Goal: Task Accomplishment & Management: Use online tool/utility

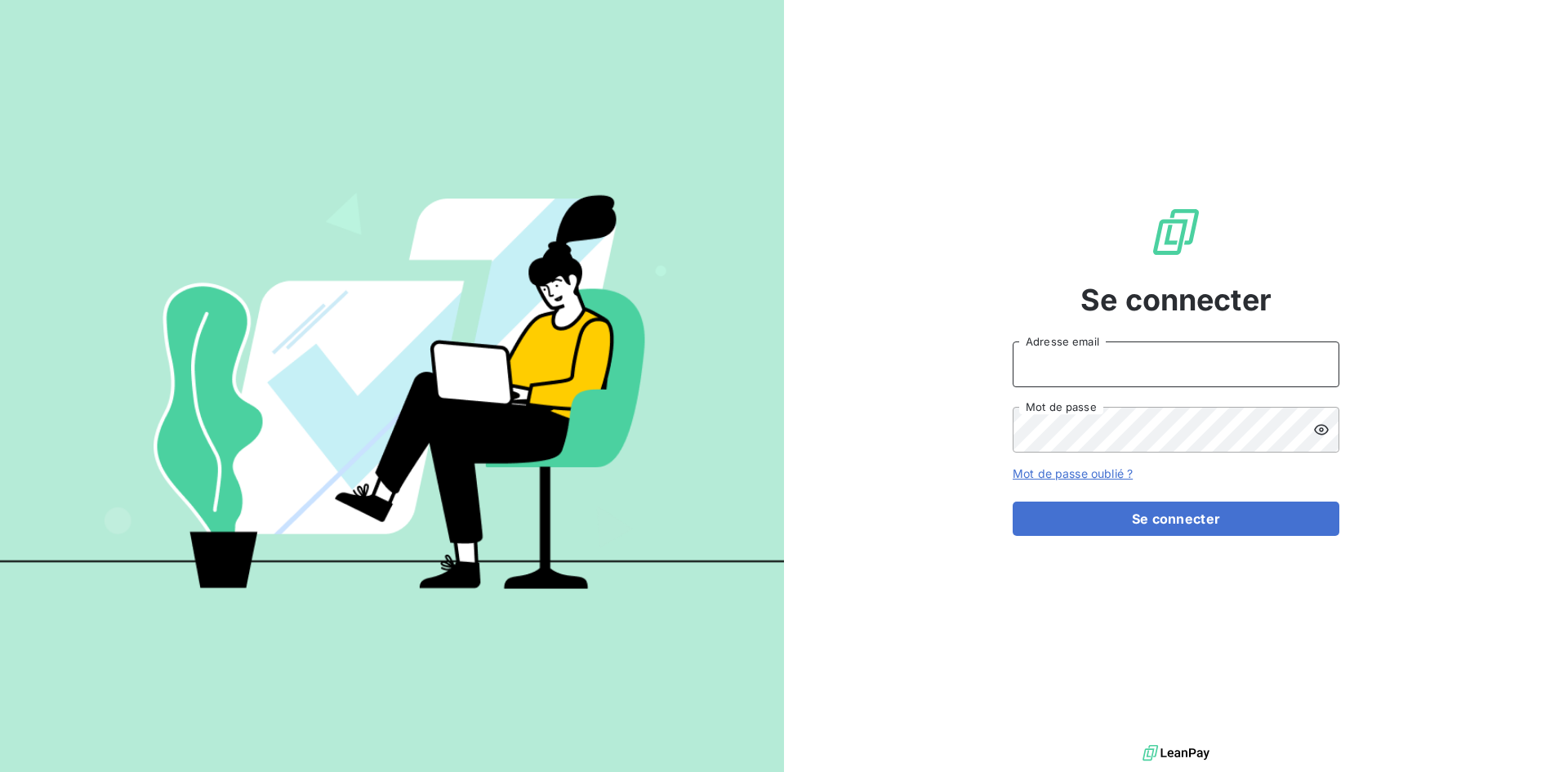
click at [1057, 367] on input "Adresse email" at bounding box center [1176, 365] width 327 height 46
type input "[EMAIL_ADDRESS][DOMAIN_NAME]"
click at [1013, 502] on button "Se connecter" at bounding box center [1176, 519] width 327 height 34
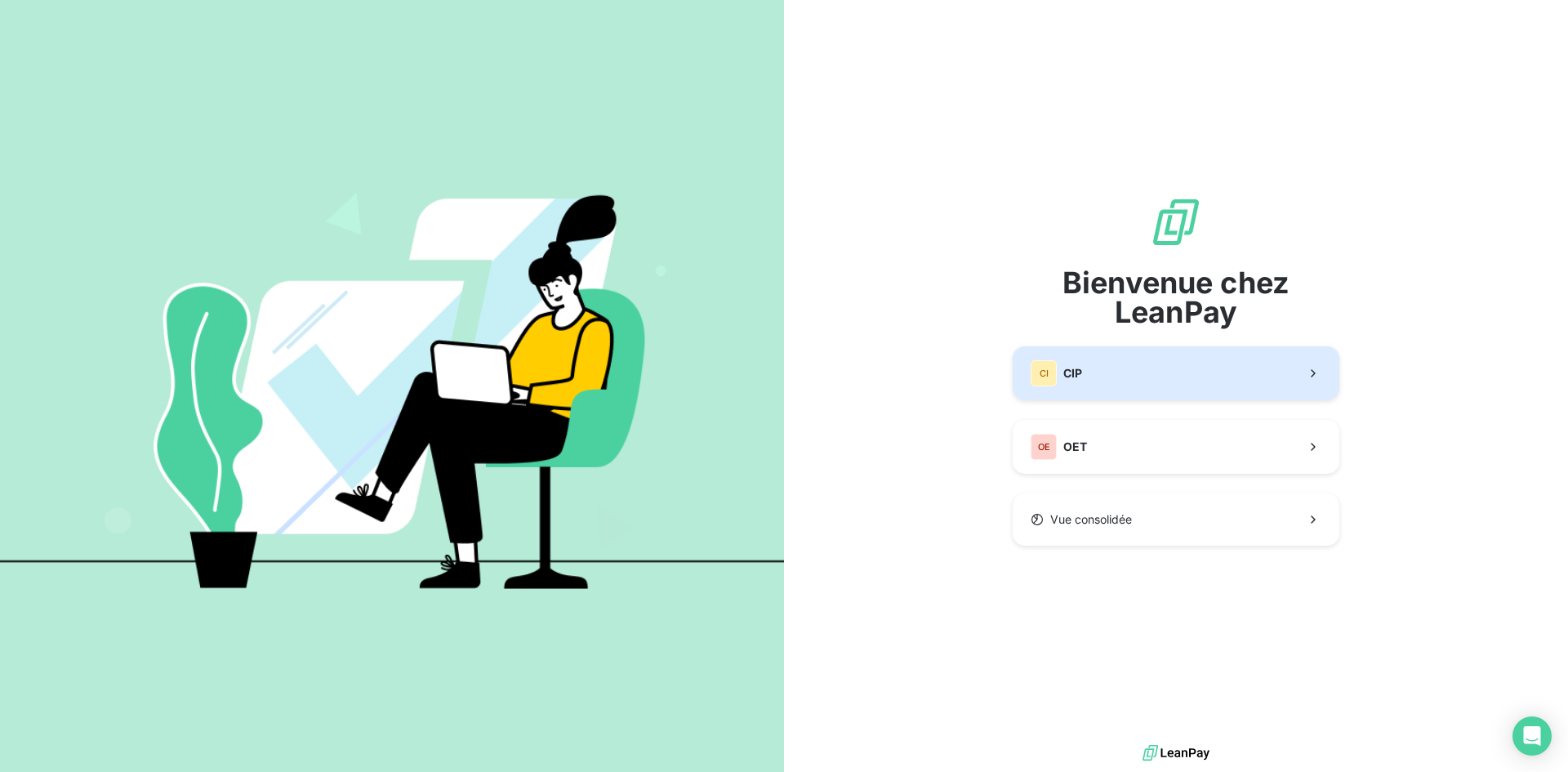
click at [1059, 372] on div "CI CIP" at bounding box center [1056, 373] width 52 height 26
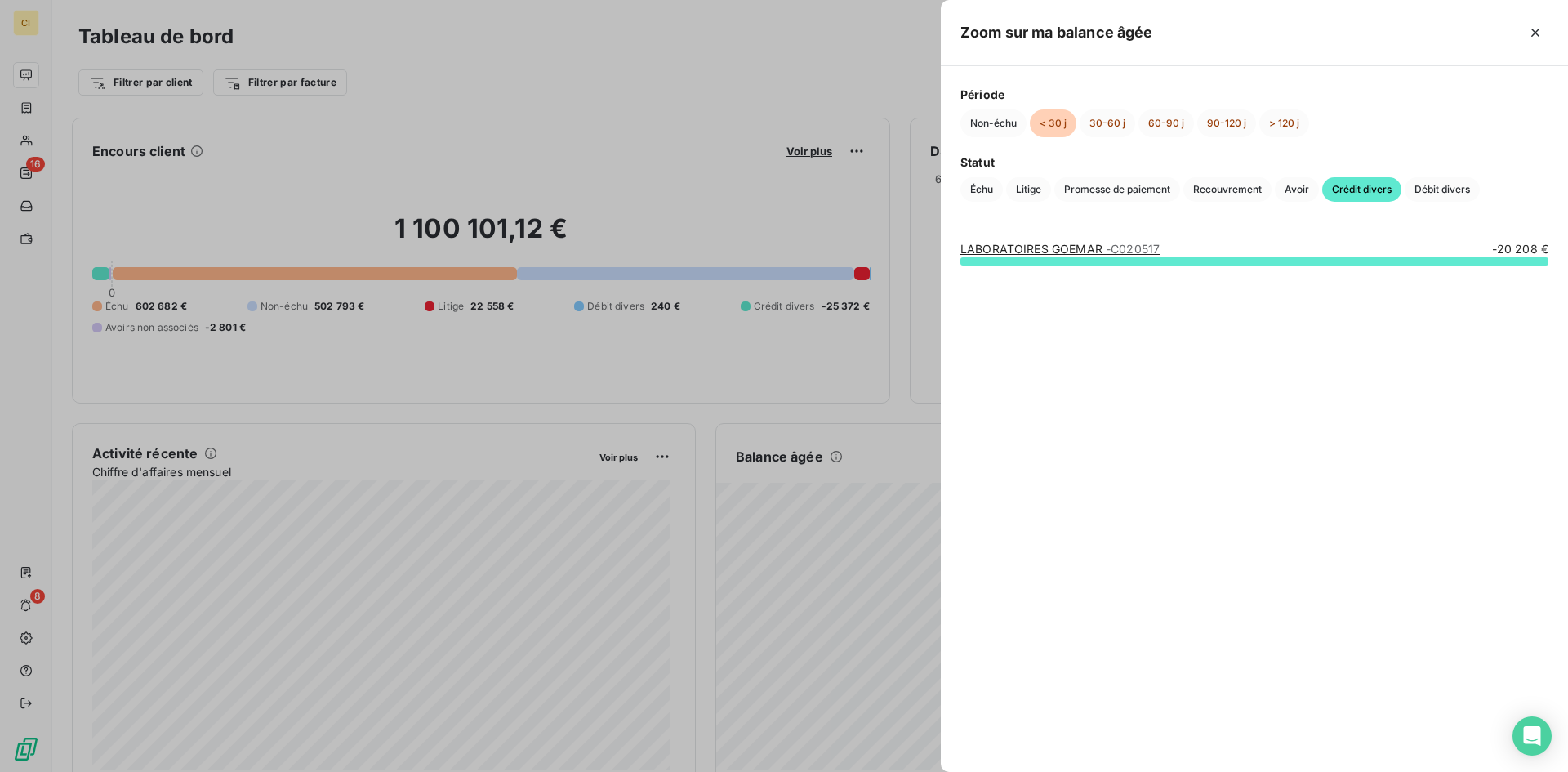
click at [1107, 248] on span "- C020517" at bounding box center [1134, 249] width 54 height 14
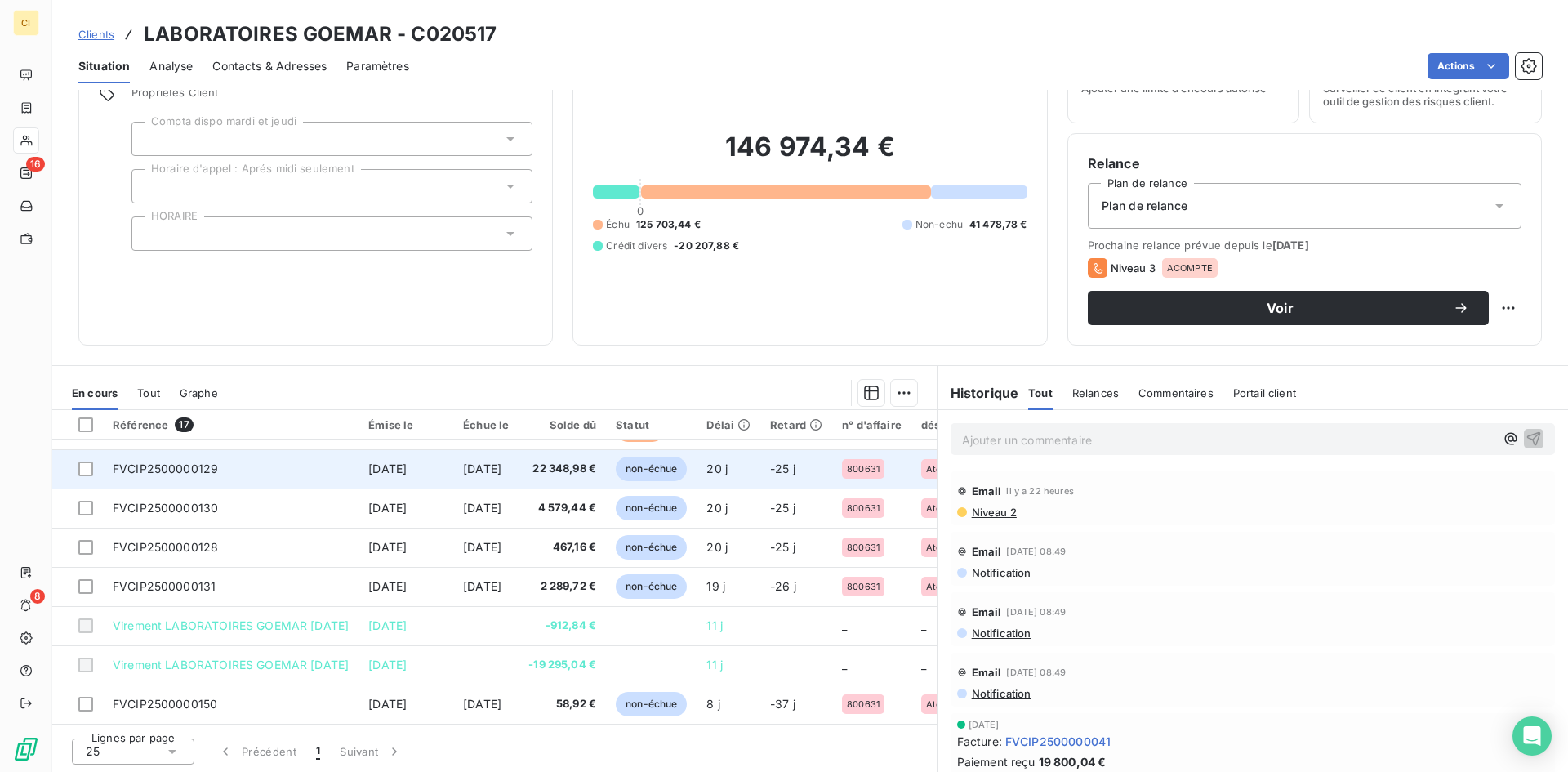
scroll to position [82, 0]
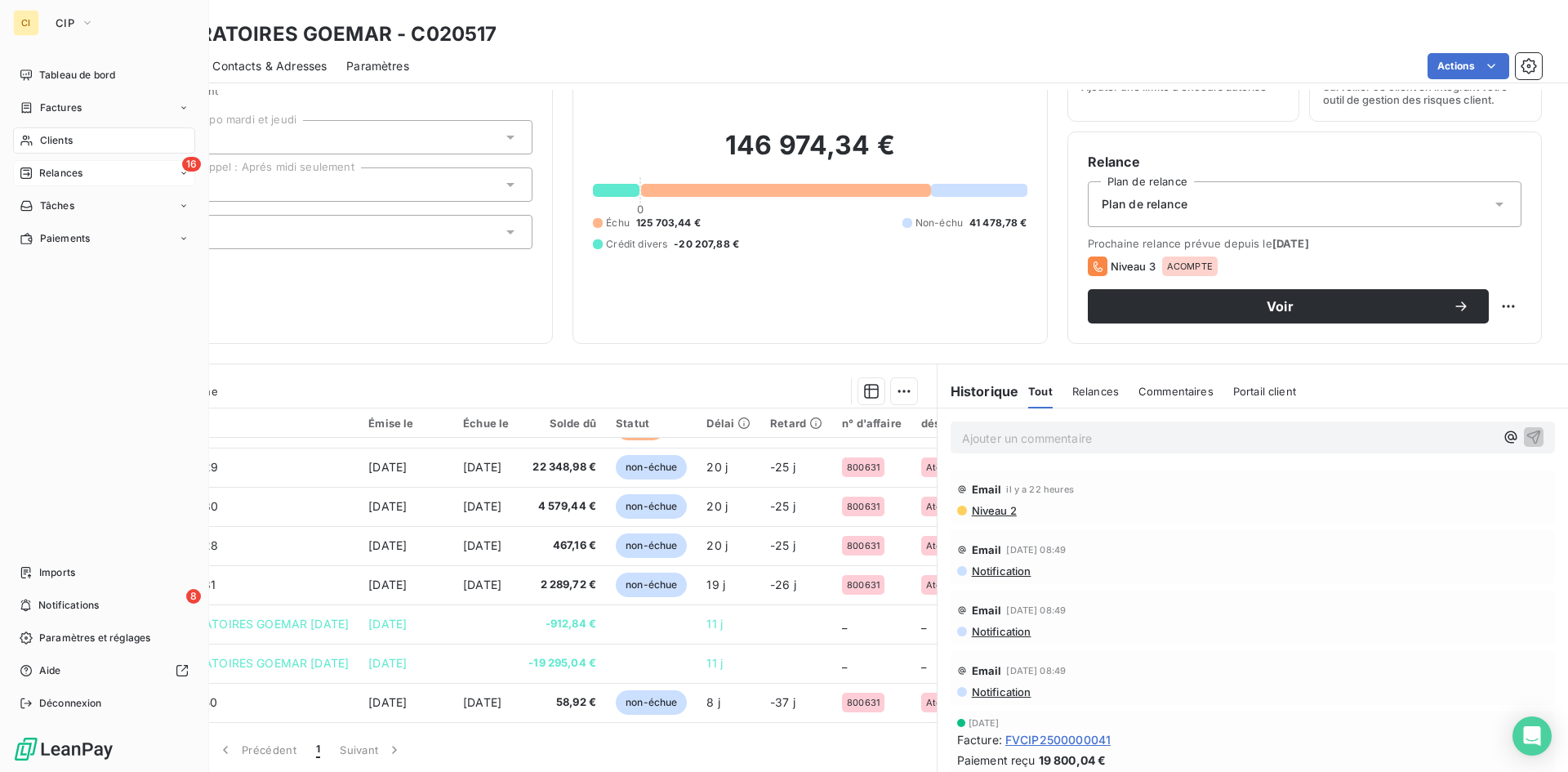
click at [59, 174] on span "Relances" at bounding box center [60, 173] width 43 height 15
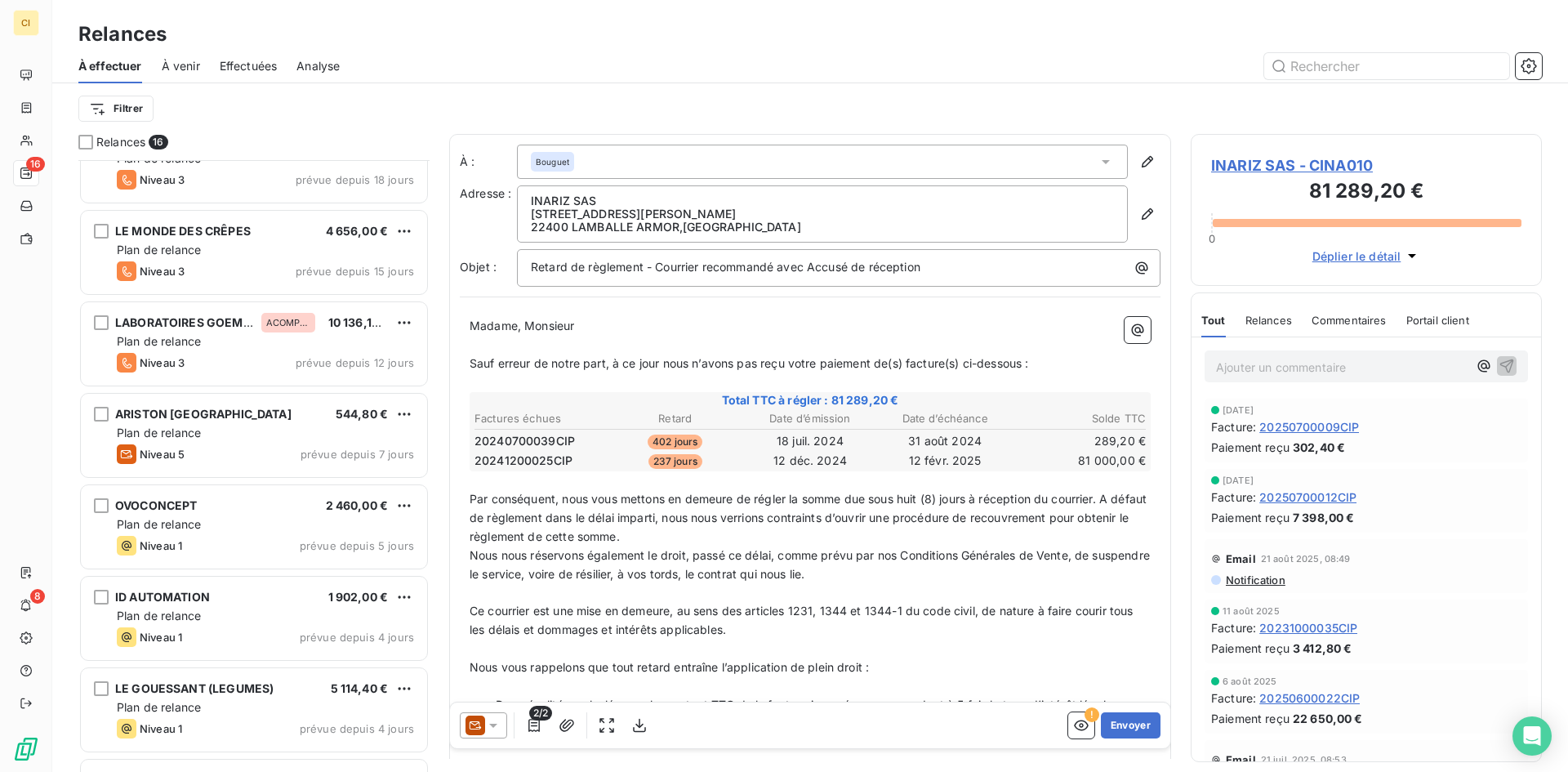
scroll to position [818, 0]
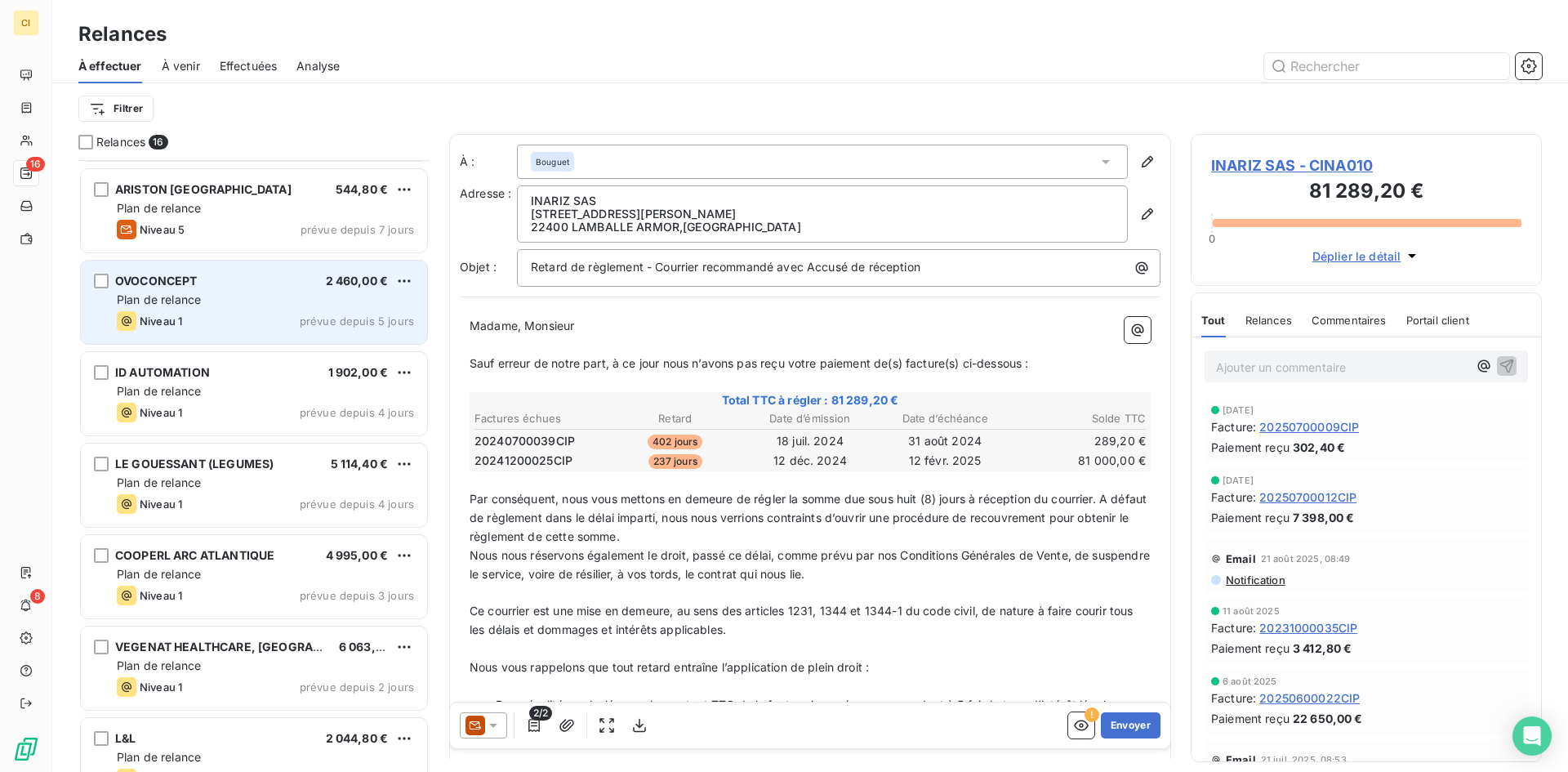
click at [164, 331] on div "OVOCONCEPT 2 460,00 € Plan de relance Niveau 1 prévue depuis 5 jours" at bounding box center [253, 301] width 346 height 83
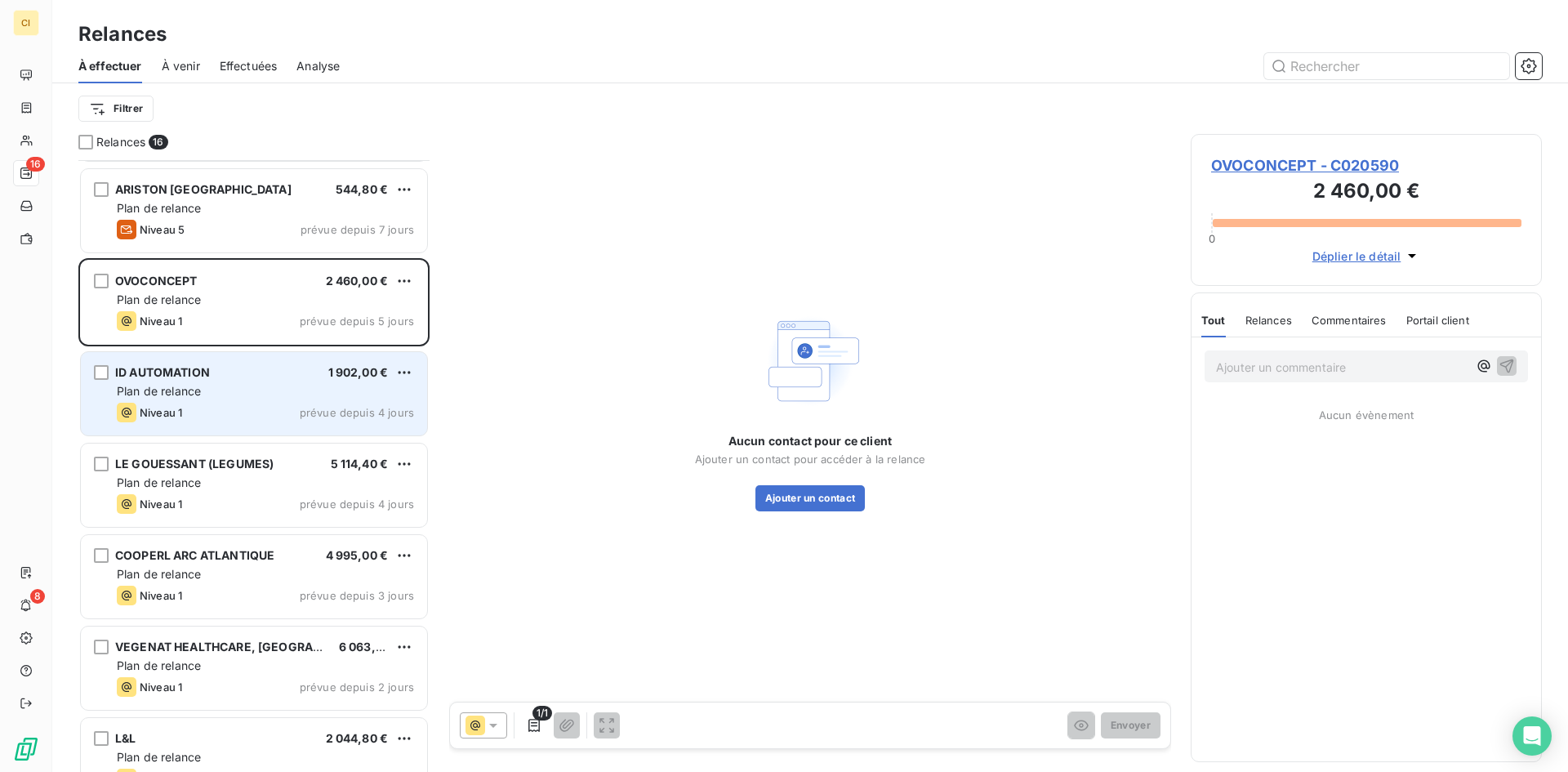
click at [169, 412] on span "Niveau 1" at bounding box center [160, 412] width 42 height 13
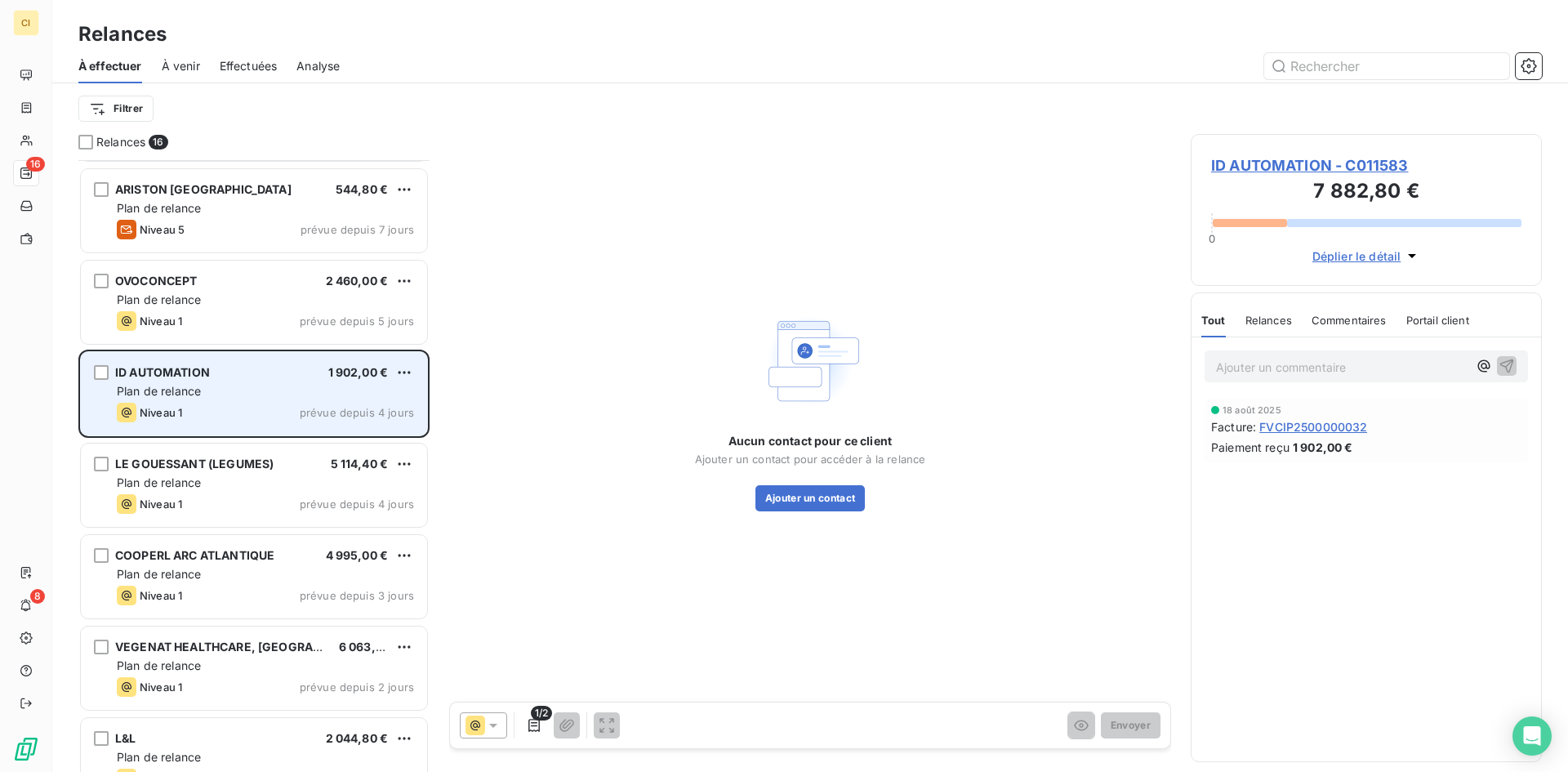
scroll to position [853, 0]
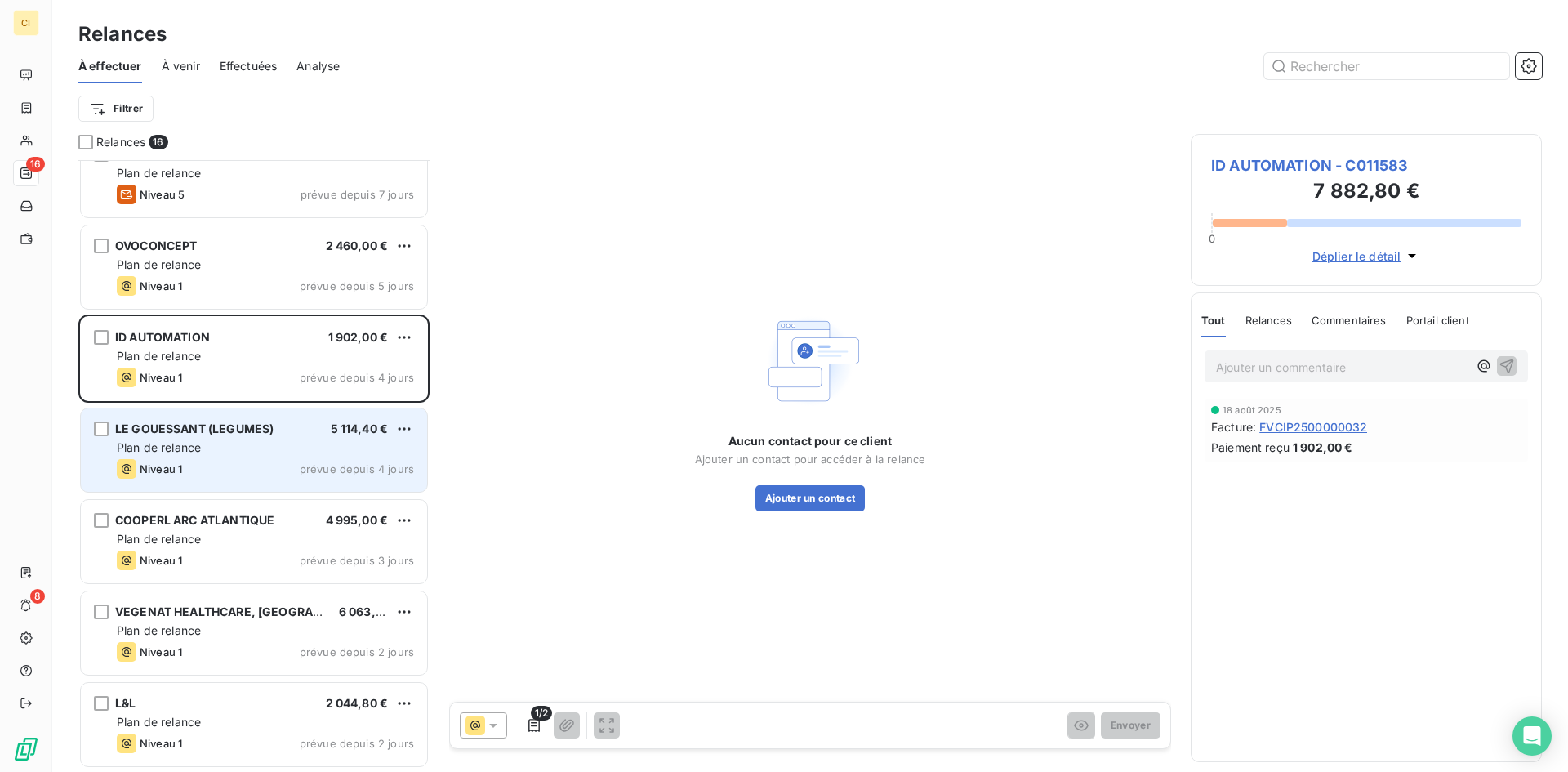
click at [182, 469] on span "Niveau 1" at bounding box center [160, 469] width 42 height 13
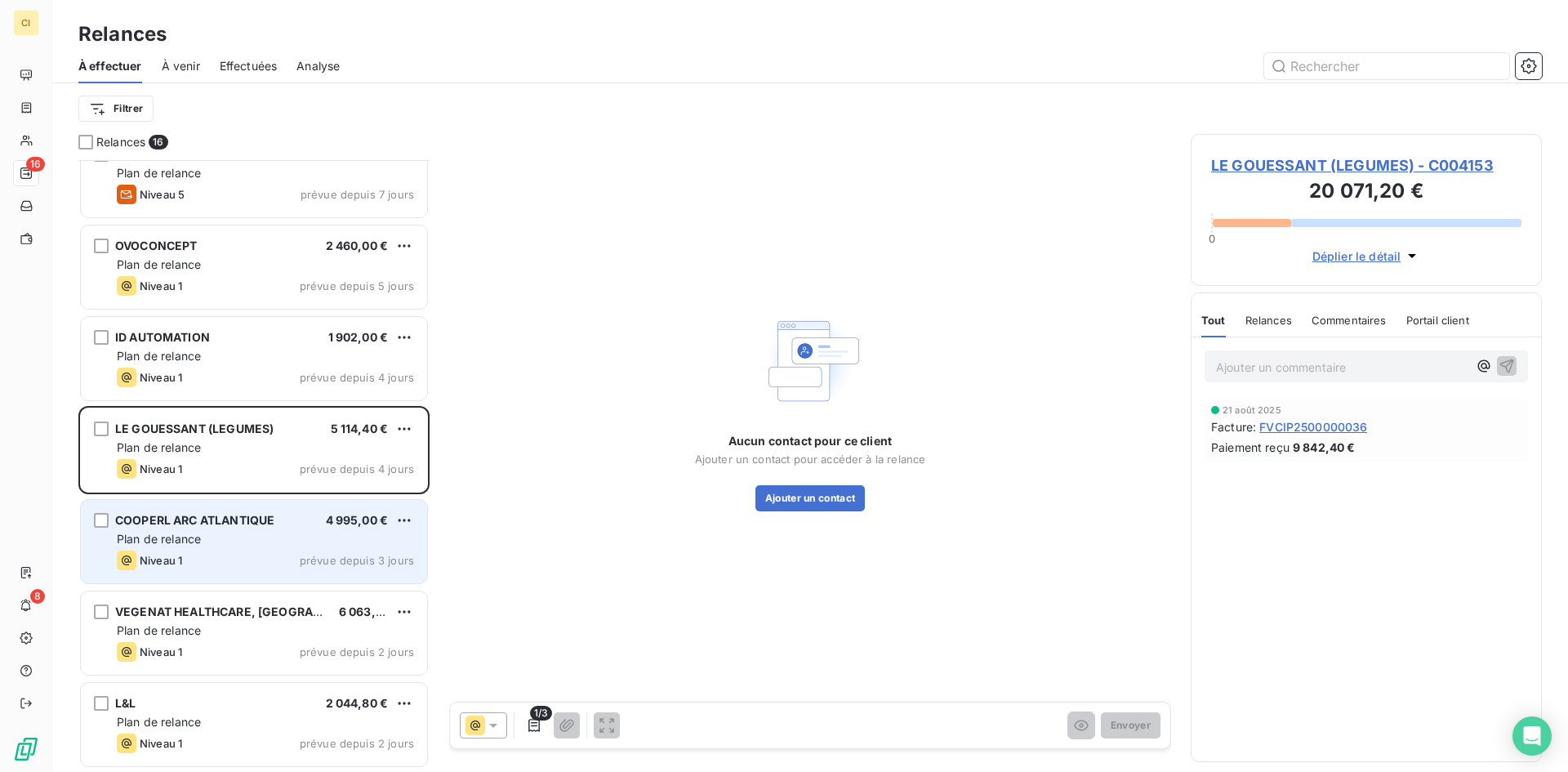
click at [206, 552] on div "Niveau 1 prévue depuis 3 jours" at bounding box center [265, 560] width 297 height 19
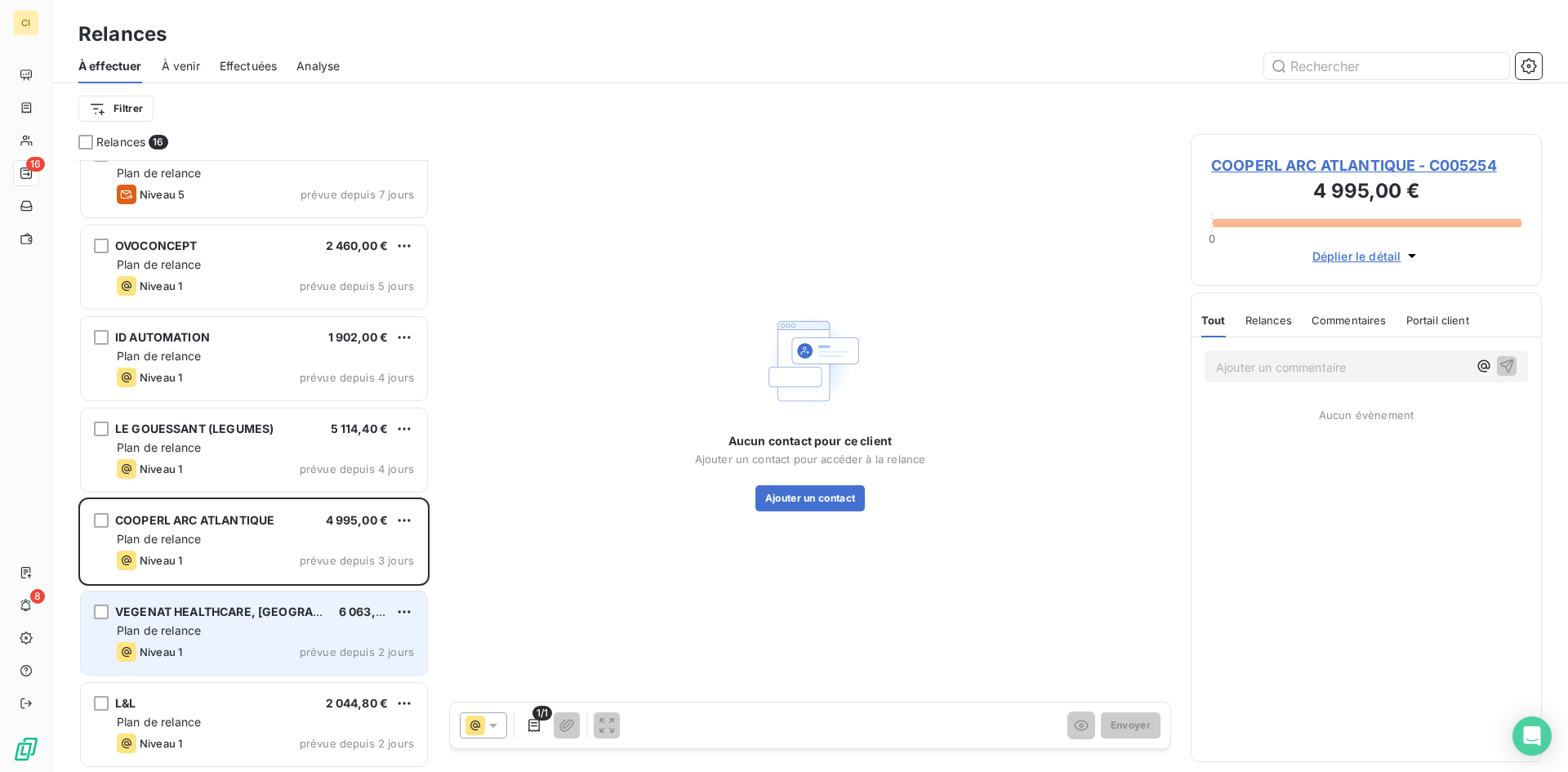
click at [222, 638] on div "Plan de relance" at bounding box center [265, 631] width 297 height 17
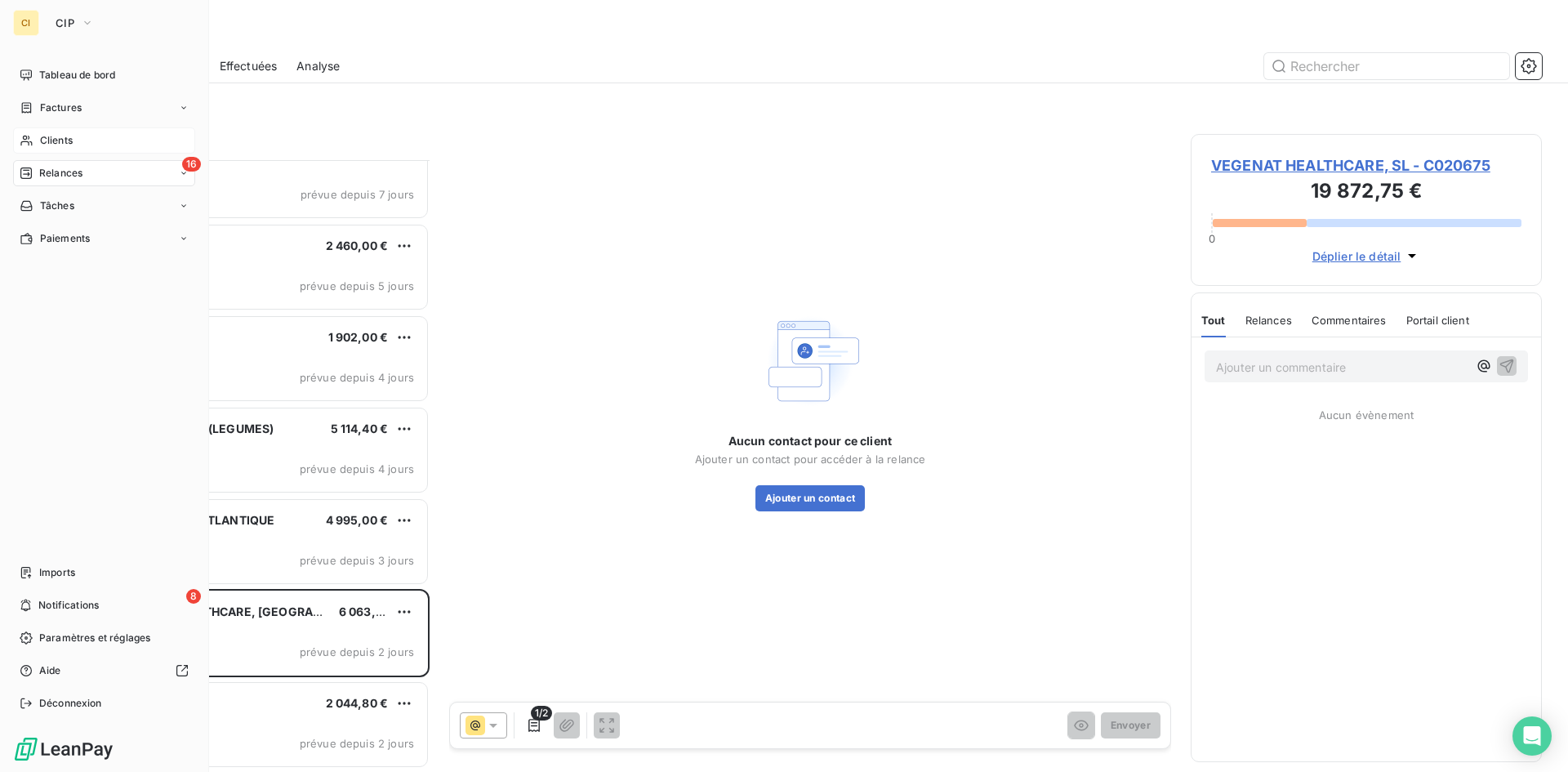
click at [49, 142] on span "Clients" at bounding box center [56, 140] width 32 height 15
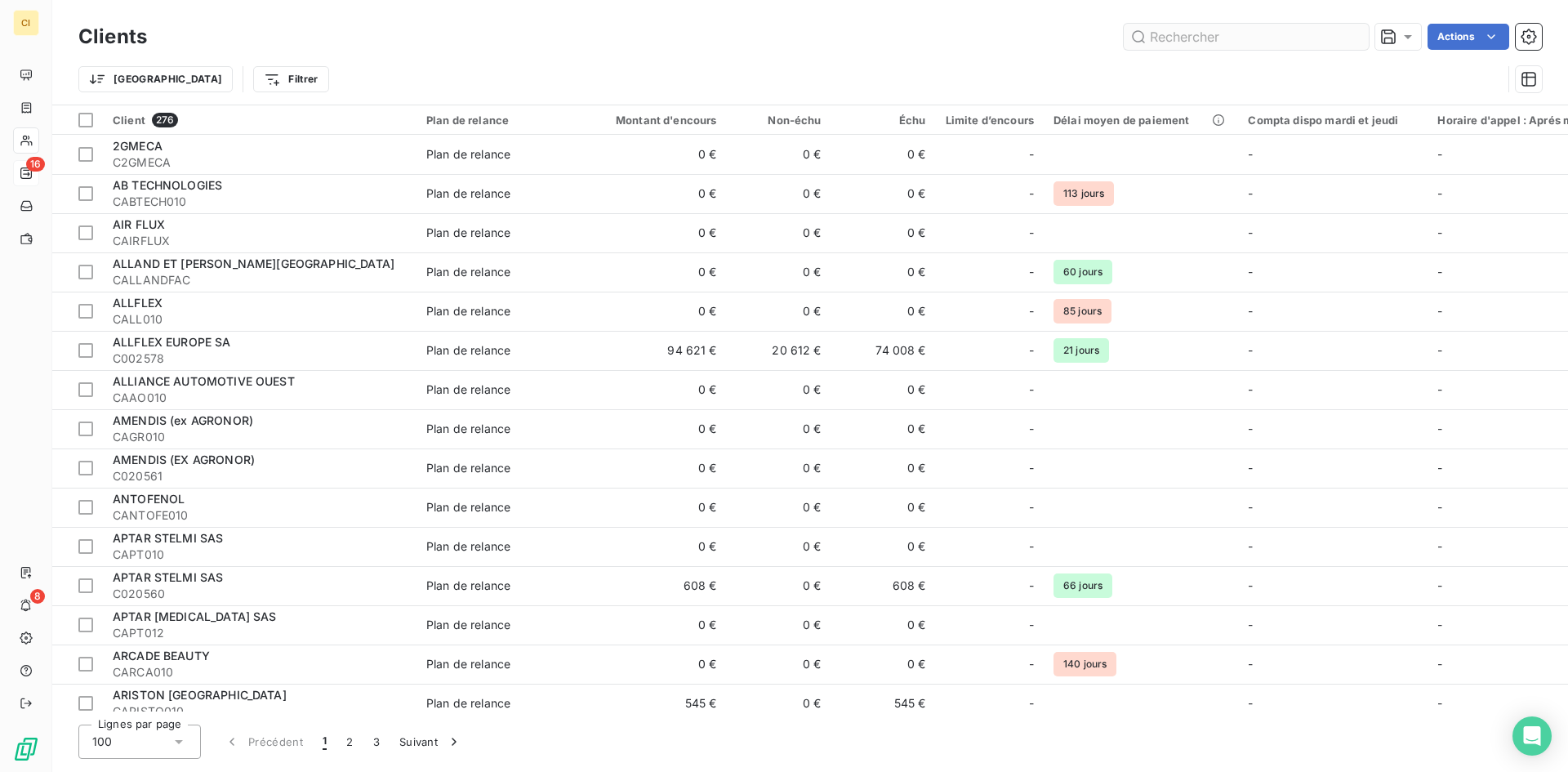
click at [1168, 42] on input "text" at bounding box center [1247, 37] width 245 height 26
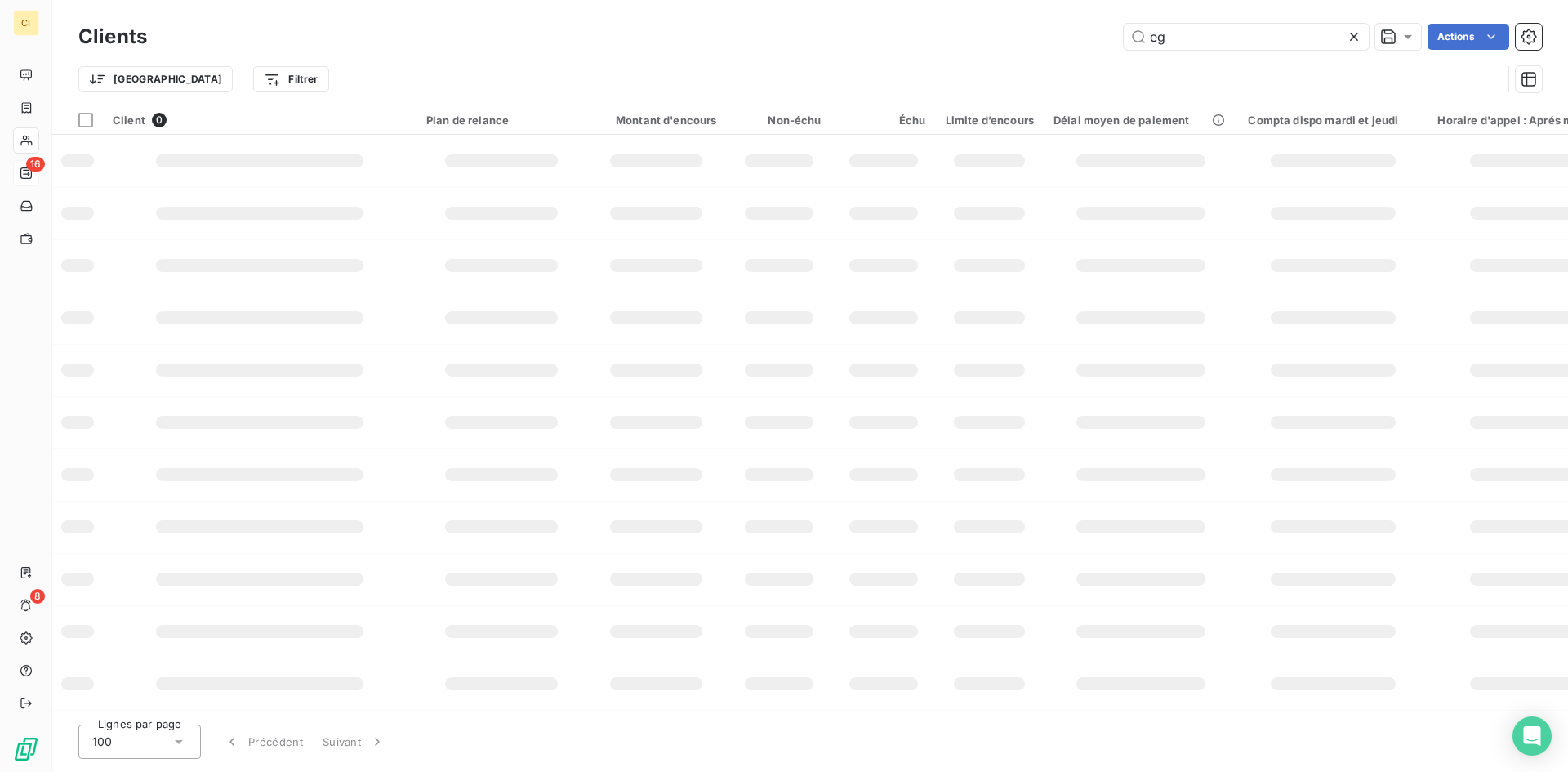
type input "e"
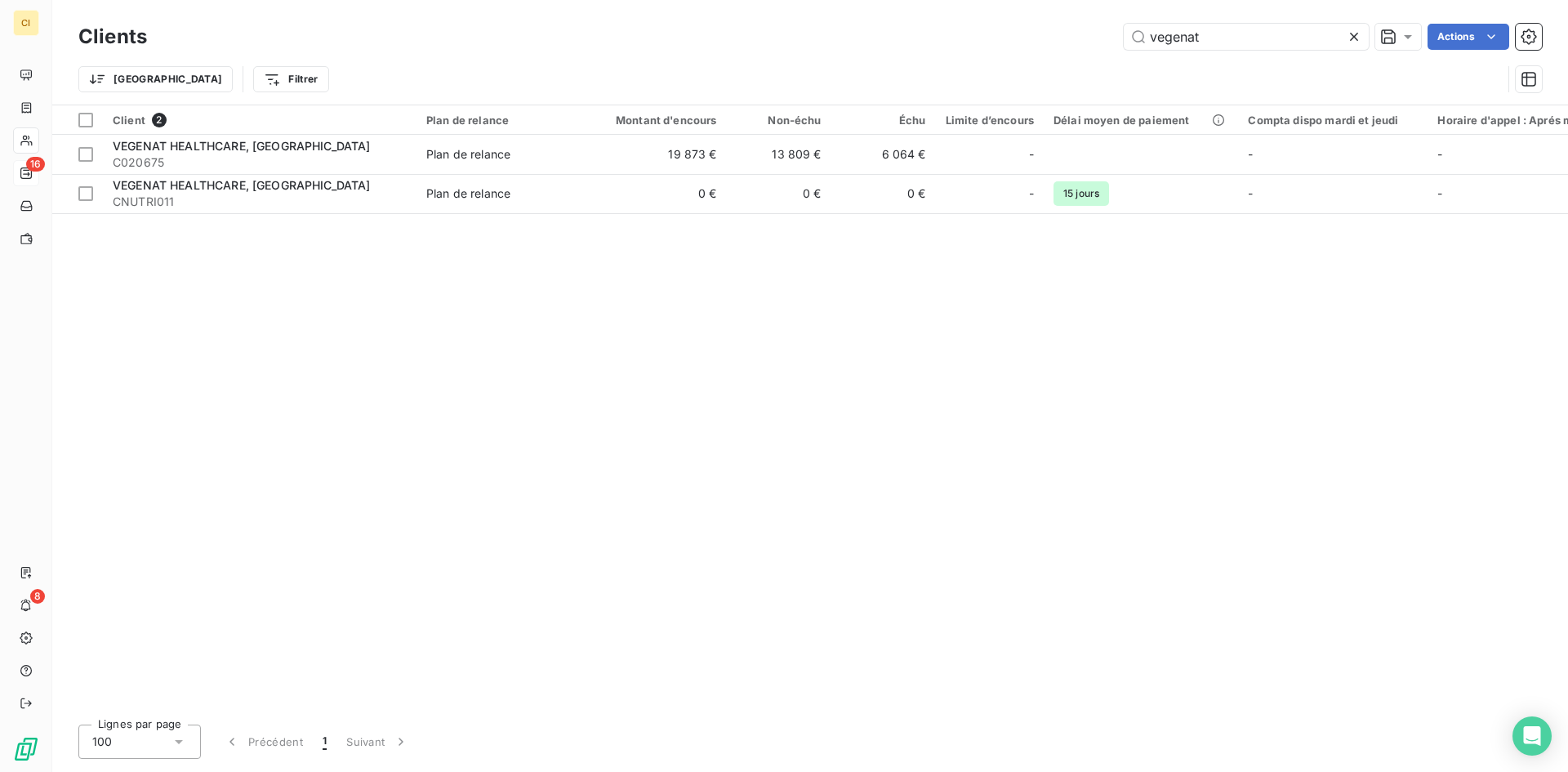
type input "vegenat"
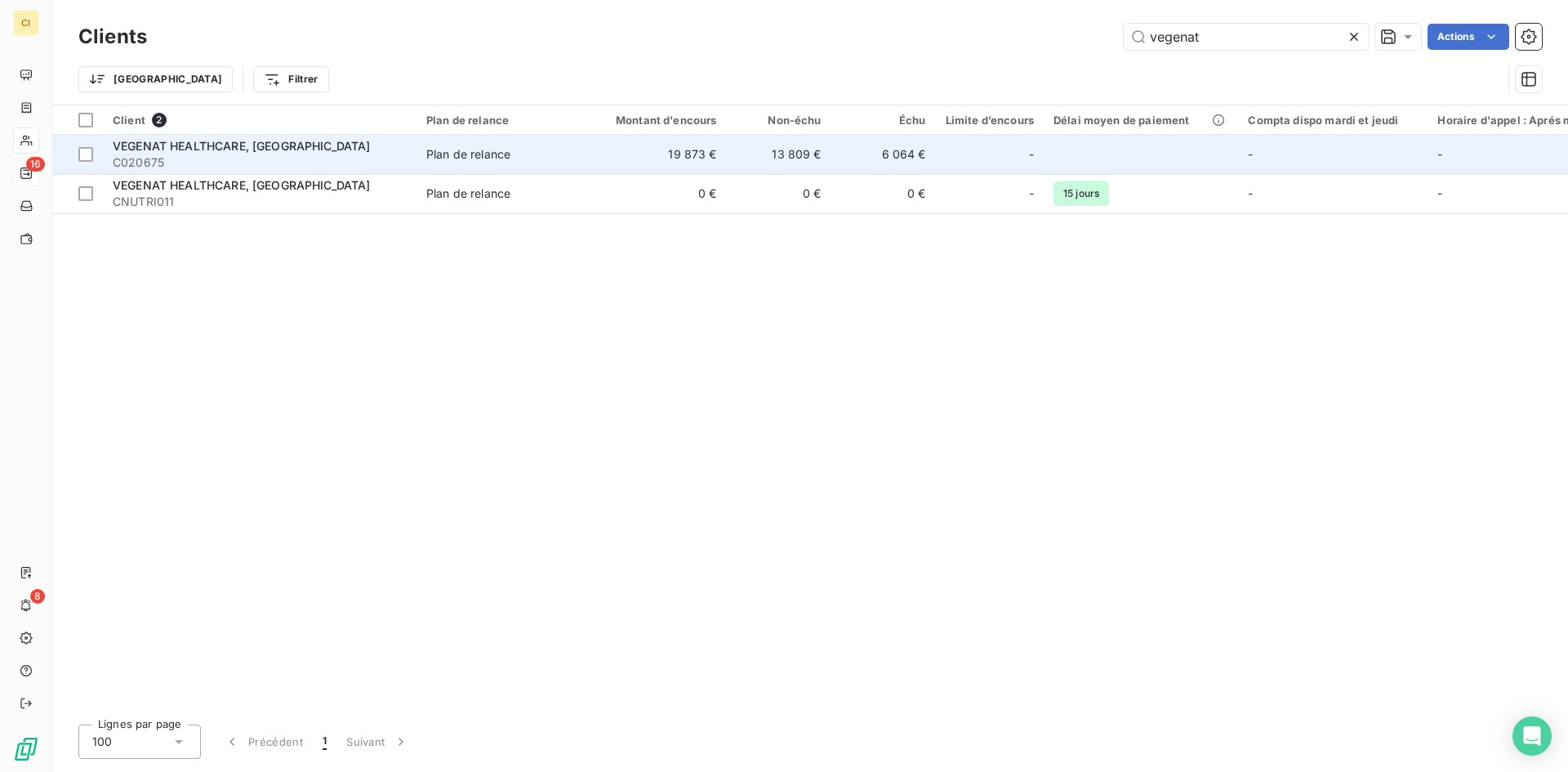
click at [151, 139] on span "VEGENAT HEALTHCARE, [GEOGRAPHIC_DATA]" at bounding box center [242, 146] width 258 height 14
click at [224, 152] on span "VEGENAT HEALTHCARE, [GEOGRAPHIC_DATA]" at bounding box center [242, 146] width 258 height 14
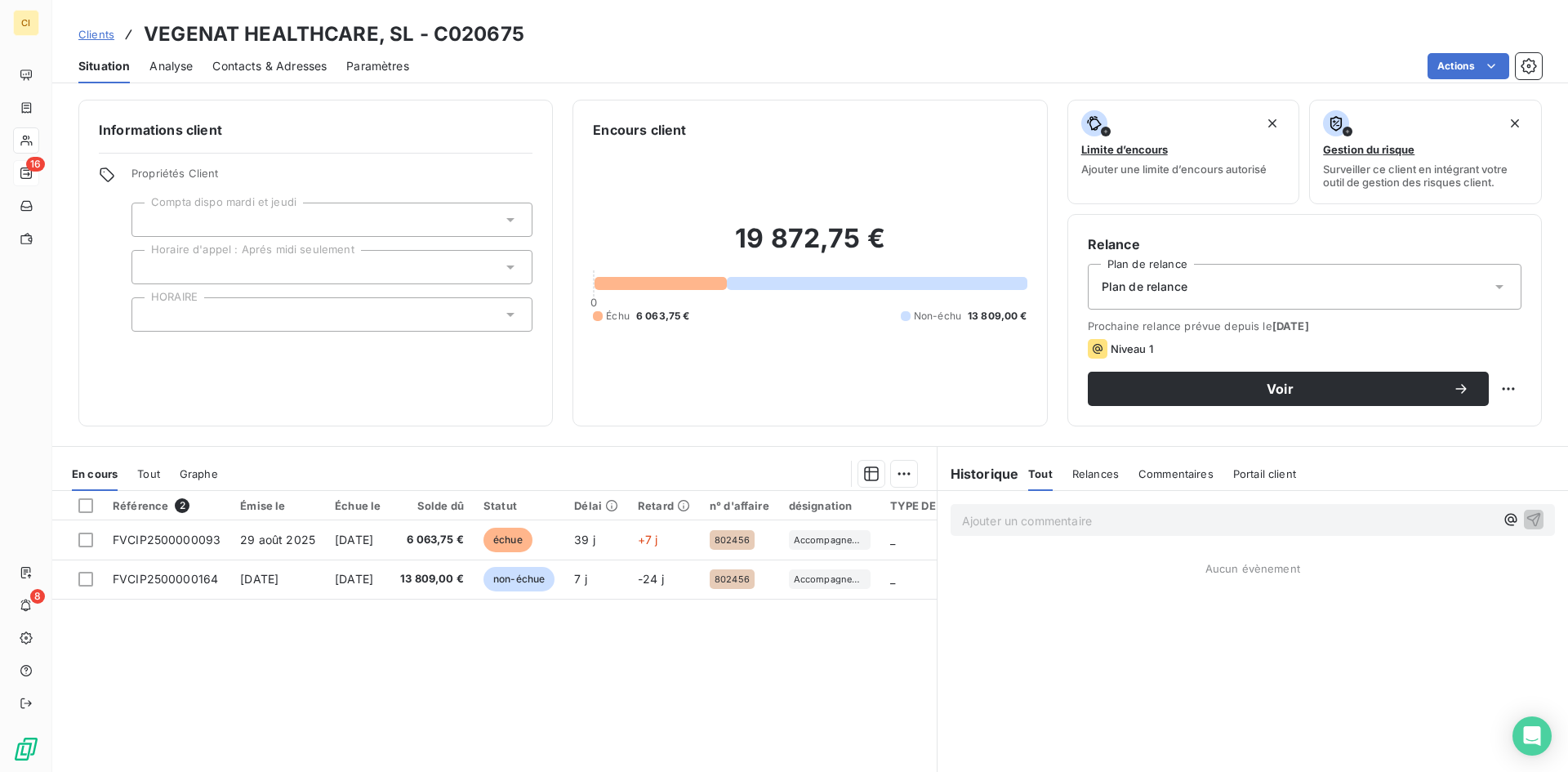
click at [300, 72] on span "Contacts & Adresses" at bounding box center [269, 66] width 115 height 17
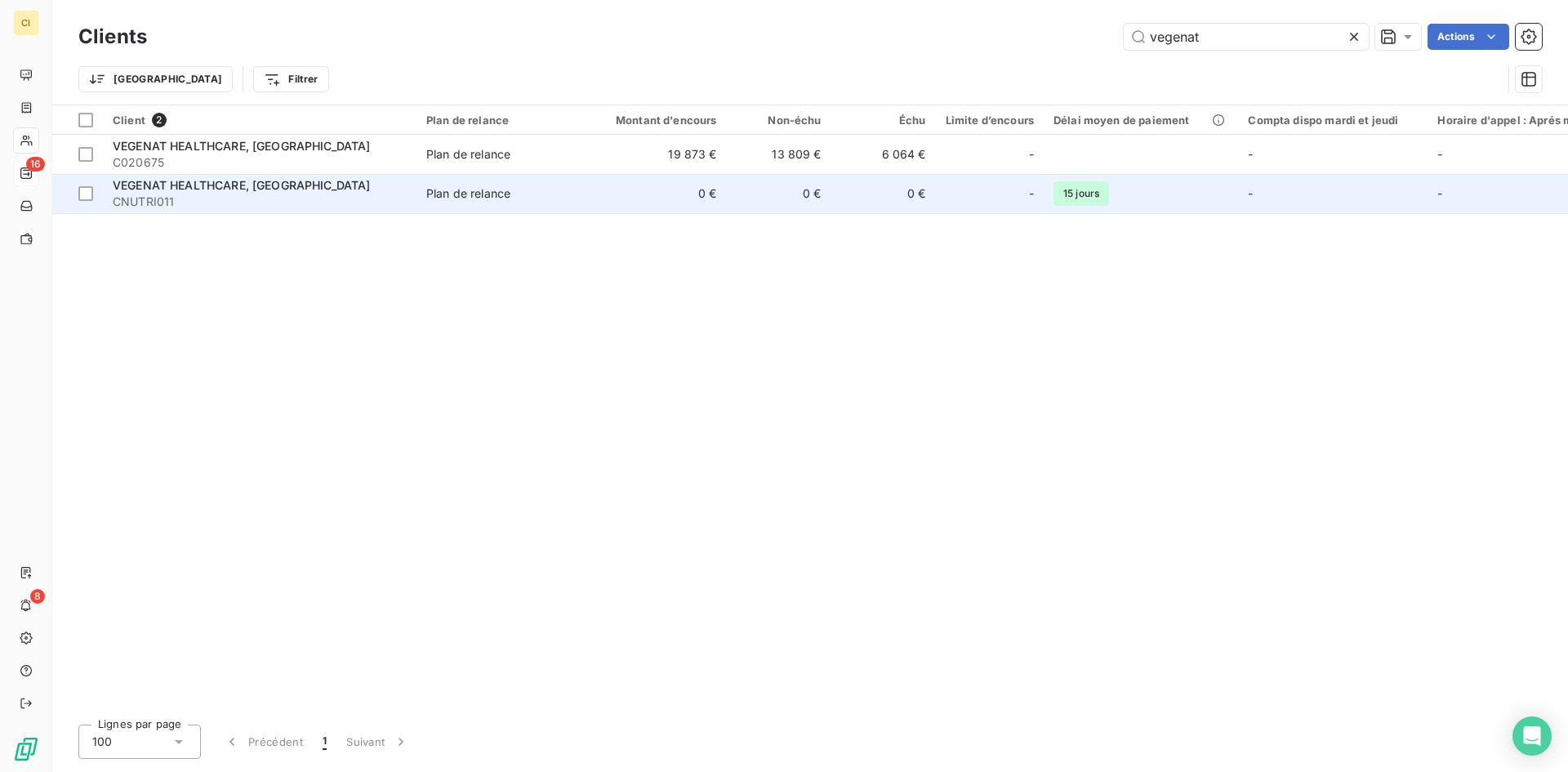
click at [129, 197] on span "CNUTRI011" at bounding box center [260, 202] width 294 height 17
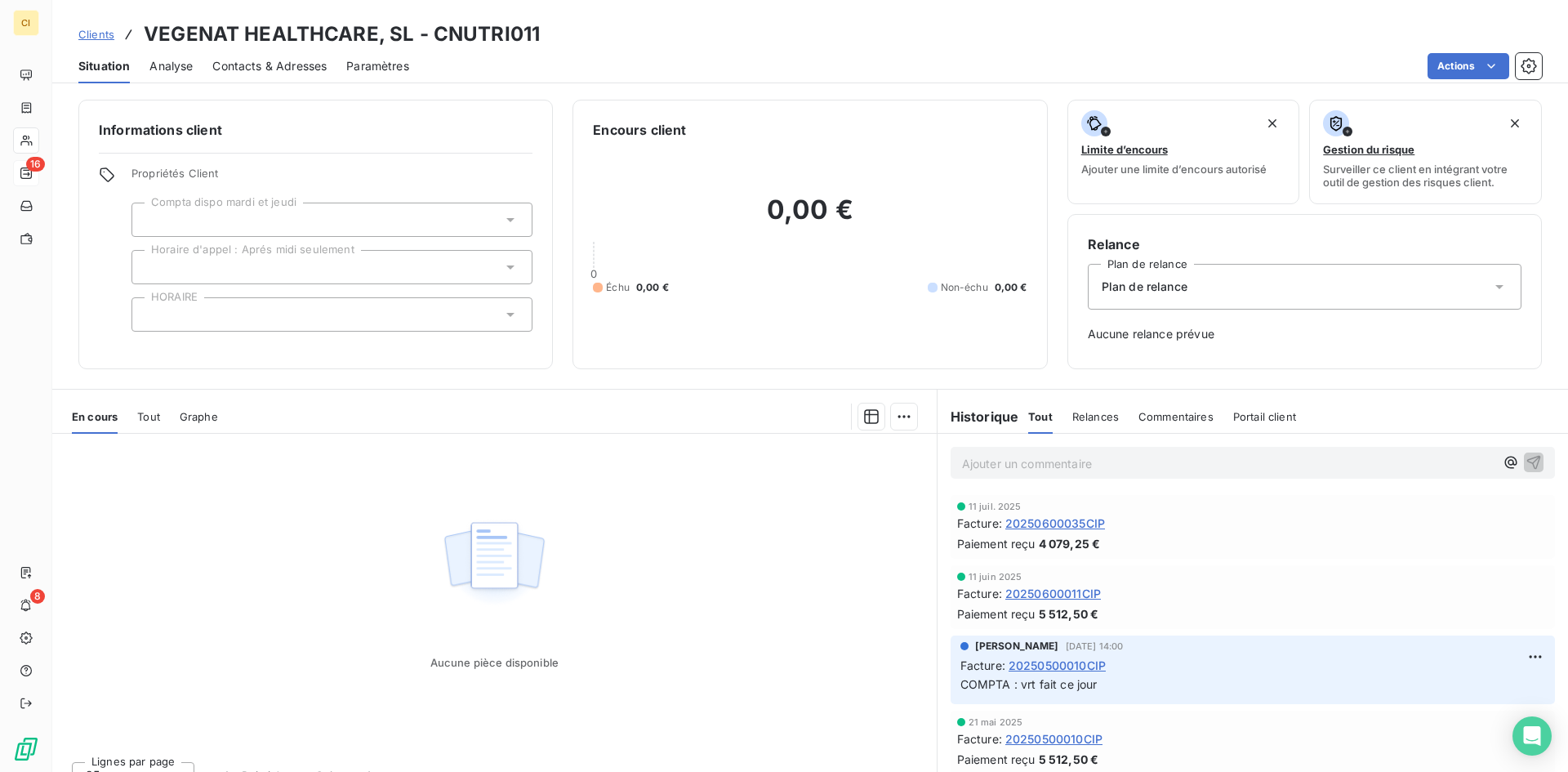
click at [272, 75] on div "Contacts & Adresses" at bounding box center [269, 66] width 115 height 34
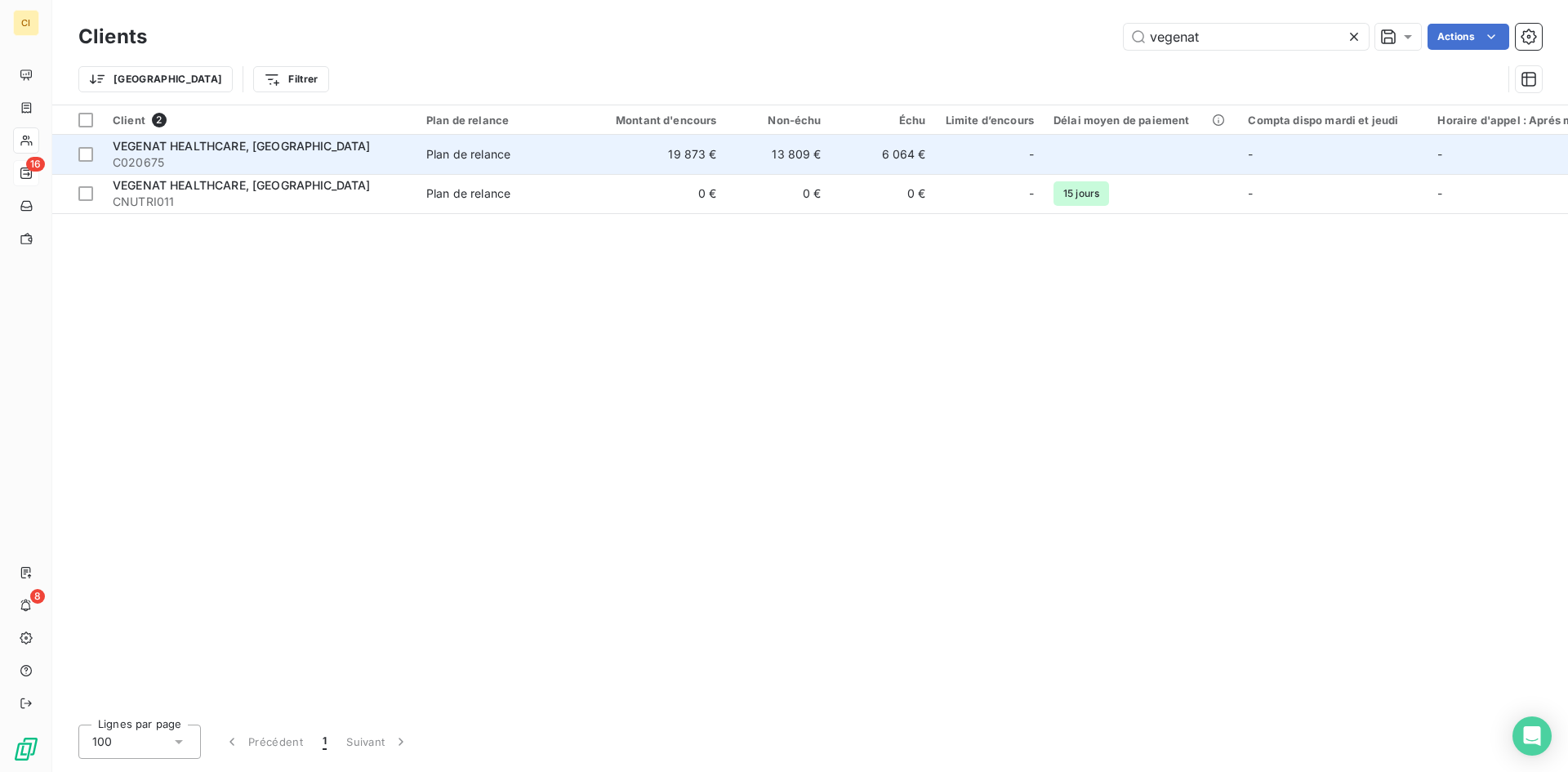
click at [185, 140] on span "VEGENAT HEALTHCARE, [GEOGRAPHIC_DATA]" at bounding box center [242, 146] width 258 height 14
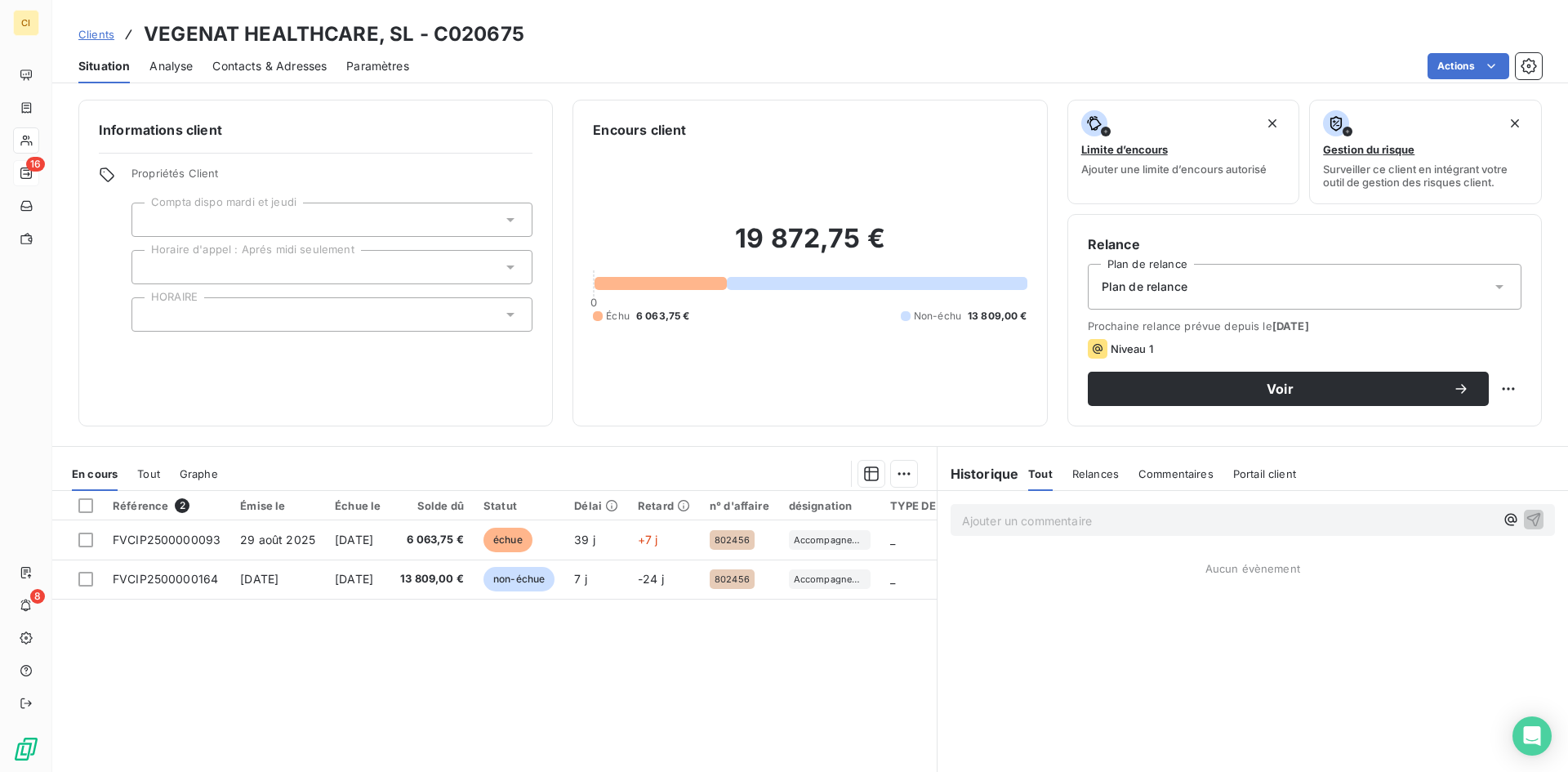
click at [259, 67] on span "Contacts & Adresses" at bounding box center [269, 66] width 115 height 17
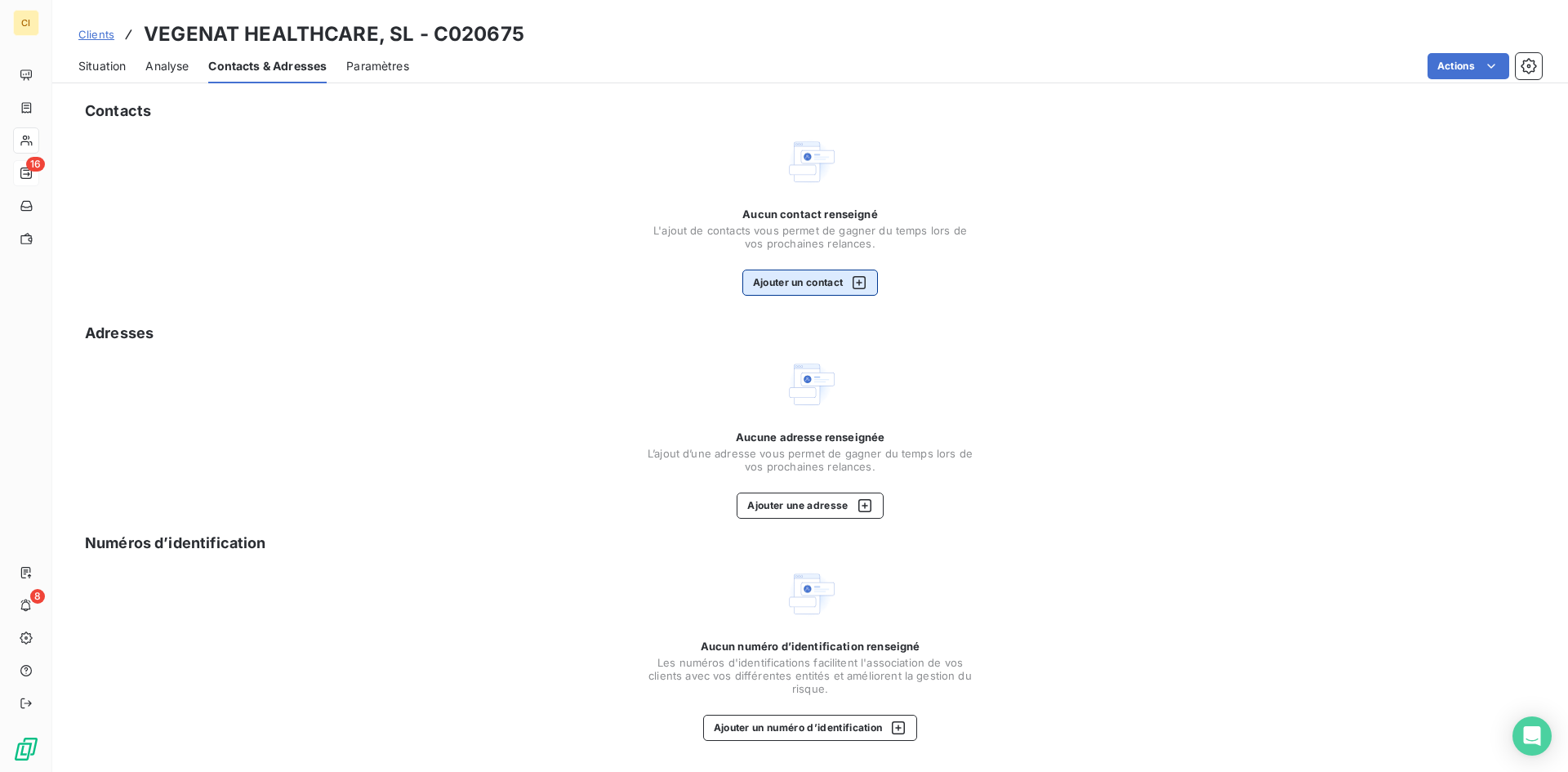
click at [821, 285] on button "Ajouter un contact" at bounding box center [811, 283] width 137 height 26
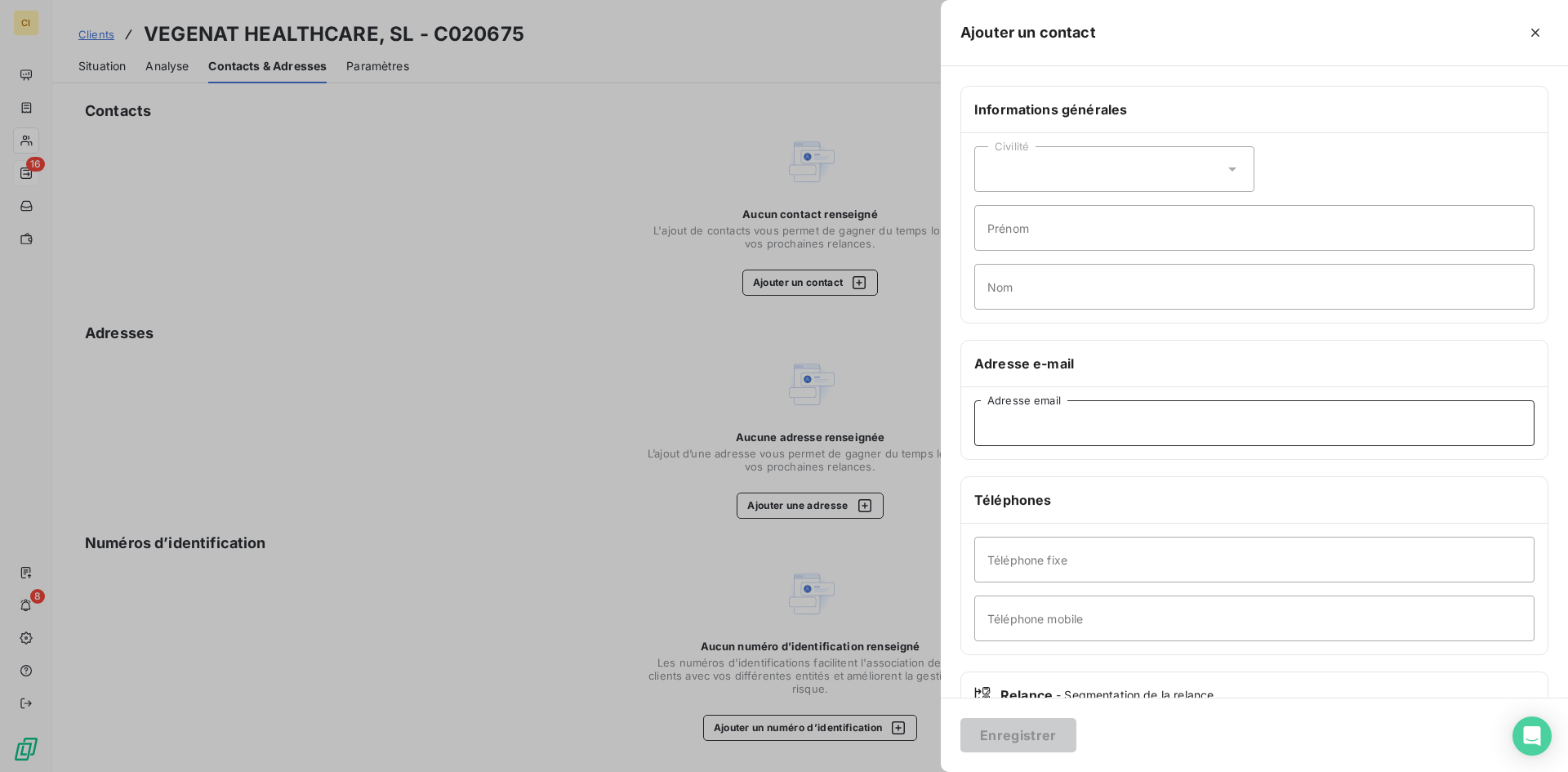
click at [1038, 430] on input "Adresse email" at bounding box center [1254, 423] width 561 height 46
paste input "[EMAIL_ADDRESS][DOMAIN_NAME]"
type input "[EMAIL_ADDRESS][DOMAIN_NAME]"
click at [979, 733] on button "Enregistrer" at bounding box center [1019, 735] width 116 height 34
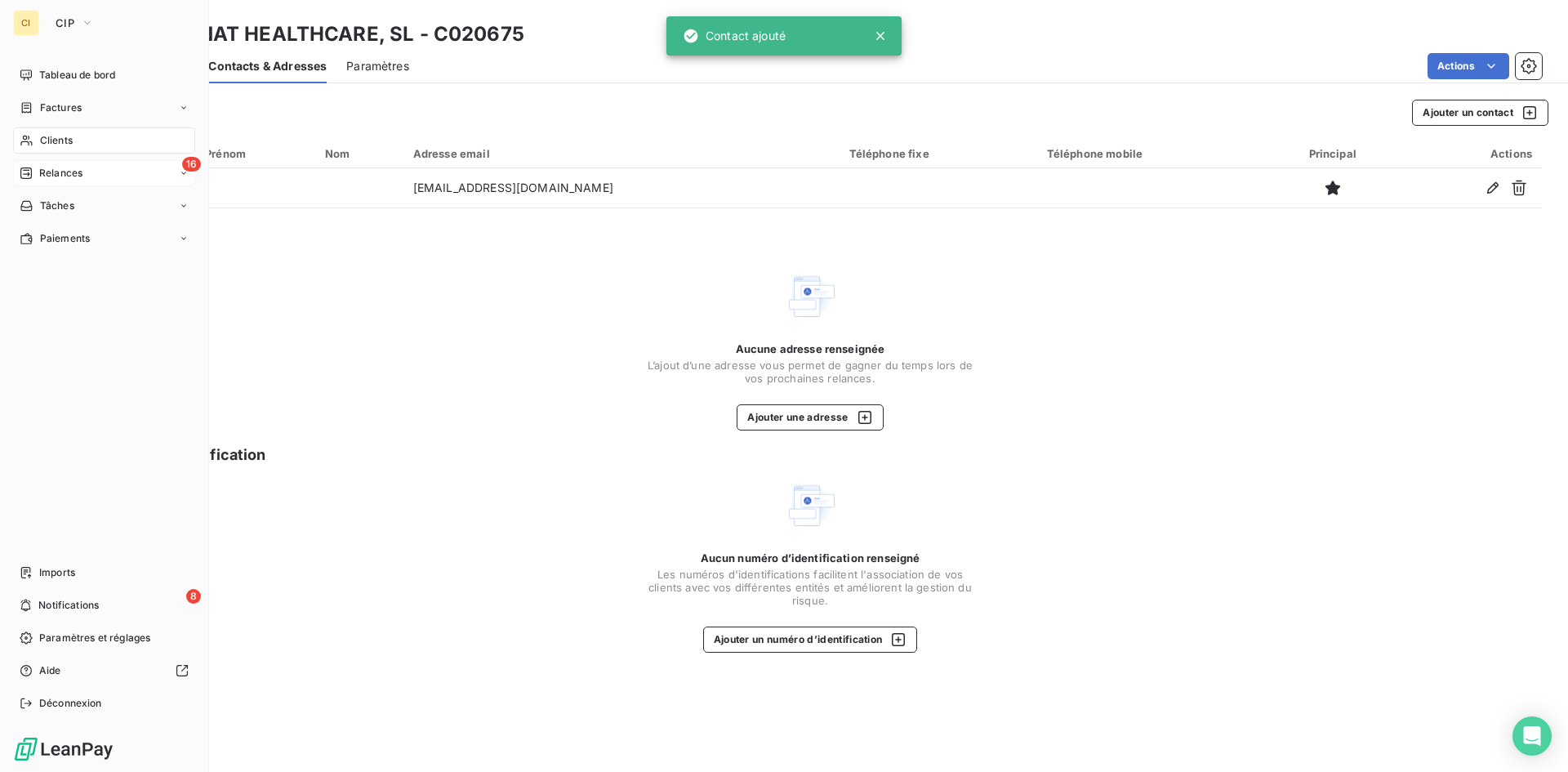
click at [60, 169] on span "Relances" at bounding box center [60, 173] width 43 height 15
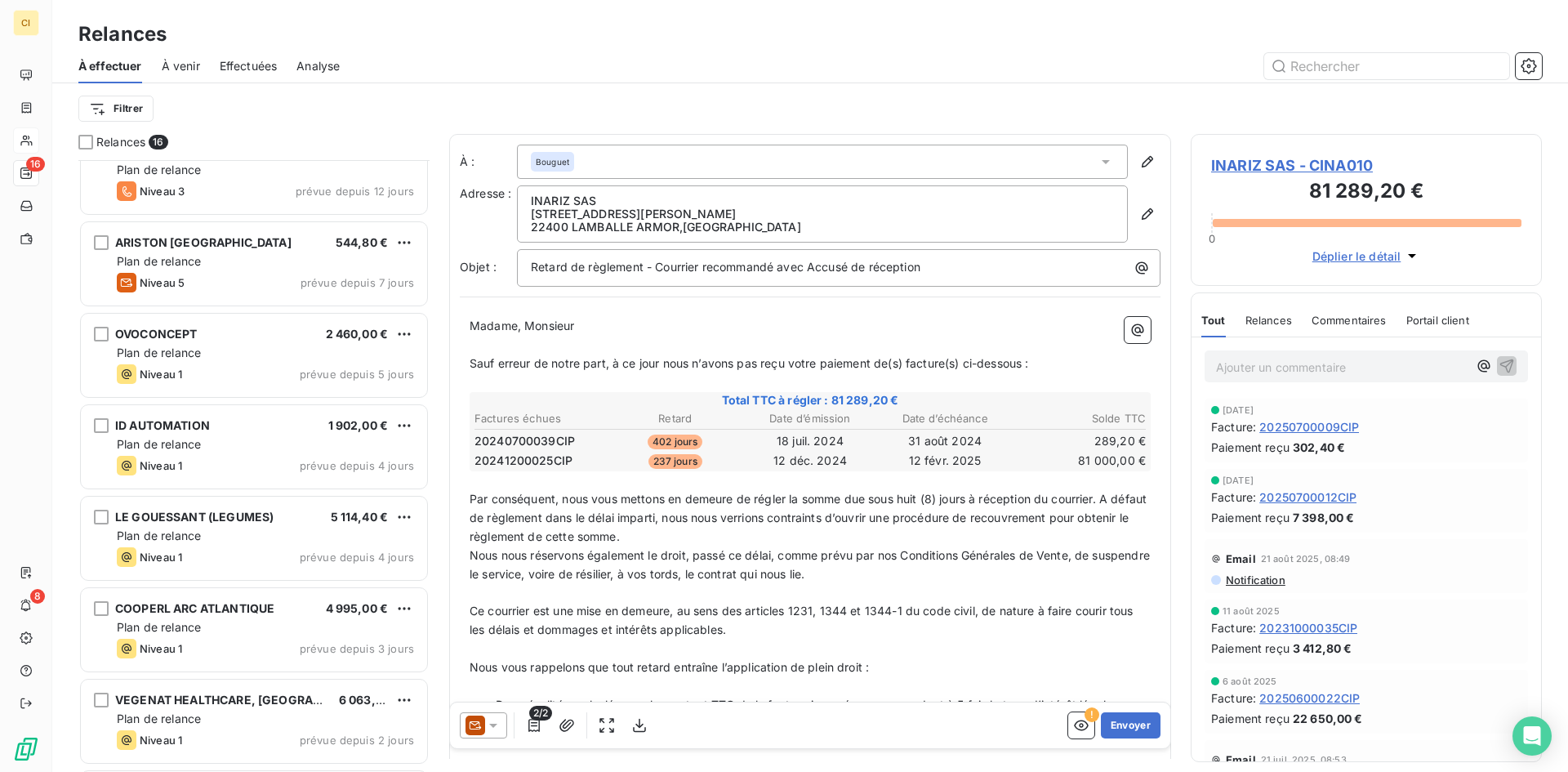
scroll to position [853, 0]
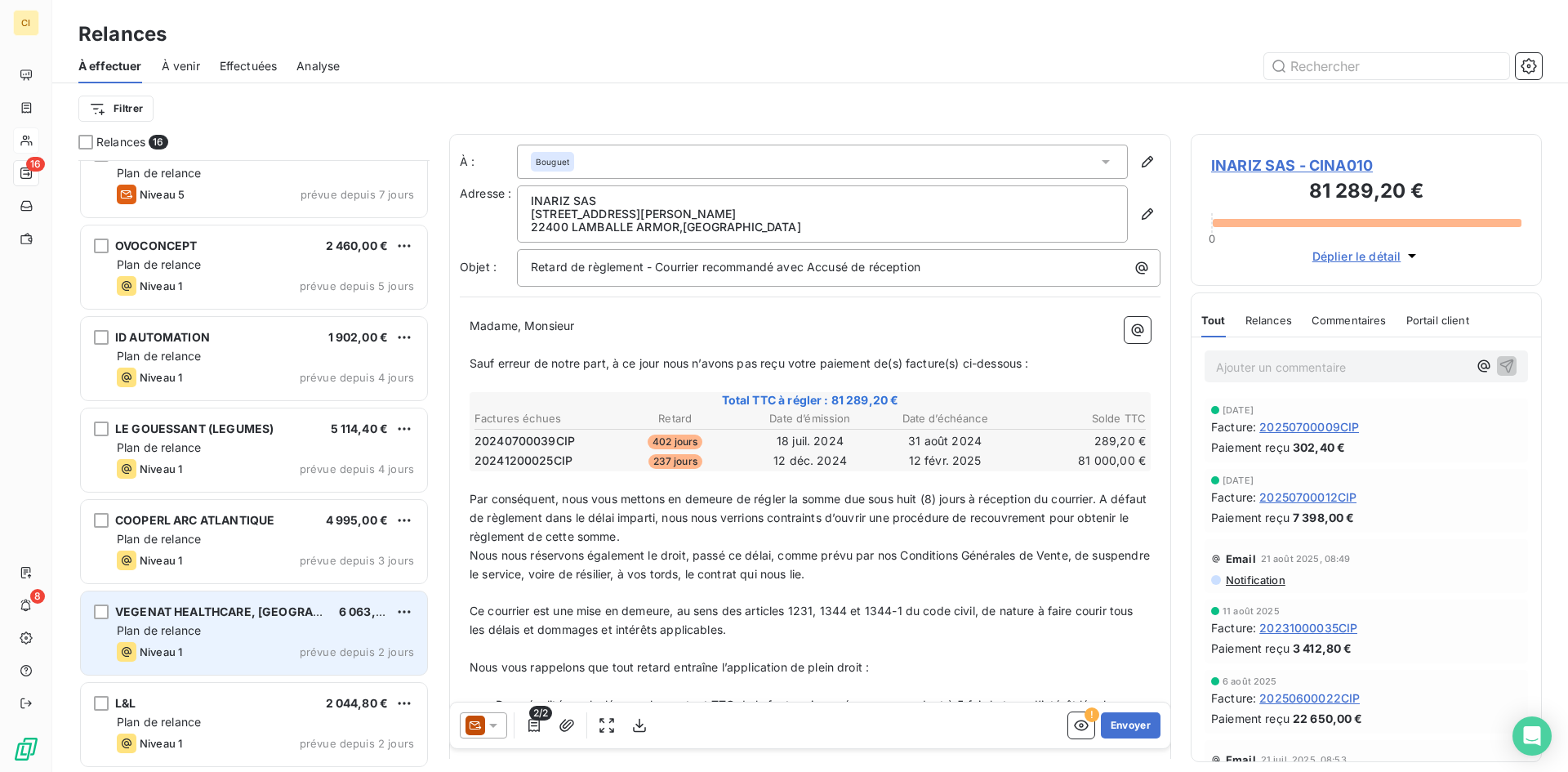
click at [109, 614] on div "VEGENAT HEALTHCARE, SL 6 063,75 € Plan de relance Niveau 1 prévue depuis 2 jours" at bounding box center [253, 633] width 346 height 83
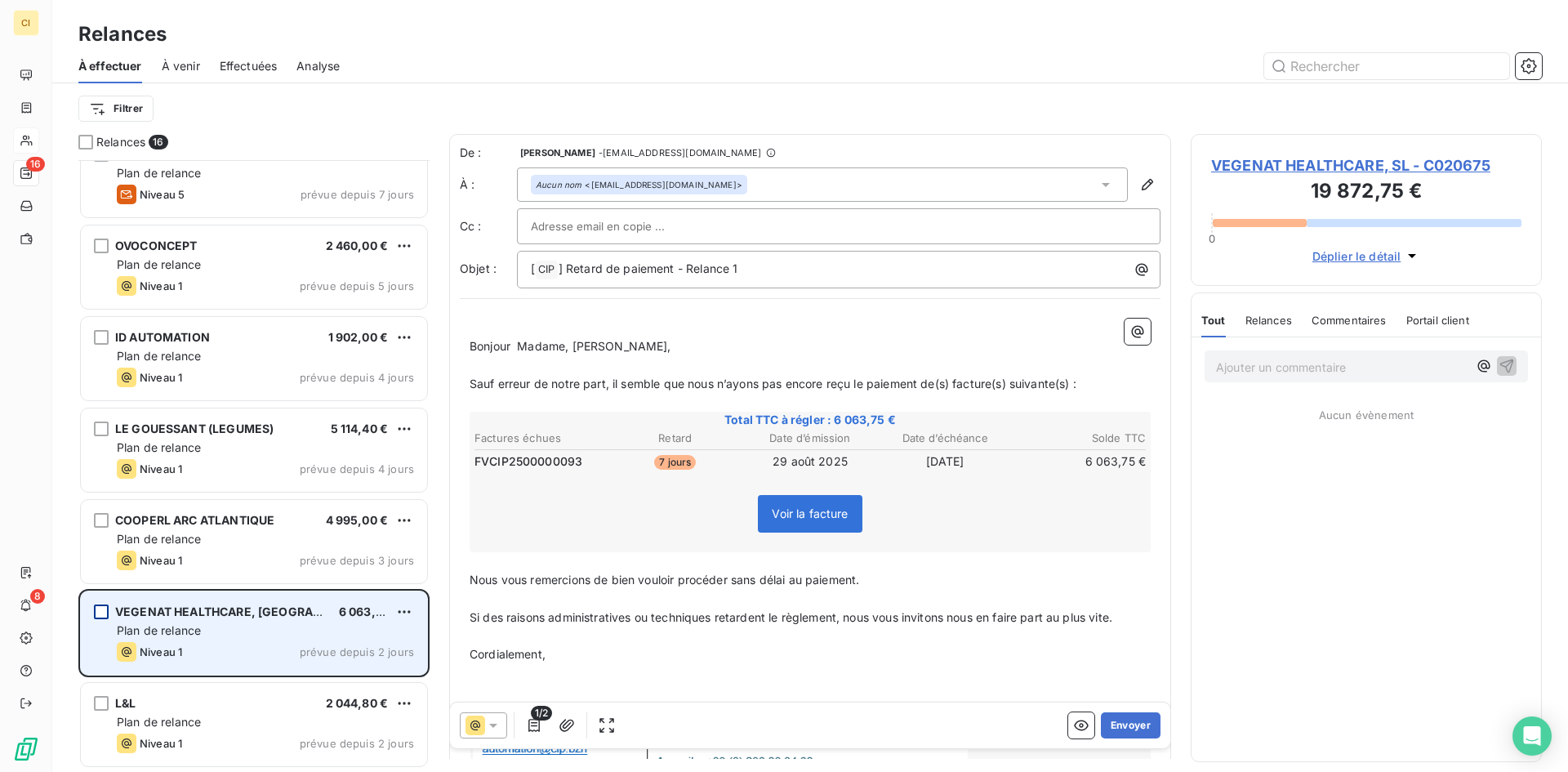
click at [98, 616] on div "grid" at bounding box center [101, 612] width 15 height 15
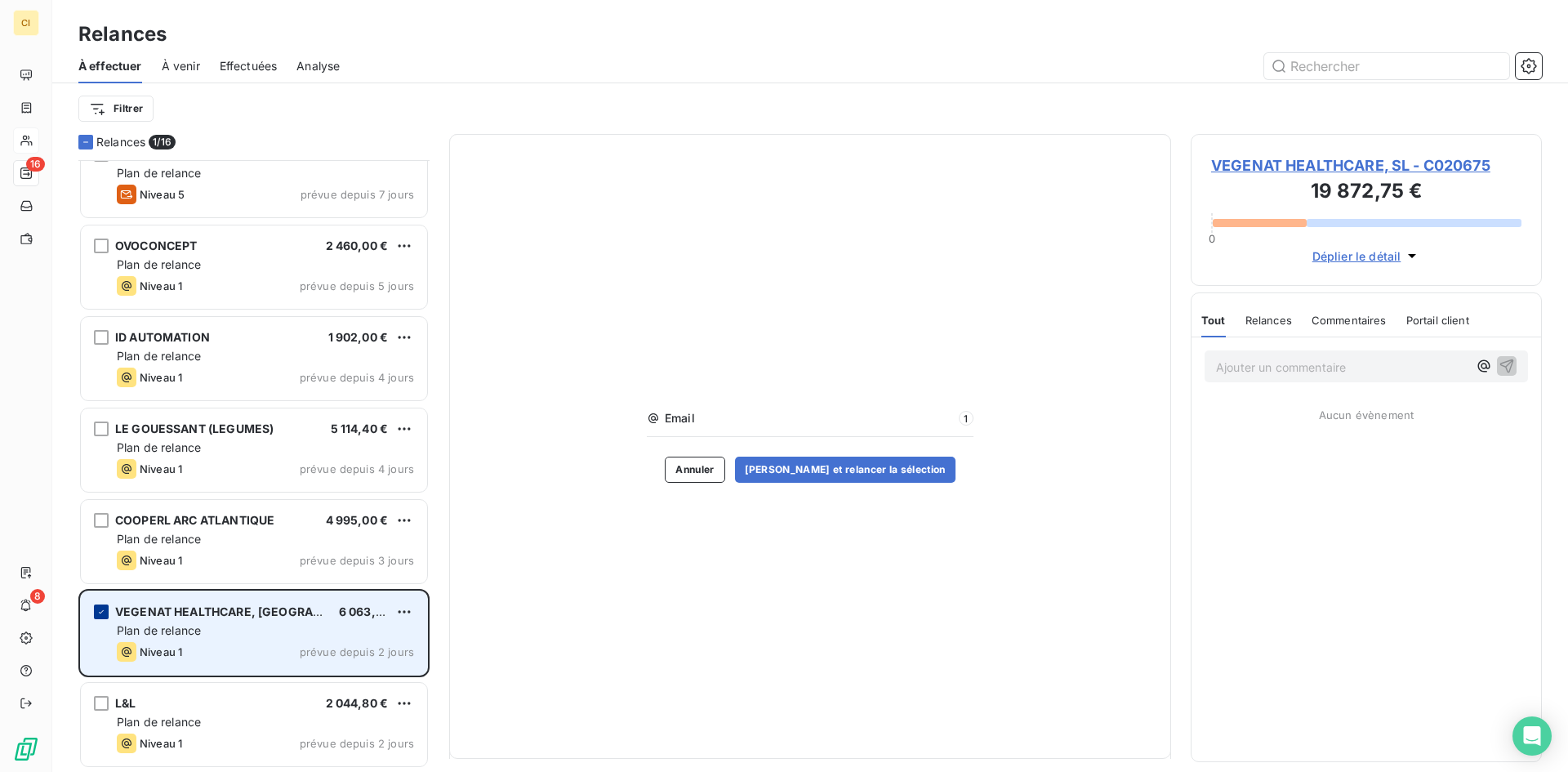
click at [105, 611] on icon "grid" at bounding box center [101, 612] width 10 height 10
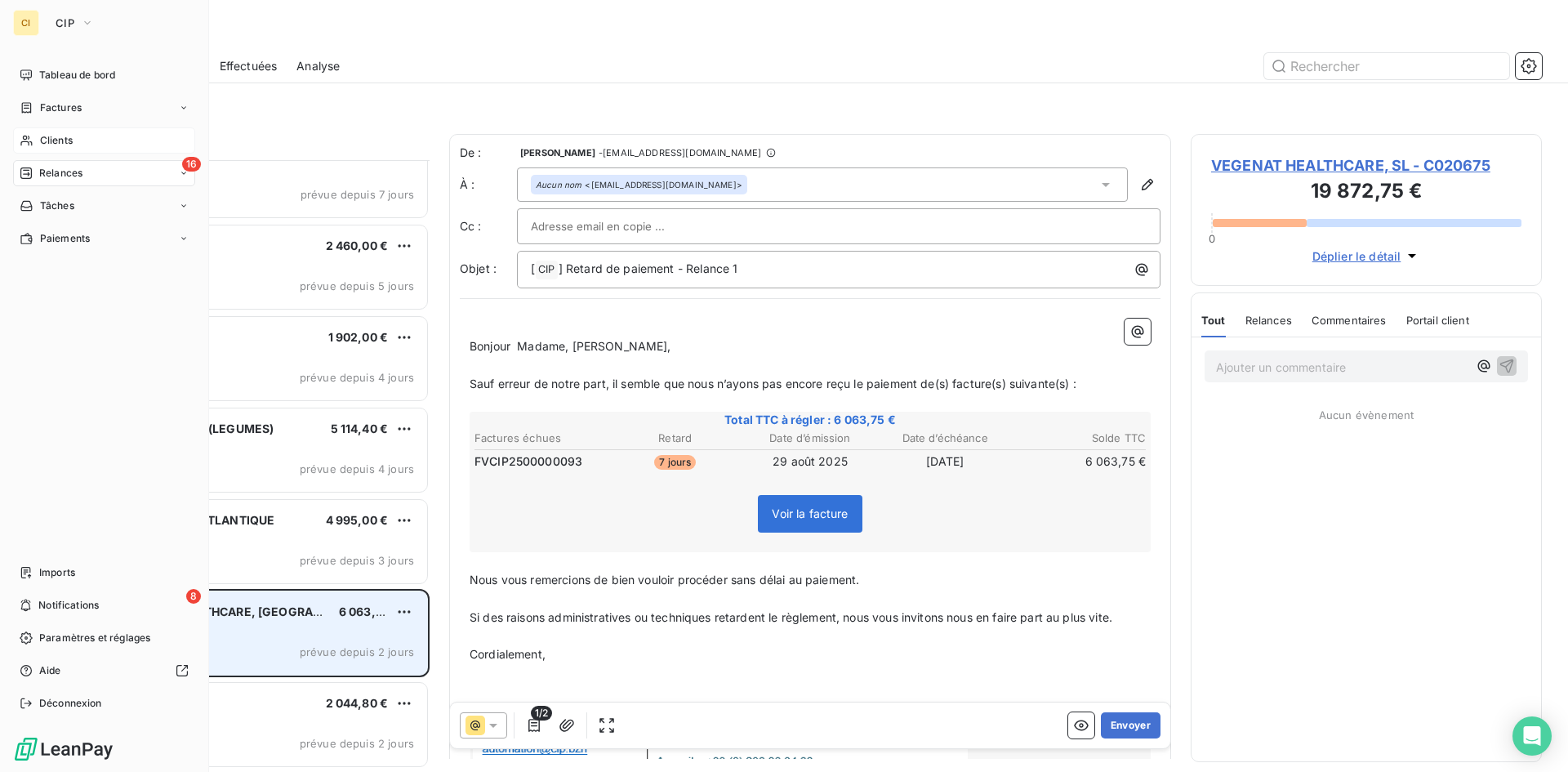
click at [68, 140] on span "Clients" at bounding box center [56, 140] width 32 height 15
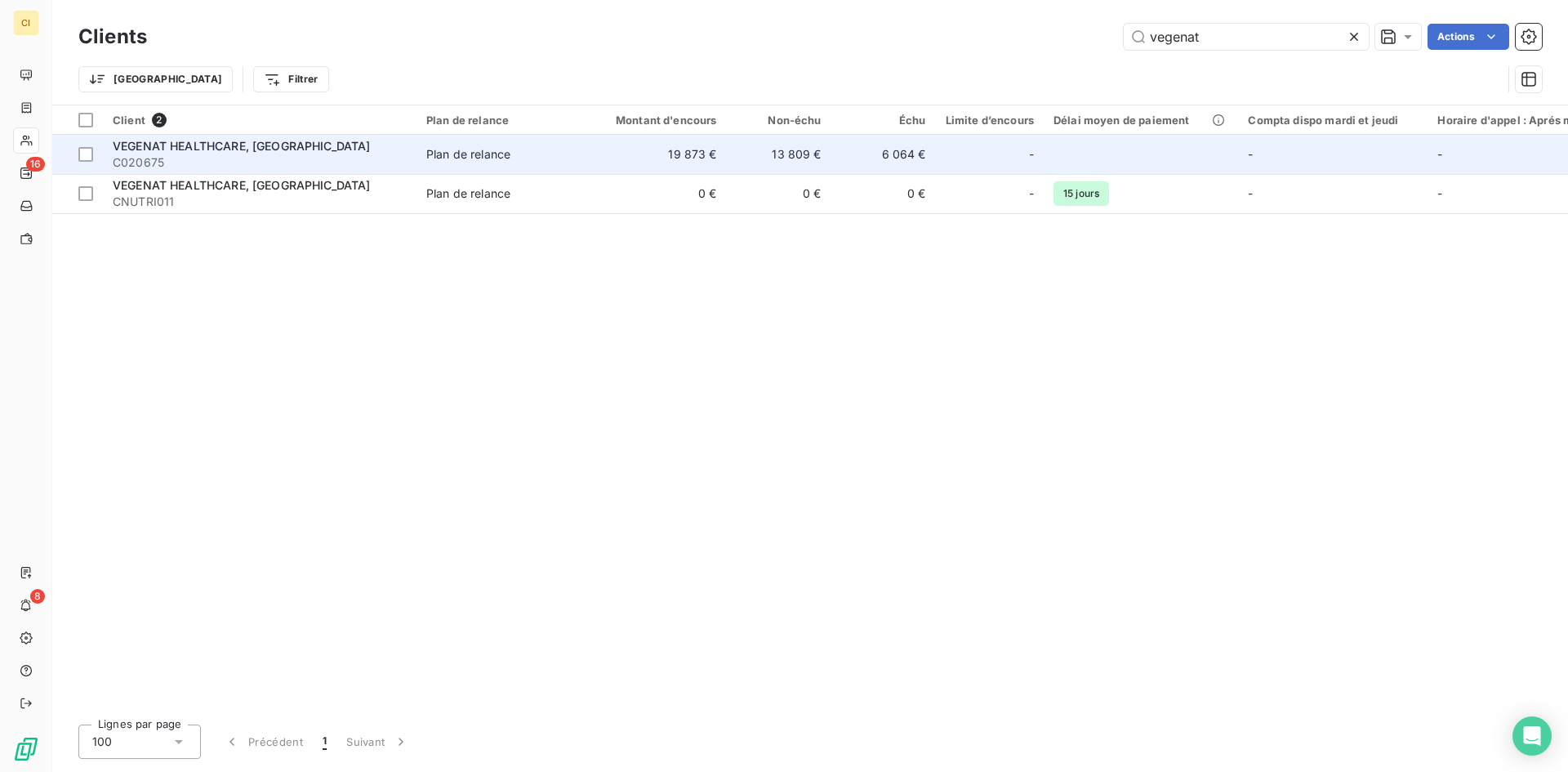
click at [333, 165] on span "C020675" at bounding box center [260, 162] width 294 height 17
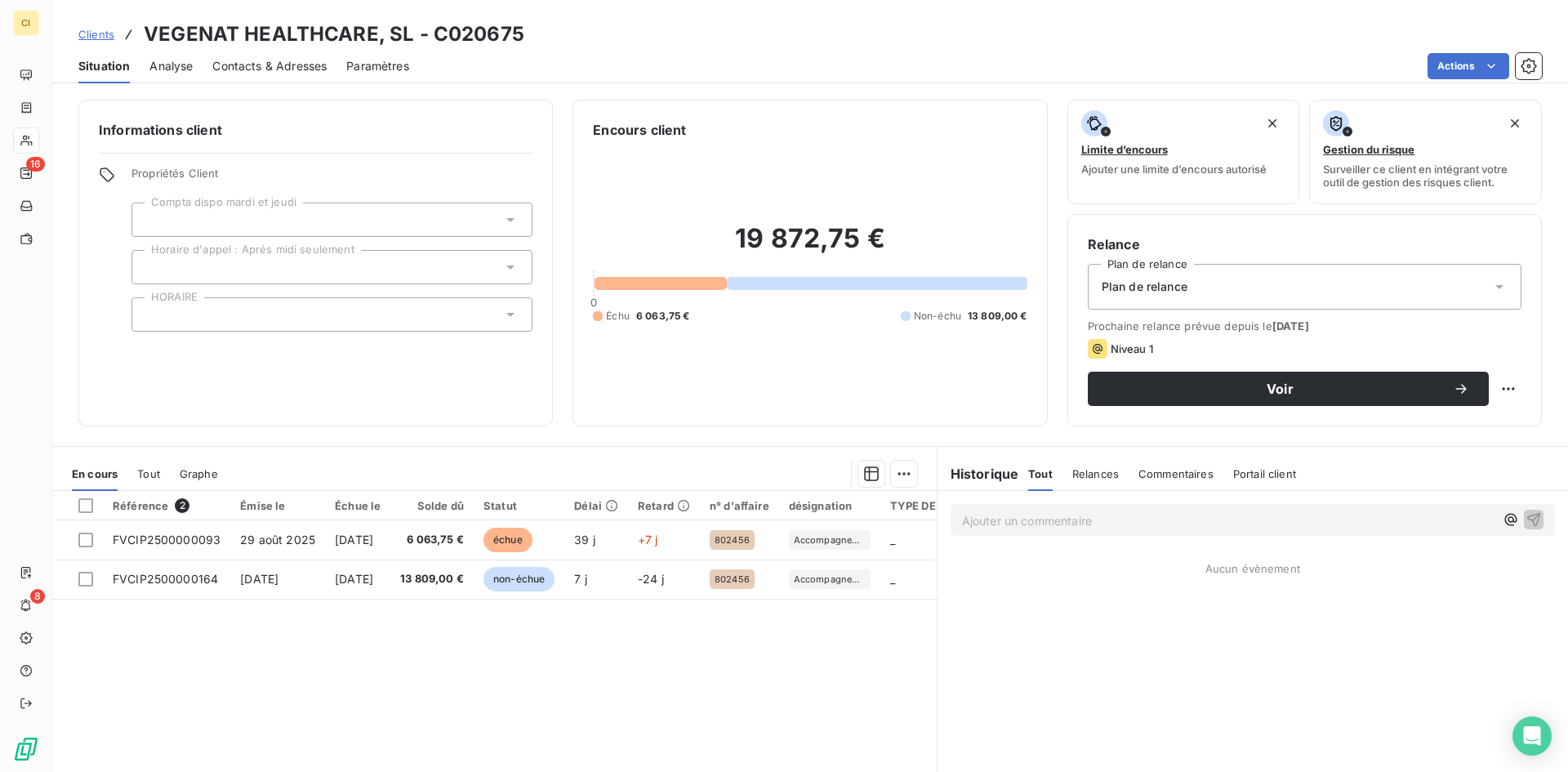
click at [307, 69] on span "Contacts & Adresses" at bounding box center [269, 66] width 115 height 17
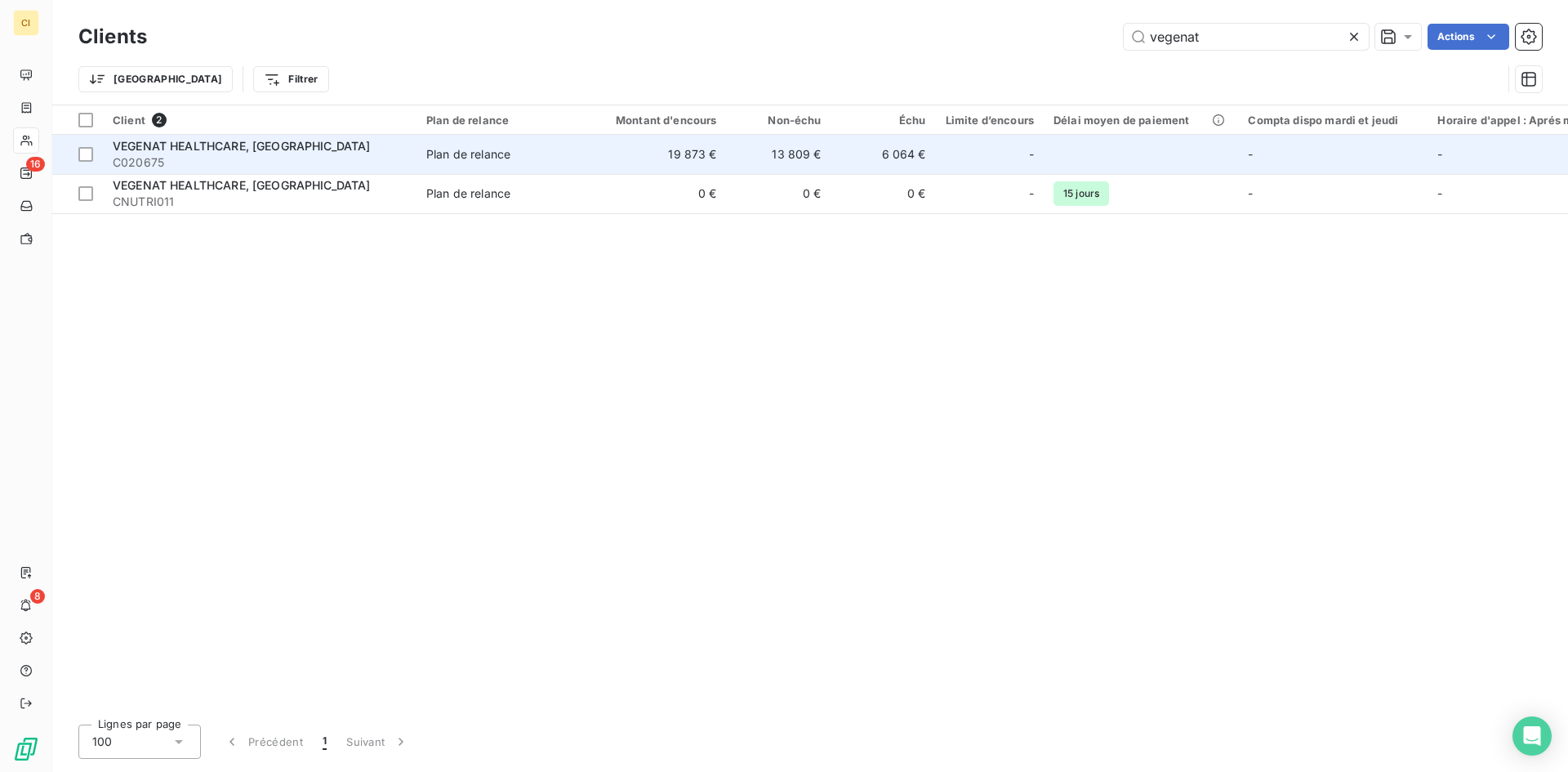
click at [215, 174] on td "VEGENAT HEALTHCARE, SL C020675" at bounding box center [259, 154] width 314 height 39
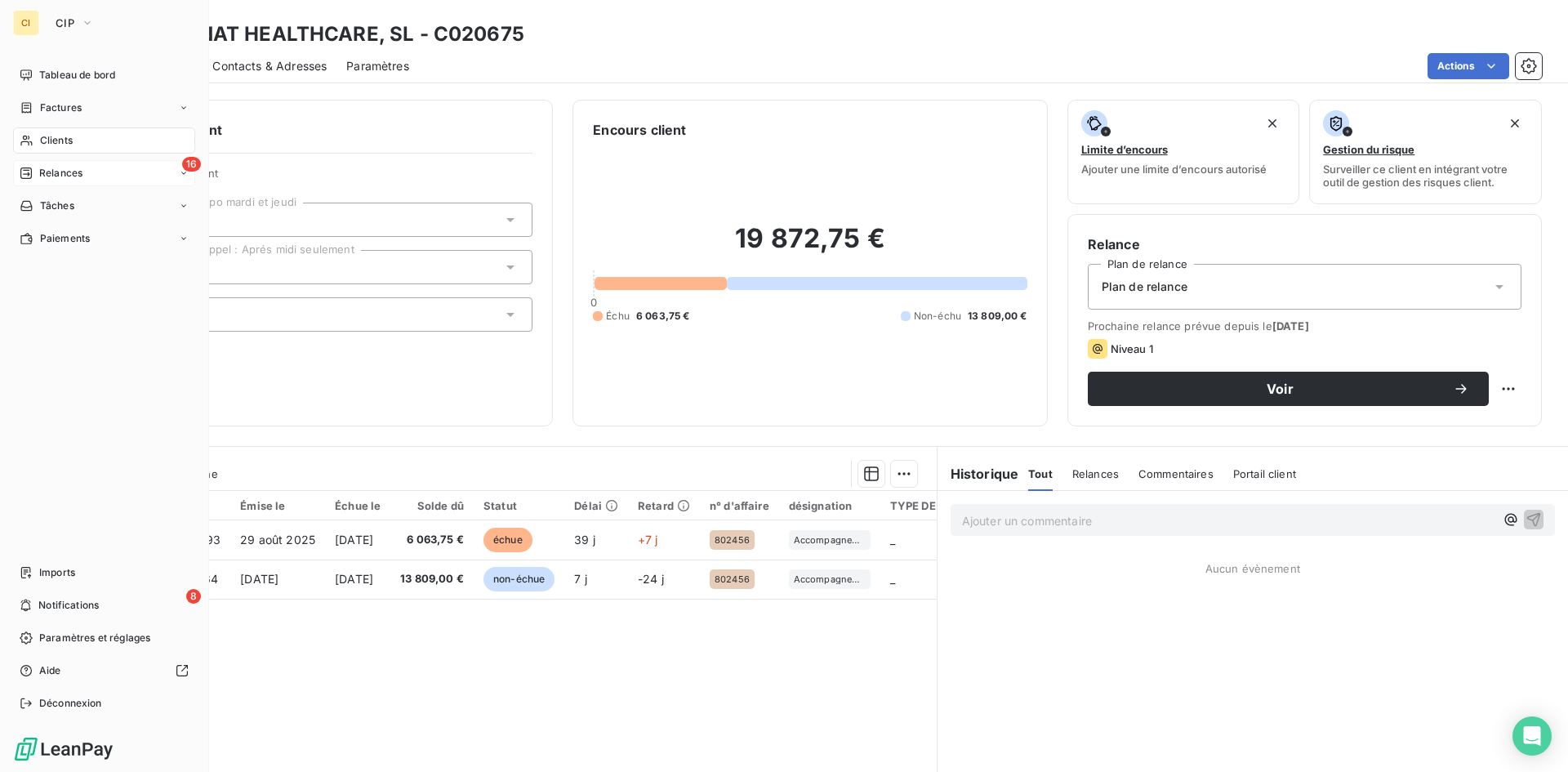
click at [51, 178] on span "Relances" at bounding box center [60, 173] width 43 height 15
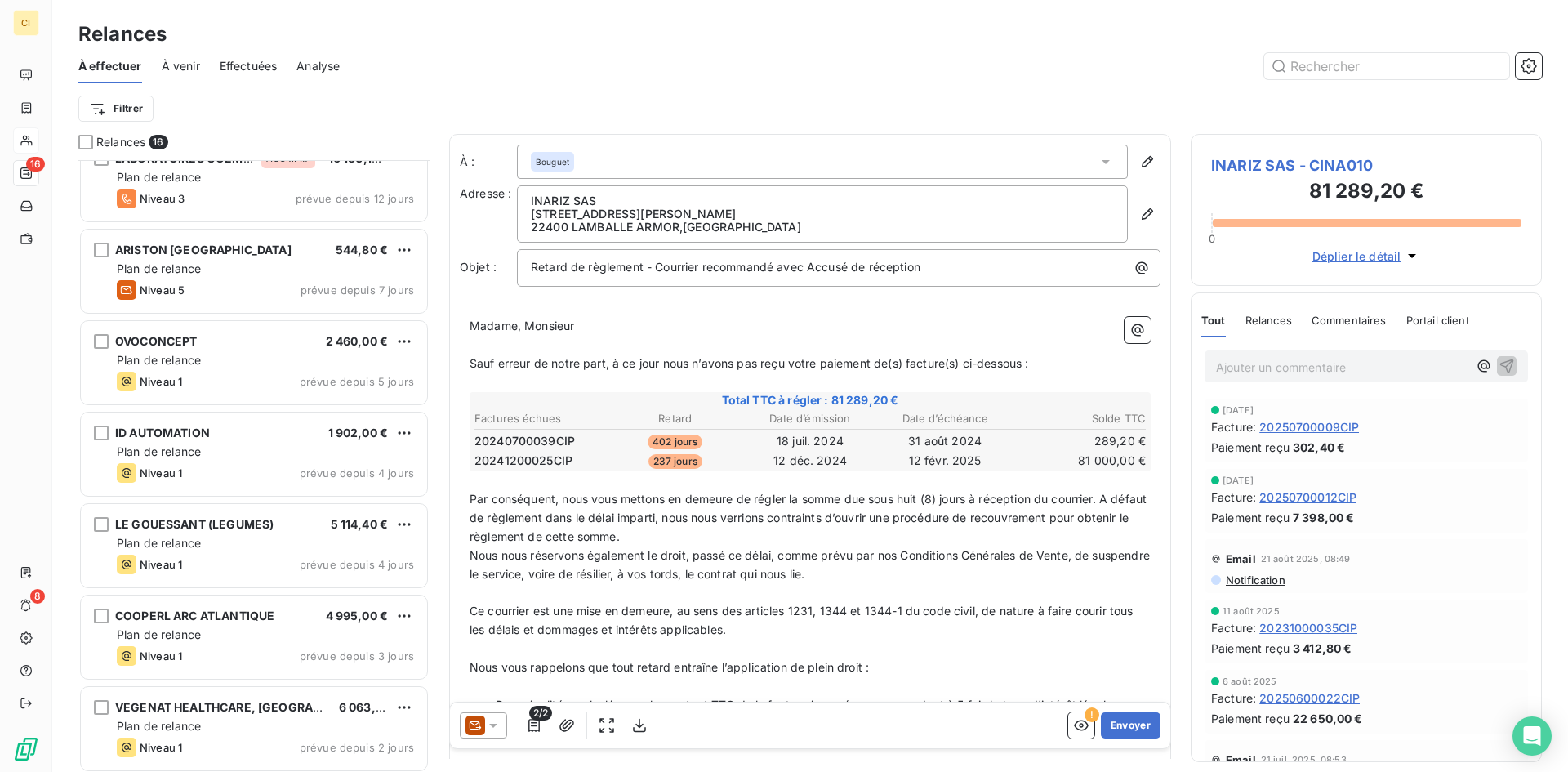
scroll to position [853, 0]
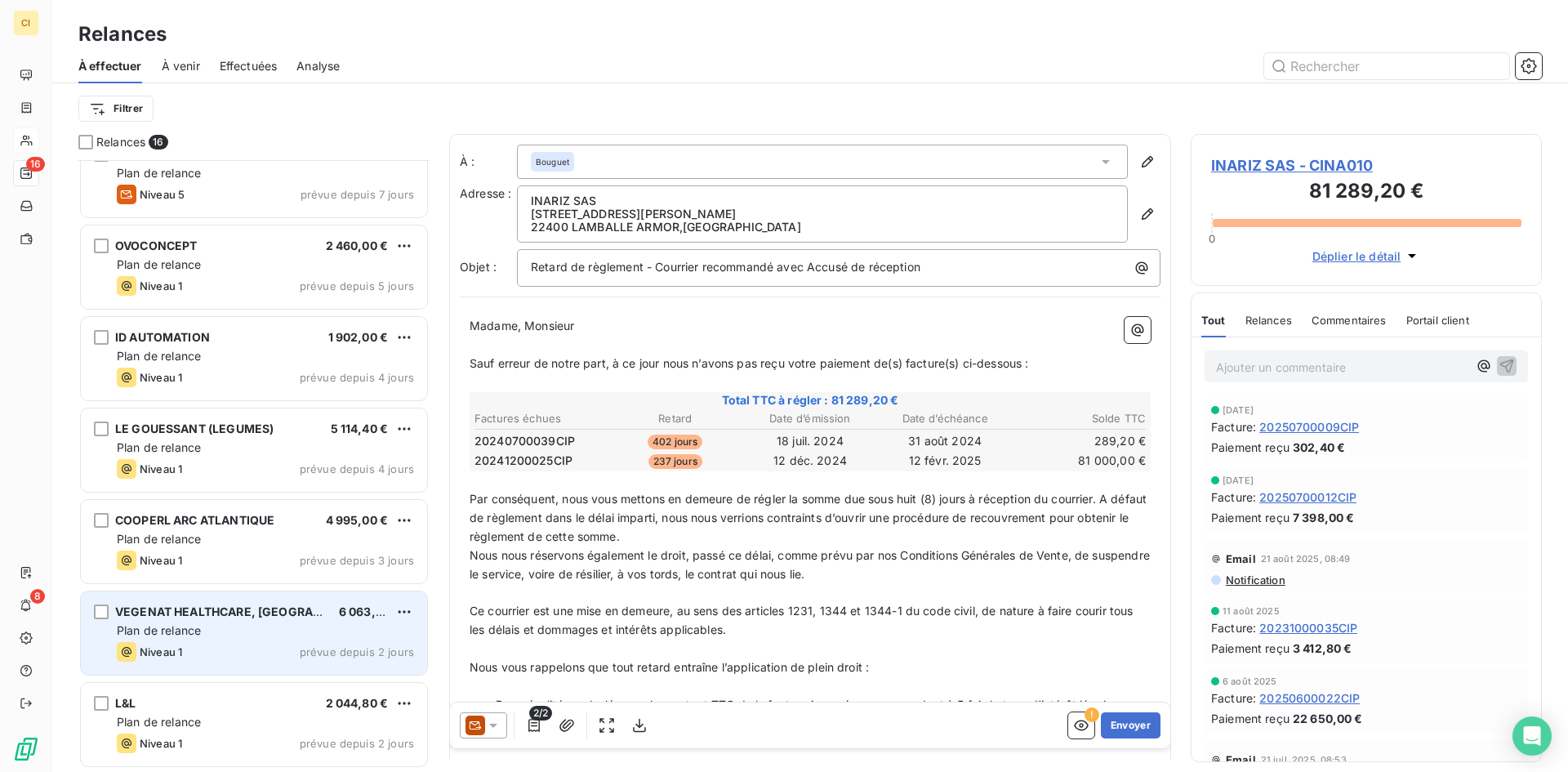
click at [272, 618] on div "VEGENAT HEALTHCARE, SL 6 063,75 €" at bounding box center [265, 612] width 297 height 15
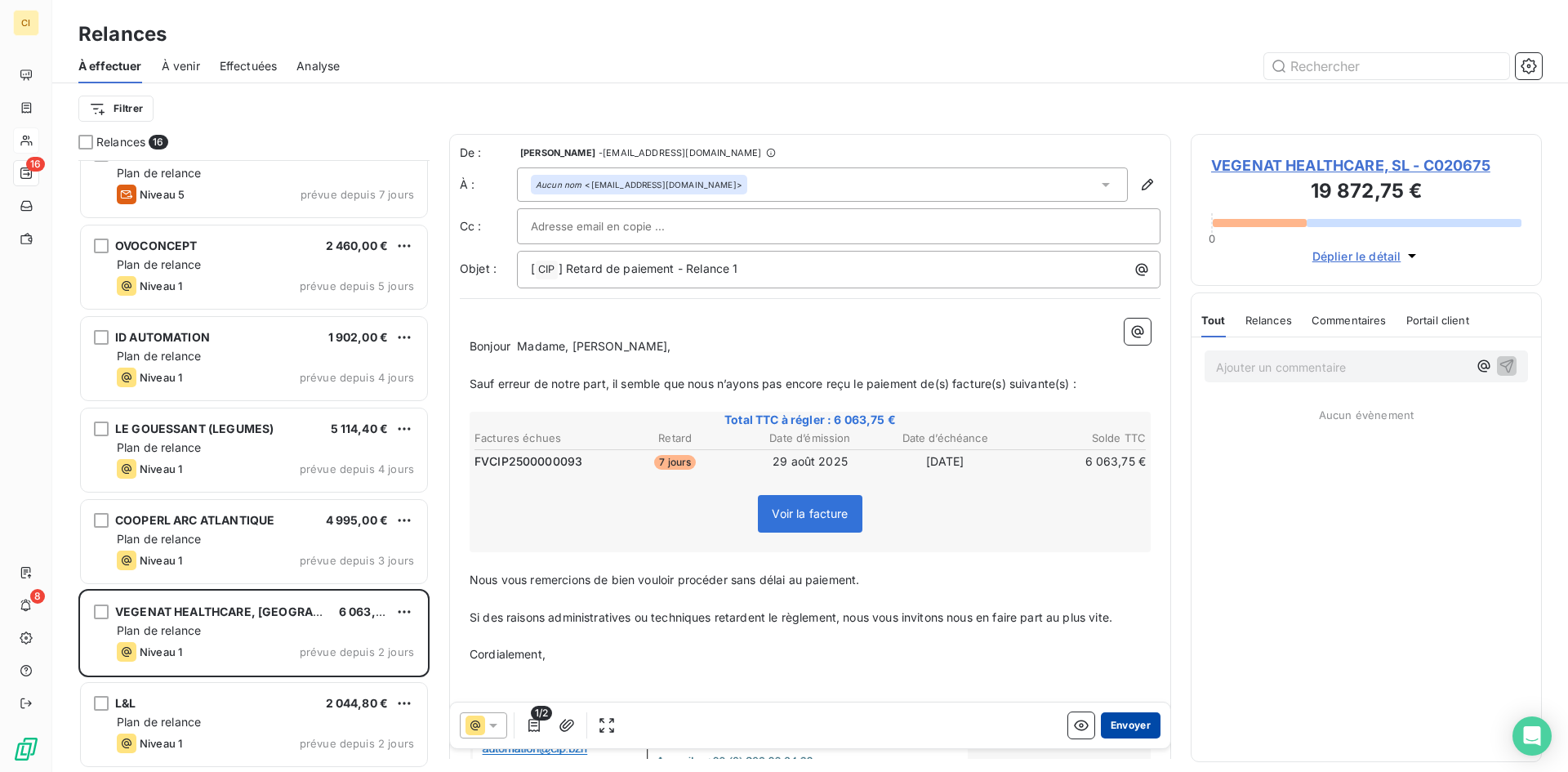
click at [1109, 724] on button "Envoyer" at bounding box center [1131, 726] width 60 height 26
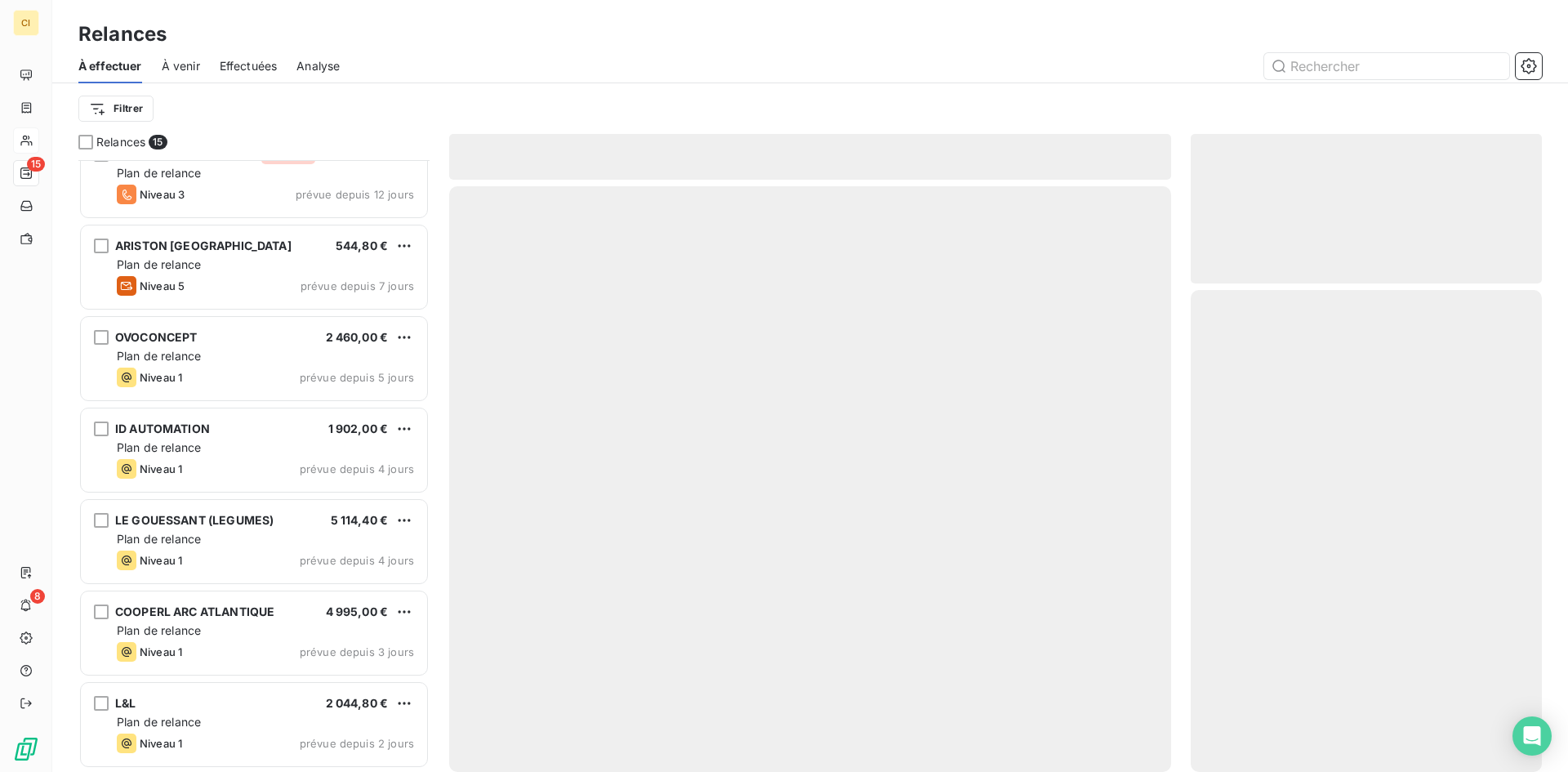
scroll to position [761, 0]
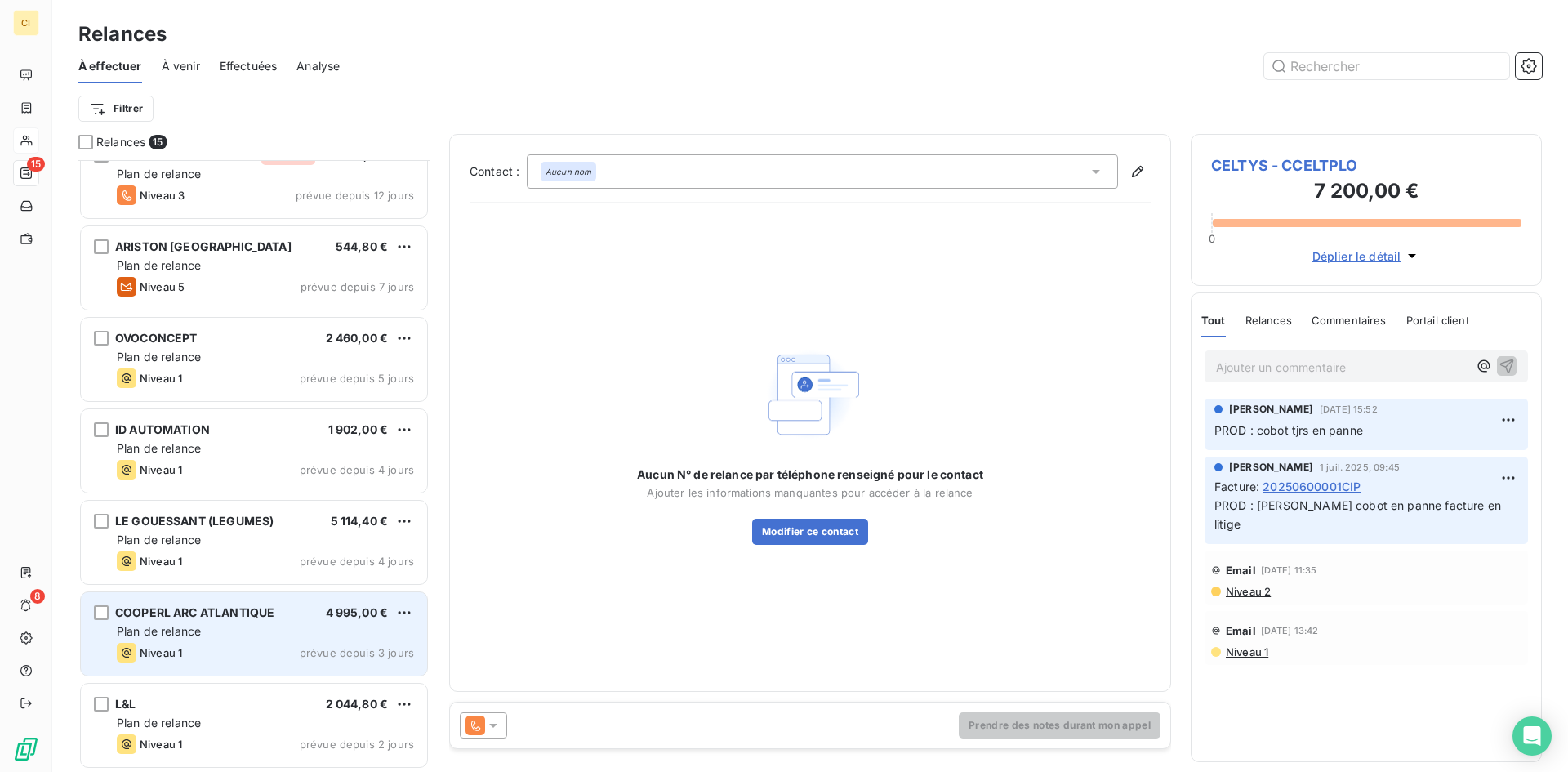
click at [255, 667] on div "COOPERL ARC ATLANTIQUE 4 995,00 € Plan de relance Niveau 1 prévue depuis 3 jours" at bounding box center [253, 634] width 346 height 83
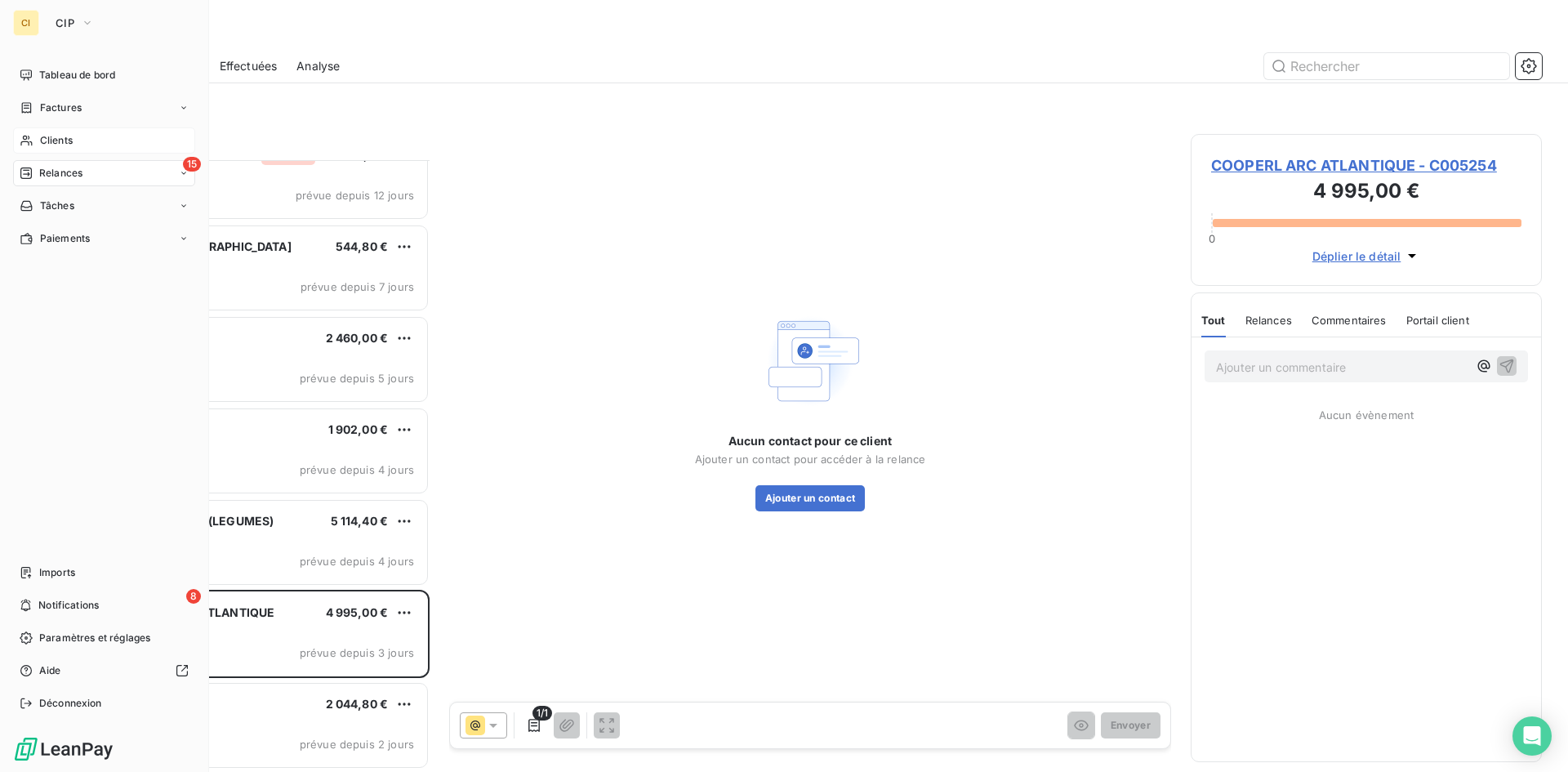
click at [58, 136] on span "Clients" at bounding box center [56, 140] width 32 height 15
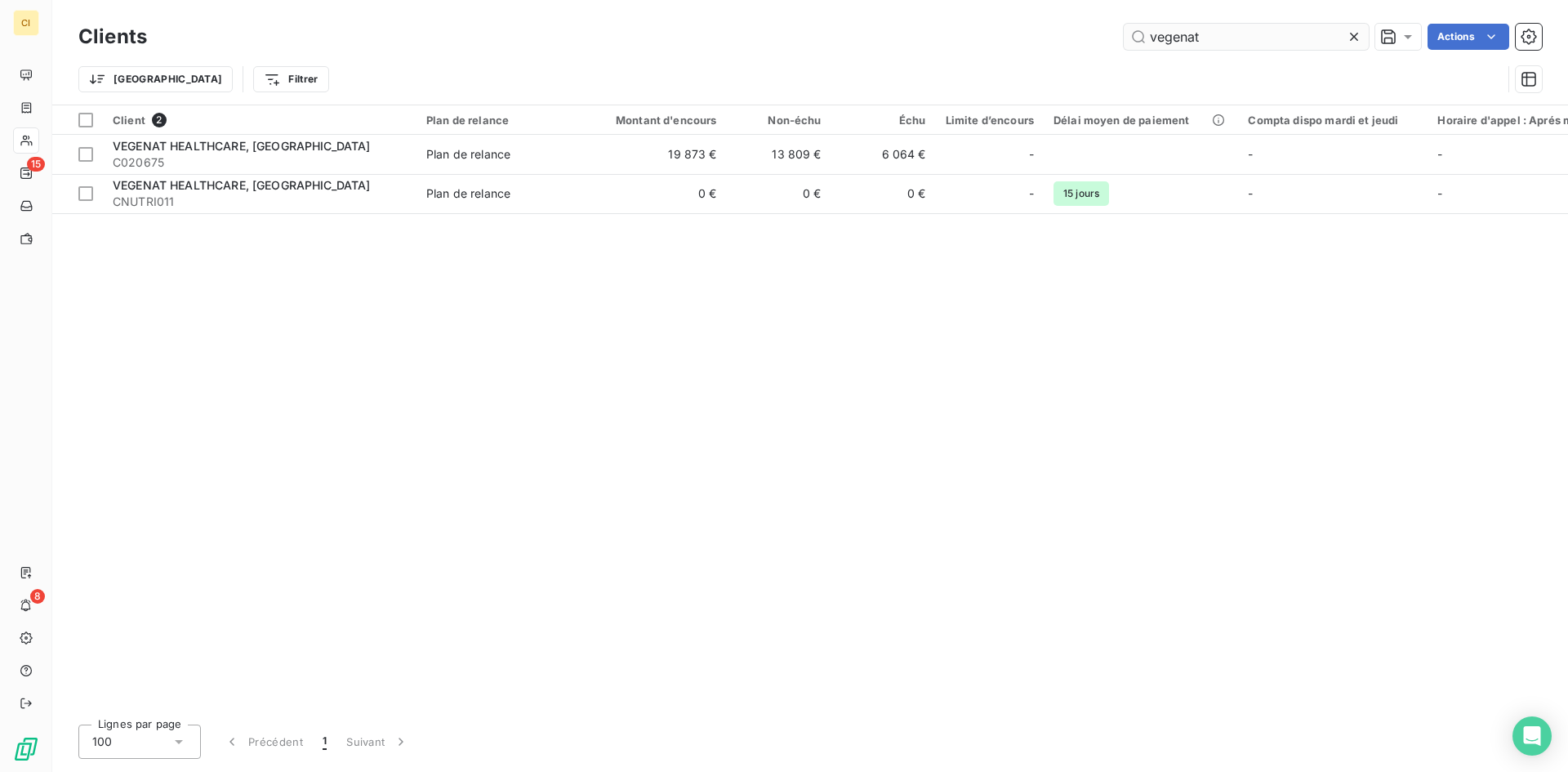
drag, startPoint x: 1210, startPoint y: 35, endPoint x: 1129, endPoint y: 49, distance: 82.2
click at [1129, 49] on input "vegenat" at bounding box center [1247, 37] width 245 height 26
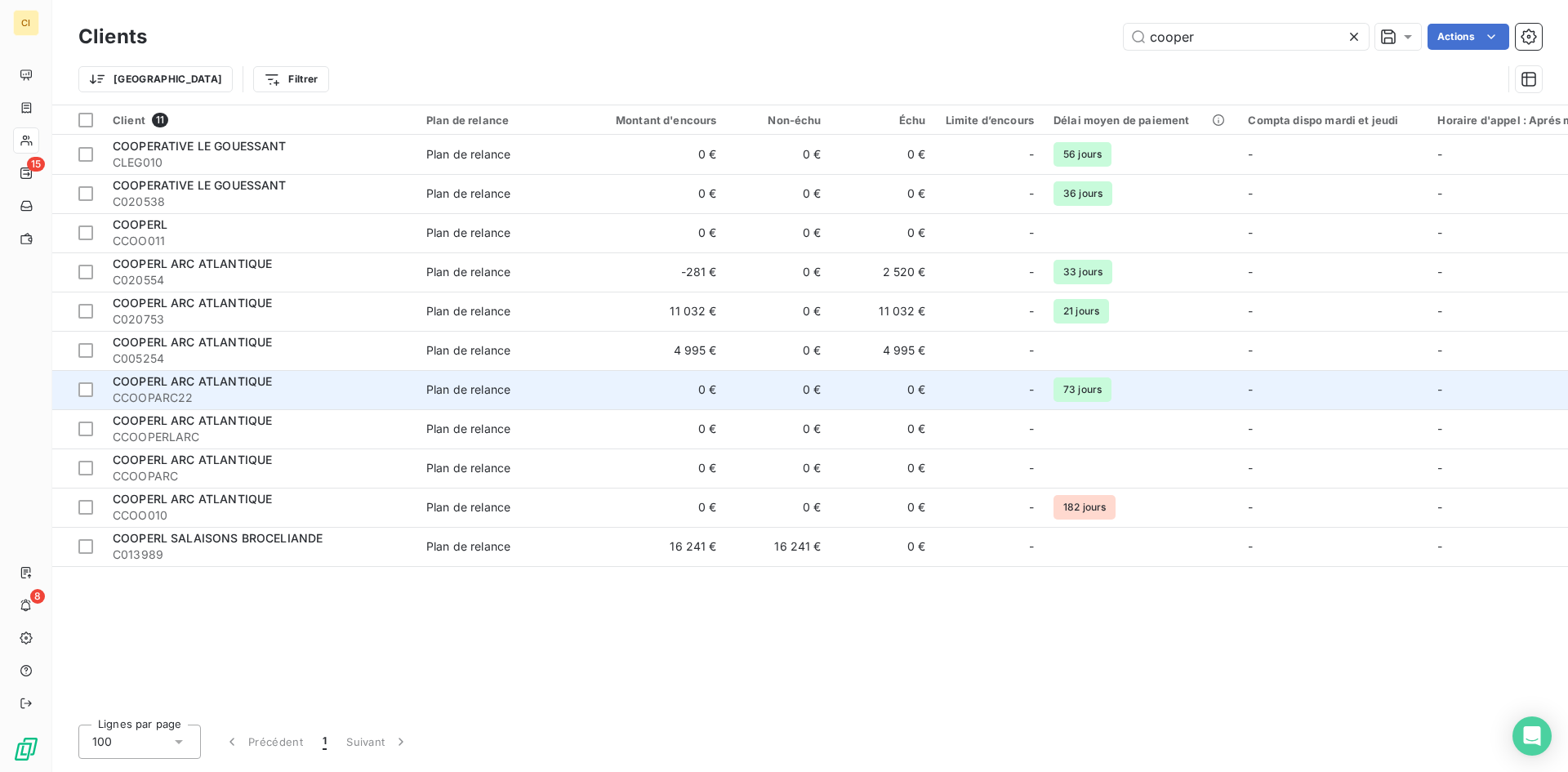
type input "cooper"
click at [163, 388] on div "COOPERL ARC ATLANTIQUE" at bounding box center [260, 381] width 294 height 17
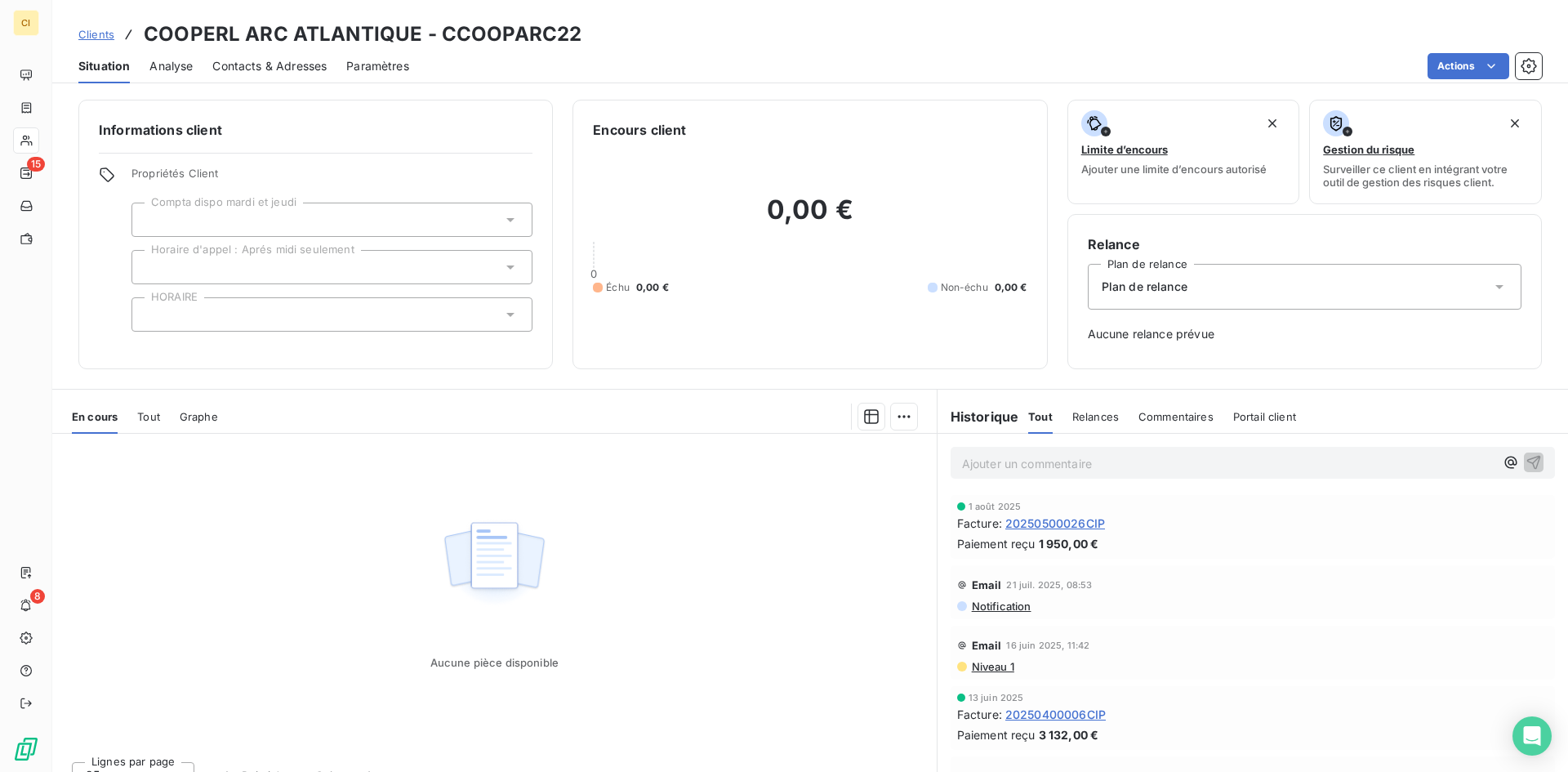
click at [281, 65] on span "Contacts & Adresses" at bounding box center [269, 66] width 115 height 17
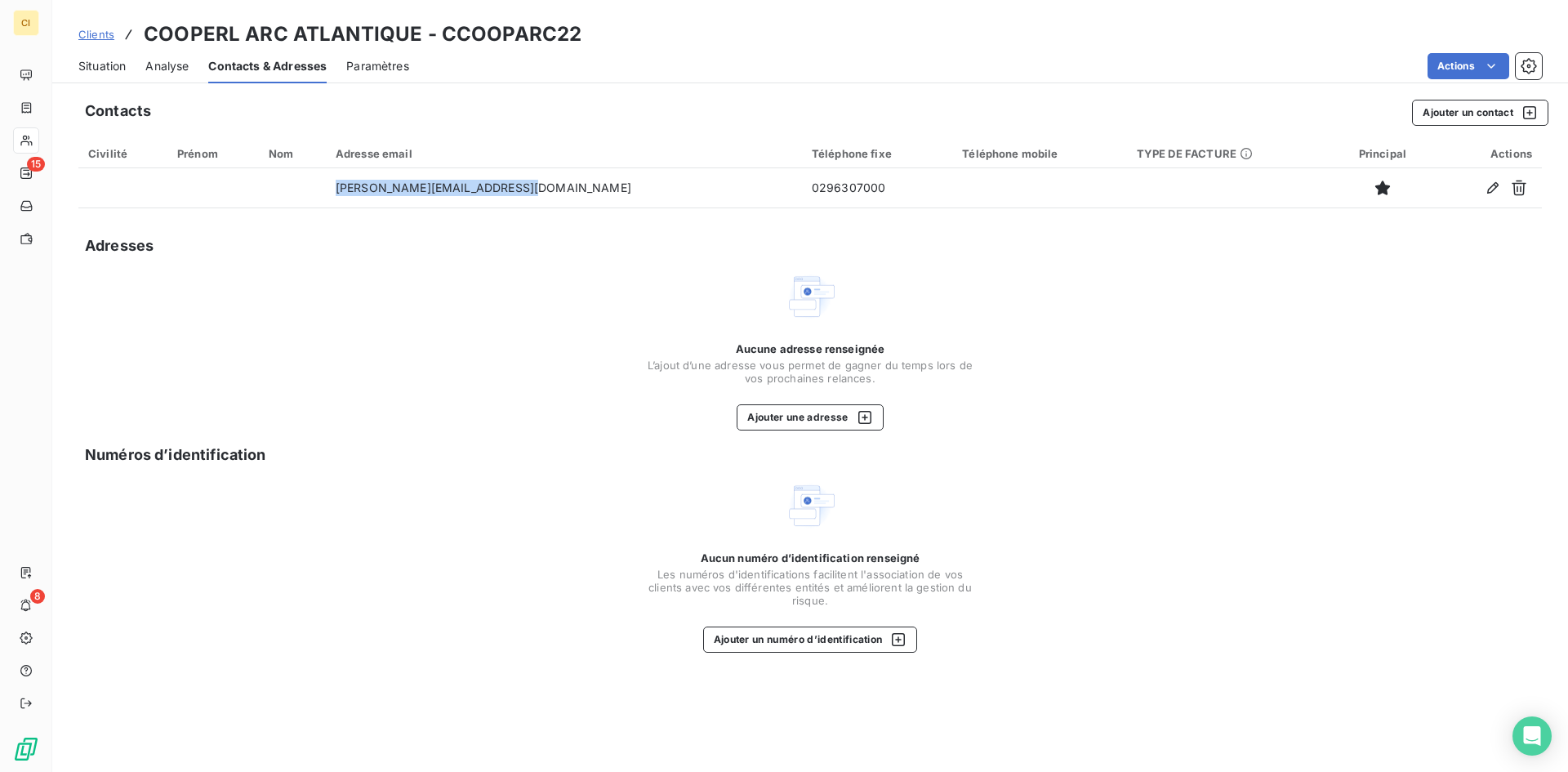
drag, startPoint x: 545, startPoint y: 192, endPoint x: 347, endPoint y: 209, distance: 198.7
click at [347, 209] on div "Contacts Ajouter un contact Civilité Prénom Nom Adresse email Téléphone fixe Té…" at bounding box center [810, 431] width 1516 height 683
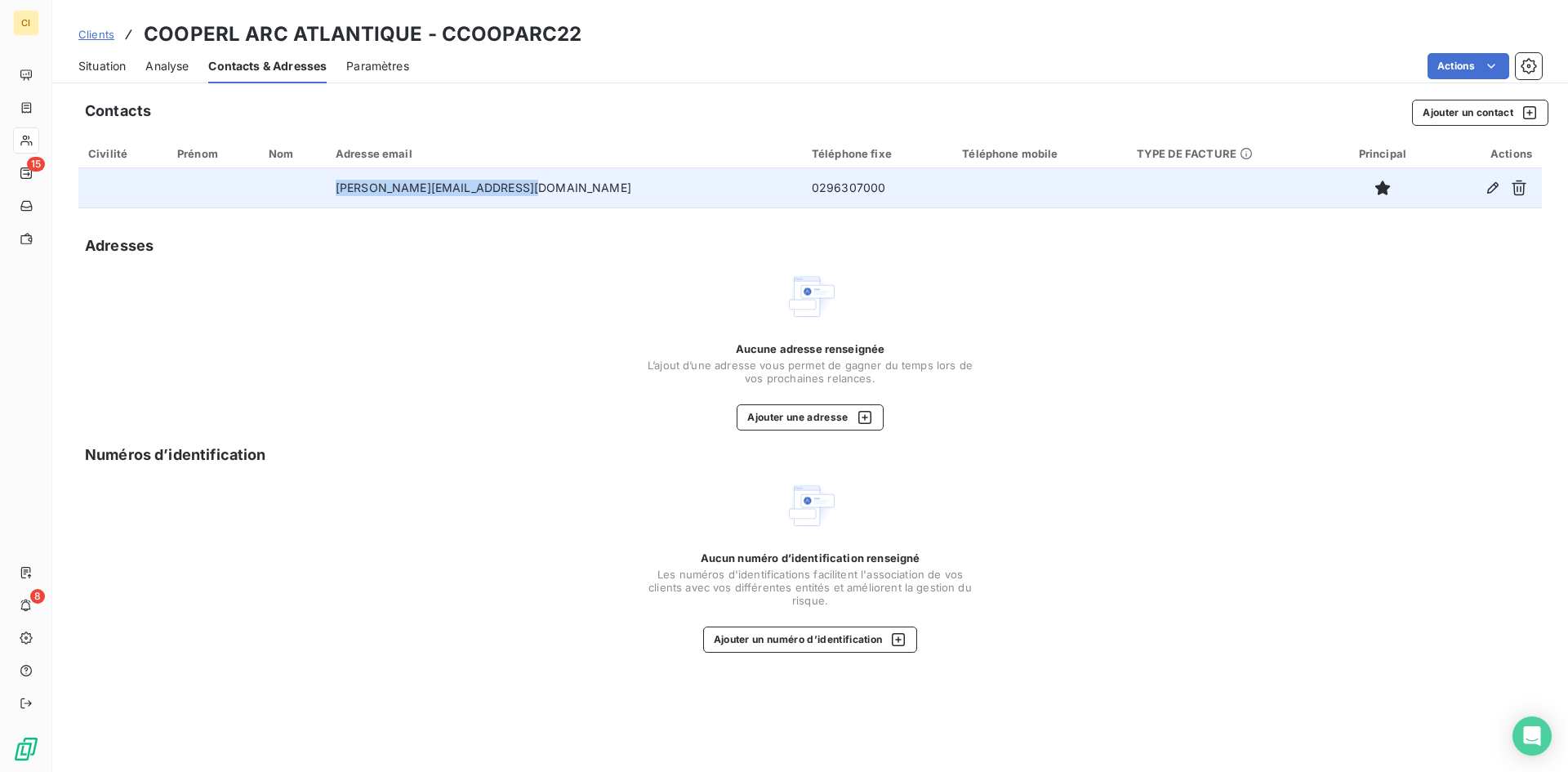
copy table "Civilité Prénom Nom Adresse email Téléphone fixe Téléphone mobile TYPE DE FACTU…"
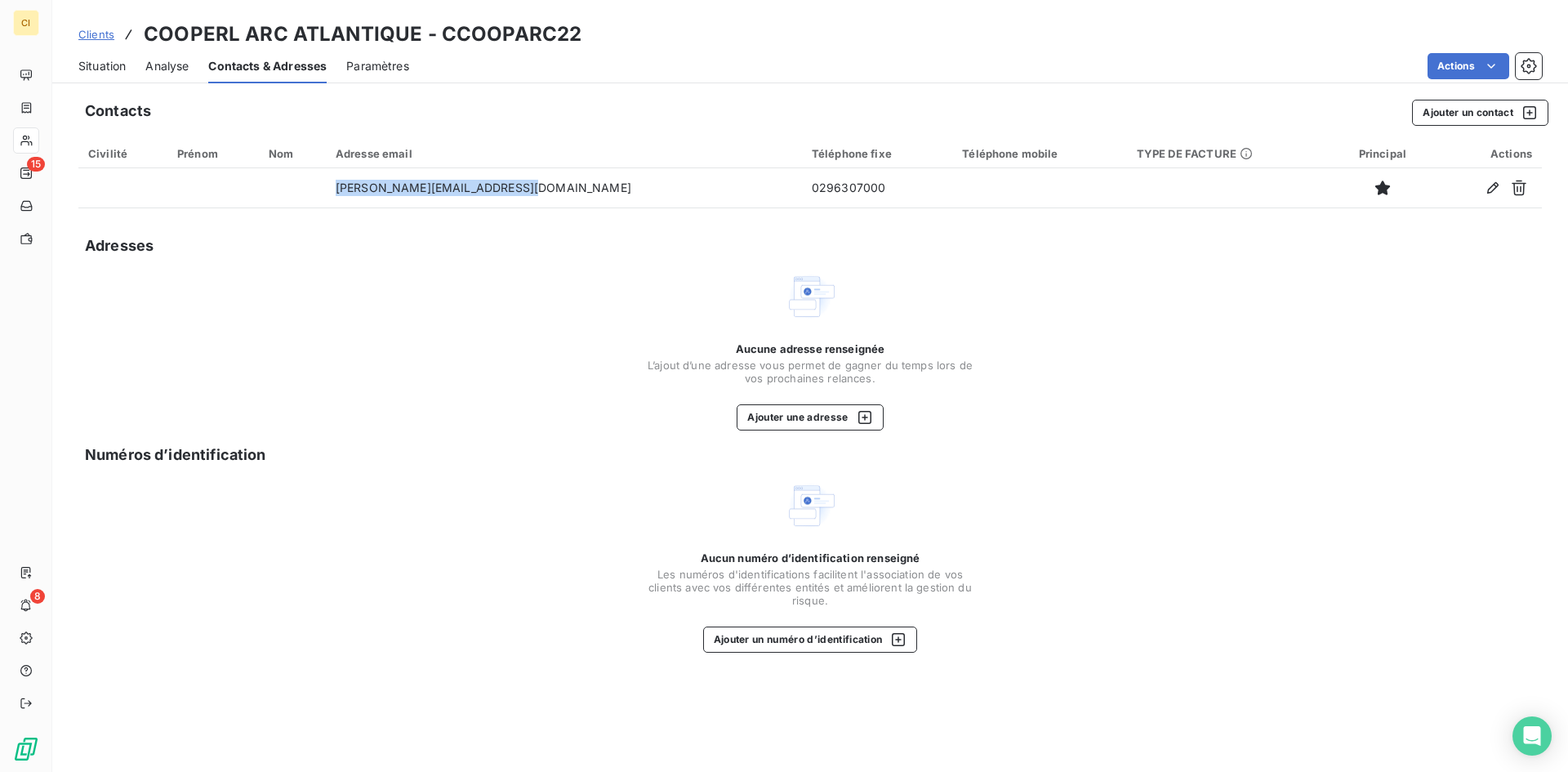
click at [98, 38] on span "Clients" at bounding box center [96, 34] width 36 height 13
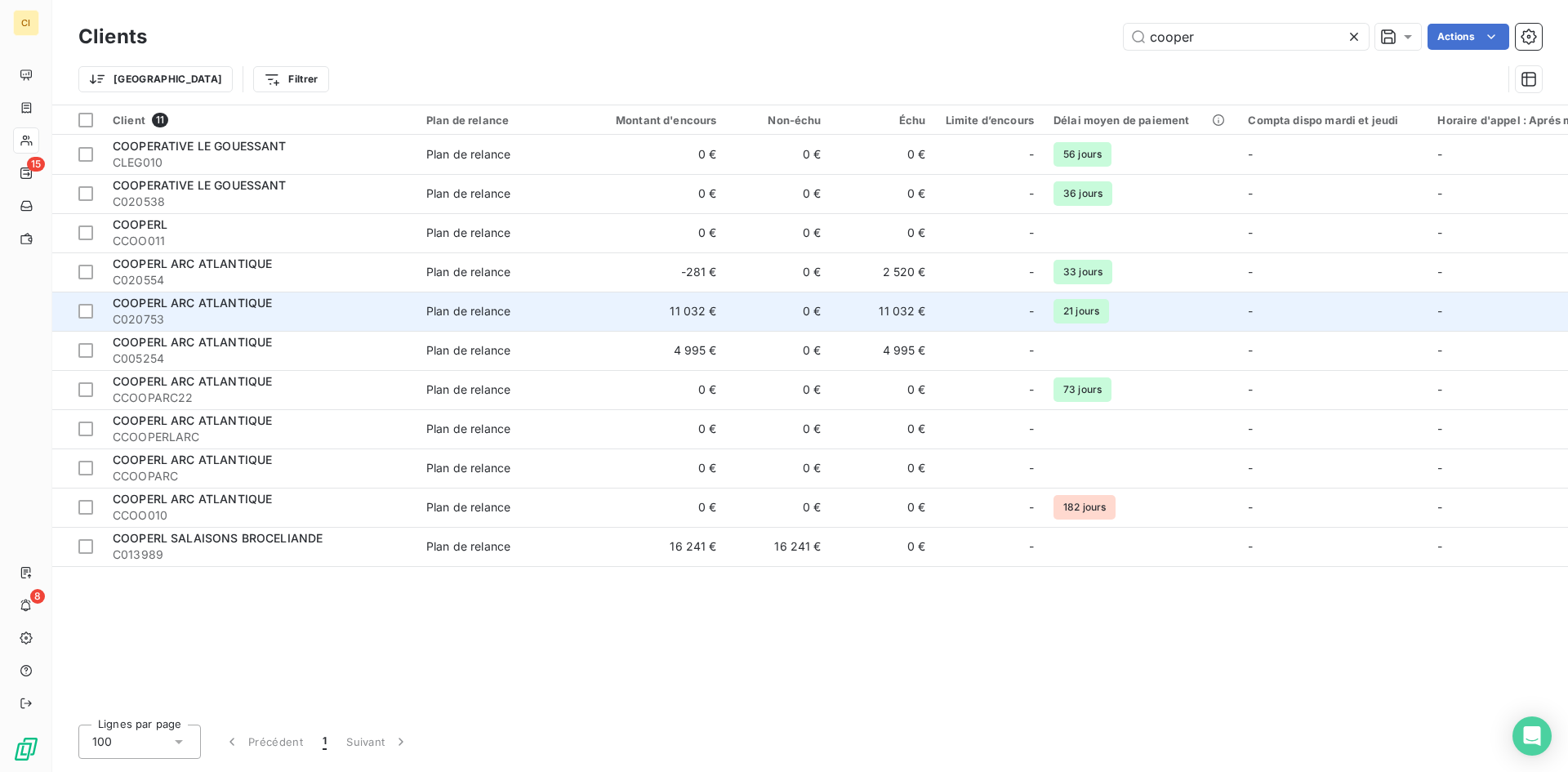
click at [179, 307] on span "COOPERL ARC ATLANTIQUE" at bounding box center [193, 303] width 159 height 14
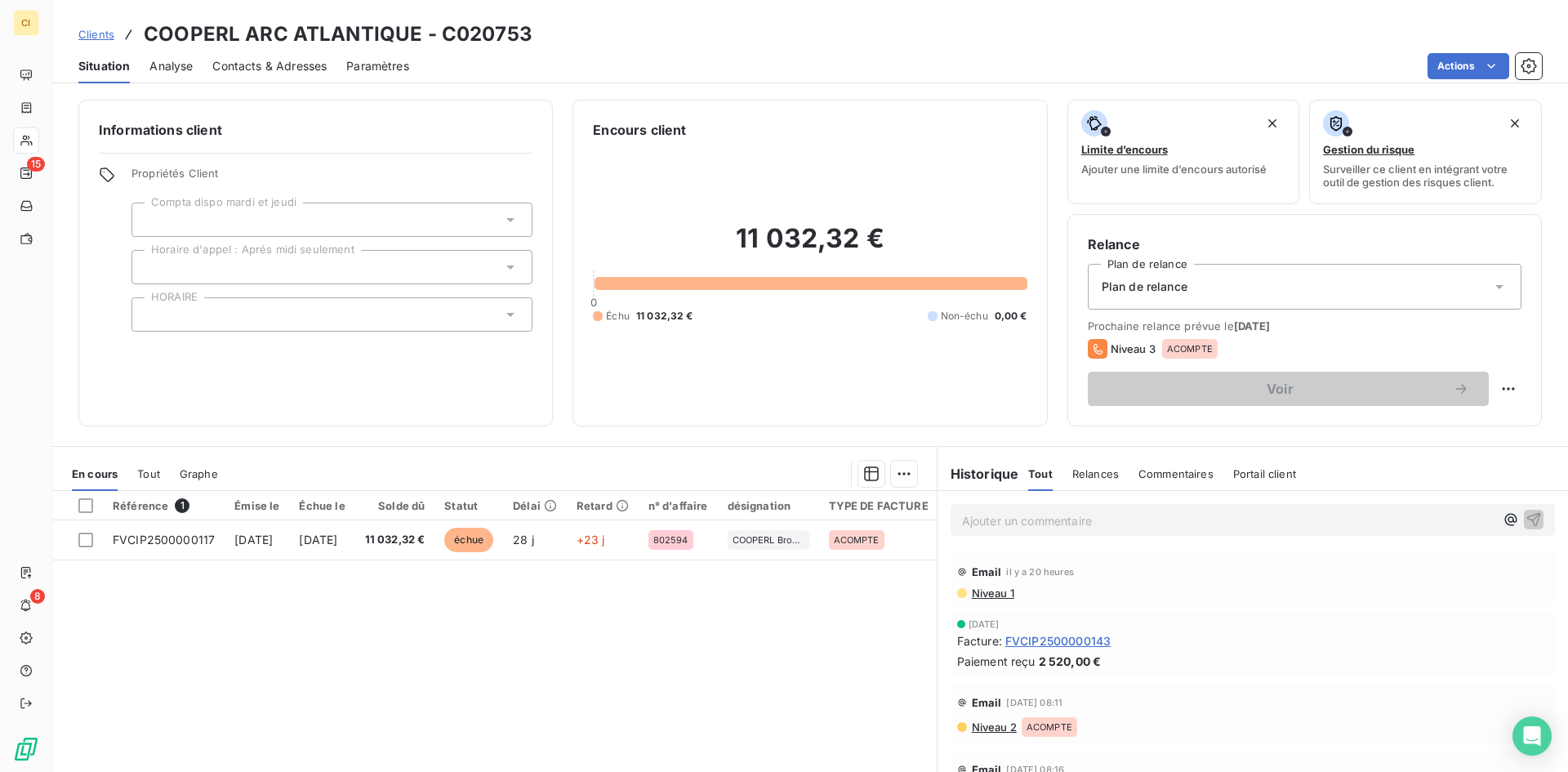
click at [272, 72] on span "Contacts & Adresses" at bounding box center [269, 66] width 115 height 17
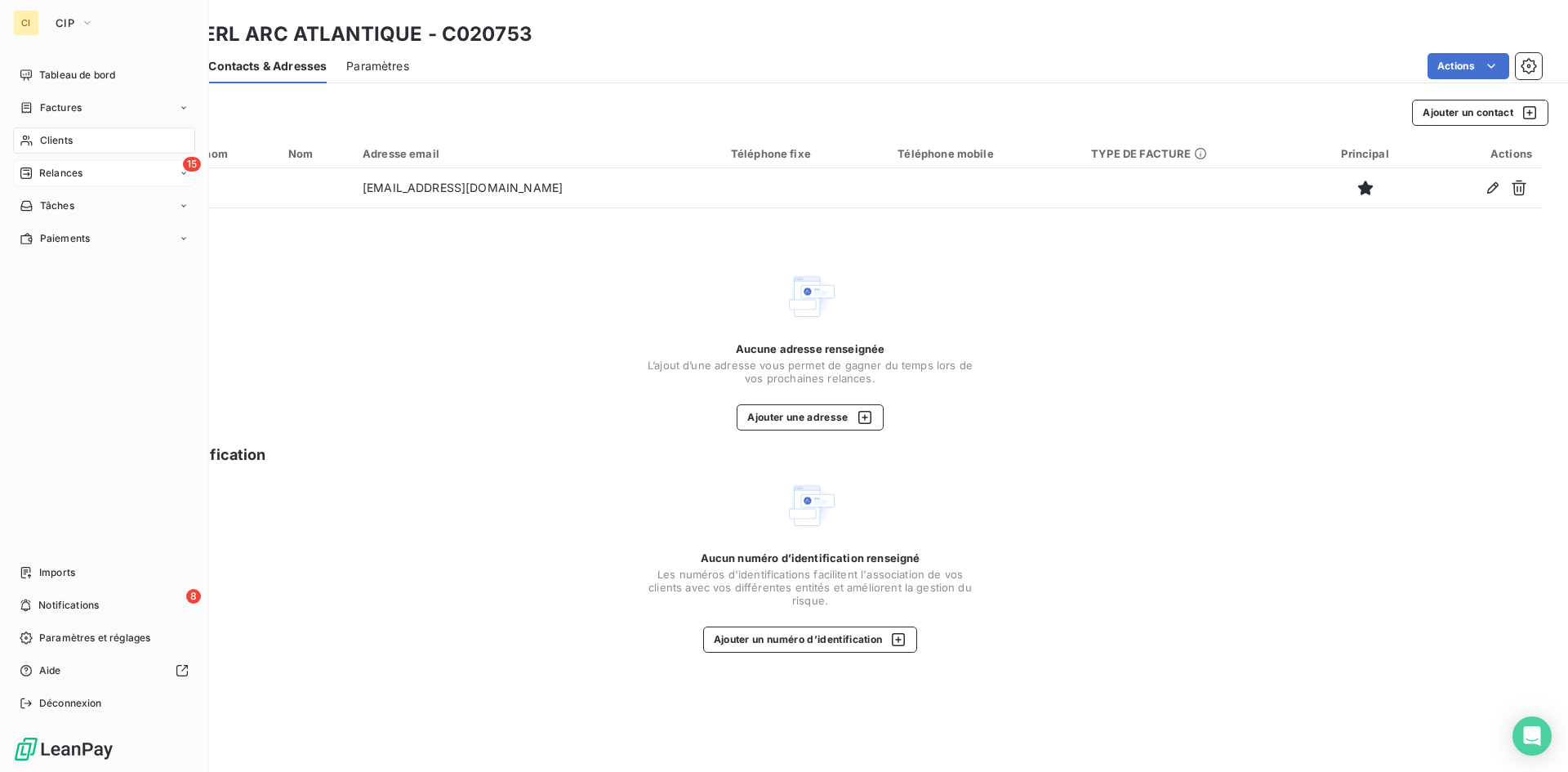
click at [53, 174] on span "Relances" at bounding box center [60, 173] width 43 height 15
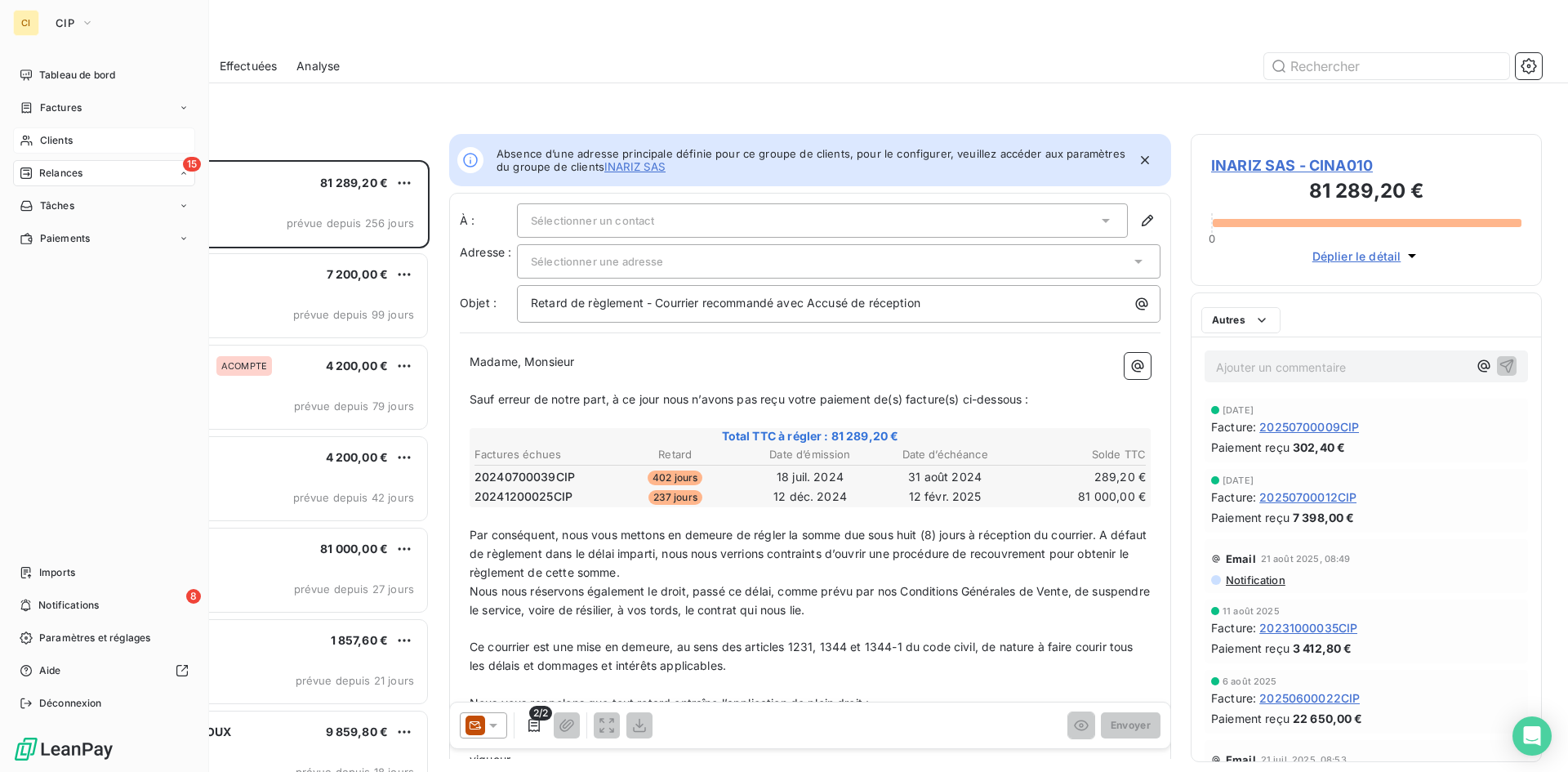
scroll to position [599, 339]
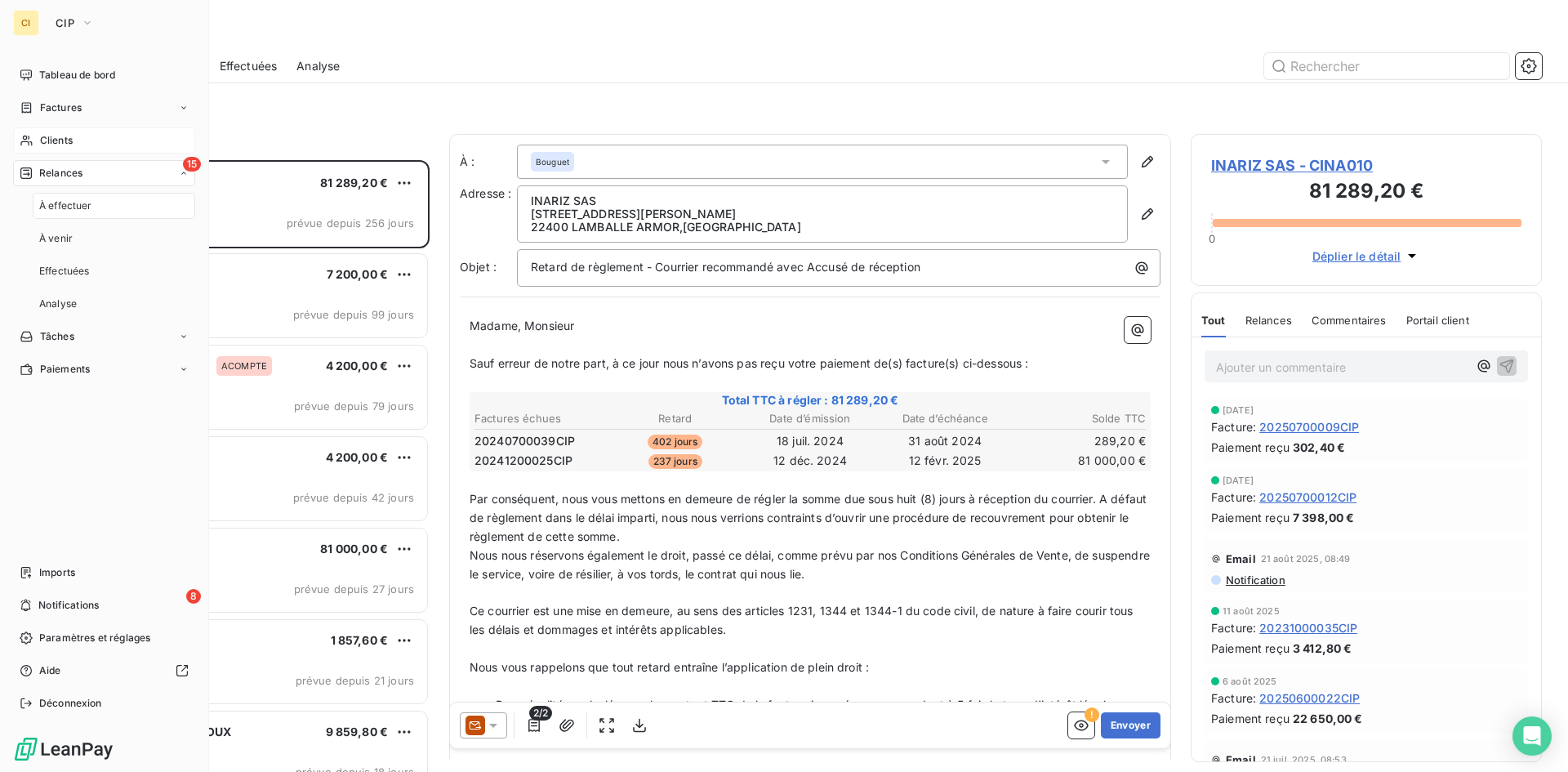
click at [46, 138] on span "Clients" at bounding box center [56, 140] width 32 height 15
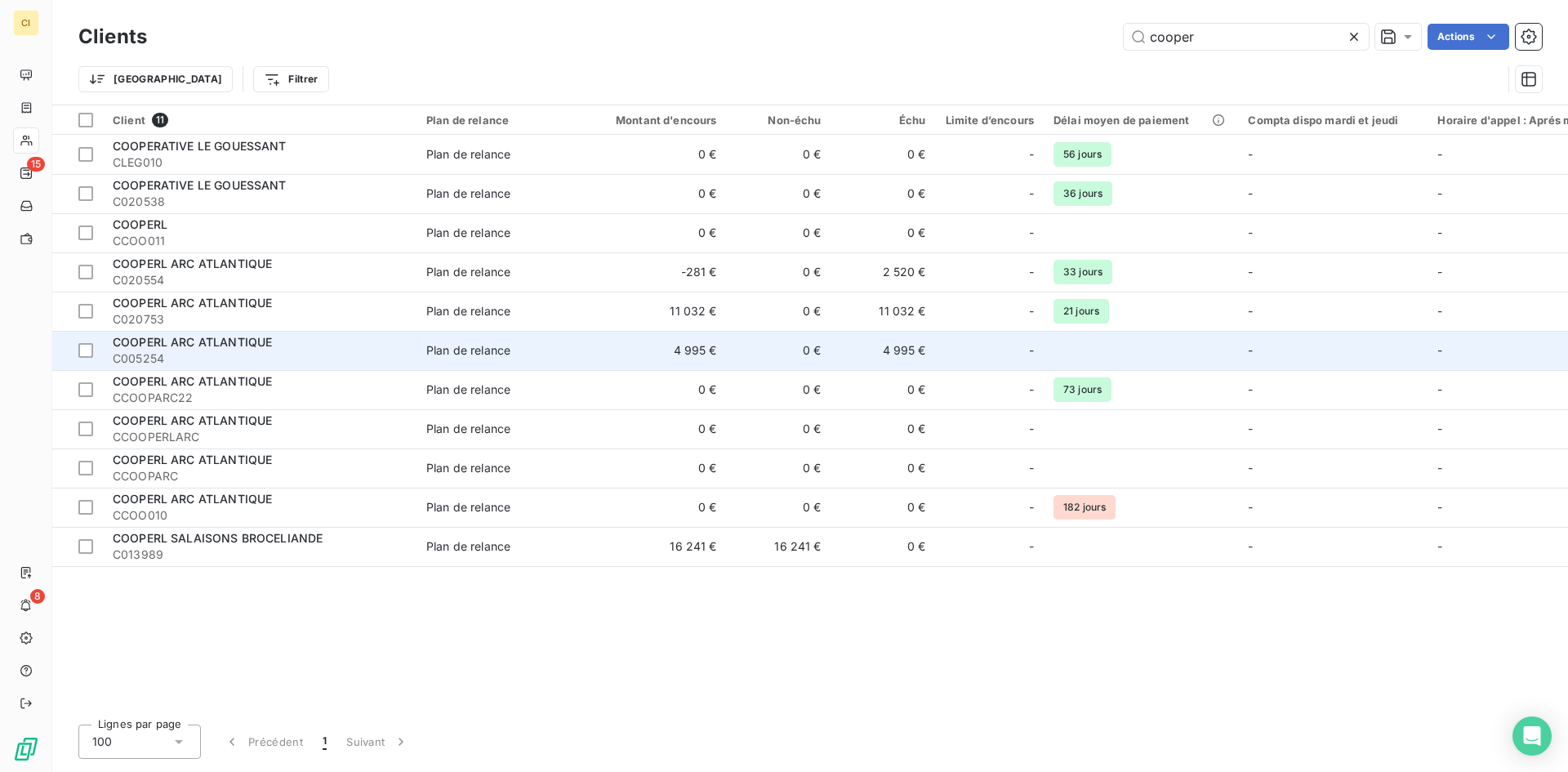
click at [186, 356] on span "C005254" at bounding box center [260, 358] width 294 height 17
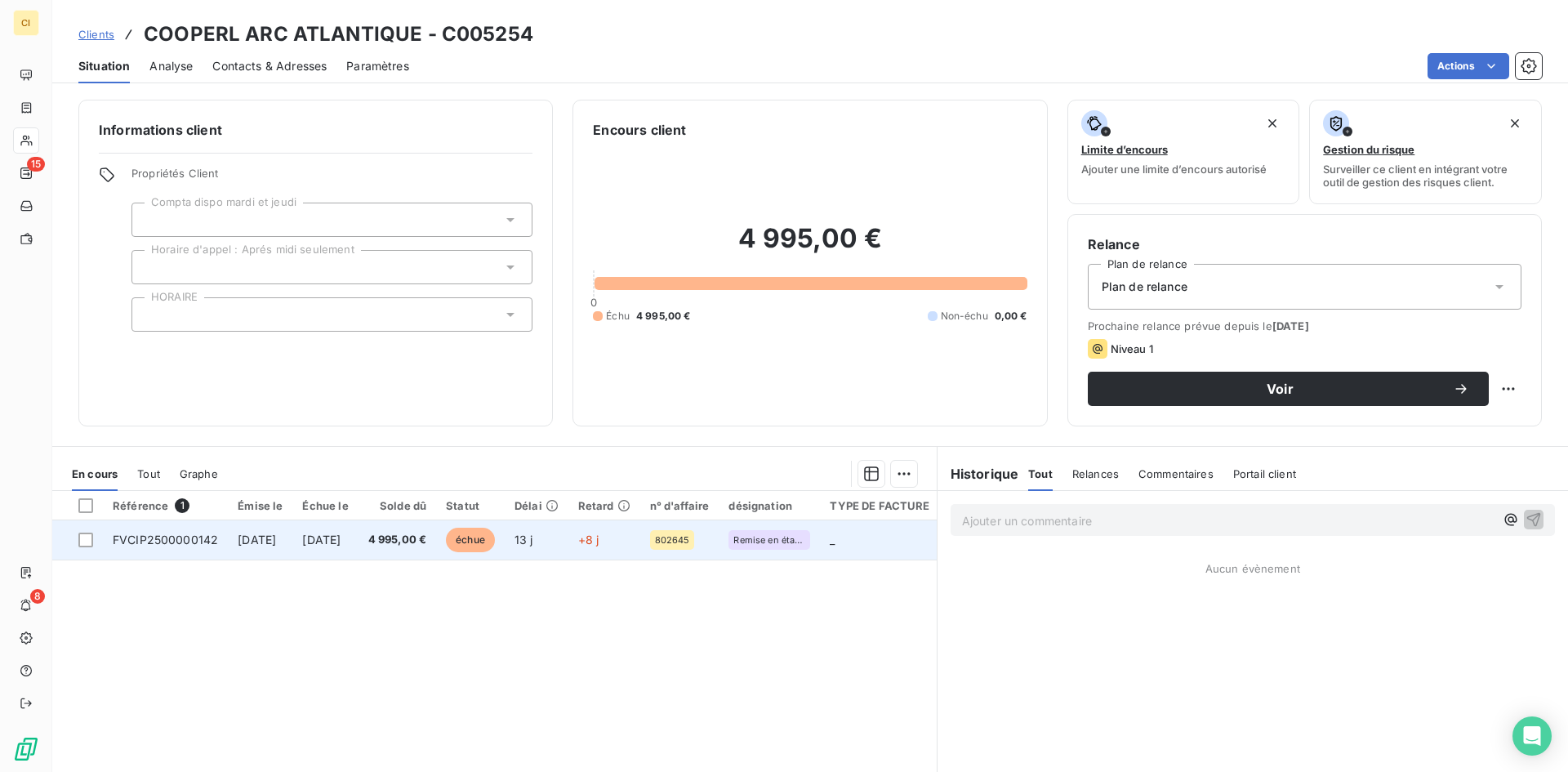
click at [194, 547] on td "FVCIP2500000142" at bounding box center [165, 540] width 125 height 39
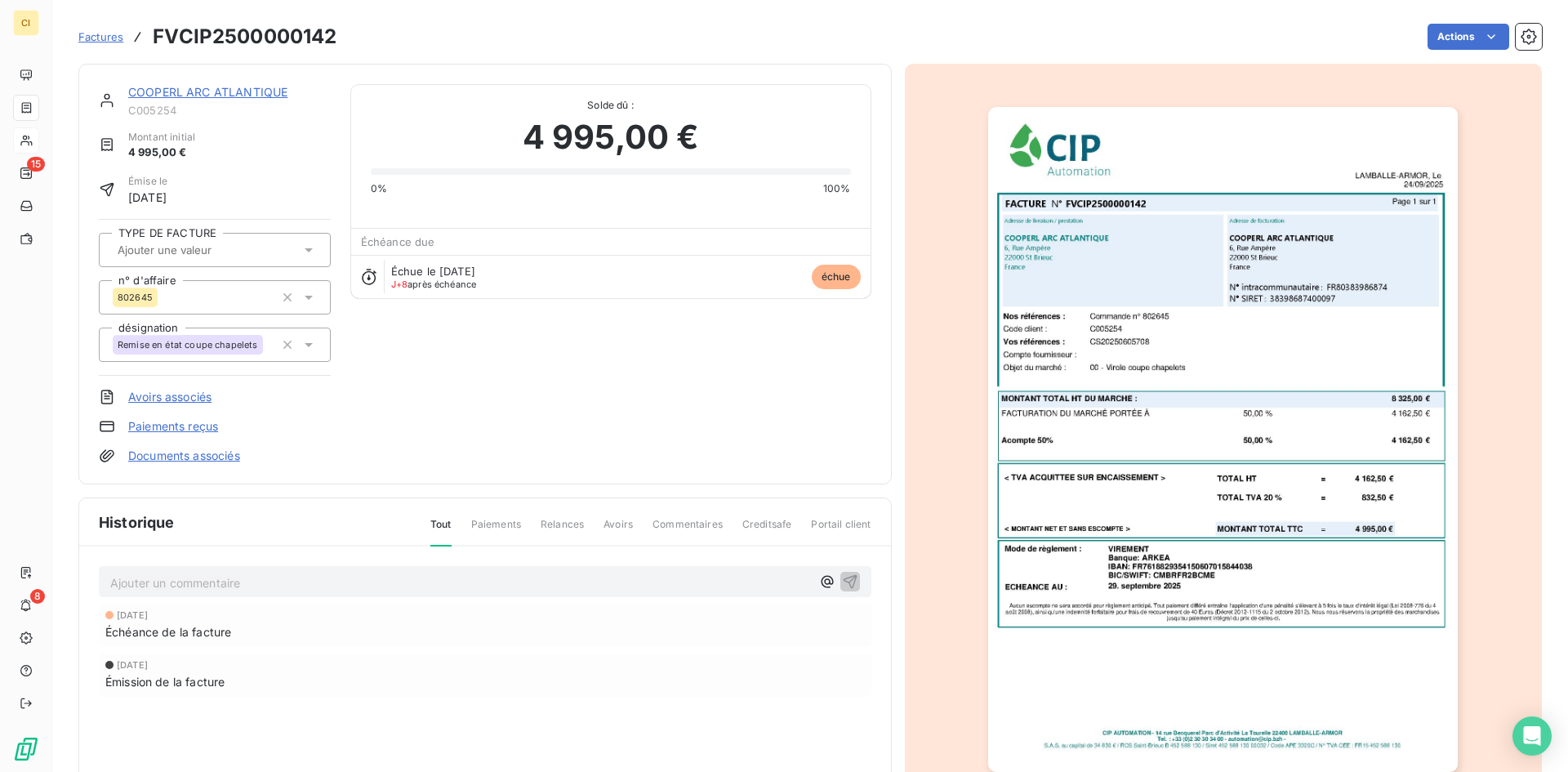
click at [197, 91] on link "COOPERL ARC ATLANTIQUE" at bounding box center [208, 92] width 159 height 14
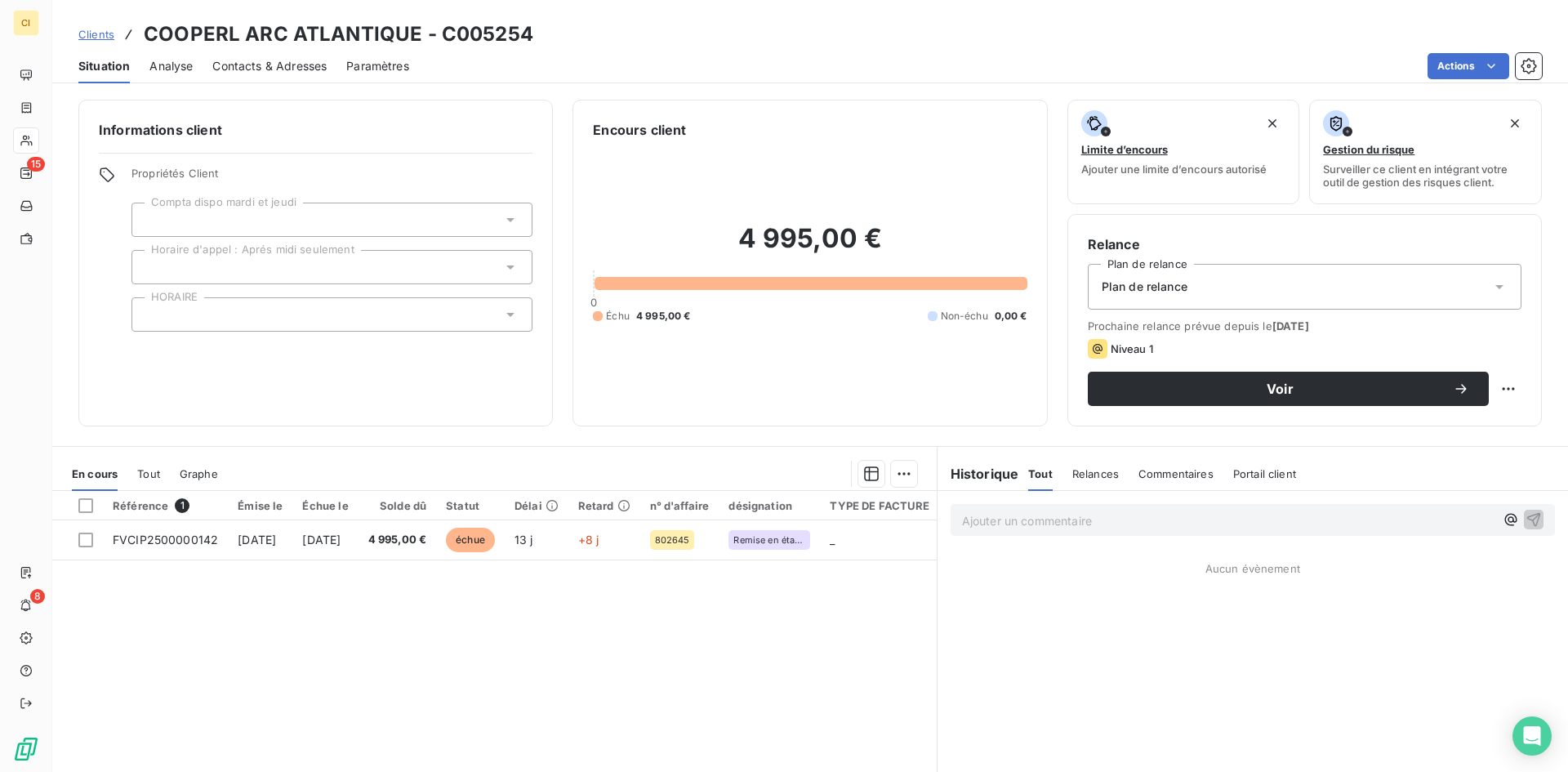
click at [312, 75] on div "Contacts & Adresses" at bounding box center [269, 66] width 115 height 34
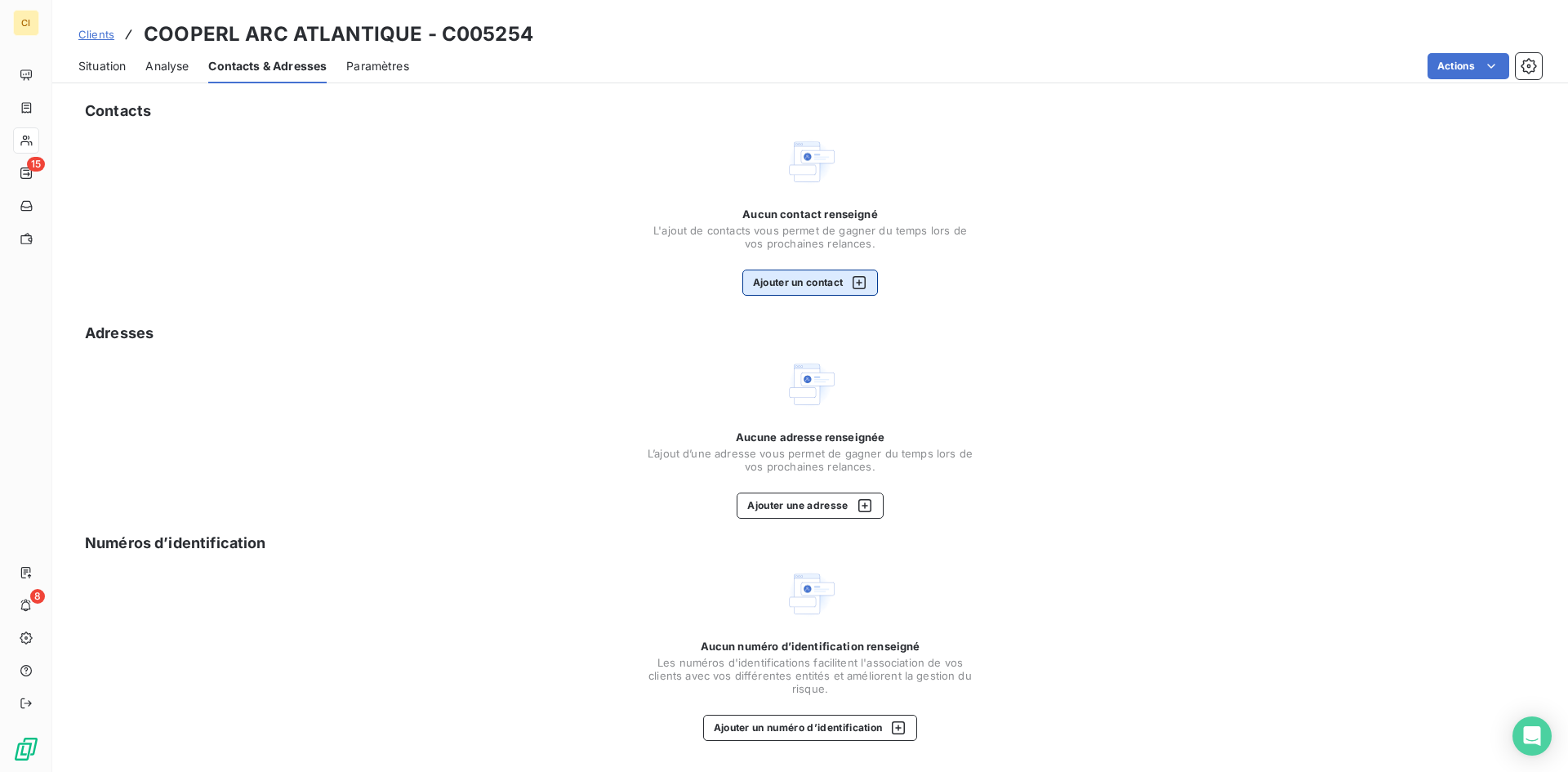
click at [804, 290] on button "Ajouter un contact" at bounding box center [811, 283] width 137 height 26
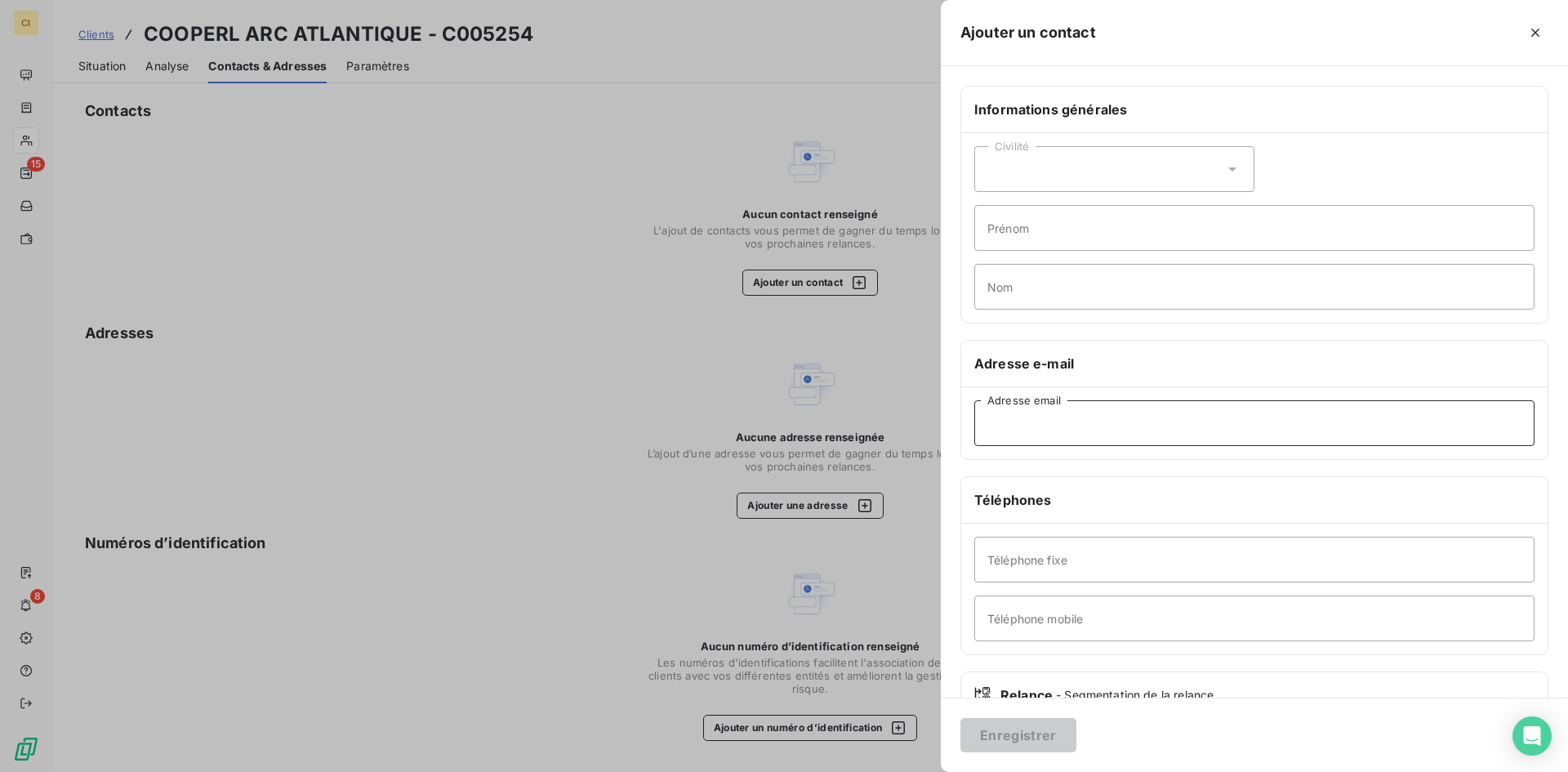
click at [1014, 421] on input "Adresse email" at bounding box center [1254, 423] width 561 height 46
paste input "[PERSON_NAME][EMAIL_ADDRESS][DOMAIN_NAME]"
type input "[PERSON_NAME][EMAIL_ADDRESS][DOMAIN_NAME]"
click at [1036, 737] on button "Enregistrer" at bounding box center [1019, 735] width 116 height 34
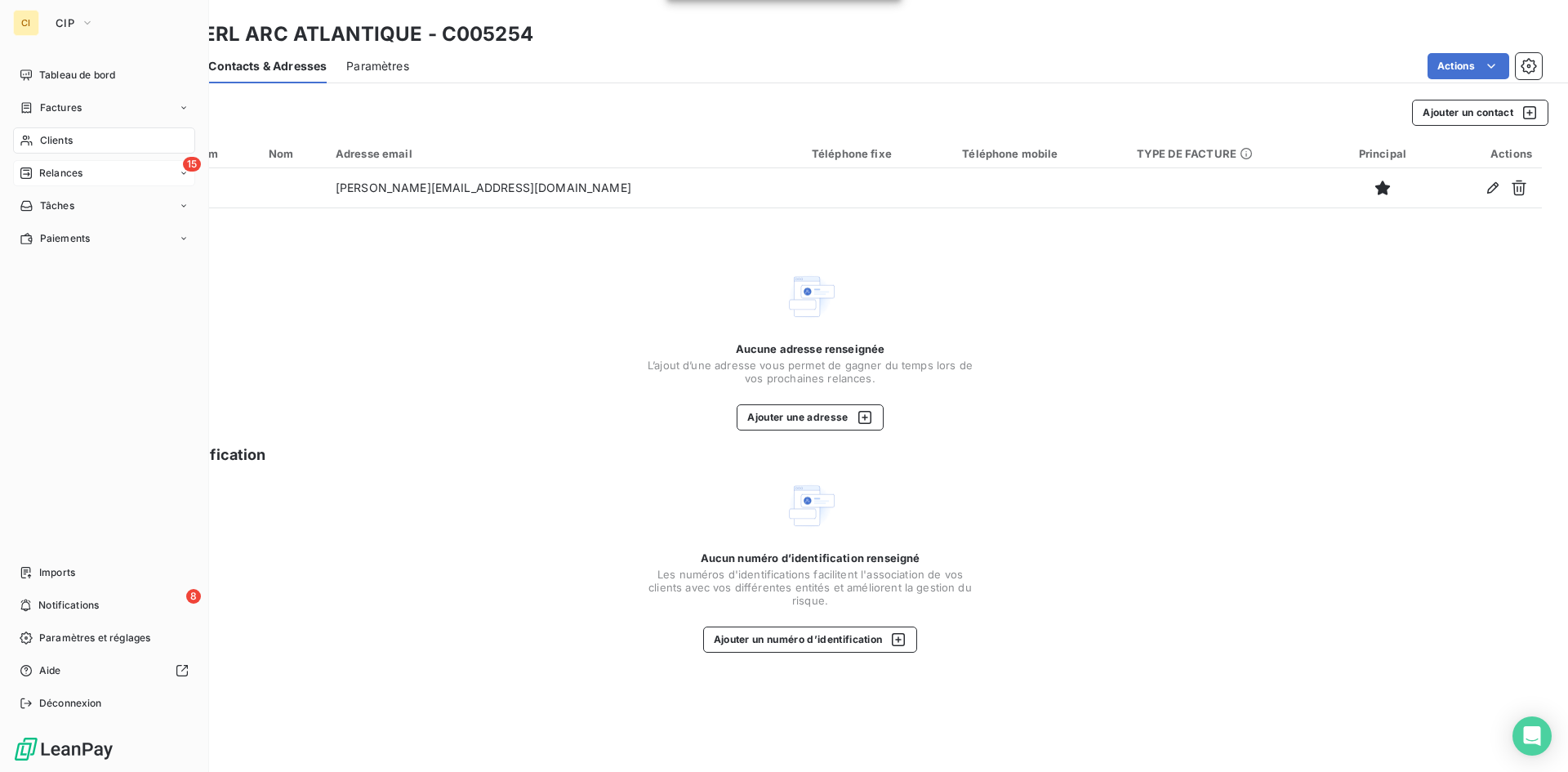
click at [50, 175] on span "Relances" at bounding box center [60, 173] width 43 height 15
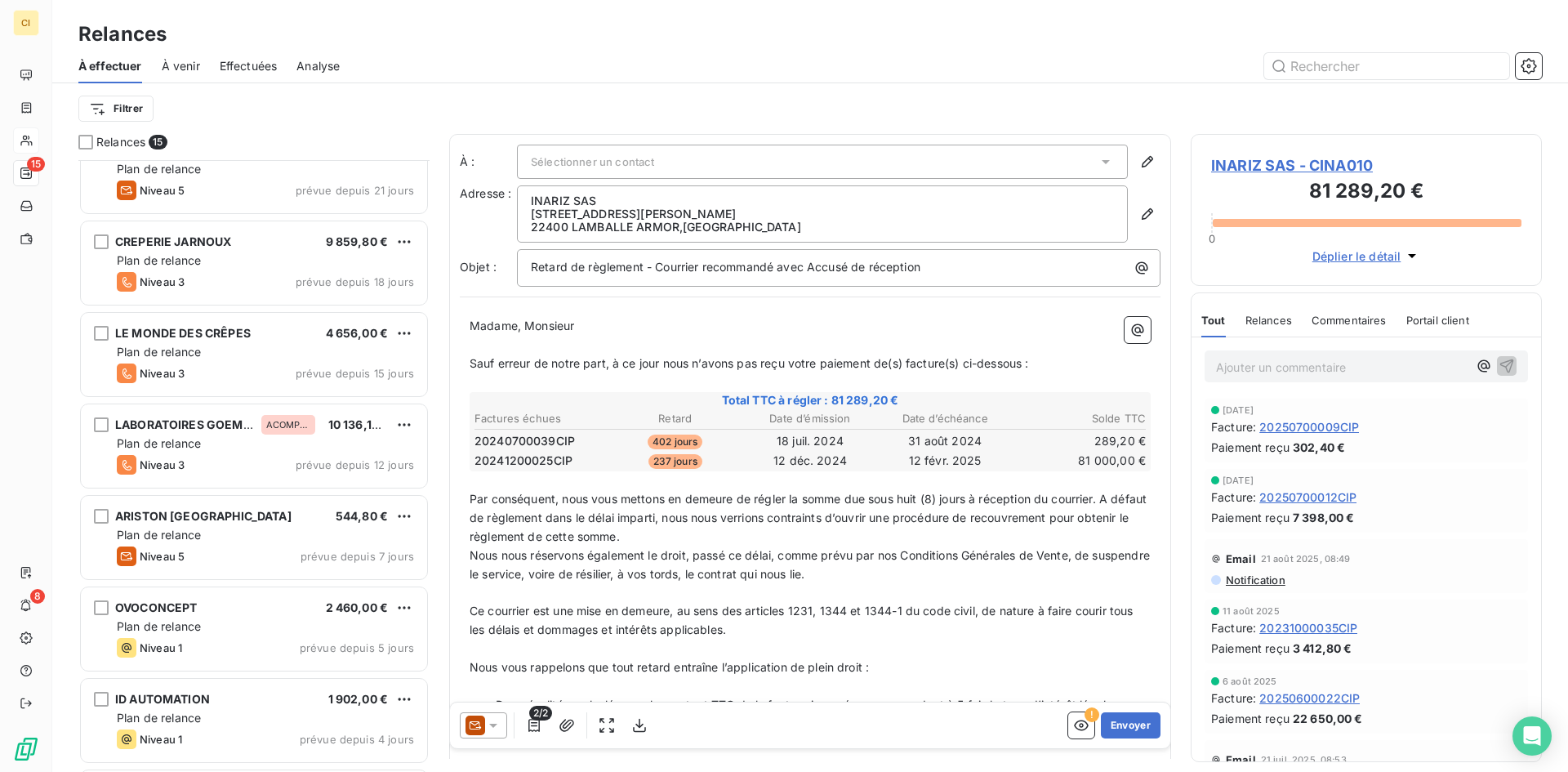
scroll to position [761, 0]
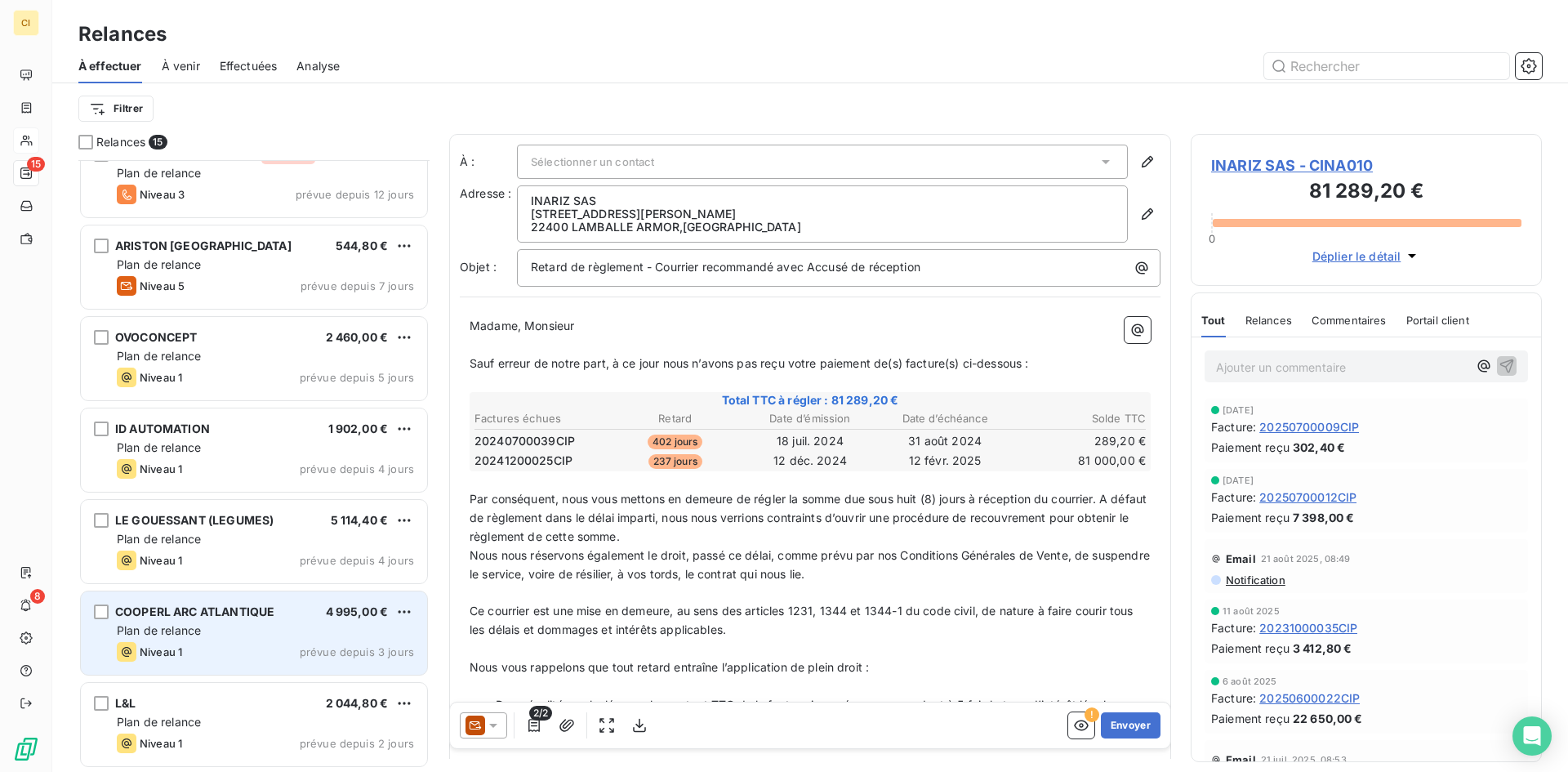
click at [205, 639] on div "COOPERL ARC ATLANTIQUE 4 995,00 € Plan de relance Niveau 1 prévue depuis 3 jours" at bounding box center [253, 633] width 346 height 83
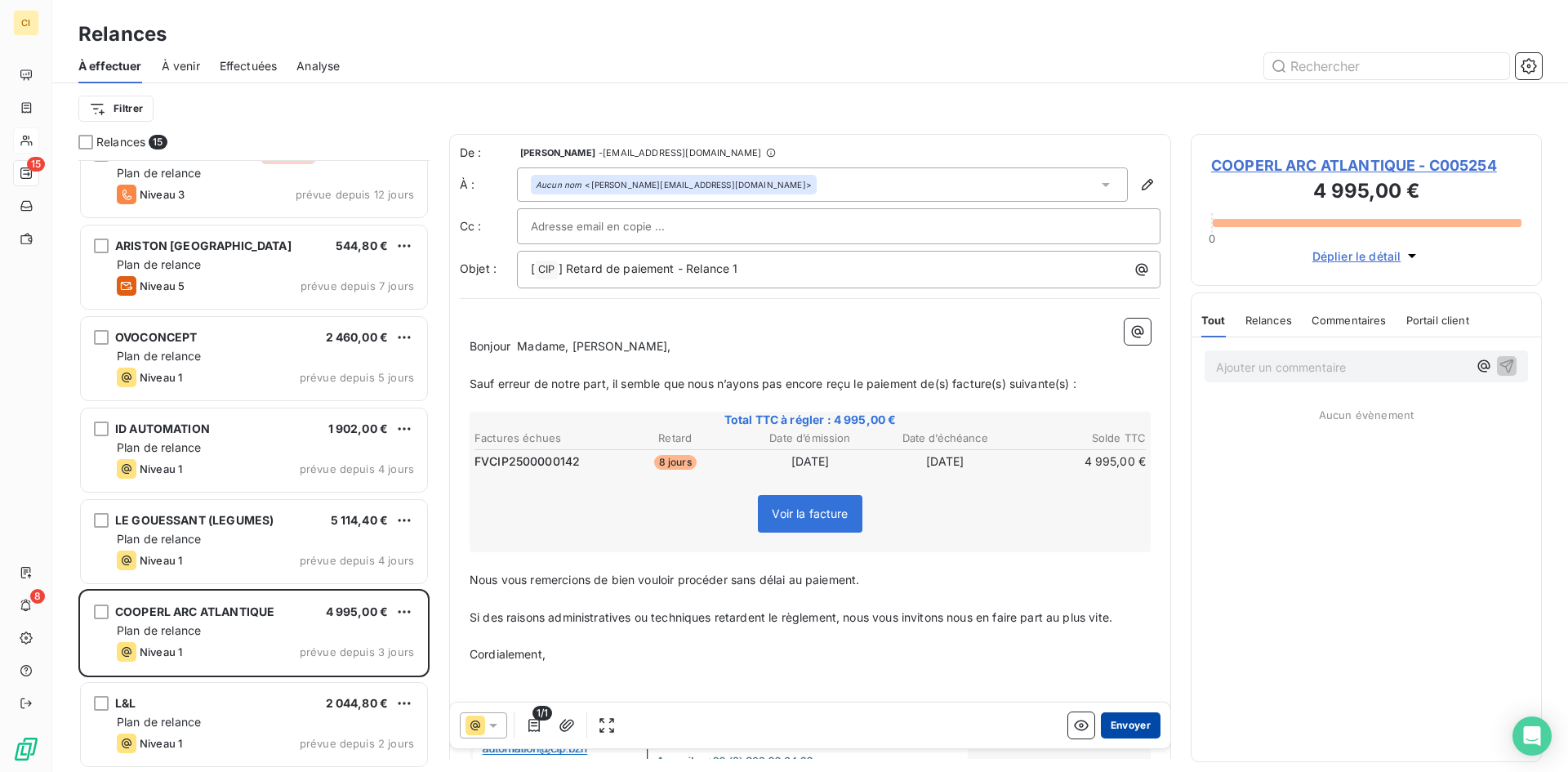
click at [1131, 726] on button "Envoyer" at bounding box center [1131, 726] width 60 height 26
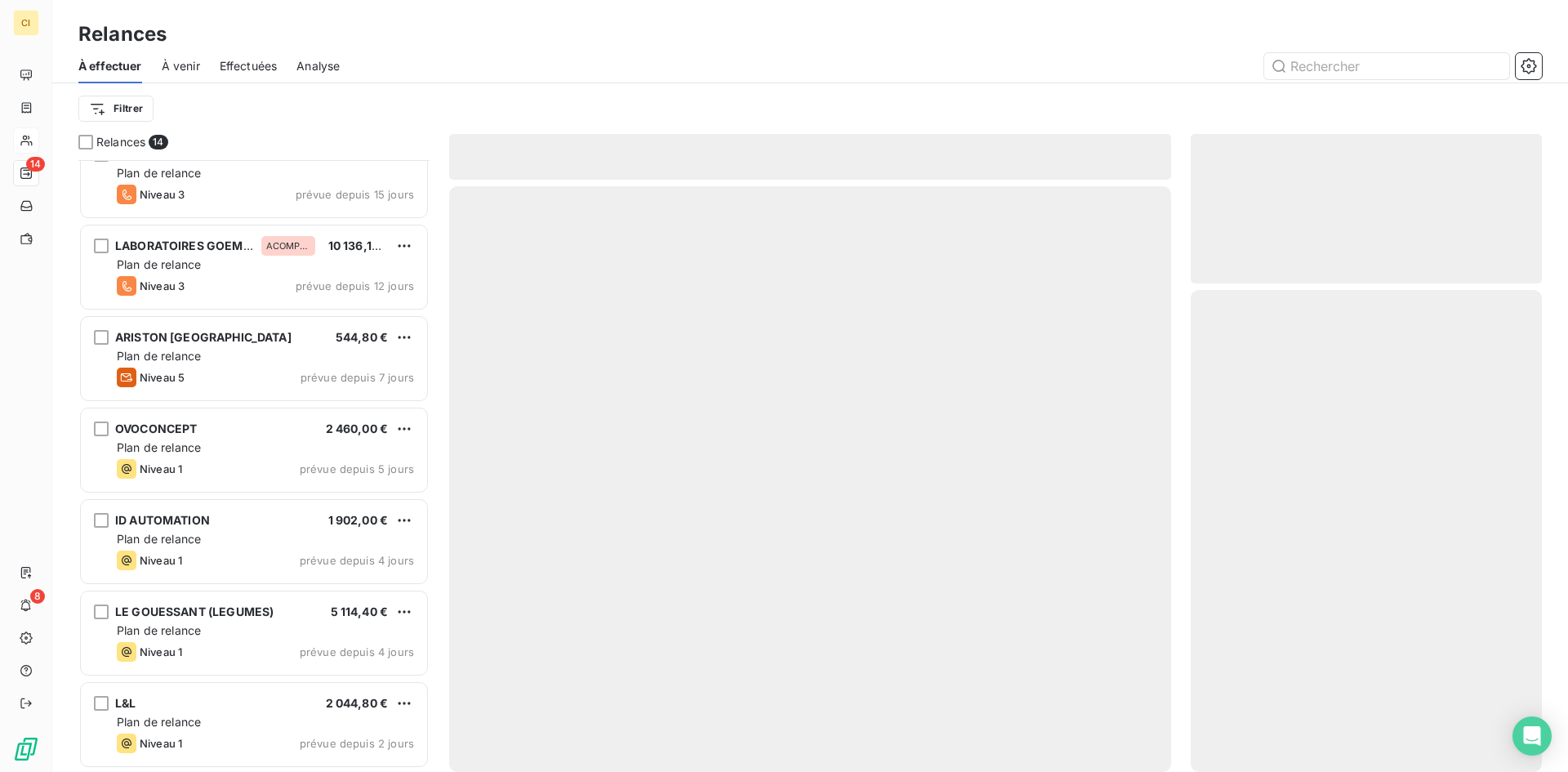
scroll to position [669, 0]
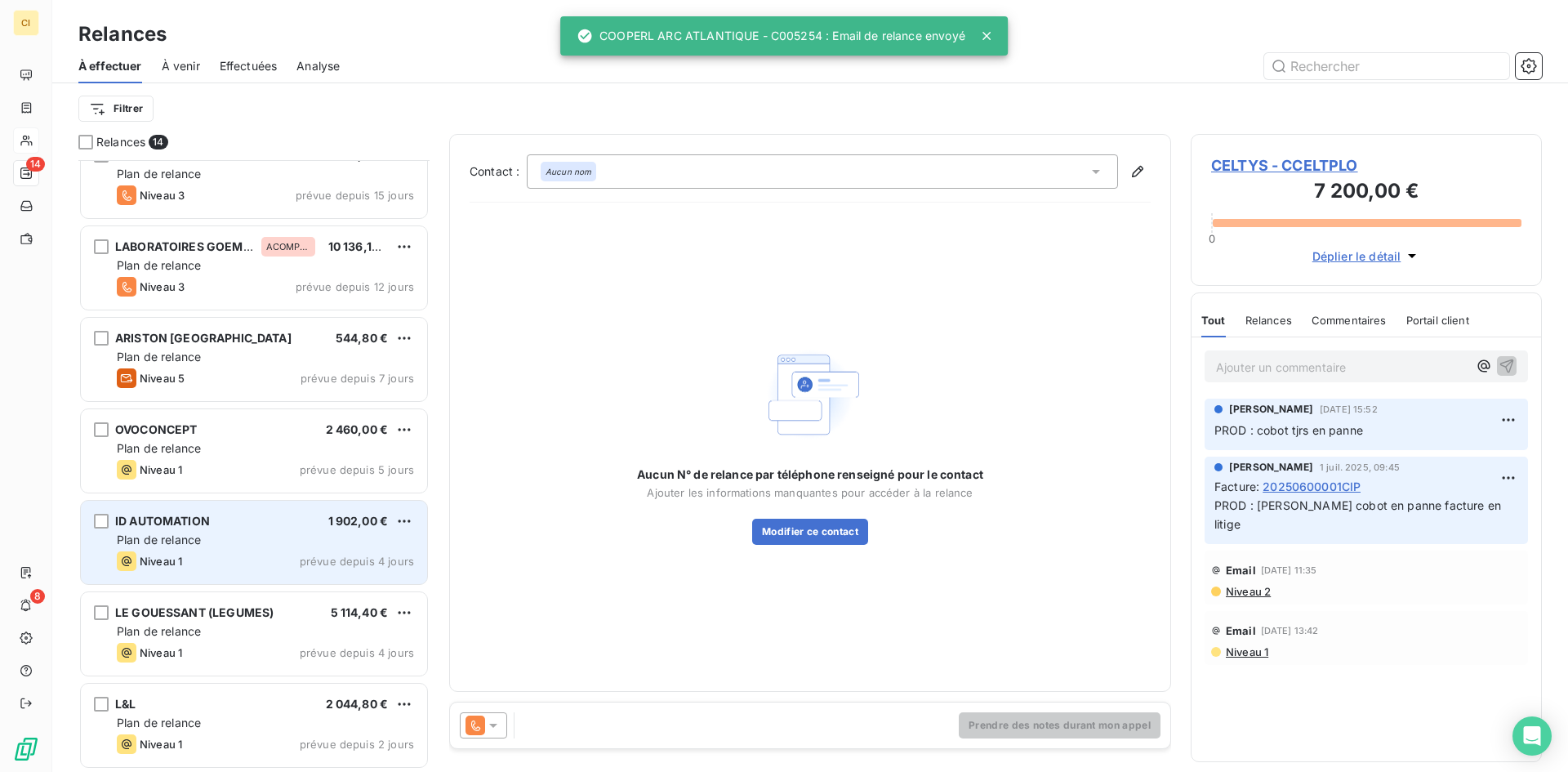
scroll to position [670, 0]
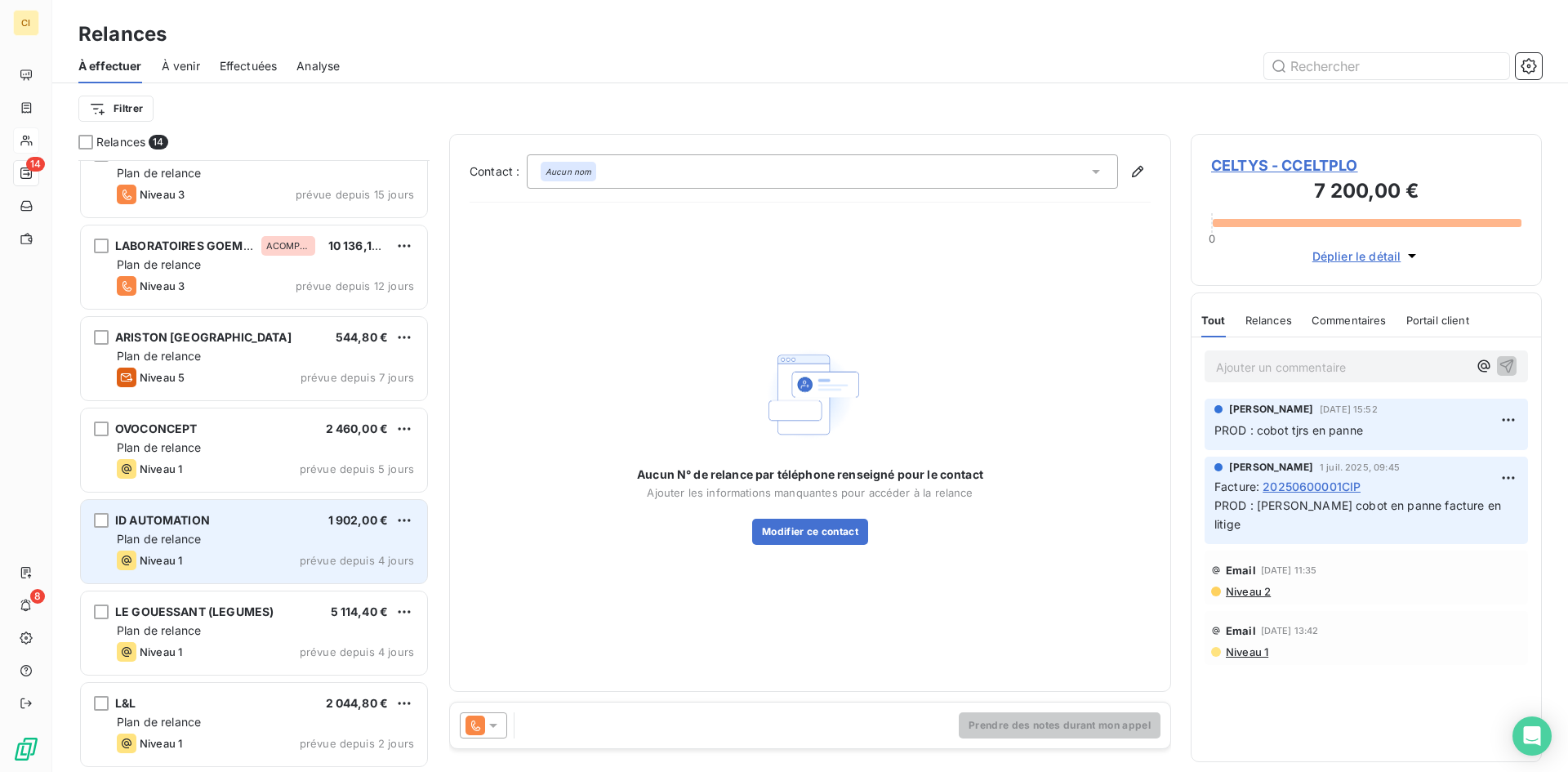
click at [176, 534] on span "Plan de relance" at bounding box center [159, 539] width 84 height 14
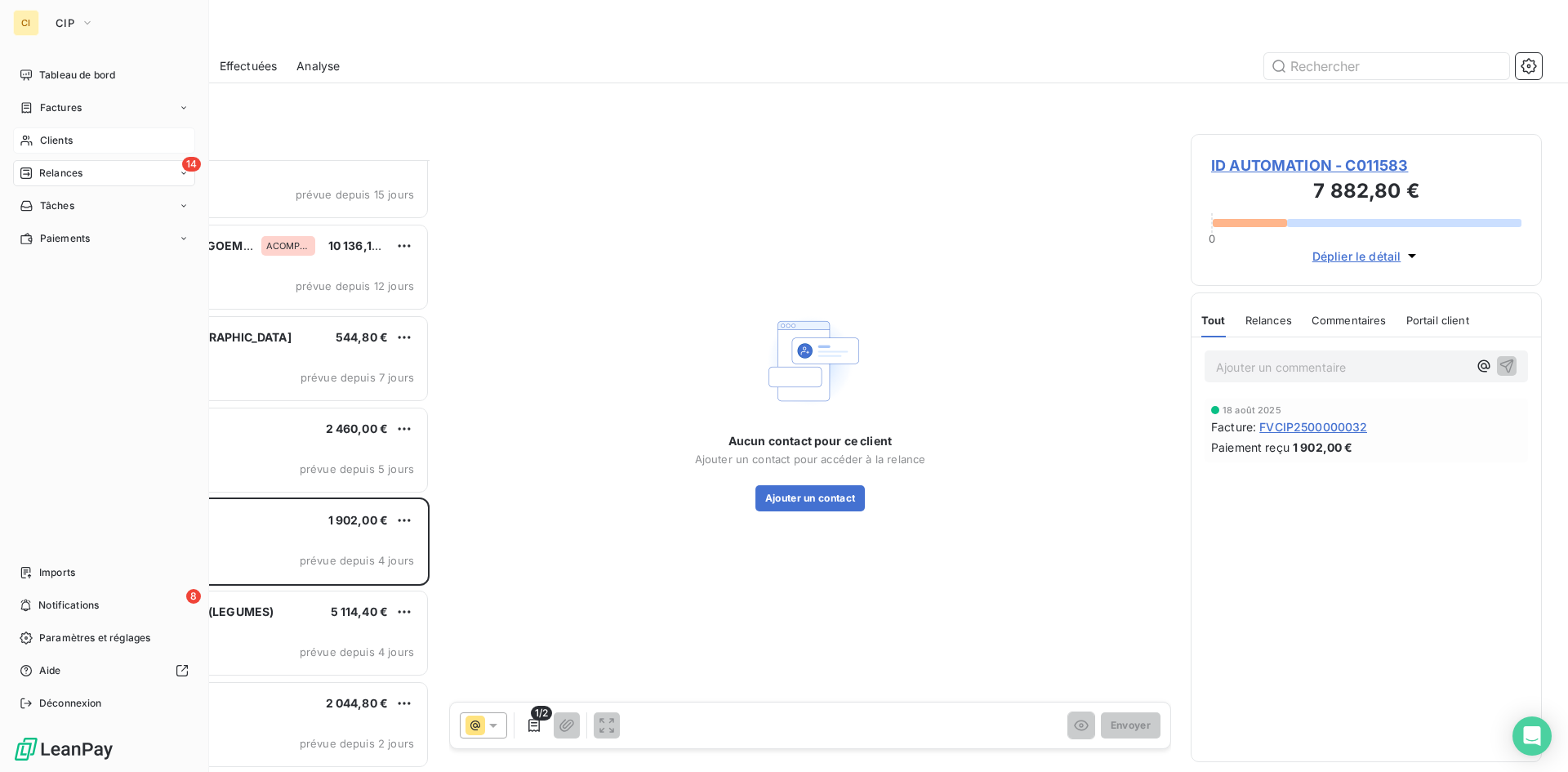
click at [50, 142] on span "Clients" at bounding box center [56, 140] width 32 height 15
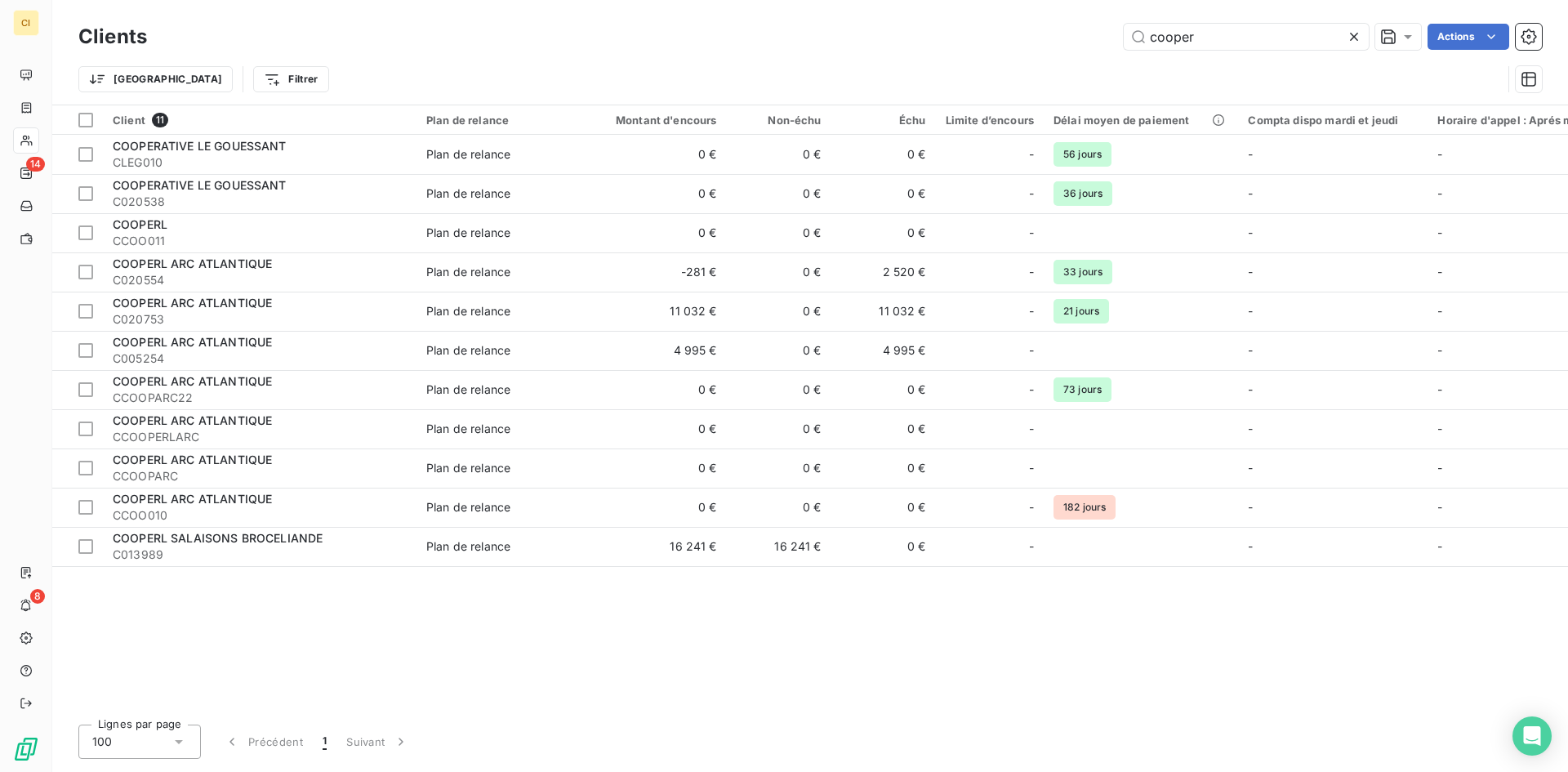
drag, startPoint x: 1224, startPoint y: 47, endPoint x: 1041, endPoint y: 71, distance: 184.6
click at [1041, 71] on div "Clients cooper Actions Trier Filtrer" at bounding box center [810, 61] width 1464 height 85
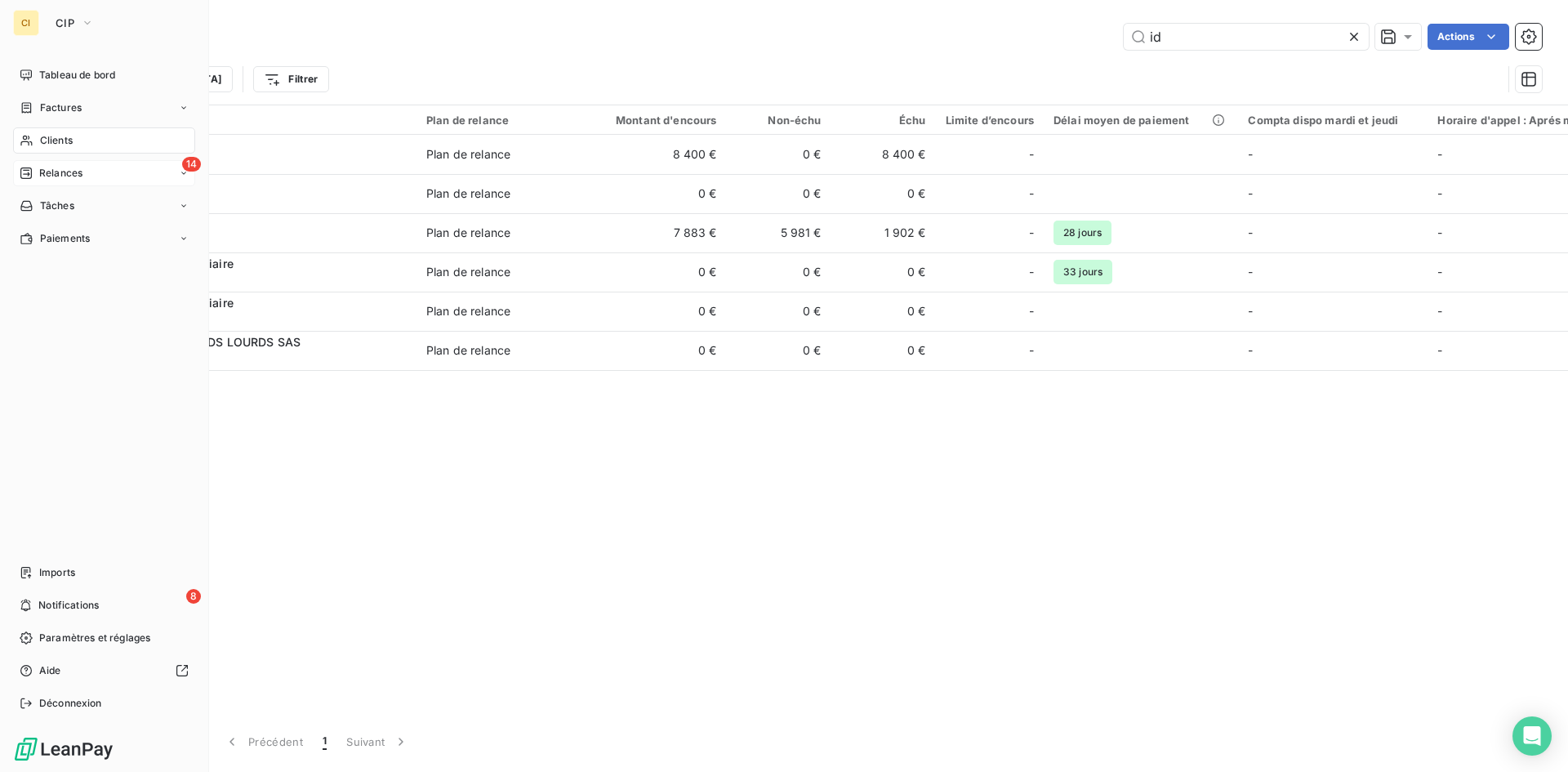
type input "id"
click at [59, 181] on div "14 Relances" at bounding box center [104, 174] width 182 height 26
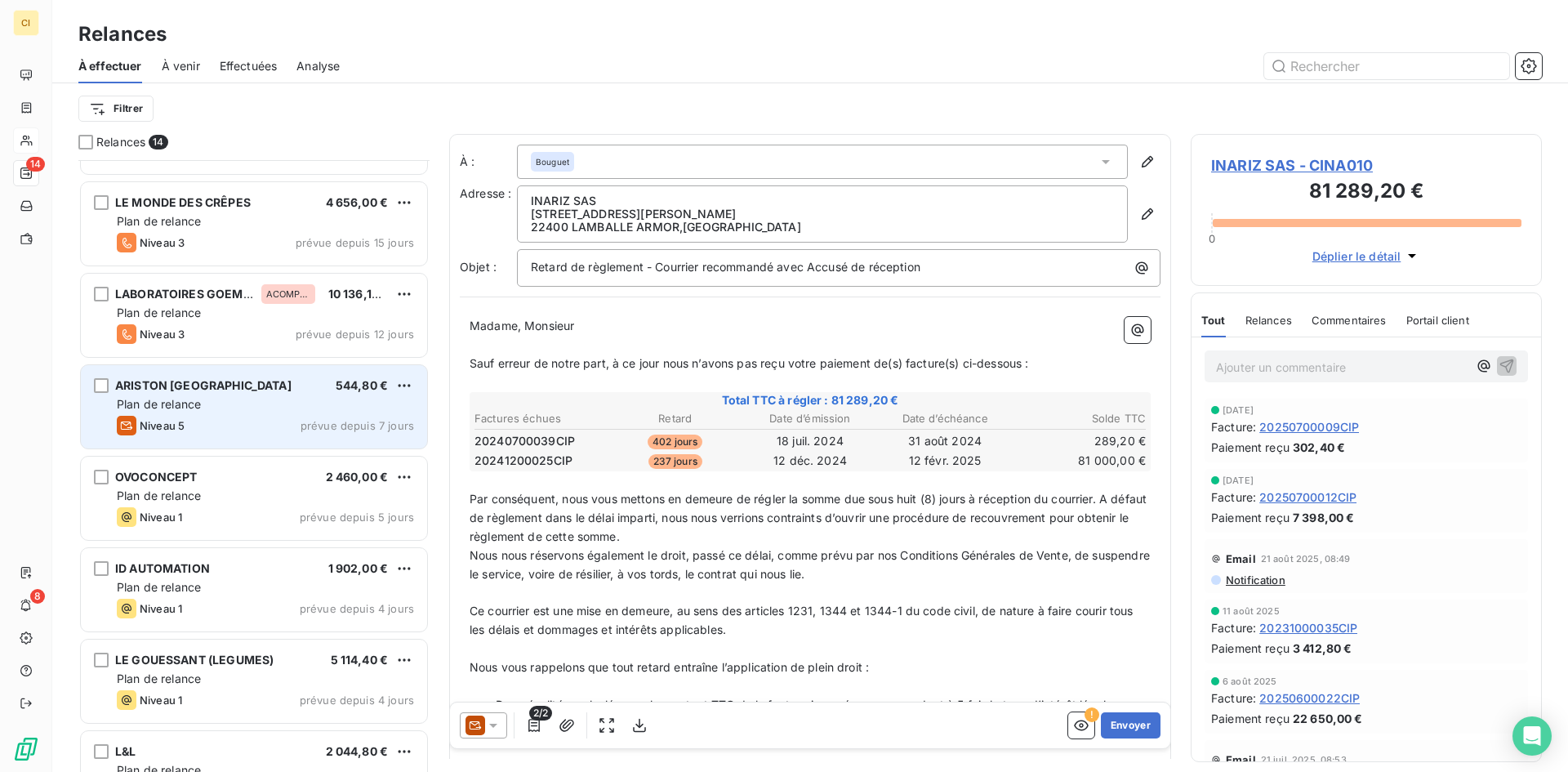
scroll to position [670, 0]
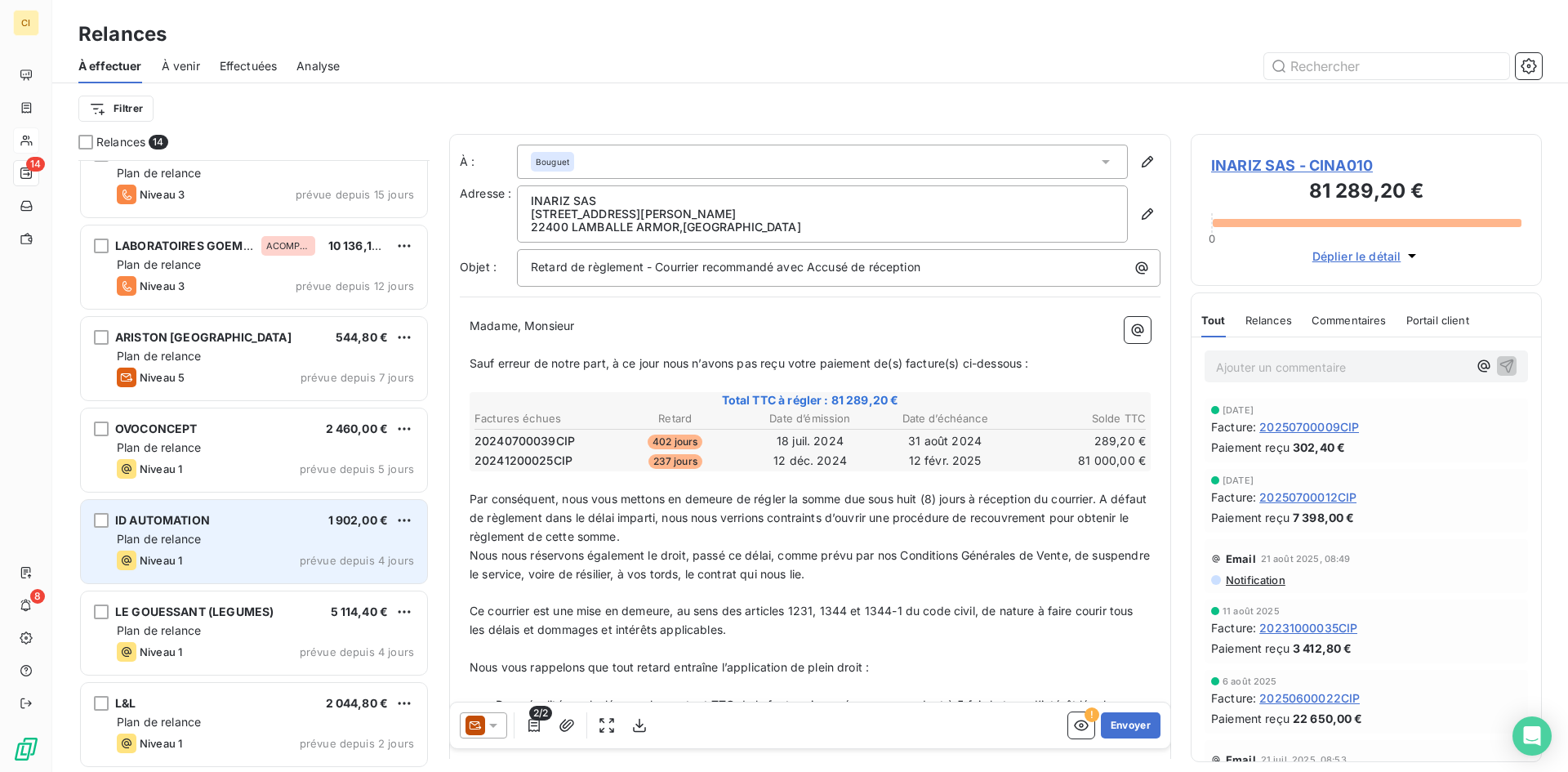
click at [258, 559] on div "Niveau 1 prévue depuis 4 jours" at bounding box center [265, 560] width 297 height 19
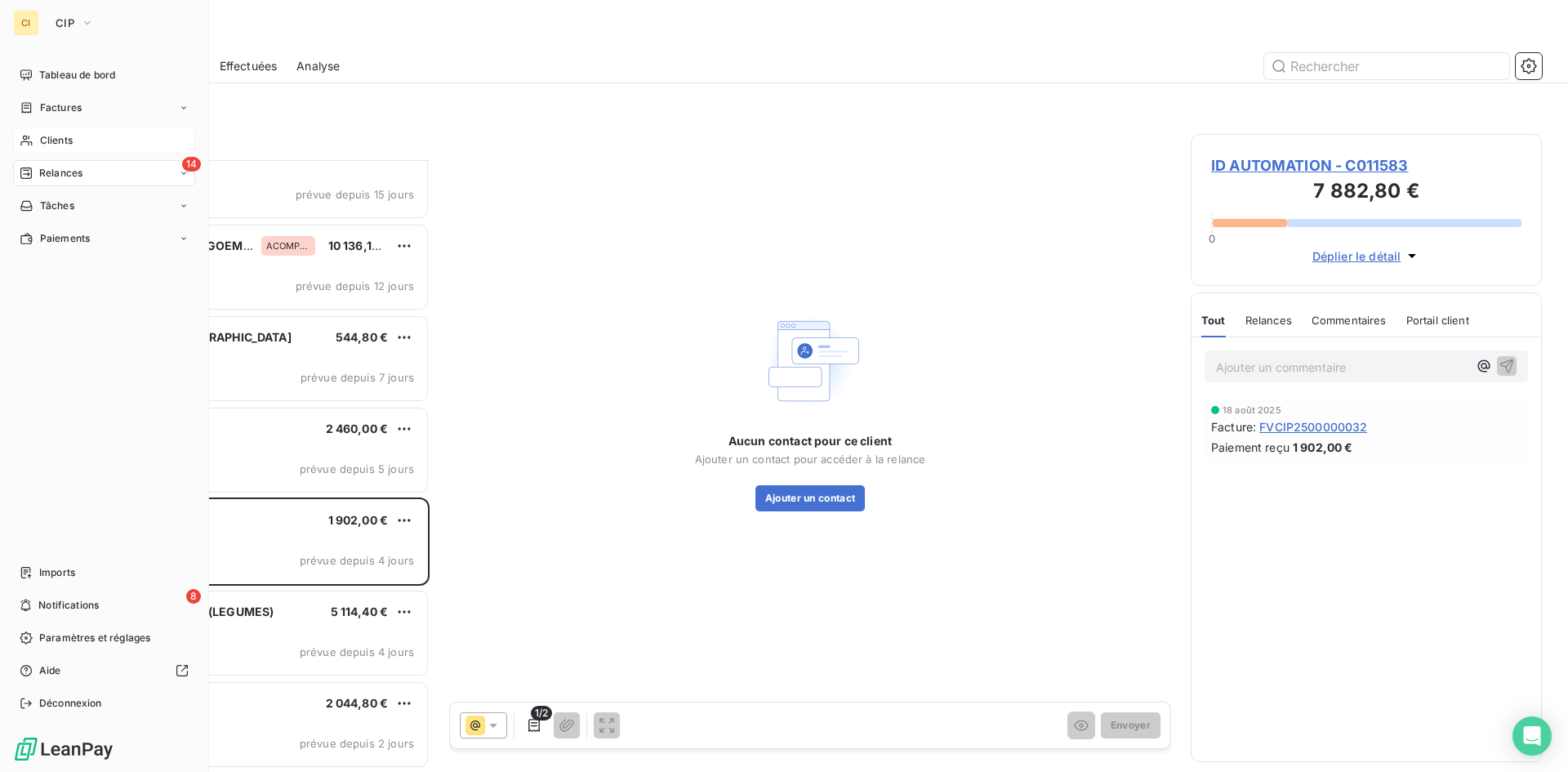
click at [57, 143] on span "Clients" at bounding box center [56, 140] width 32 height 15
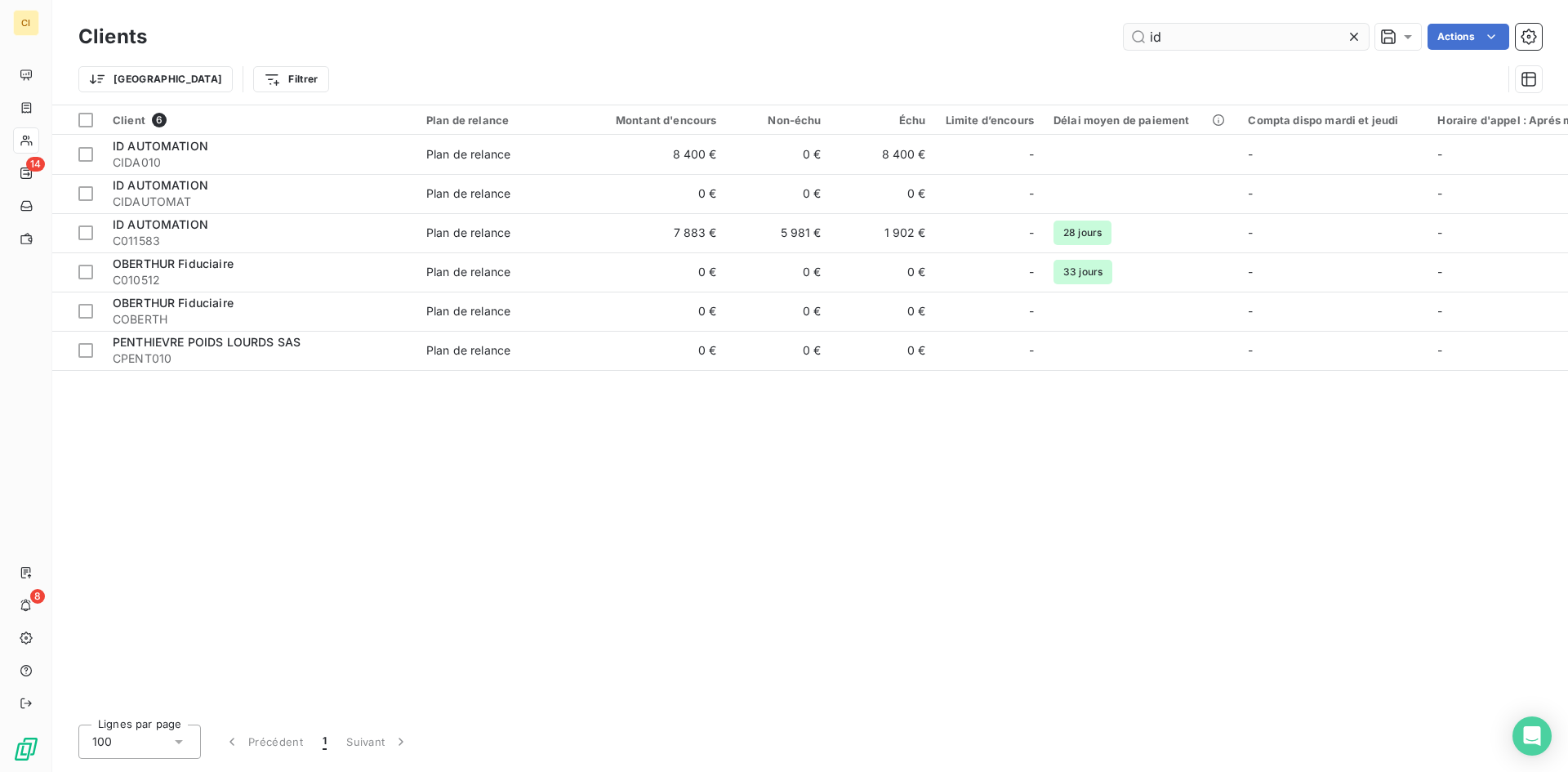
drag, startPoint x: 1169, startPoint y: 31, endPoint x: 1159, endPoint y: 32, distance: 10.0
click at [1159, 32] on input "id" at bounding box center [1247, 37] width 245 height 26
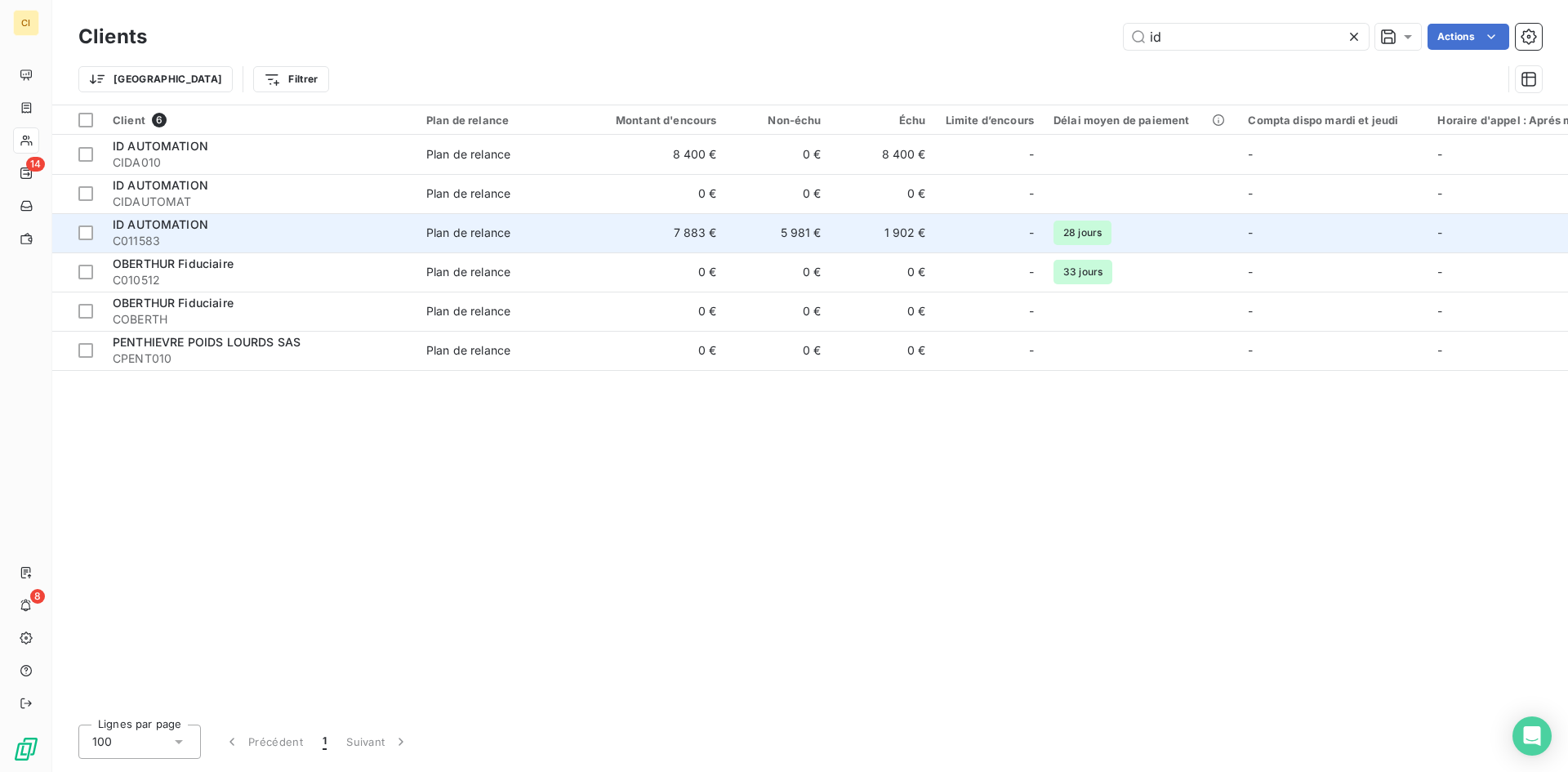
click at [181, 217] on span "ID AUTOMATION" at bounding box center [160, 224] width 95 height 14
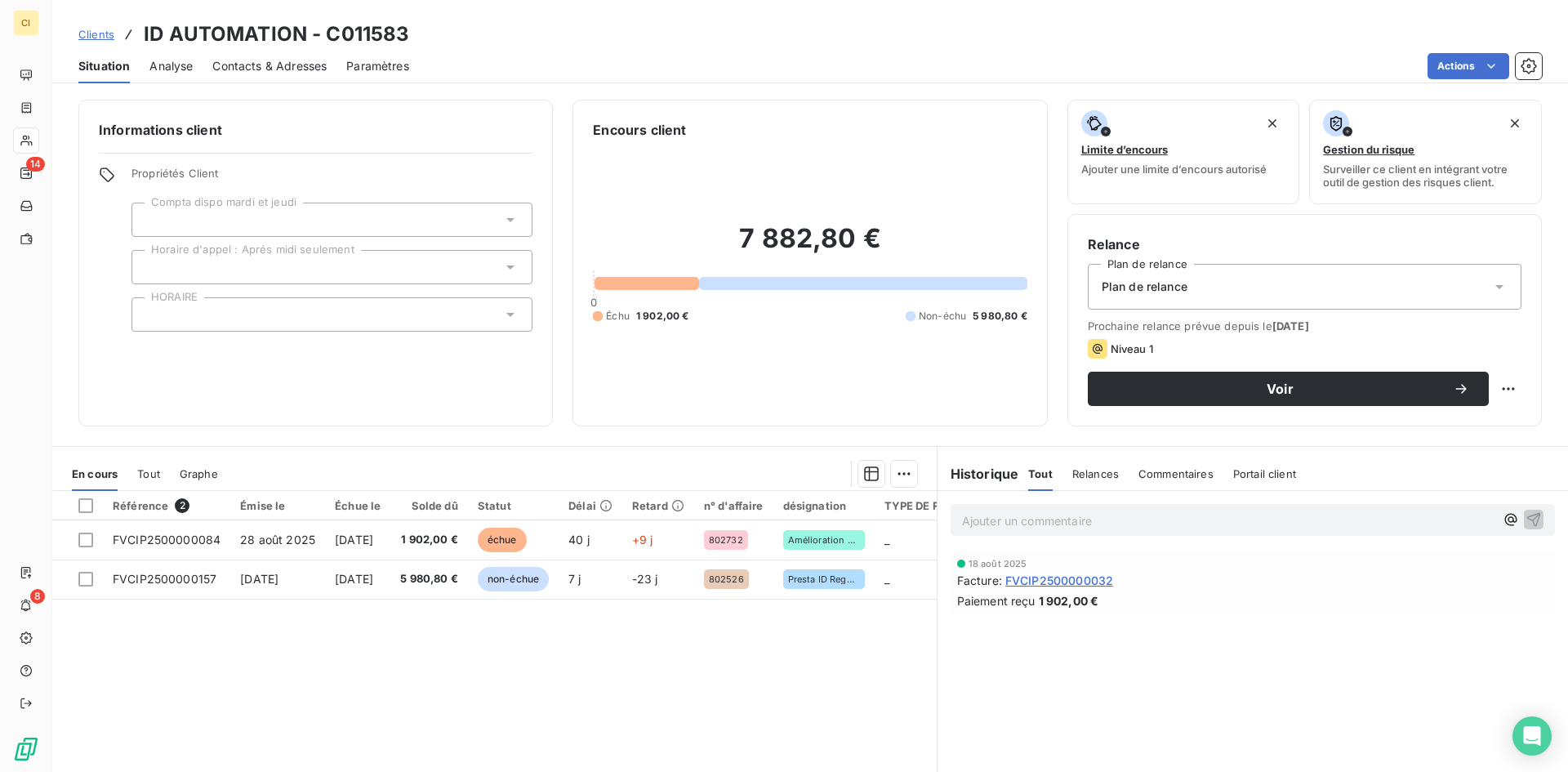
drag, startPoint x: 253, startPoint y: 62, endPoint x: 625, endPoint y: 87, distance: 372.8
click at [254, 62] on span "Contacts & Adresses" at bounding box center [269, 66] width 115 height 17
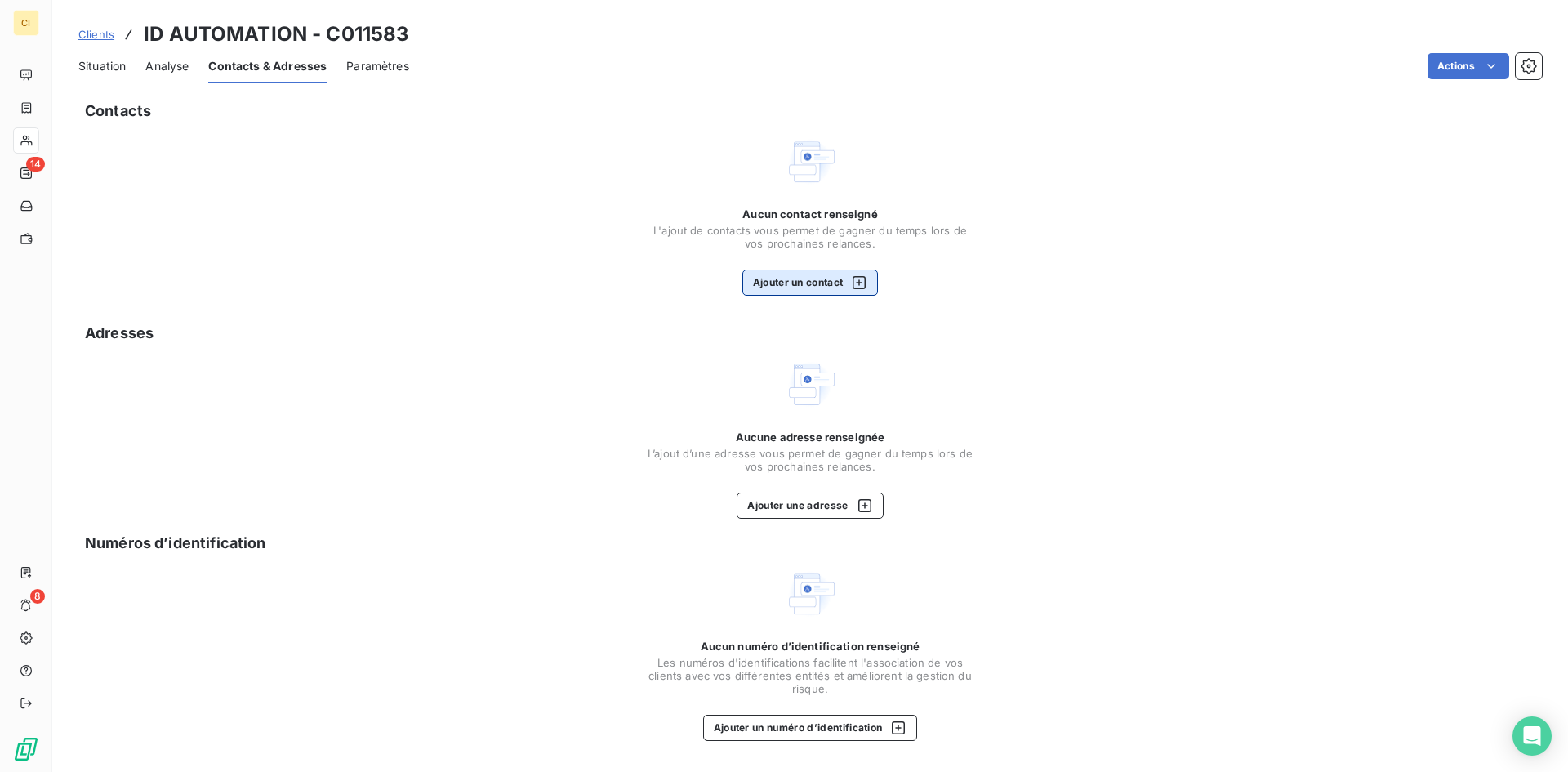
click at [824, 287] on button "Ajouter un contact" at bounding box center [811, 283] width 137 height 26
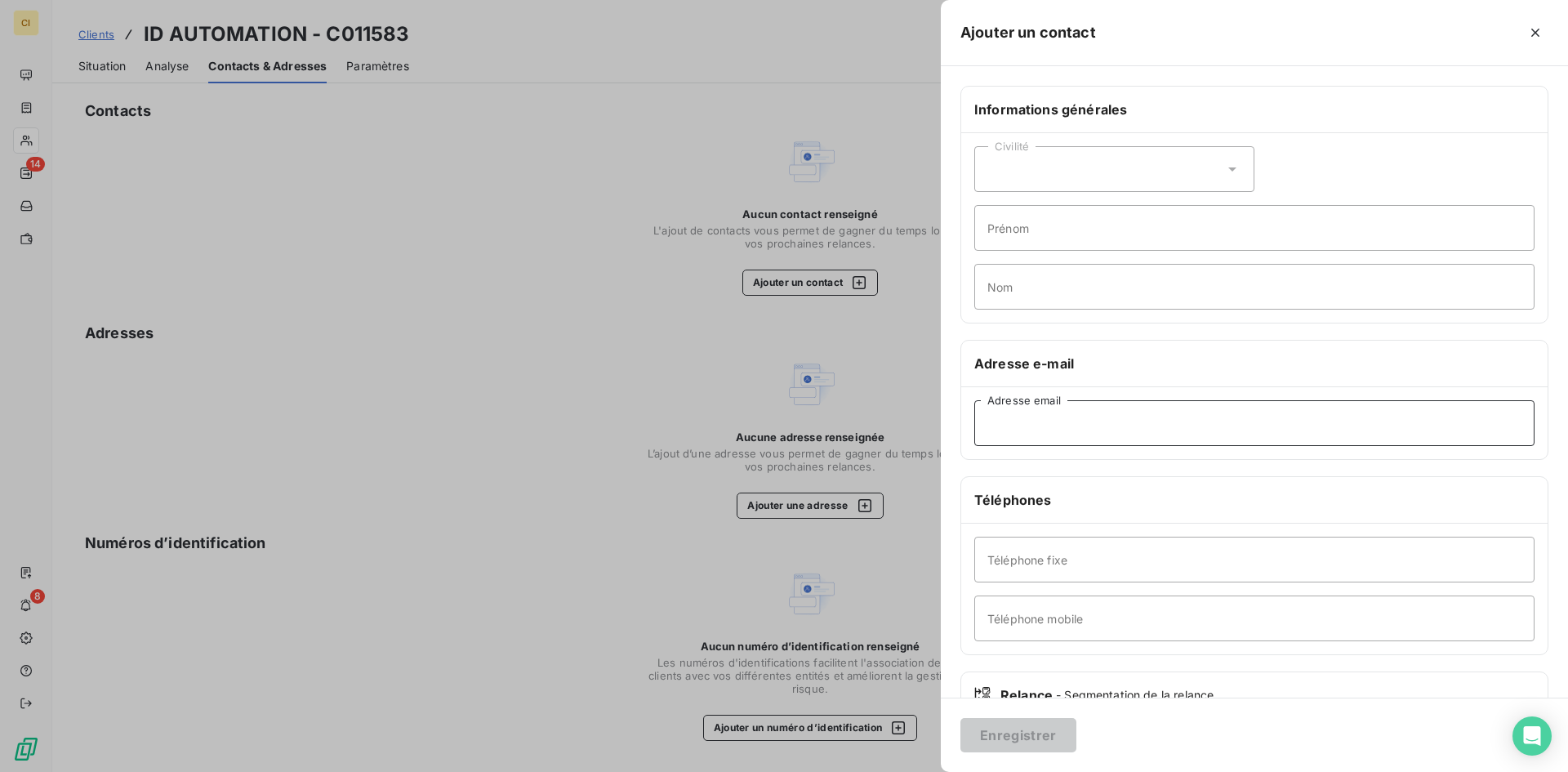
click at [1022, 428] on input "Adresse email" at bounding box center [1254, 423] width 561 height 46
type input "[MEDICAL_DATA][EMAIL_ADDRESS][DOMAIN_NAME]"
click at [1022, 734] on button "Enregistrer" at bounding box center [1019, 735] width 116 height 34
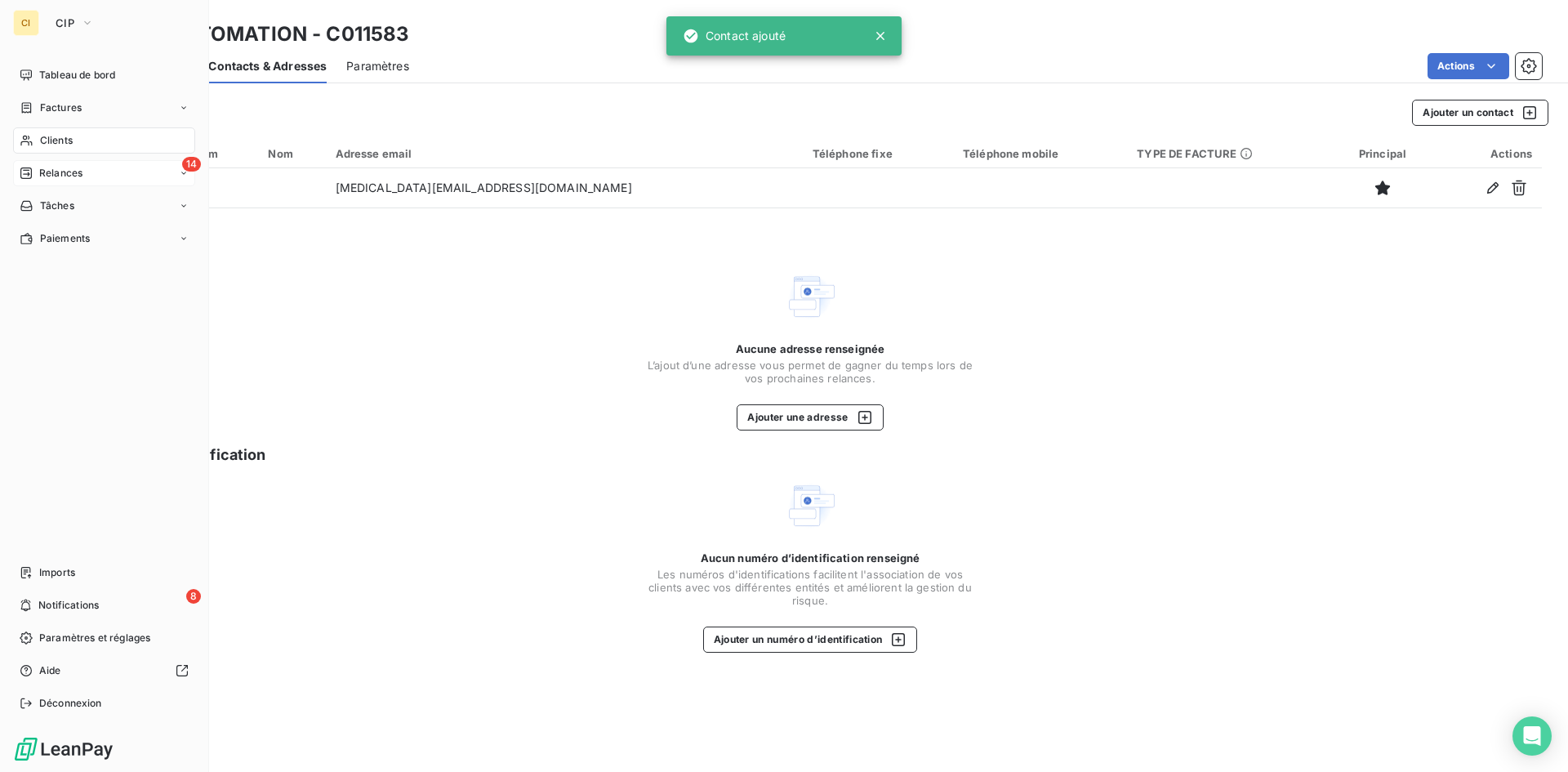
click at [54, 171] on span "Relances" at bounding box center [60, 173] width 43 height 15
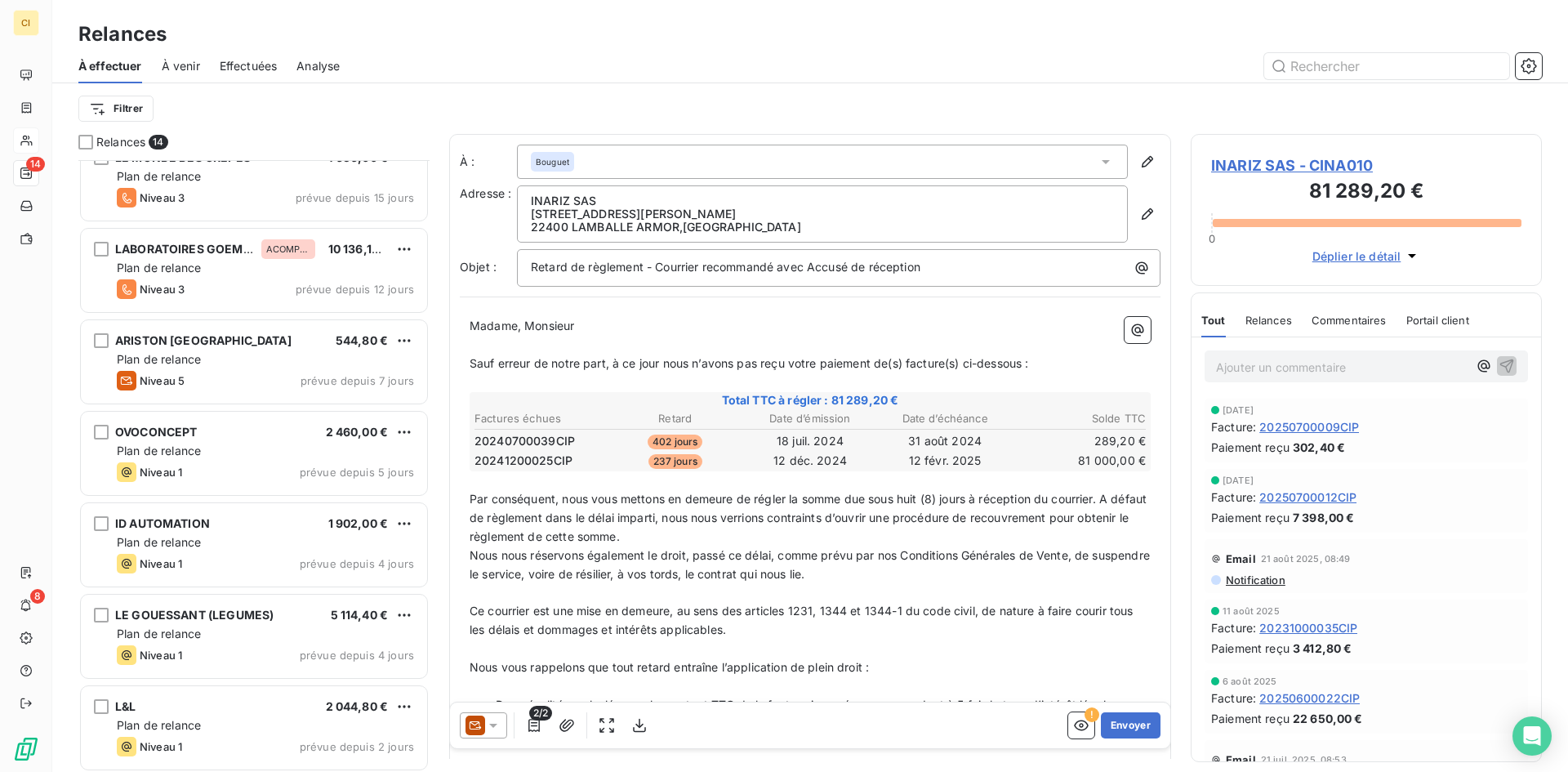
scroll to position [670, 0]
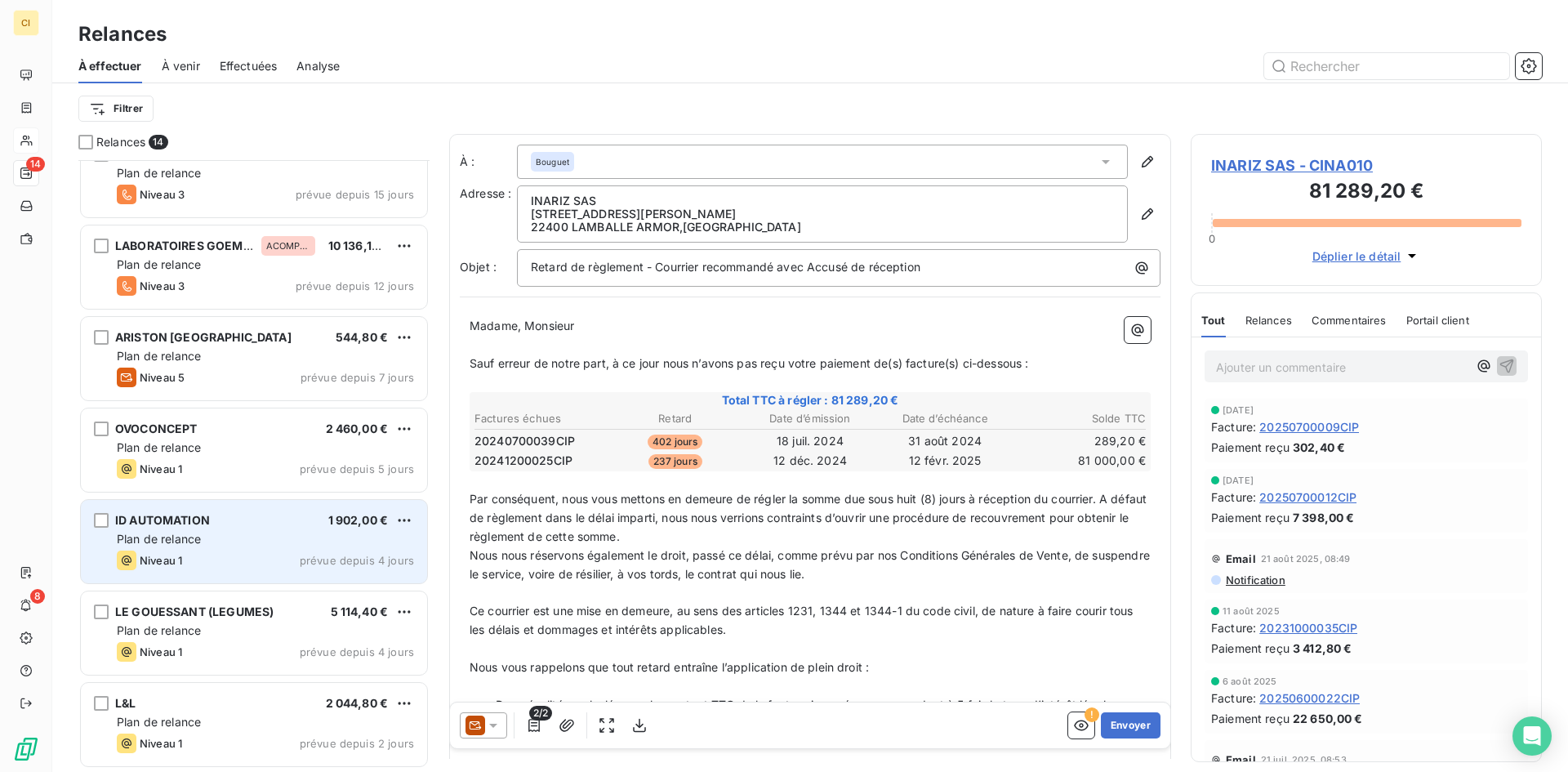
click at [177, 543] on span "Plan de relance" at bounding box center [159, 539] width 84 height 14
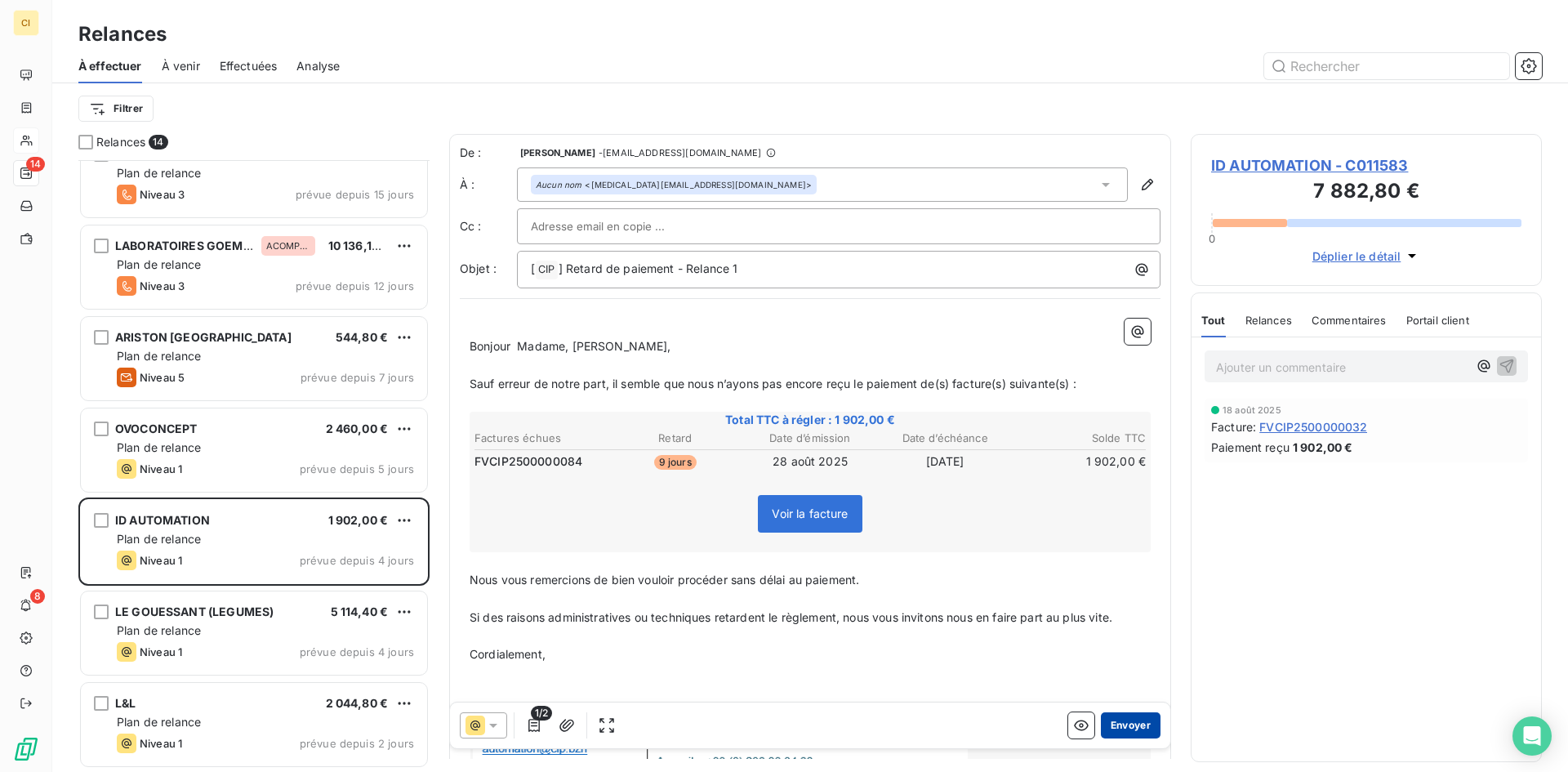
click at [1136, 730] on button "Envoyer" at bounding box center [1131, 726] width 60 height 26
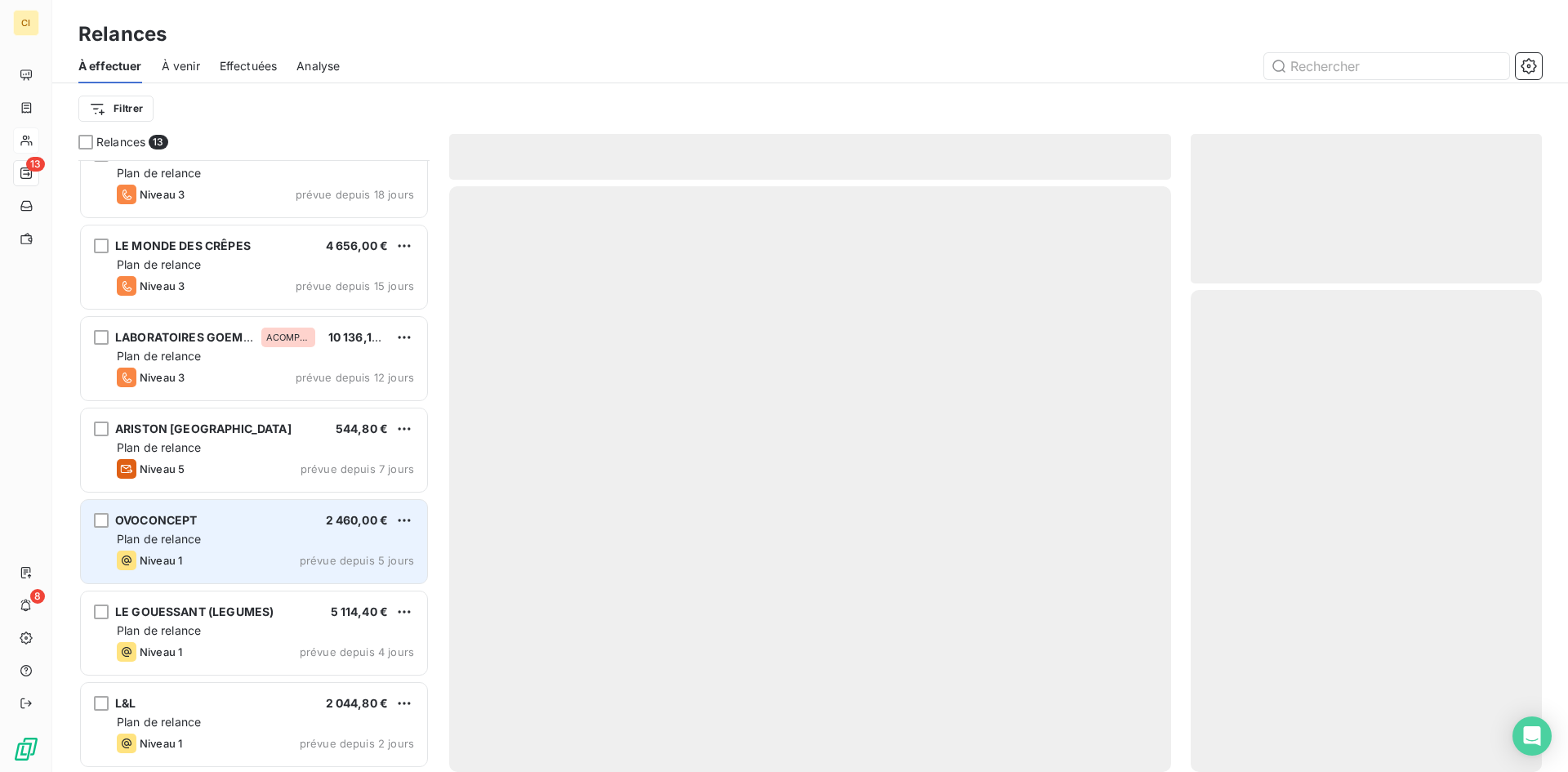
scroll to position [577, 0]
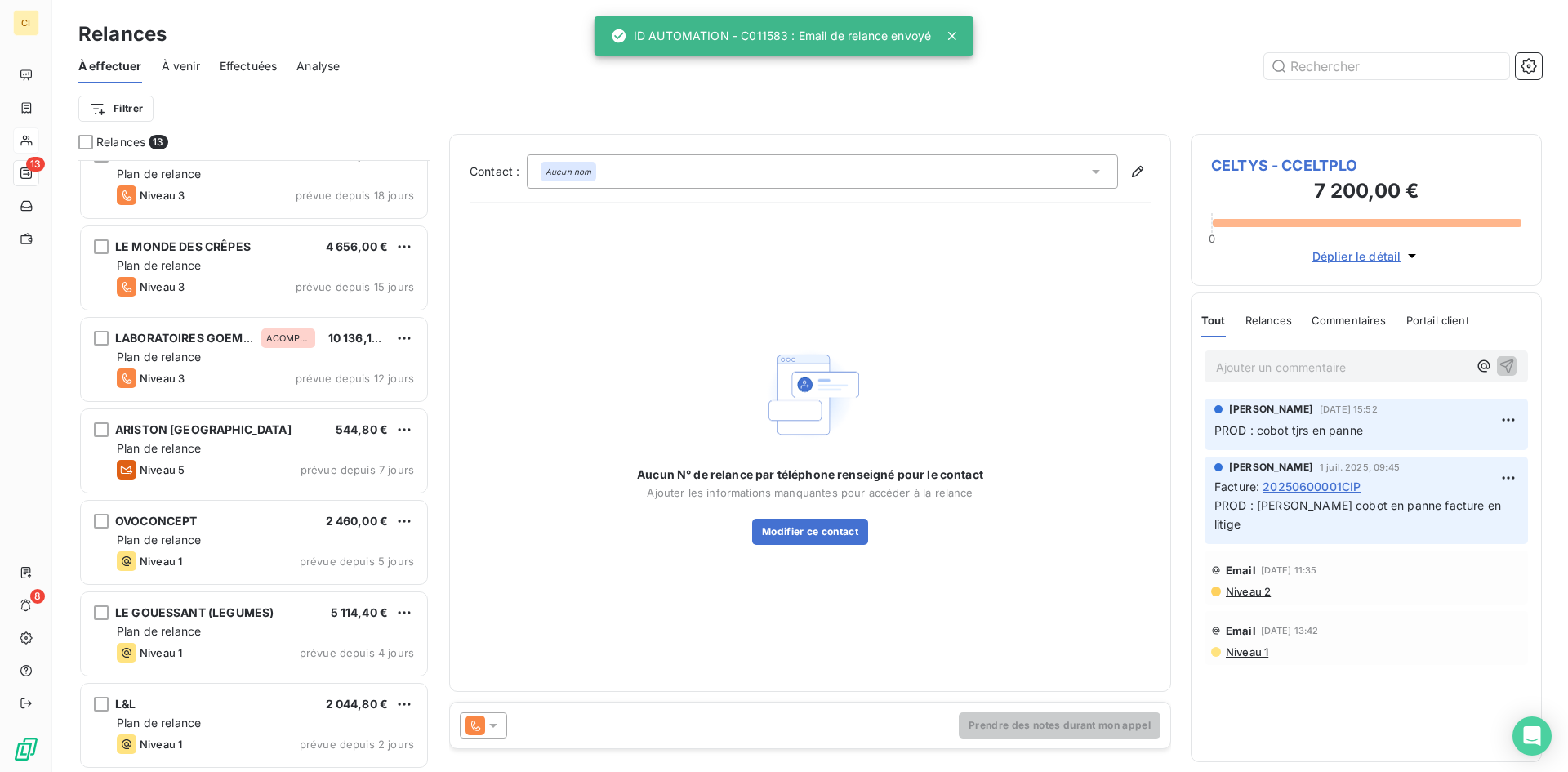
scroll to position [578, 0]
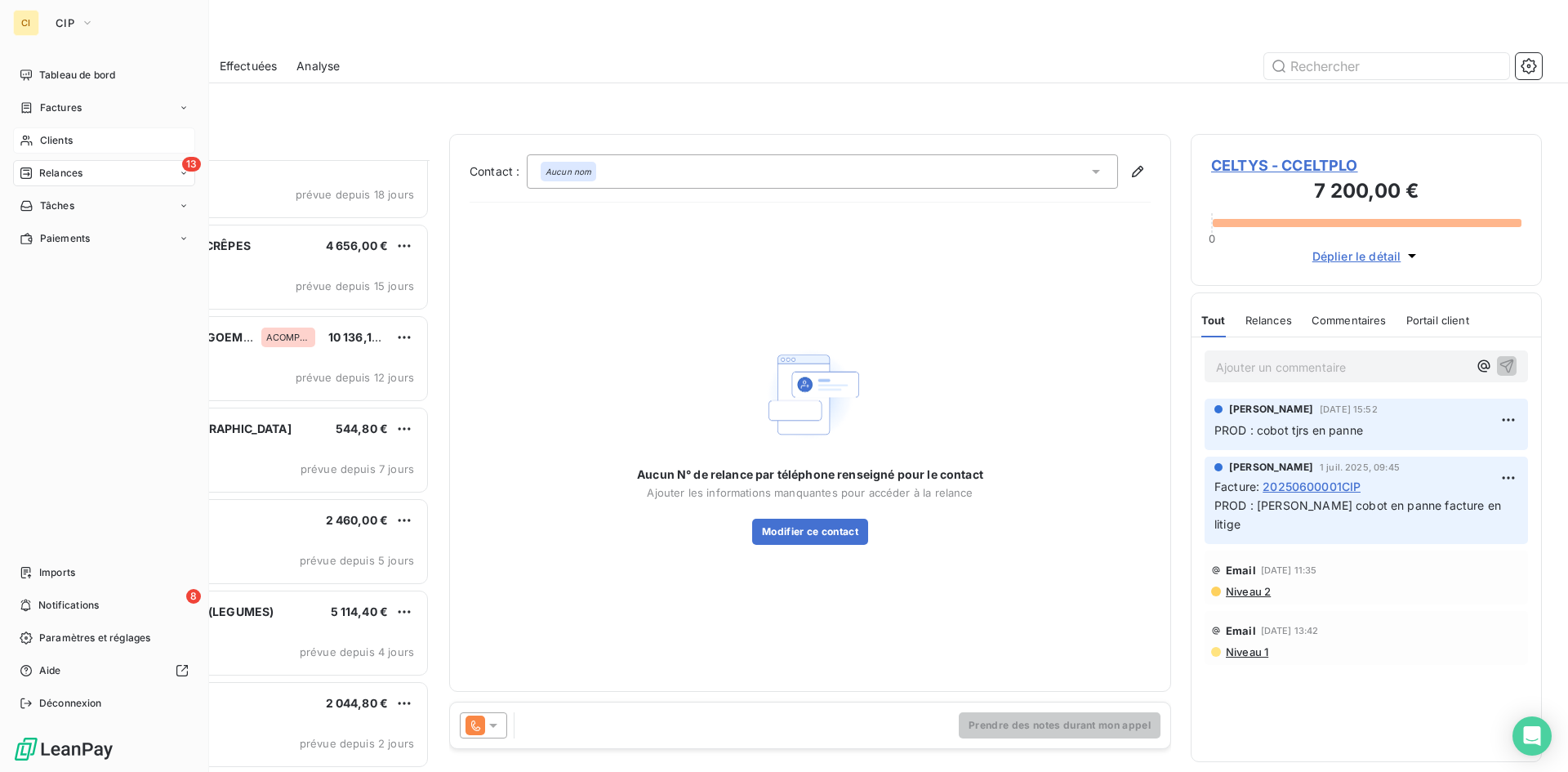
click at [63, 139] on span "Clients" at bounding box center [56, 140] width 32 height 15
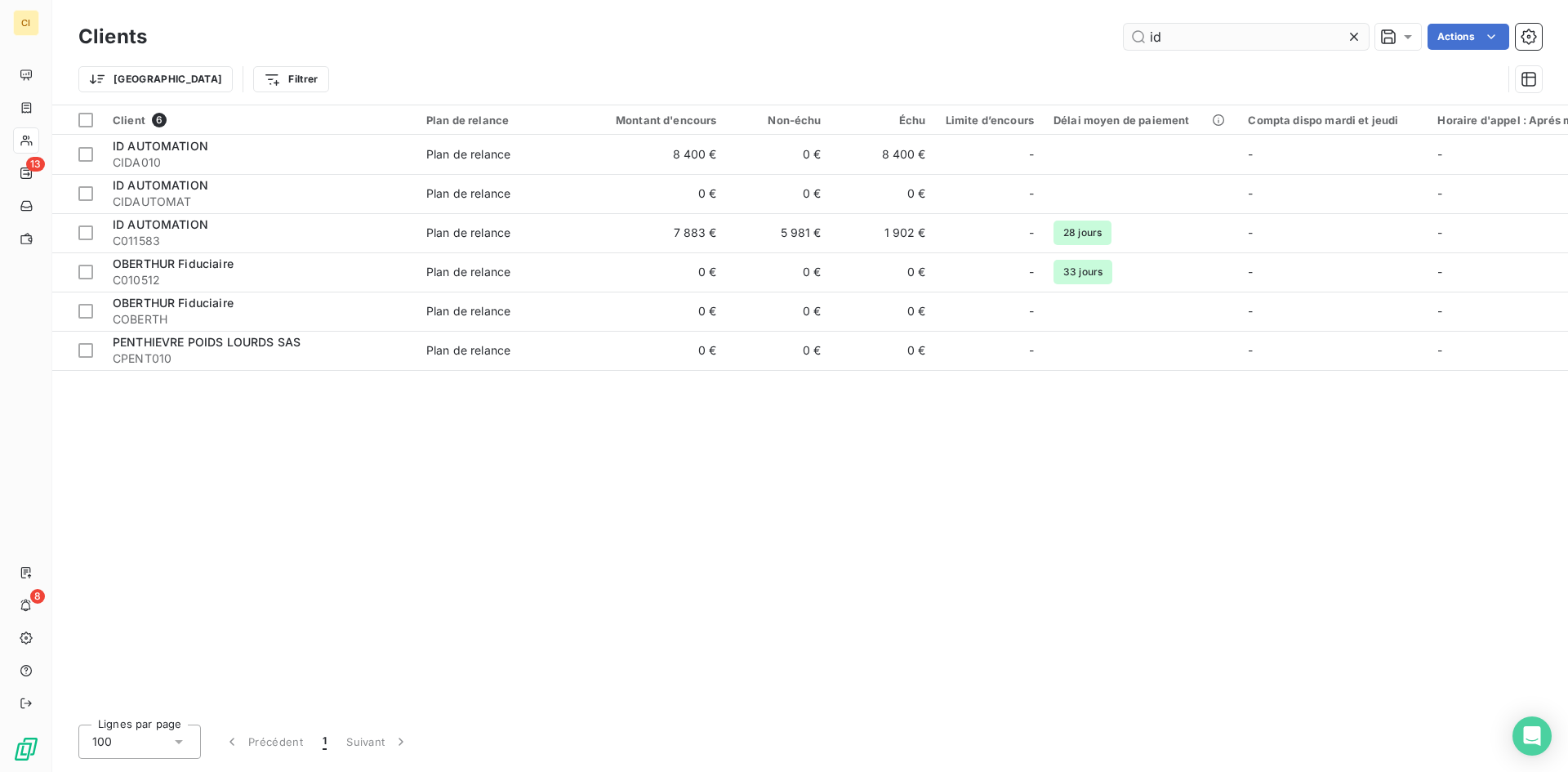
click at [1173, 41] on input "id" at bounding box center [1247, 37] width 245 height 26
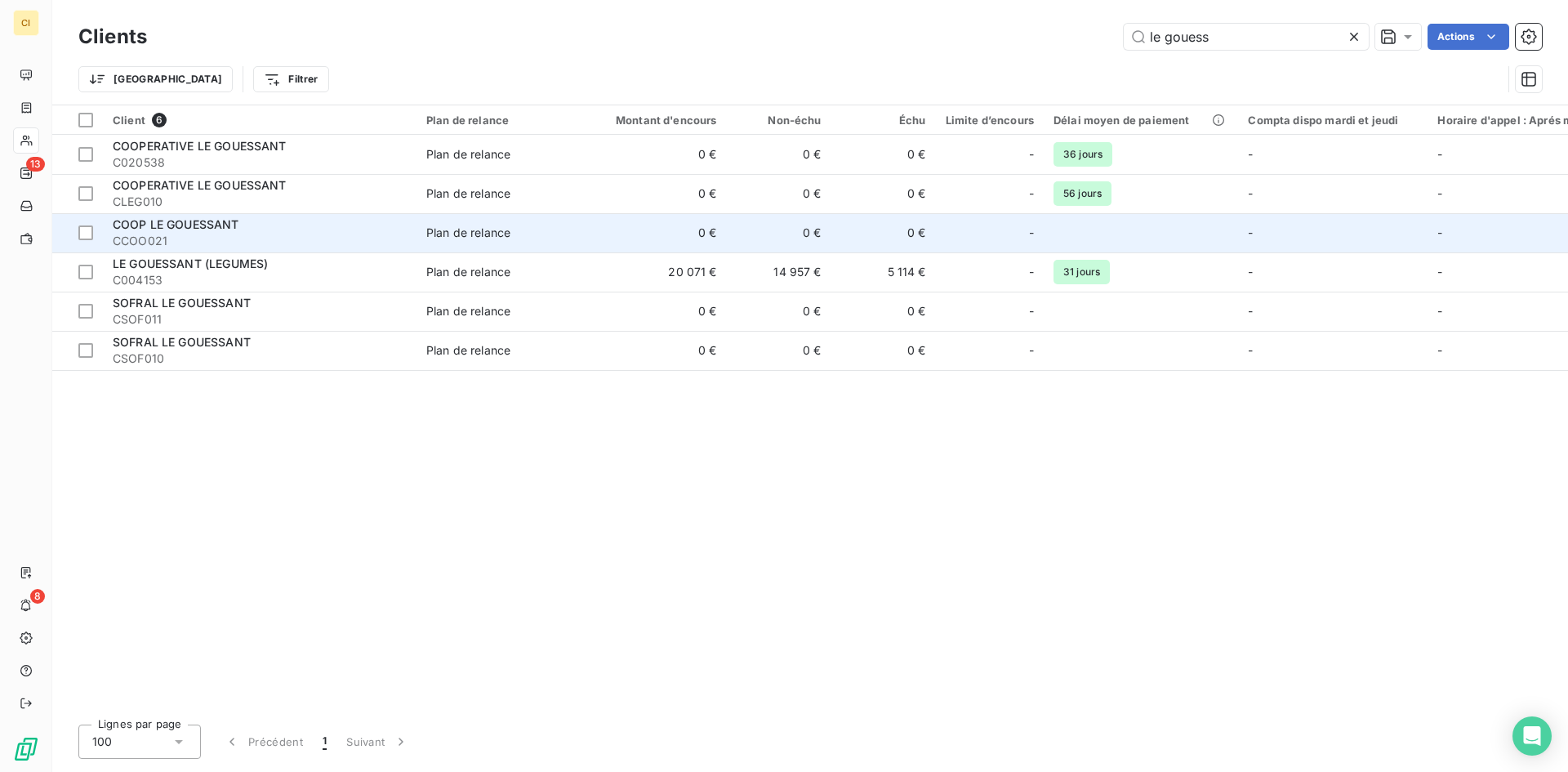
type input "le gouess"
click at [206, 244] on span "CCOO021" at bounding box center [260, 241] width 294 height 17
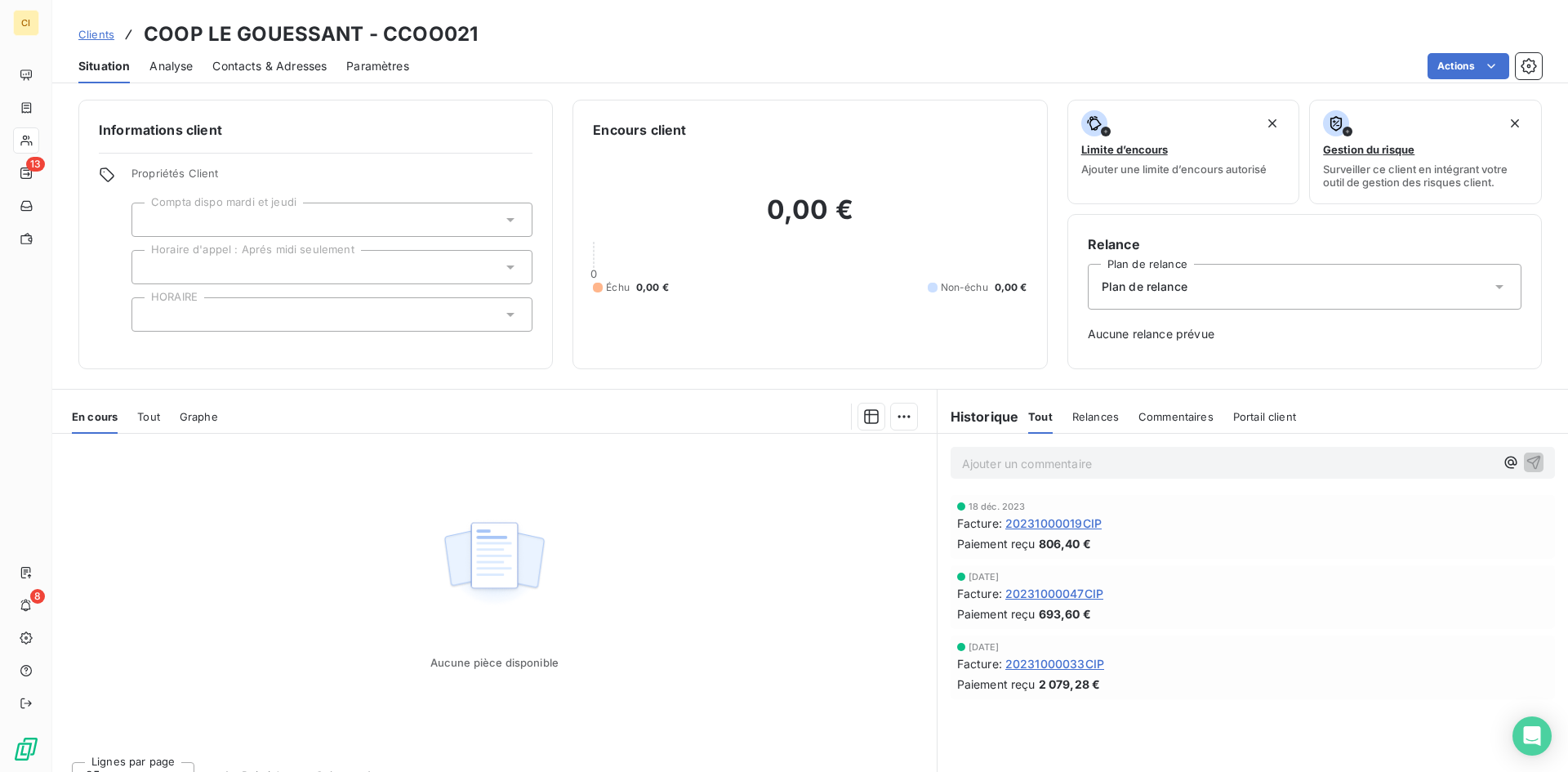
click at [290, 67] on span "Contacts & Adresses" at bounding box center [269, 66] width 115 height 17
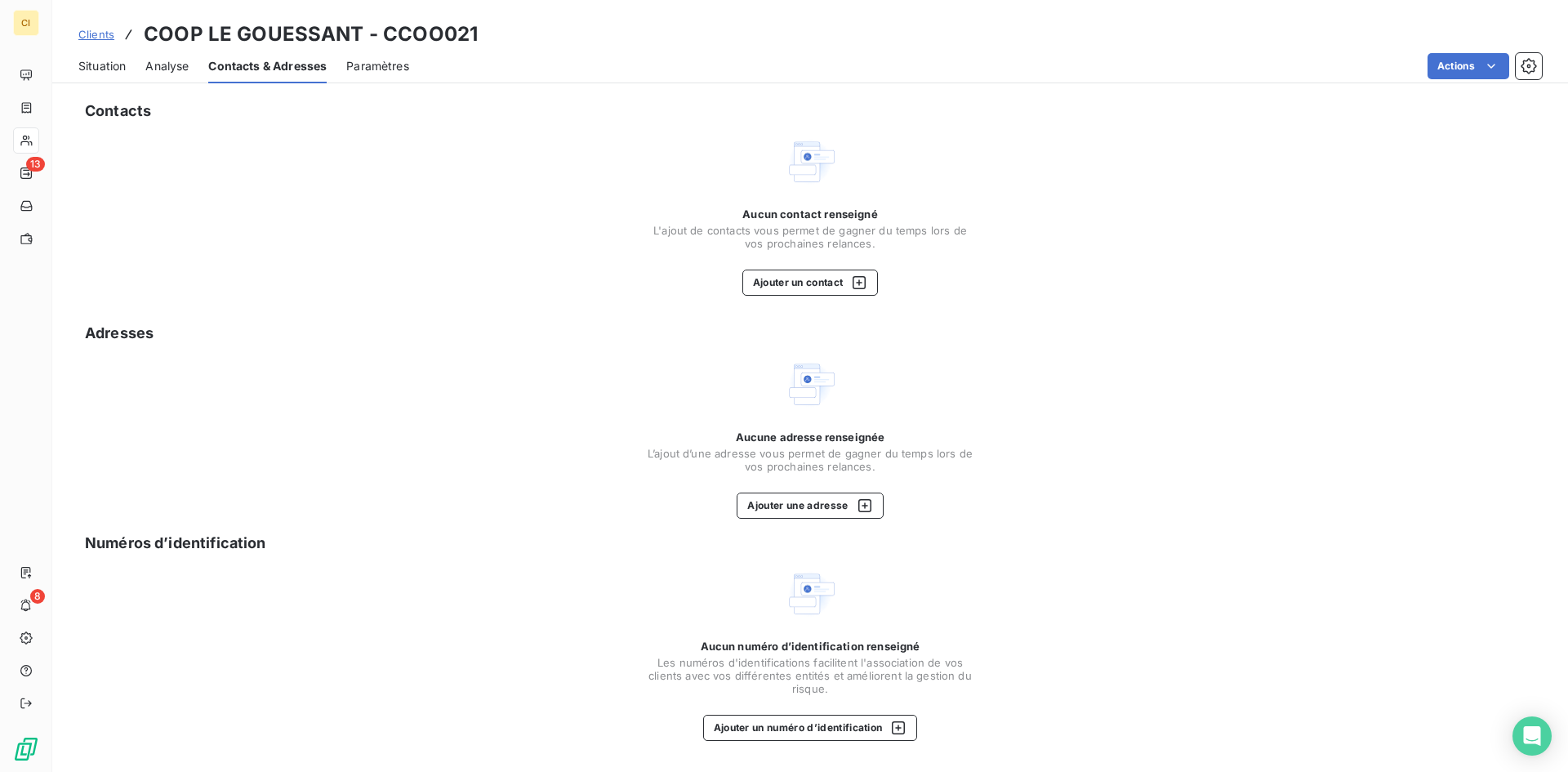
click at [85, 80] on div "Situation" at bounding box center [102, 66] width 47 height 34
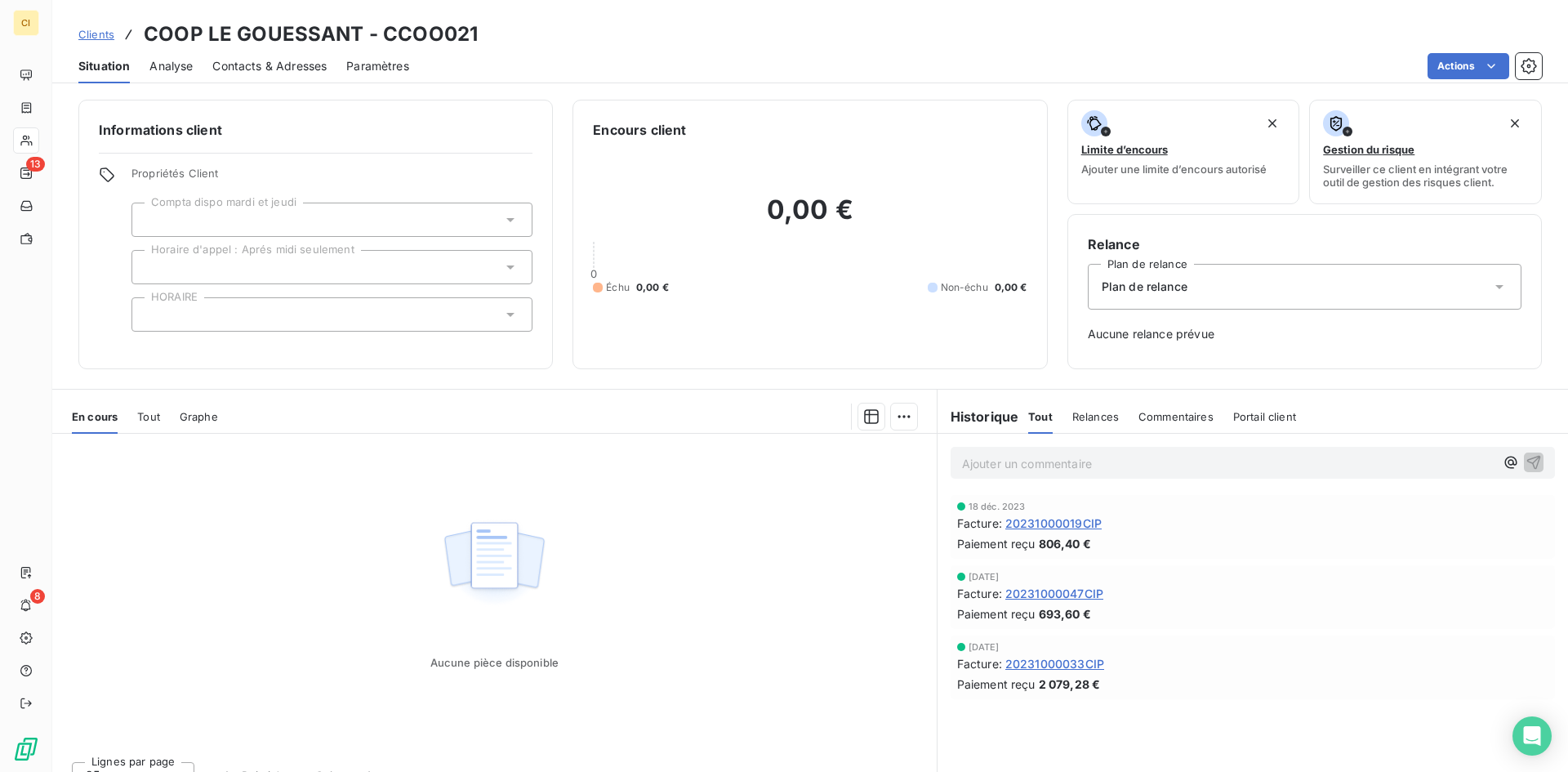
click at [91, 32] on span "Clients" at bounding box center [96, 34] width 36 height 13
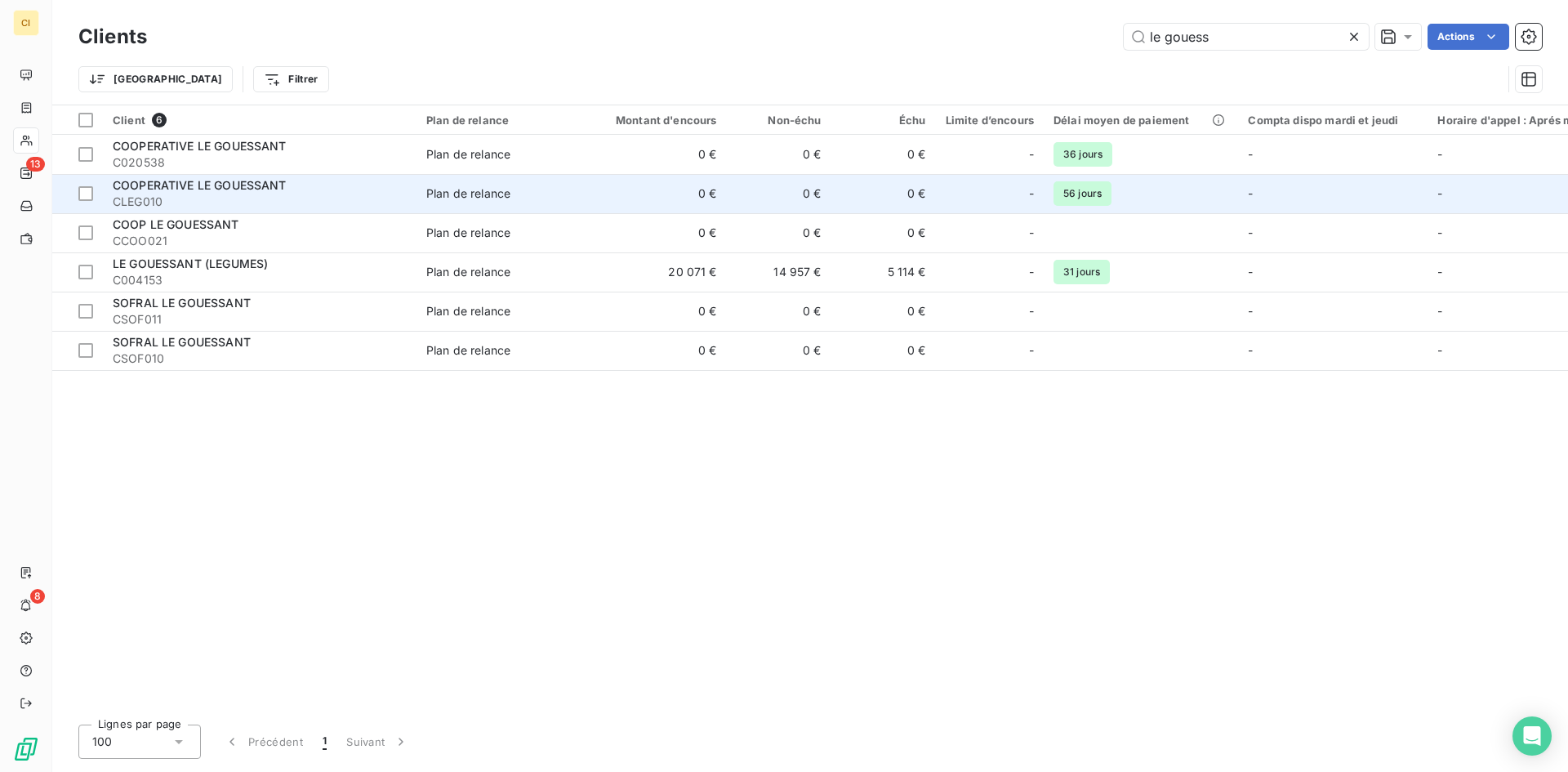
click at [197, 190] on span "COOPERATIVE LE GOUESSANT" at bounding box center [200, 185] width 174 height 14
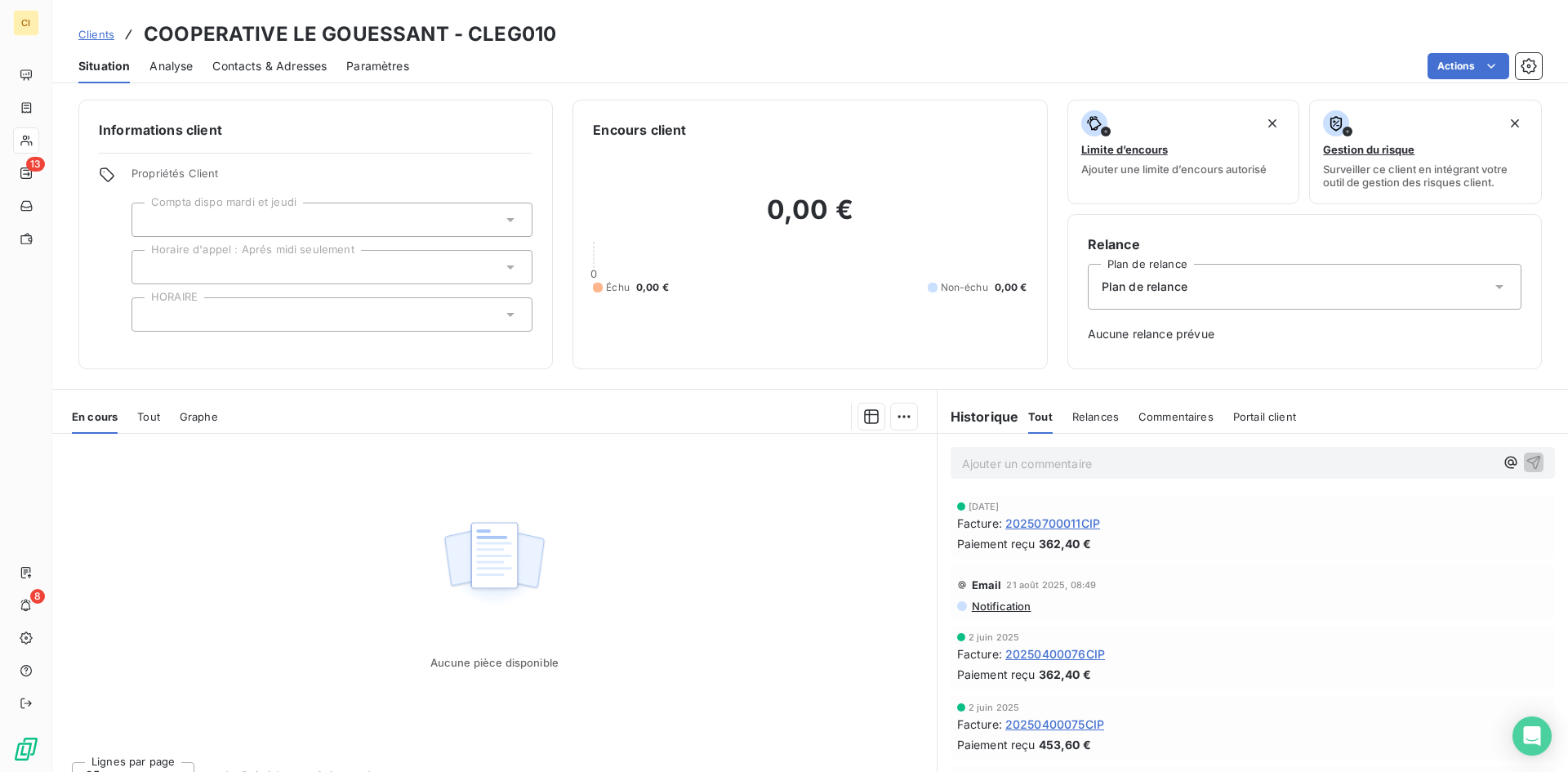
click at [300, 67] on span "Contacts & Adresses" at bounding box center [269, 66] width 115 height 17
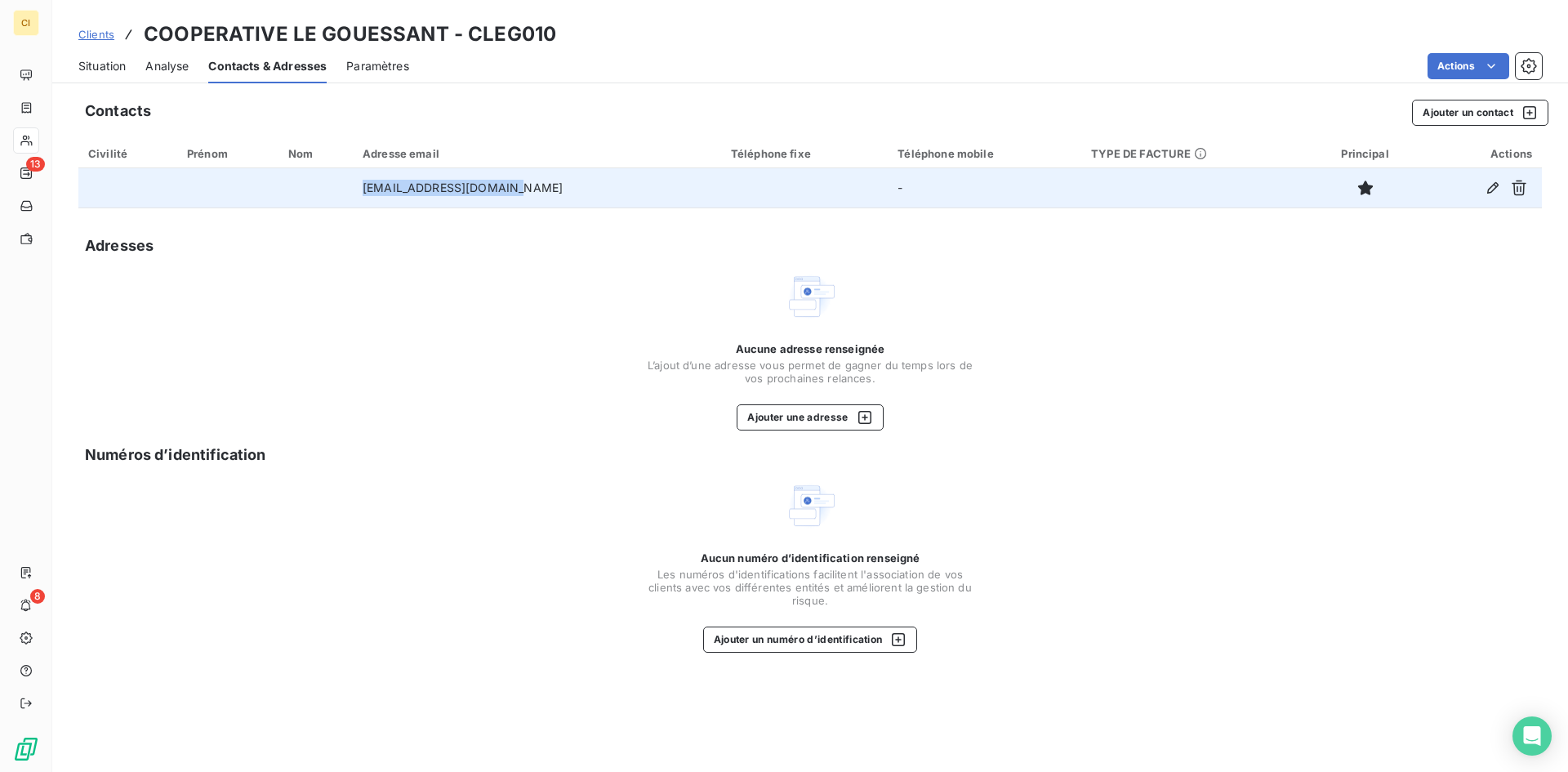
drag, startPoint x: 529, startPoint y: 193, endPoint x: 378, endPoint y: 201, distance: 151.2
click at [378, 201] on td "[EMAIL_ADDRESS][DOMAIN_NAME]" at bounding box center [537, 188] width 369 height 39
copy td "[EMAIL_ADDRESS][DOMAIN_NAME]"
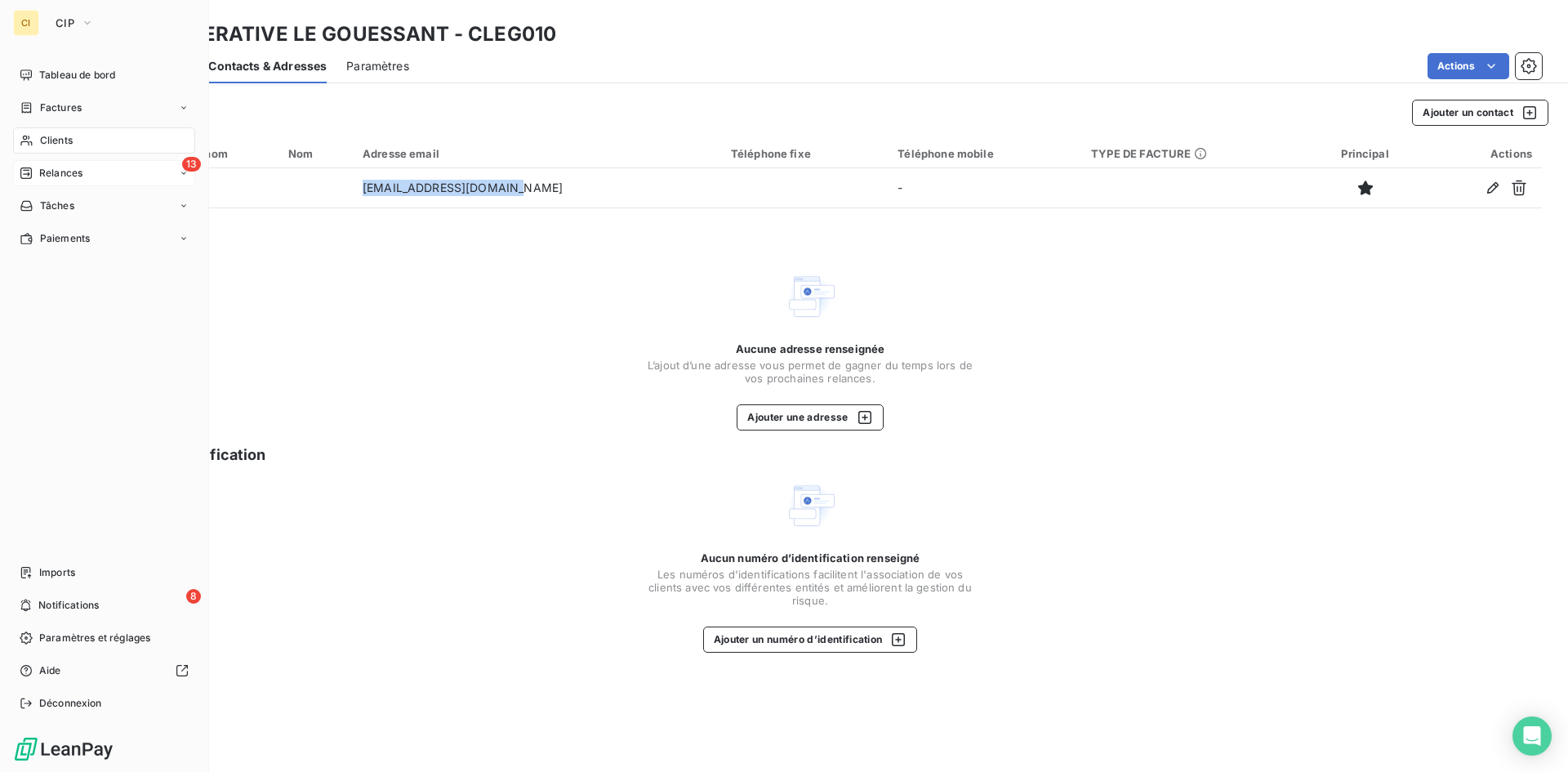
click at [70, 180] on span "Relances" at bounding box center [60, 173] width 43 height 15
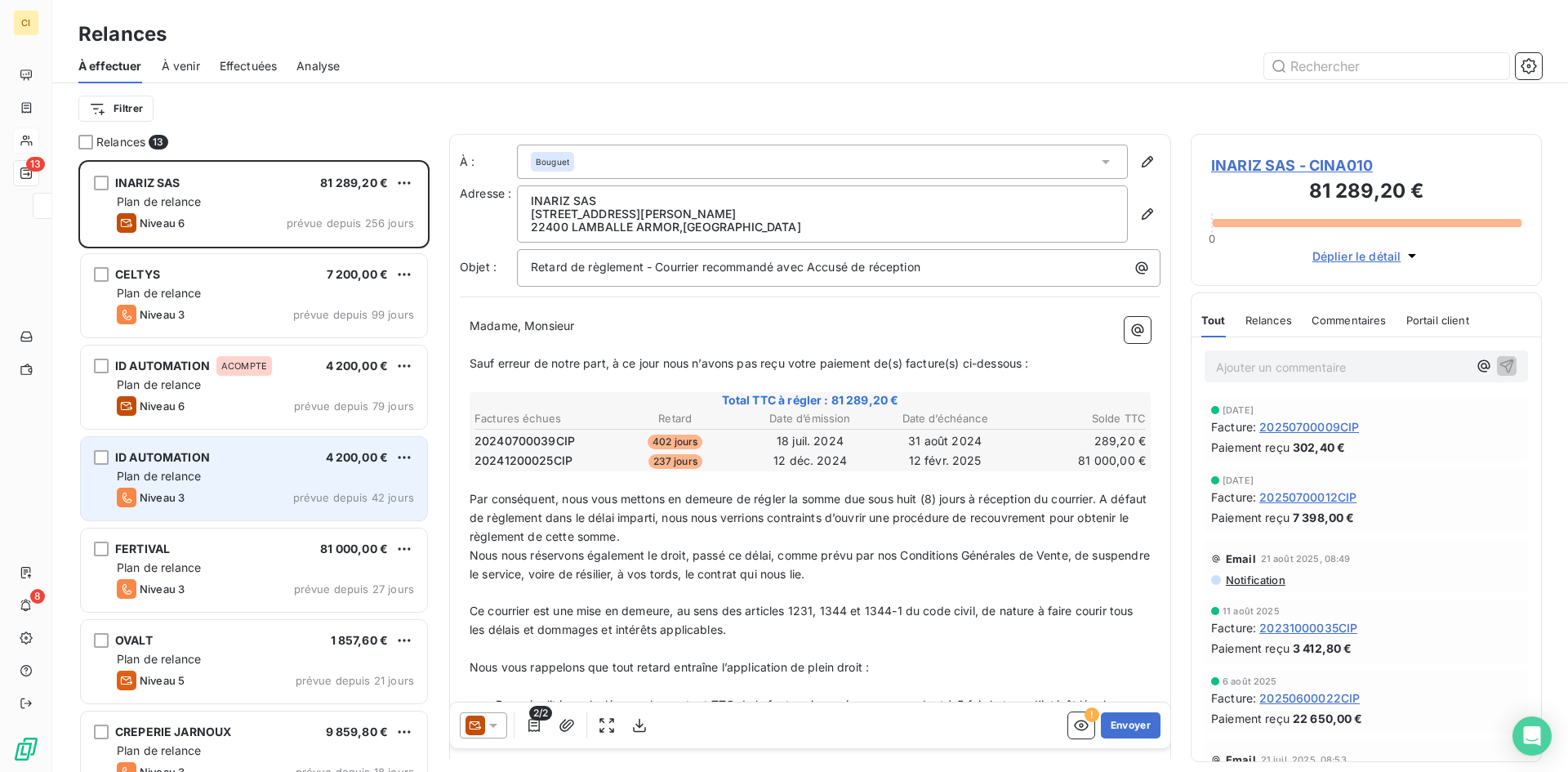
scroll to position [599, 339]
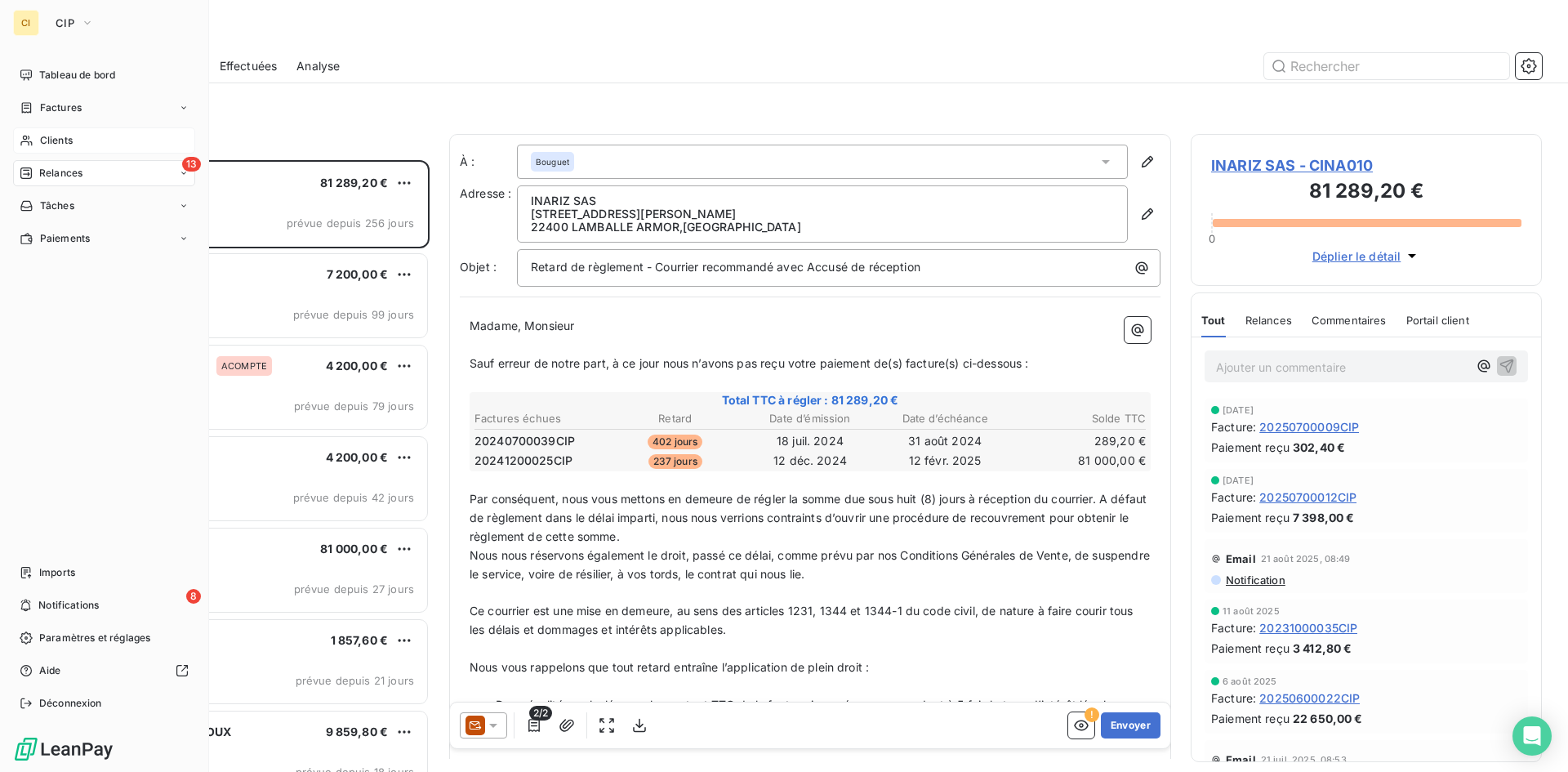
click at [71, 139] on span "Clients" at bounding box center [56, 140] width 32 height 15
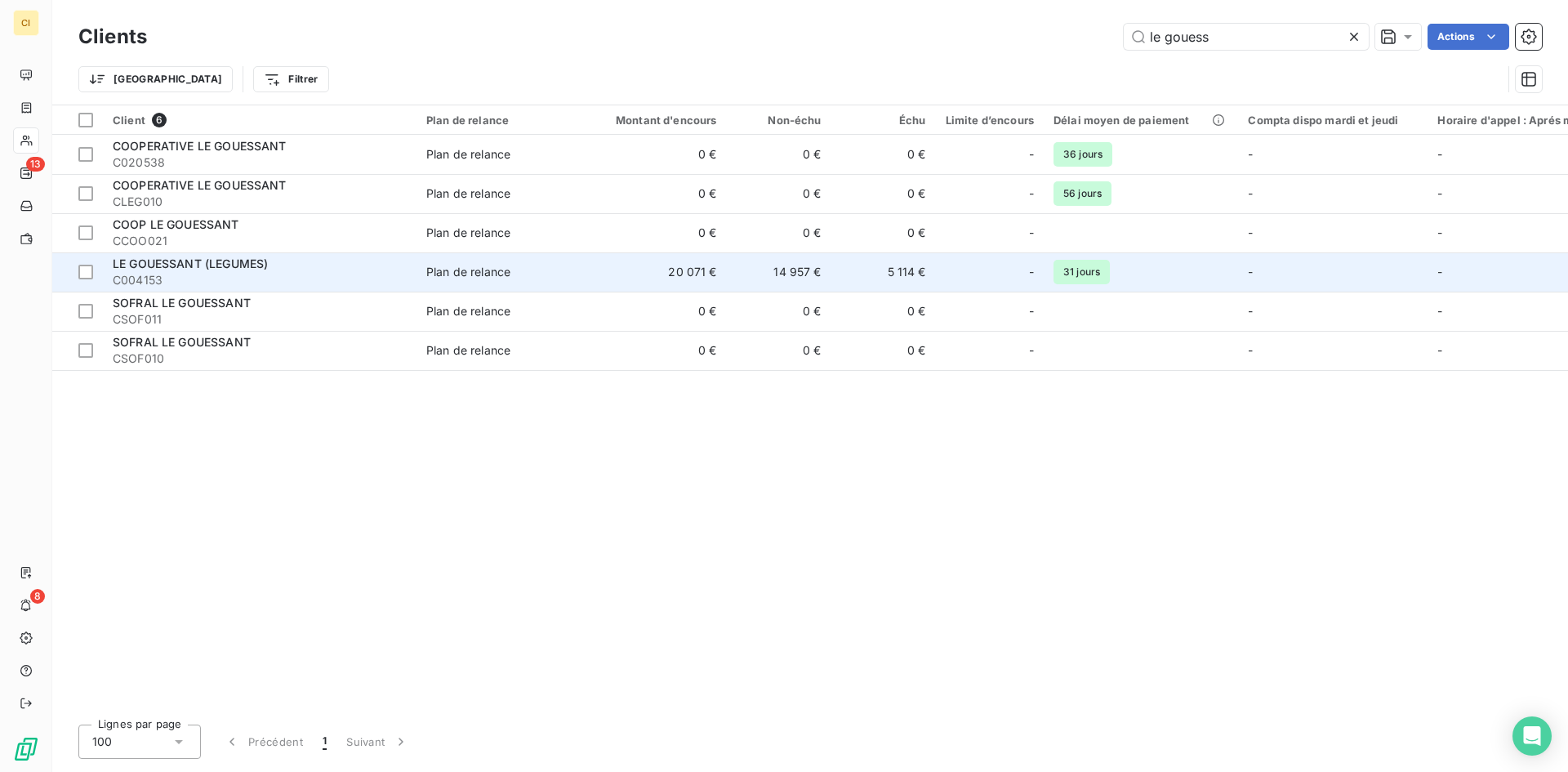
click at [180, 270] on span "LE GOUESSANT (LEGUMES)" at bounding box center [190, 264] width 155 height 14
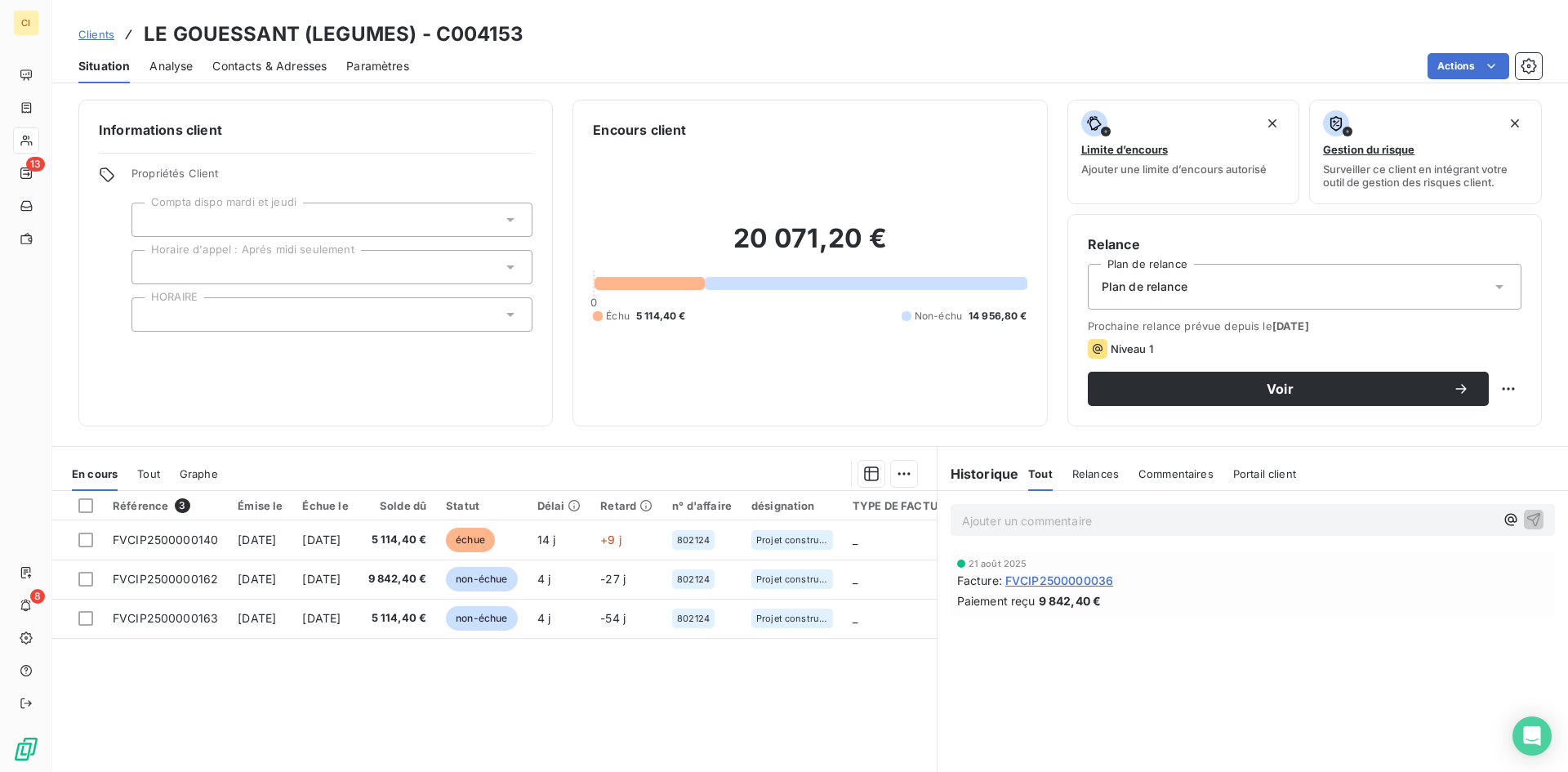
click at [273, 70] on span "Contacts & Adresses" at bounding box center [269, 66] width 115 height 17
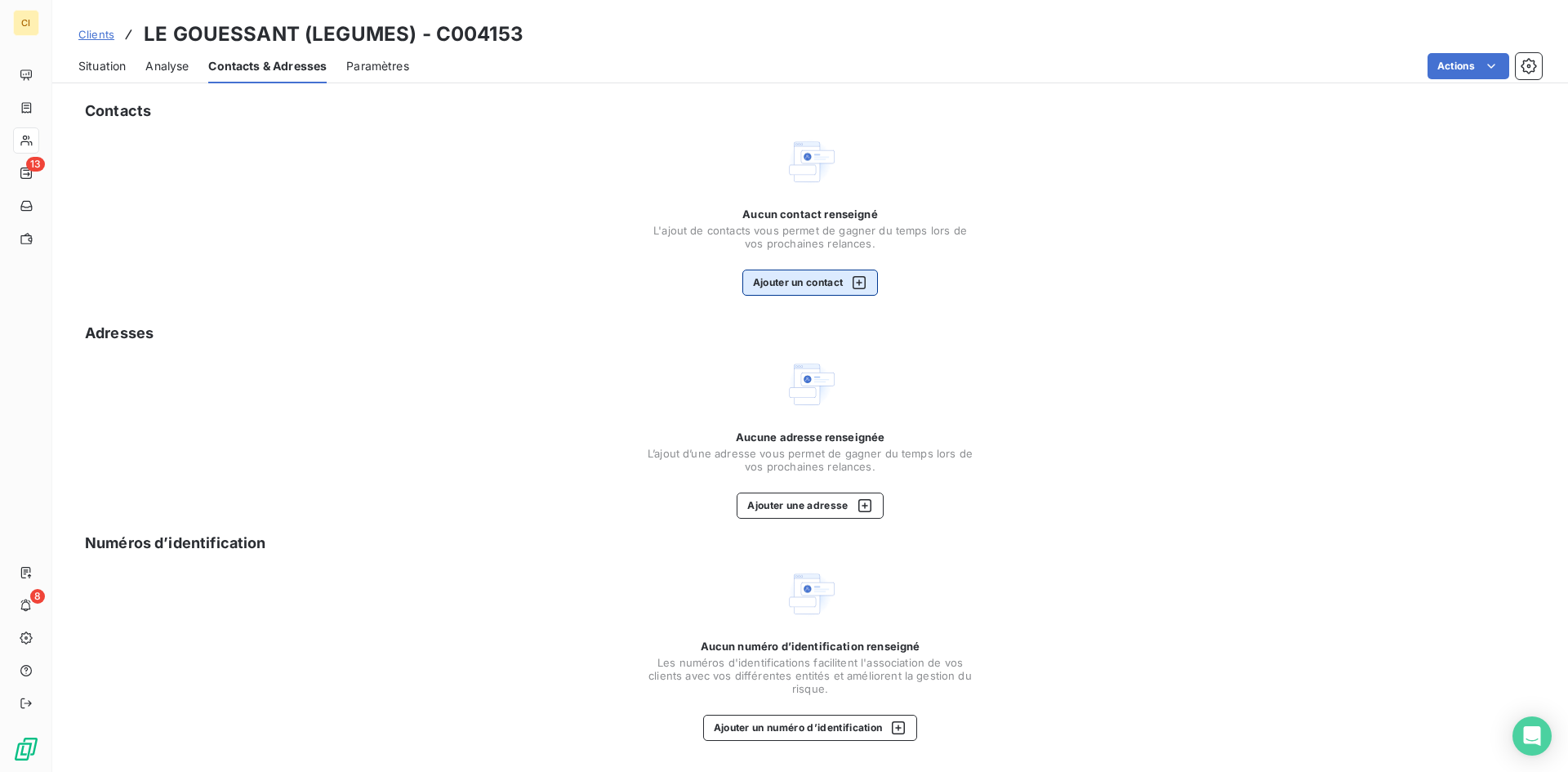
click at [788, 280] on button "Ajouter un contact" at bounding box center [811, 283] width 137 height 26
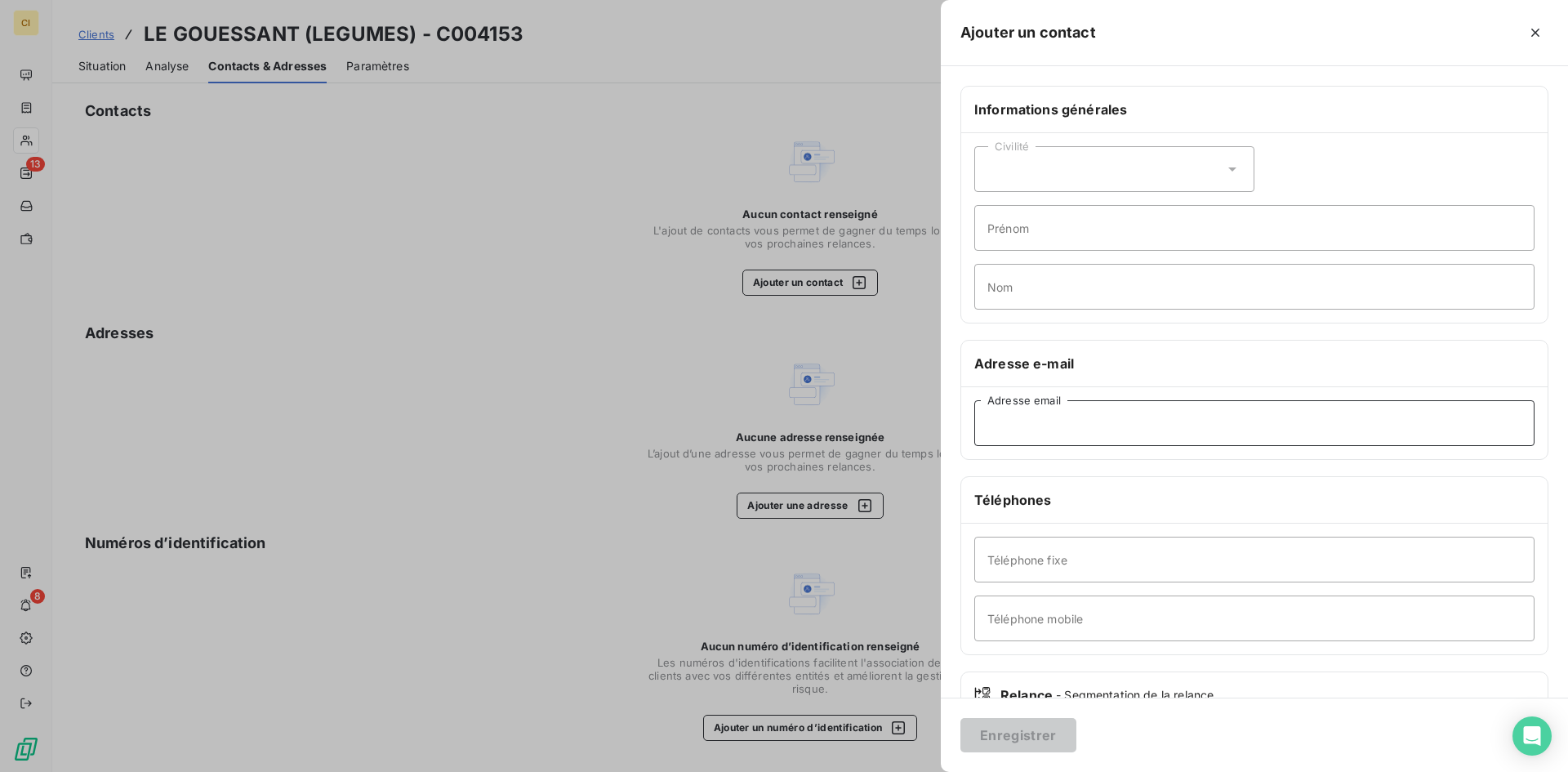
click at [1007, 428] on input "Adresse email" at bounding box center [1254, 423] width 561 height 46
paste input "[EMAIL_ADDRESS][DOMAIN_NAME]"
type input "[EMAIL_ADDRESS][DOMAIN_NAME]"
click at [1006, 738] on button "Enregistrer" at bounding box center [1019, 735] width 116 height 34
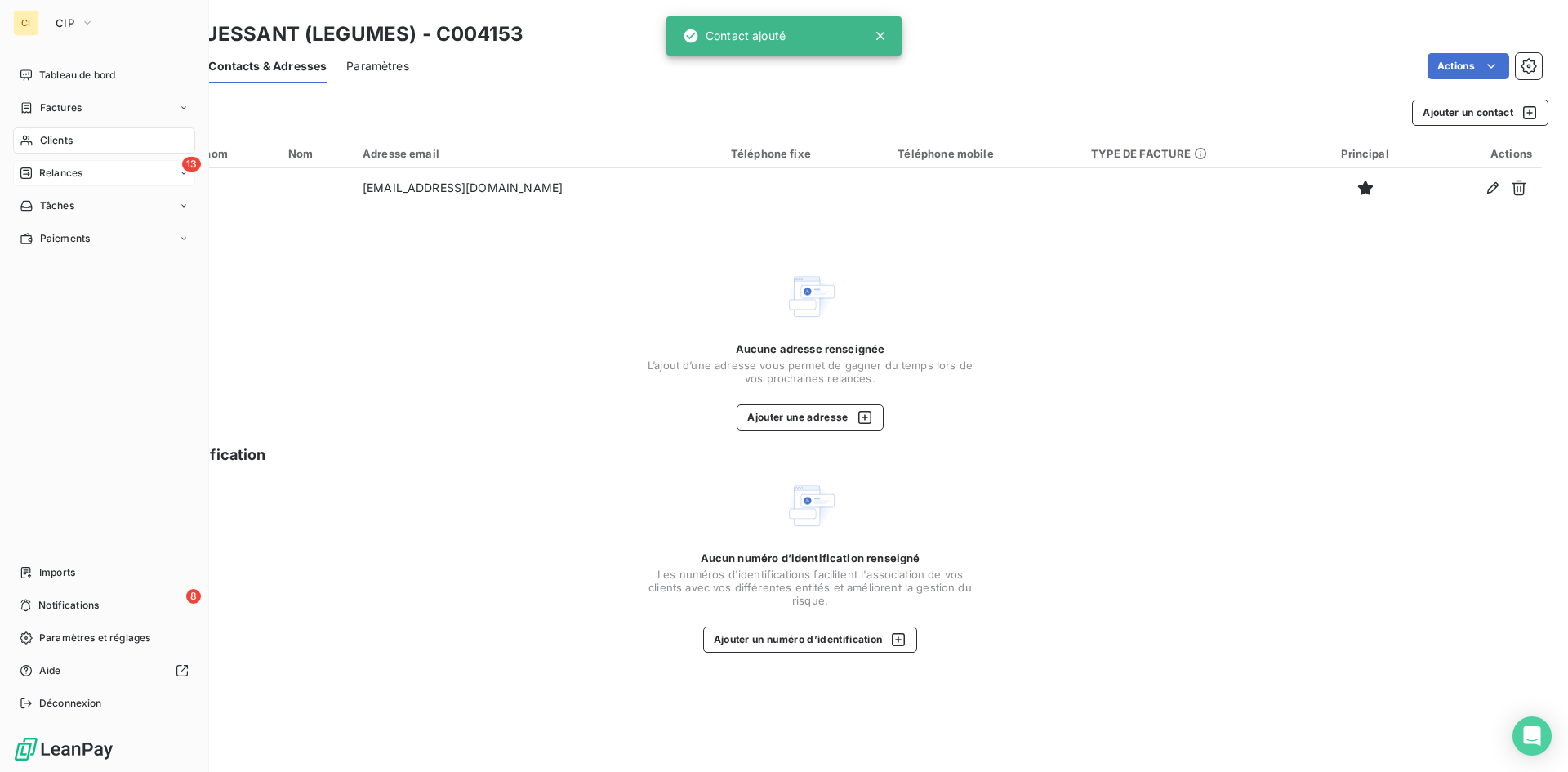
click at [63, 175] on span "Relances" at bounding box center [60, 173] width 43 height 15
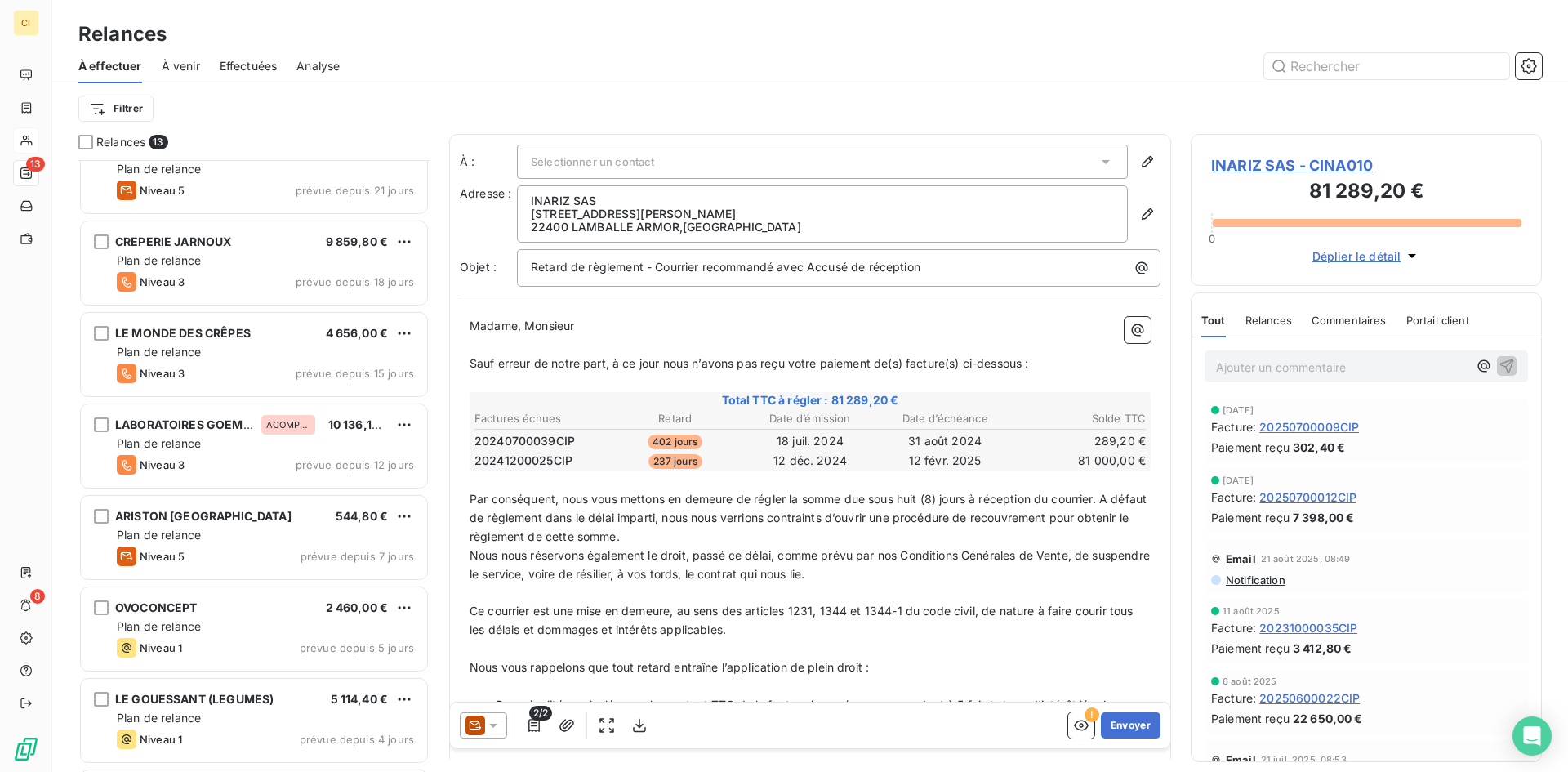
scroll to position [578, 0]
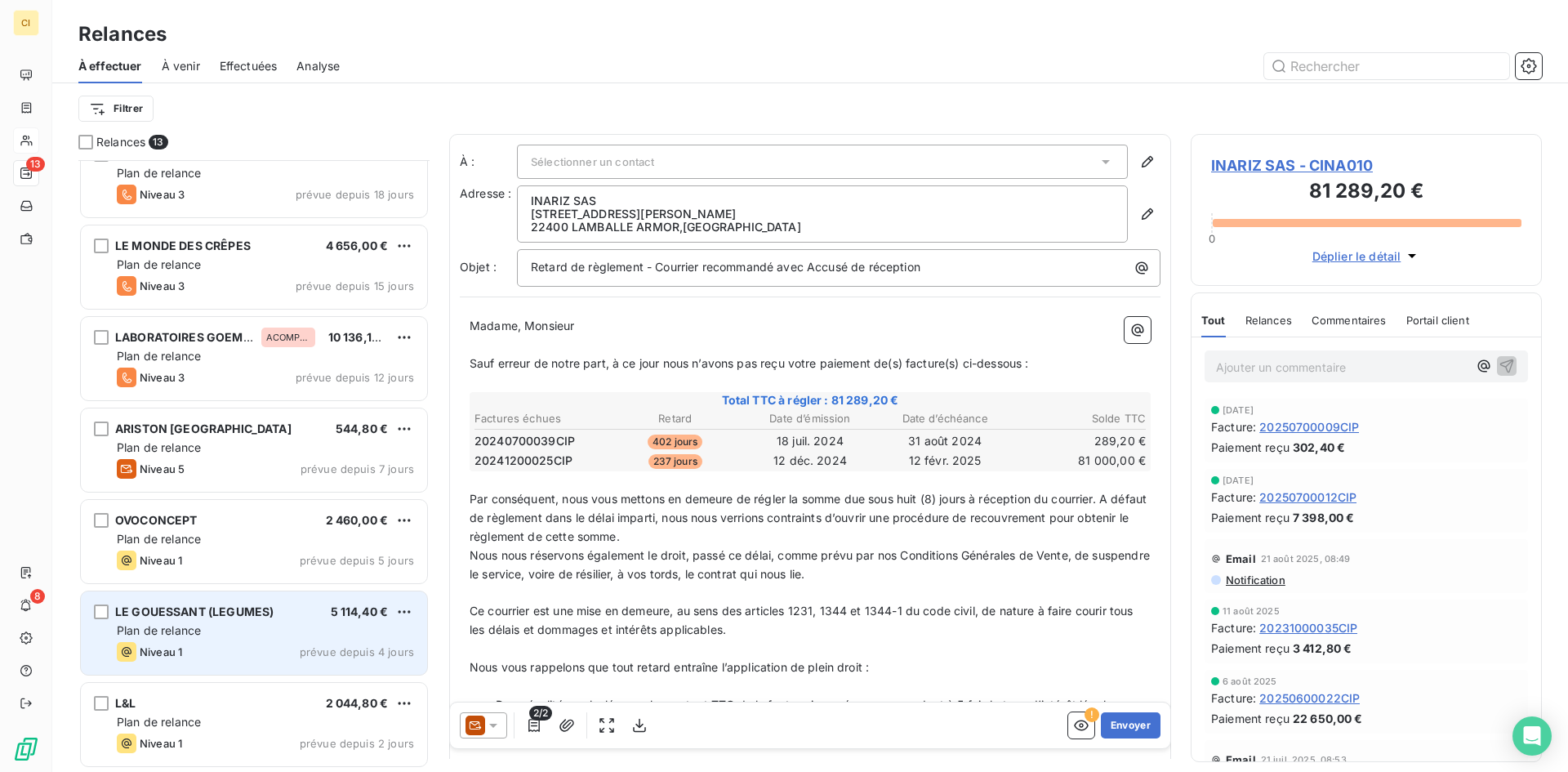
click at [237, 637] on div "Plan de relance" at bounding box center [265, 631] width 297 height 17
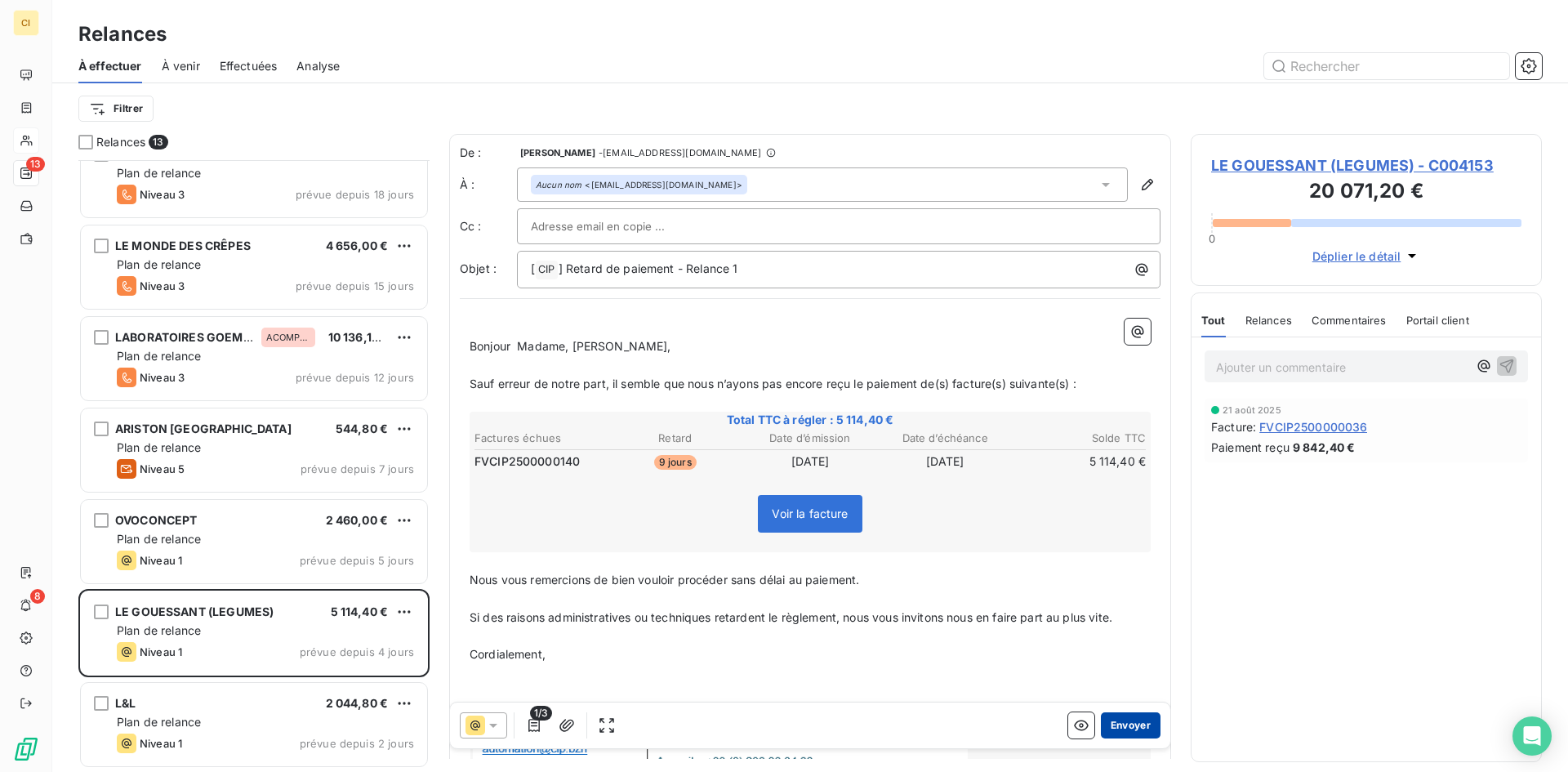
click at [1129, 726] on button "Envoyer" at bounding box center [1131, 726] width 60 height 26
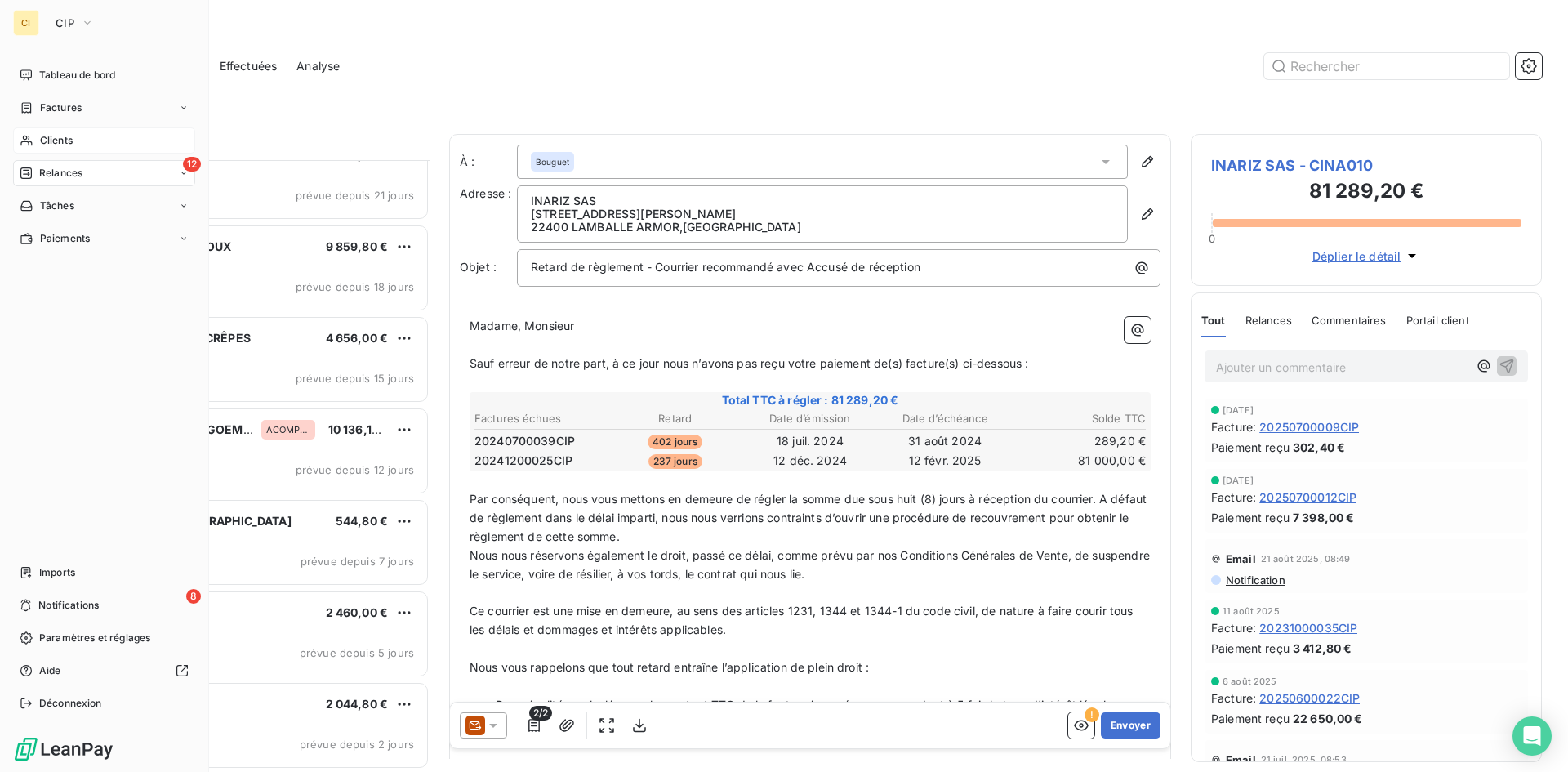
click at [50, 138] on span "Clients" at bounding box center [56, 140] width 32 height 15
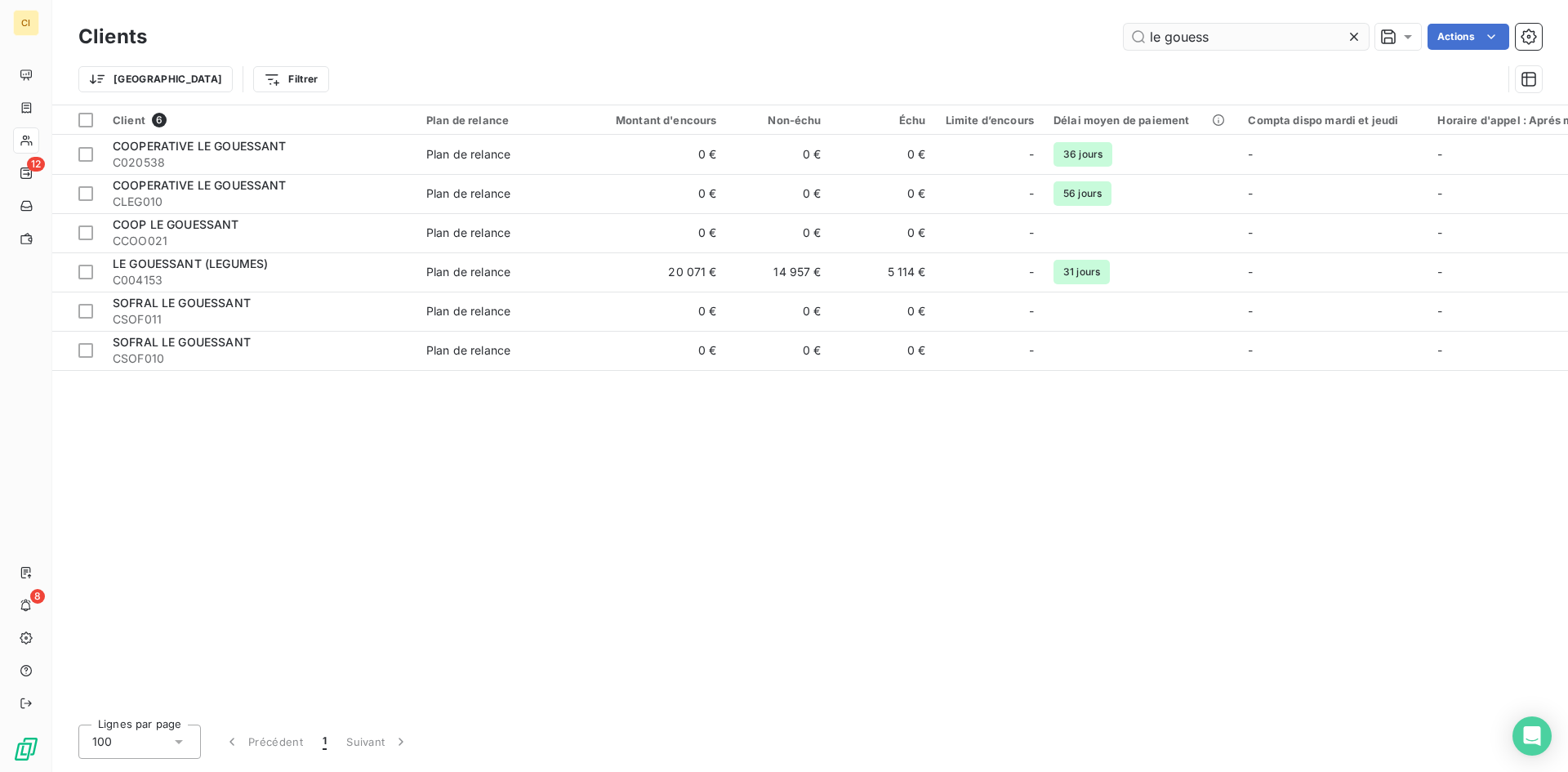
click at [1228, 39] on input "le gouess" at bounding box center [1247, 37] width 245 height 26
drag, startPoint x: 1228, startPoint y: 39, endPoint x: 1133, endPoint y: 44, distance: 95.1
click at [1133, 44] on input "le gouess" at bounding box center [1247, 37] width 245 height 26
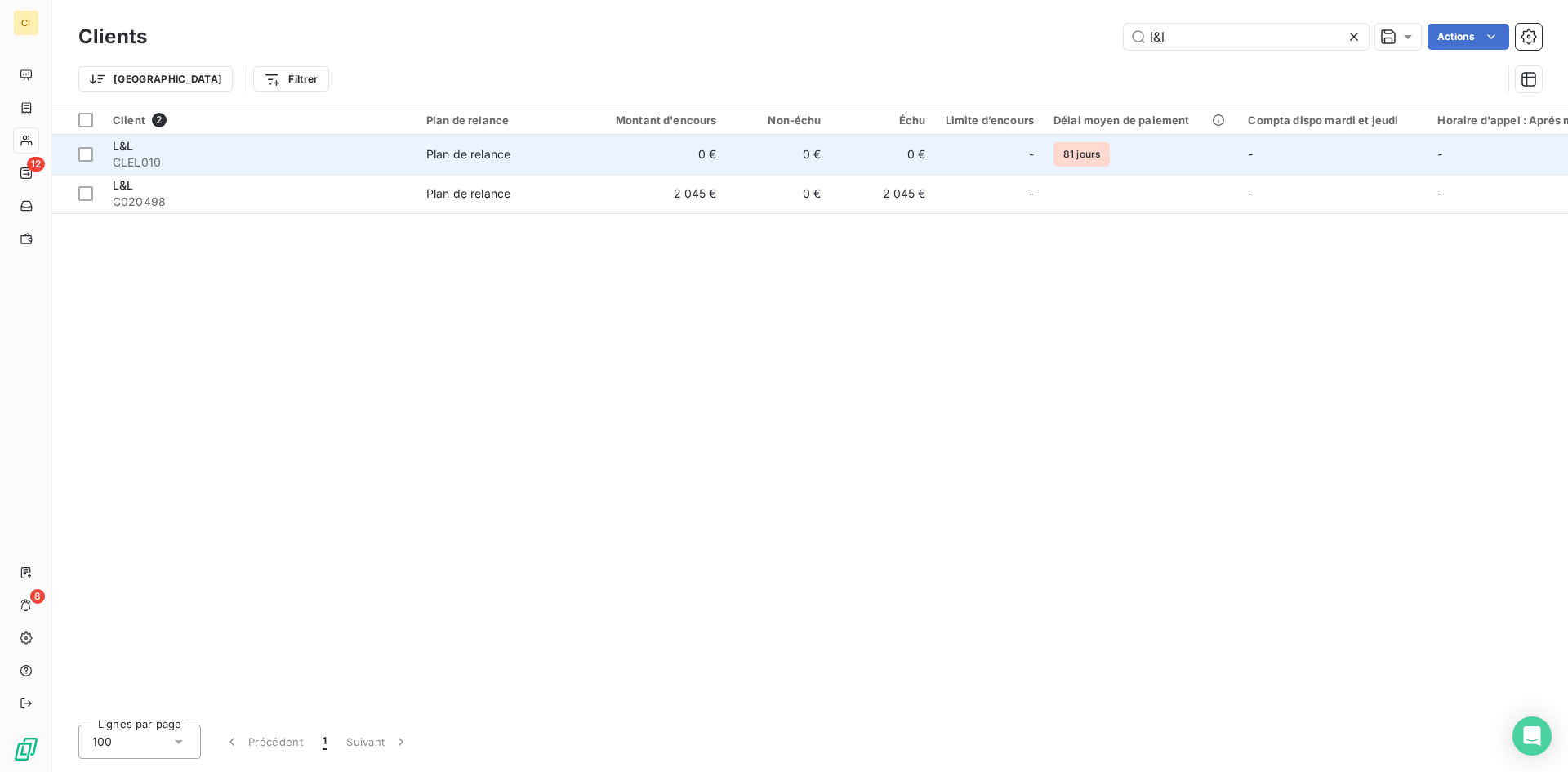
type input "l&l"
click at [266, 155] on span "CLEL010" at bounding box center [260, 162] width 294 height 17
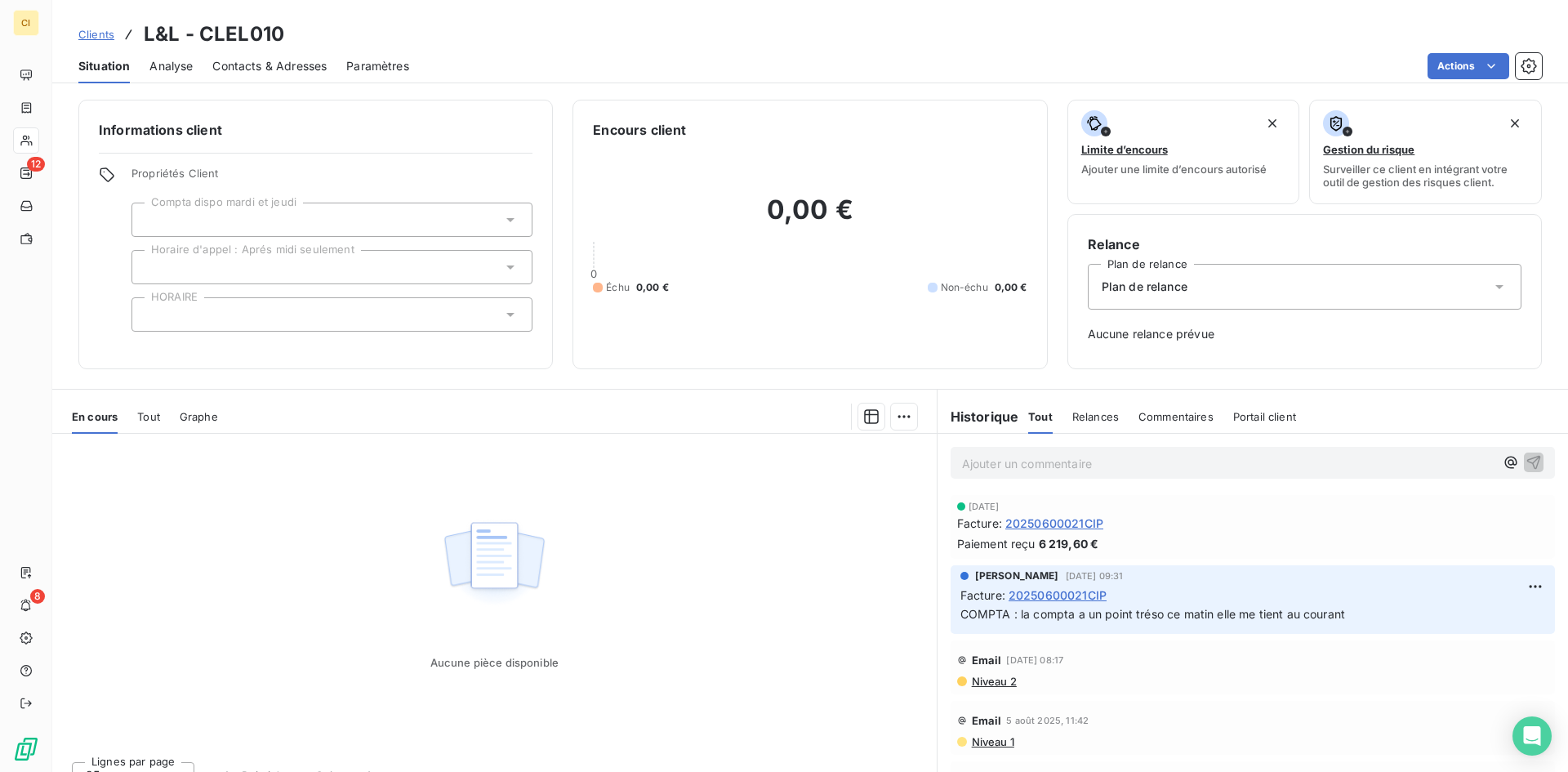
click at [305, 68] on span "Contacts & Adresses" at bounding box center [269, 66] width 115 height 17
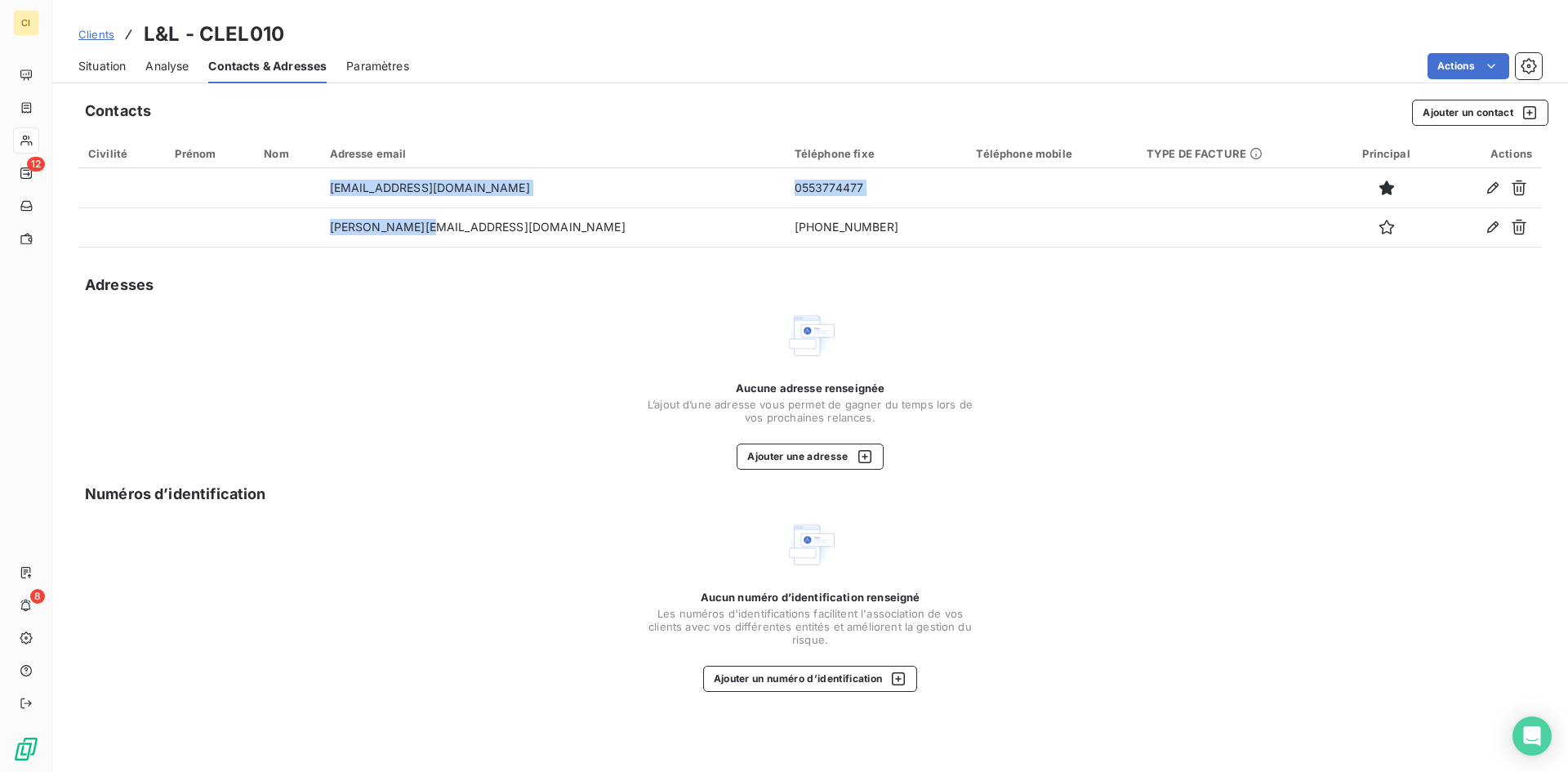
drag, startPoint x: 476, startPoint y: 237, endPoint x: 385, endPoint y: 251, distance: 92.1
click at [385, 251] on div "Contacts Ajouter un contact Civilité Prénom Nom Adresse email Téléphone fixe Té…" at bounding box center [810, 431] width 1516 height 683
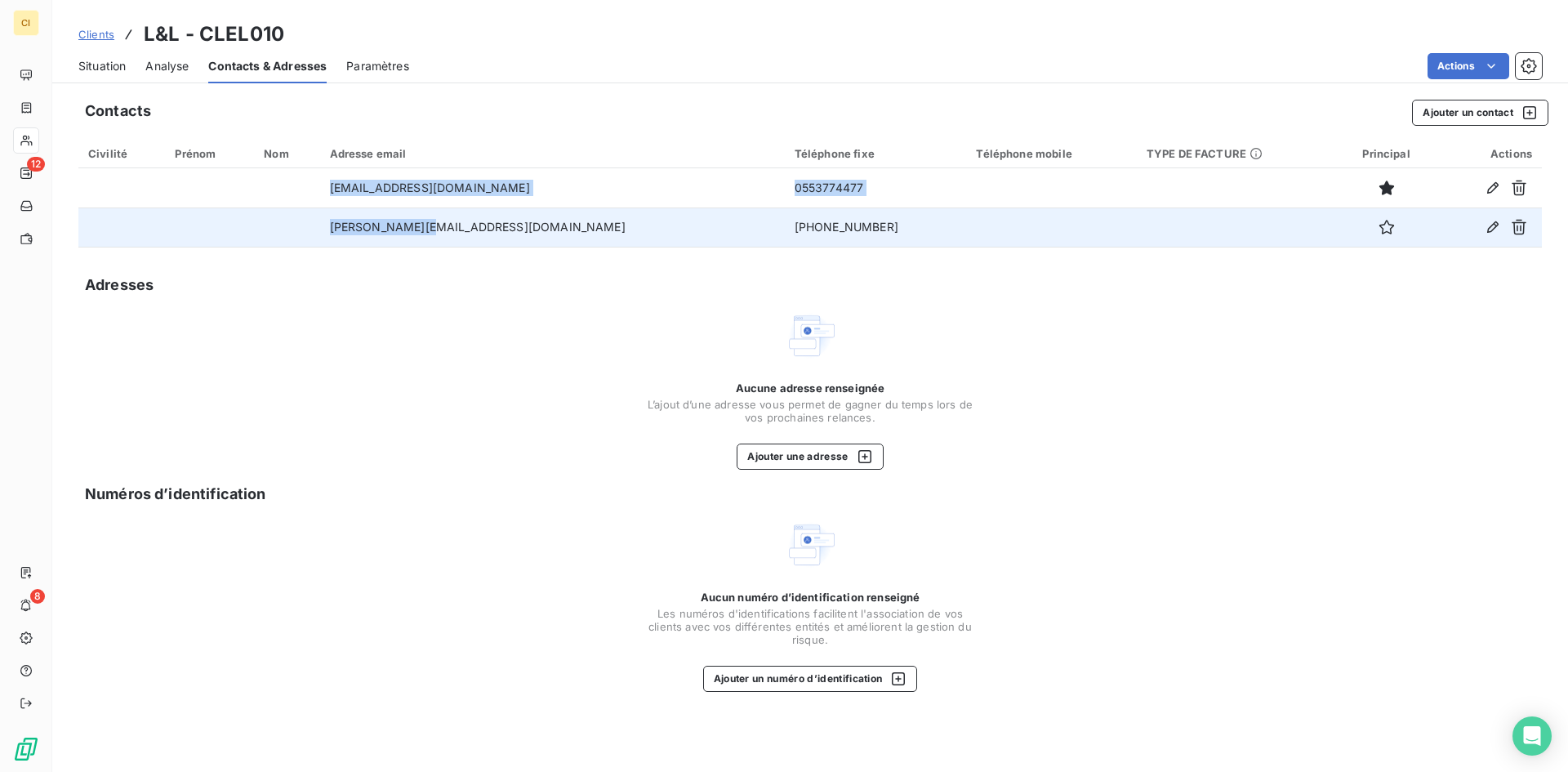
click at [503, 242] on td "[PERSON_NAME][EMAIL_ADDRESS][DOMAIN_NAME]" at bounding box center [553, 227] width 465 height 39
drag, startPoint x: 477, startPoint y: 232, endPoint x: 399, endPoint y: 234, distance: 78.0
click at [399, 234] on td "[PERSON_NAME][EMAIL_ADDRESS][DOMAIN_NAME]" at bounding box center [553, 227] width 465 height 39
copy td "[PERSON_NAME][EMAIL_ADDRESS][DOMAIN_NAME]"
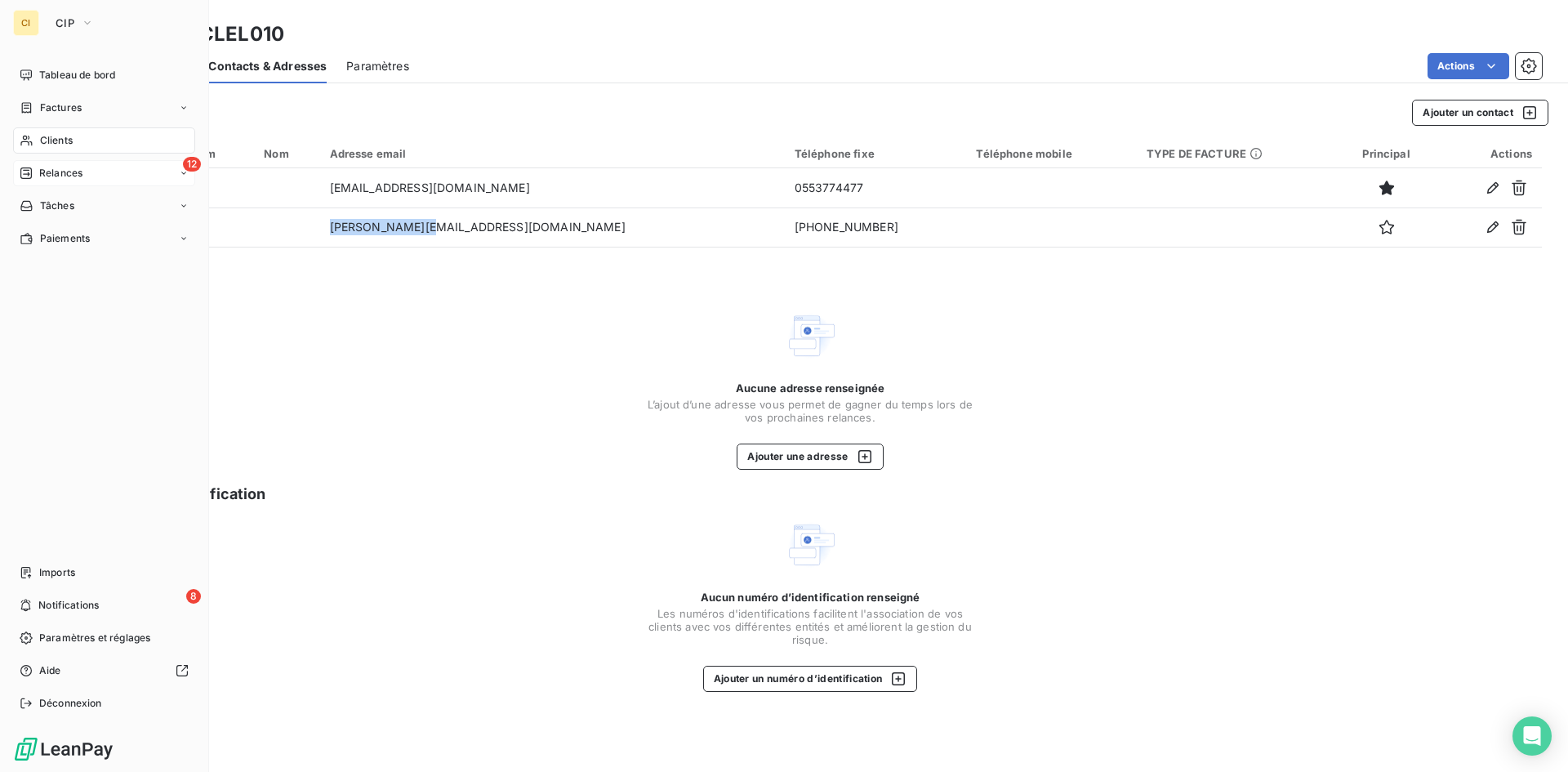
click at [60, 174] on span "Relances" at bounding box center [60, 173] width 43 height 15
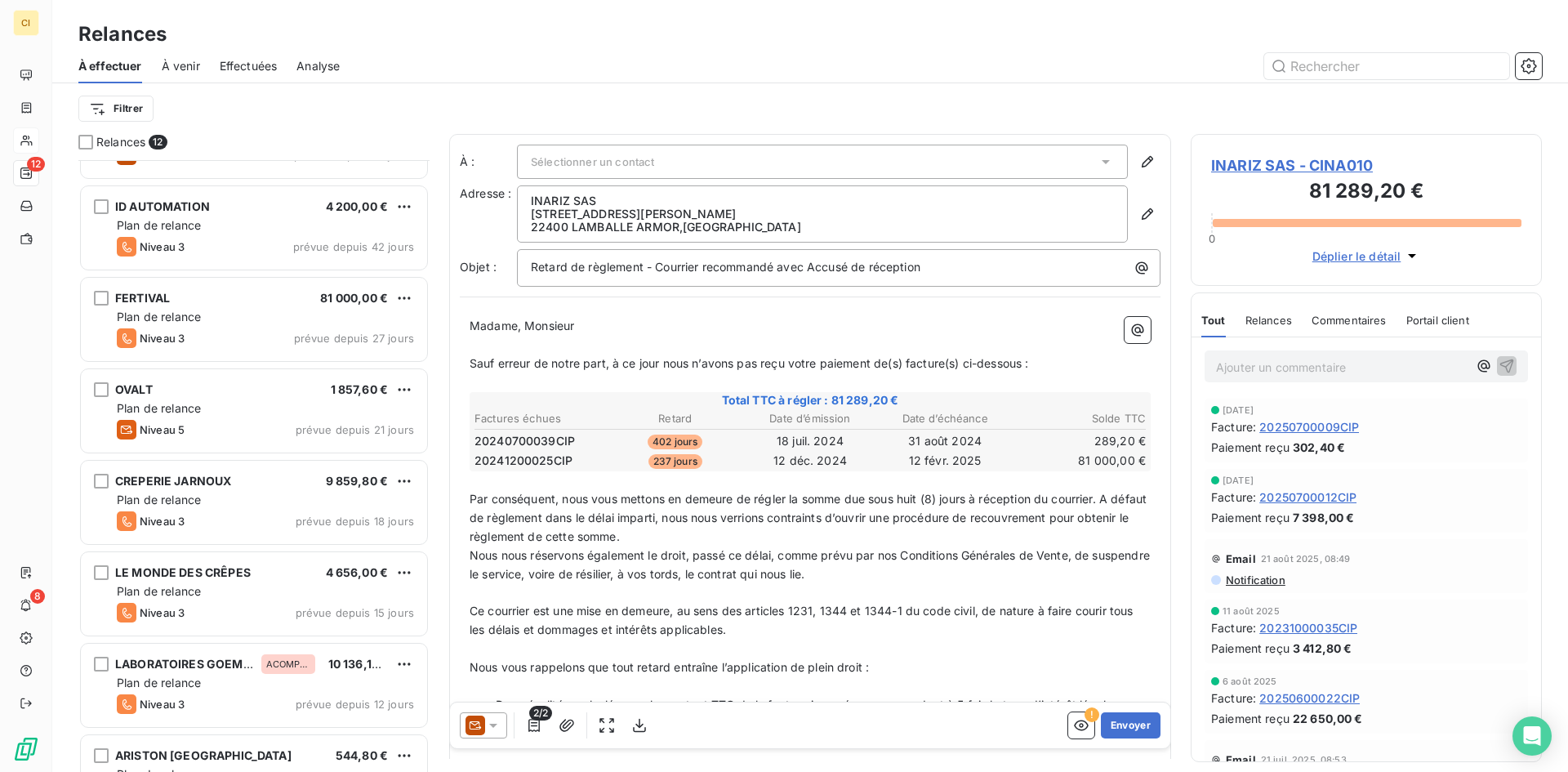
scroll to position [487, 0]
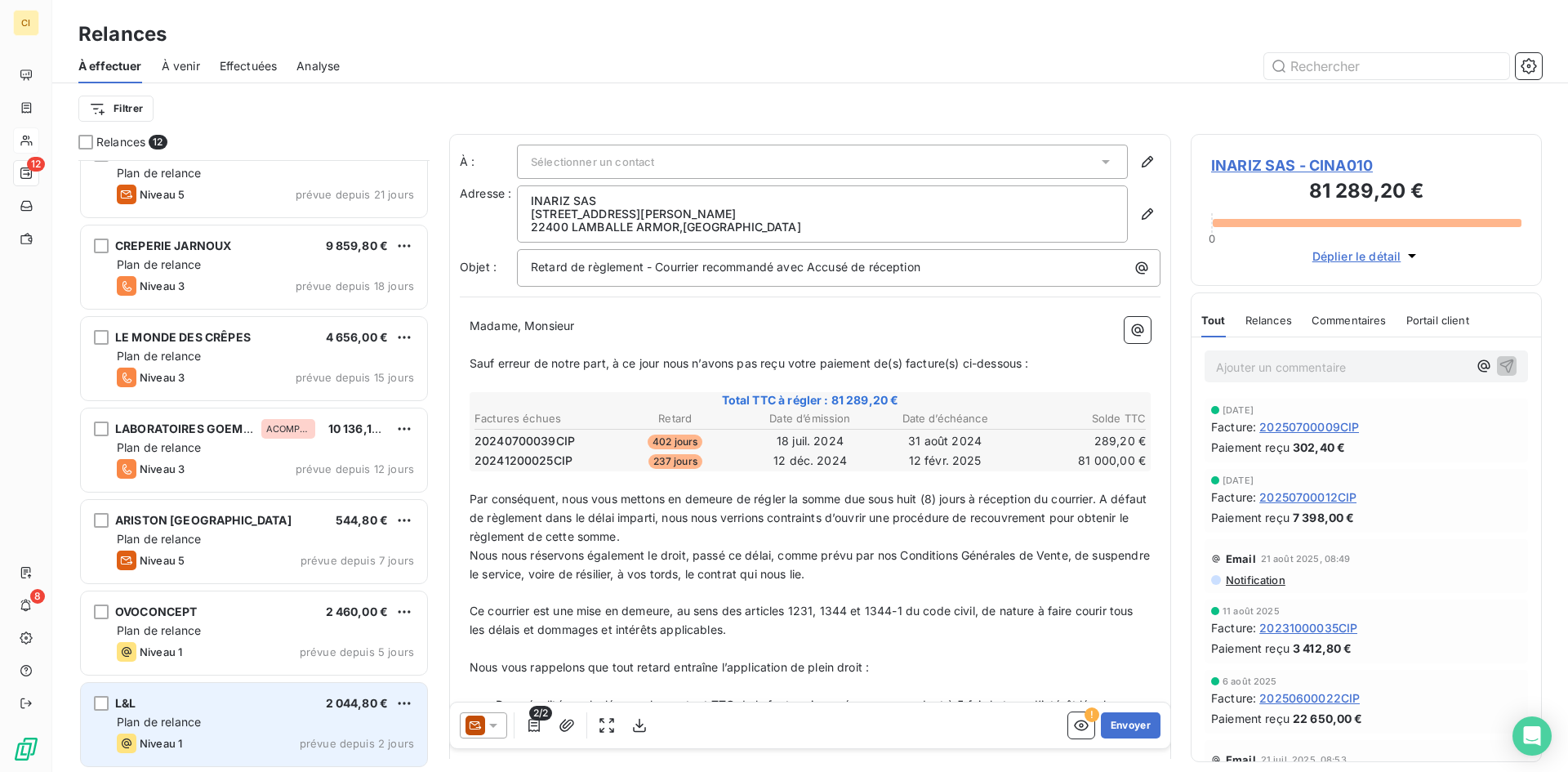
click at [224, 734] on div "Niveau 1 prévue depuis 2 jours" at bounding box center [265, 743] width 297 height 19
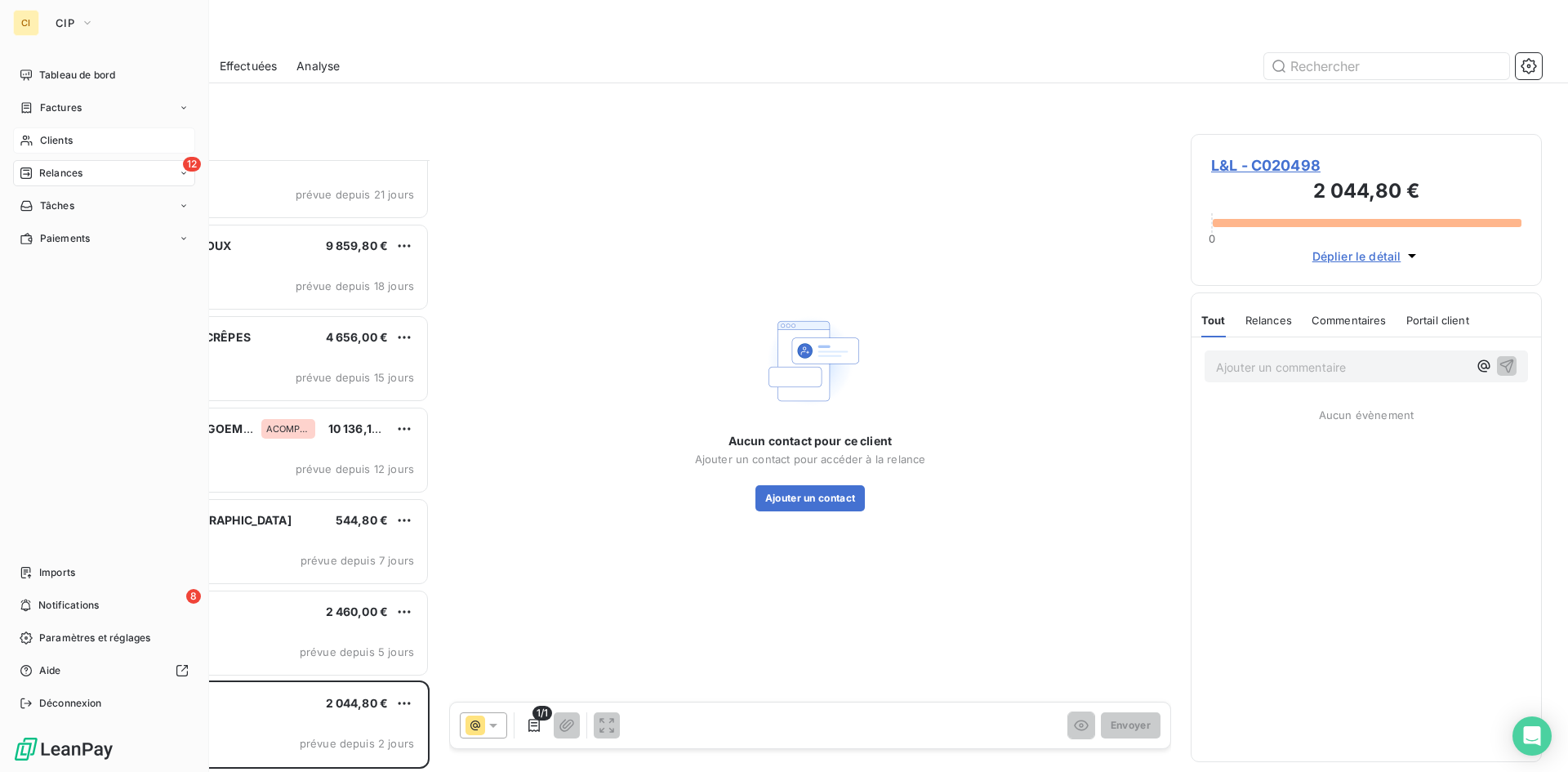
click at [53, 138] on span "Clients" at bounding box center [56, 140] width 32 height 15
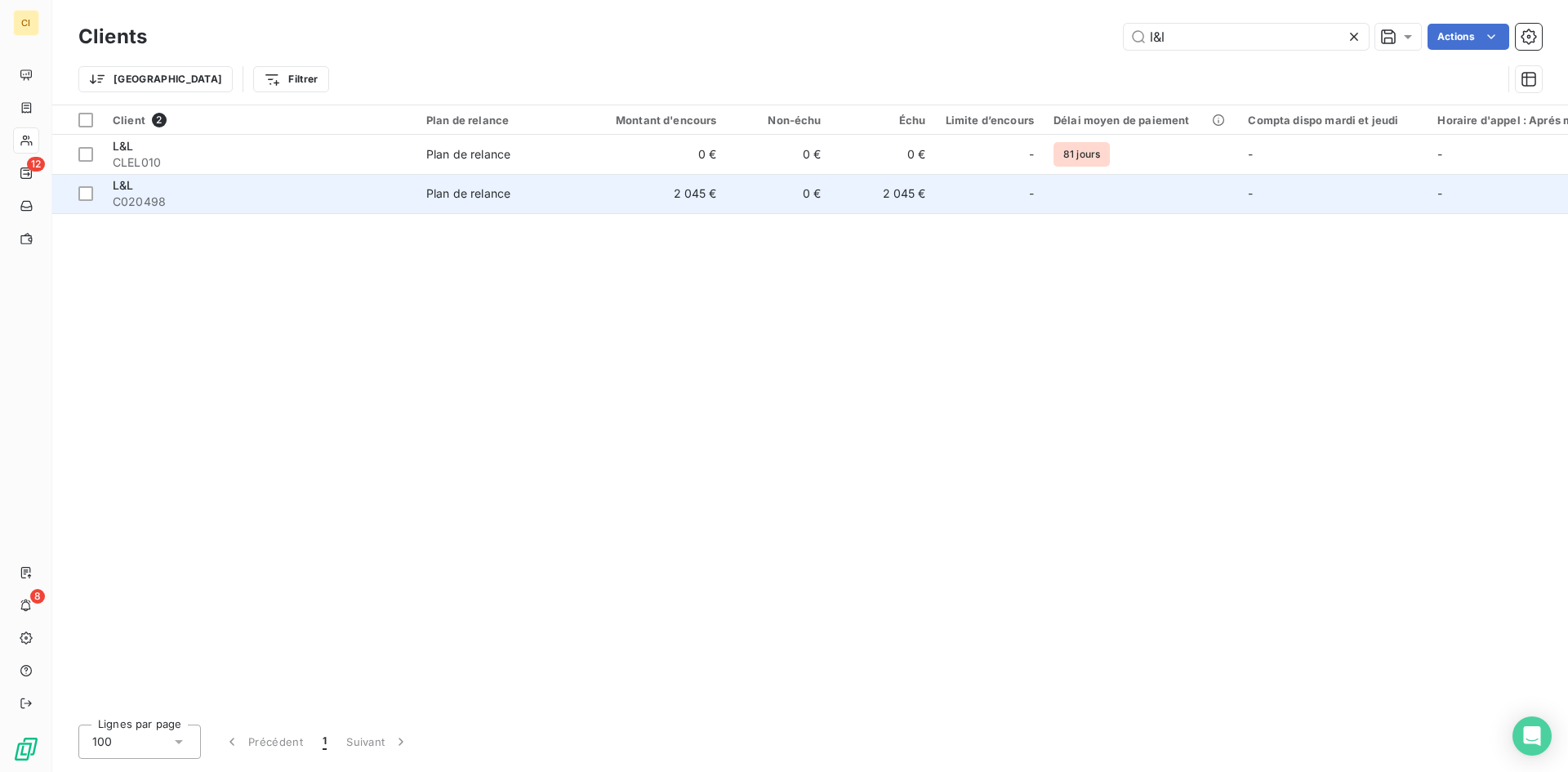
click at [185, 207] on span "C020498" at bounding box center [260, 202] width 294 height 17
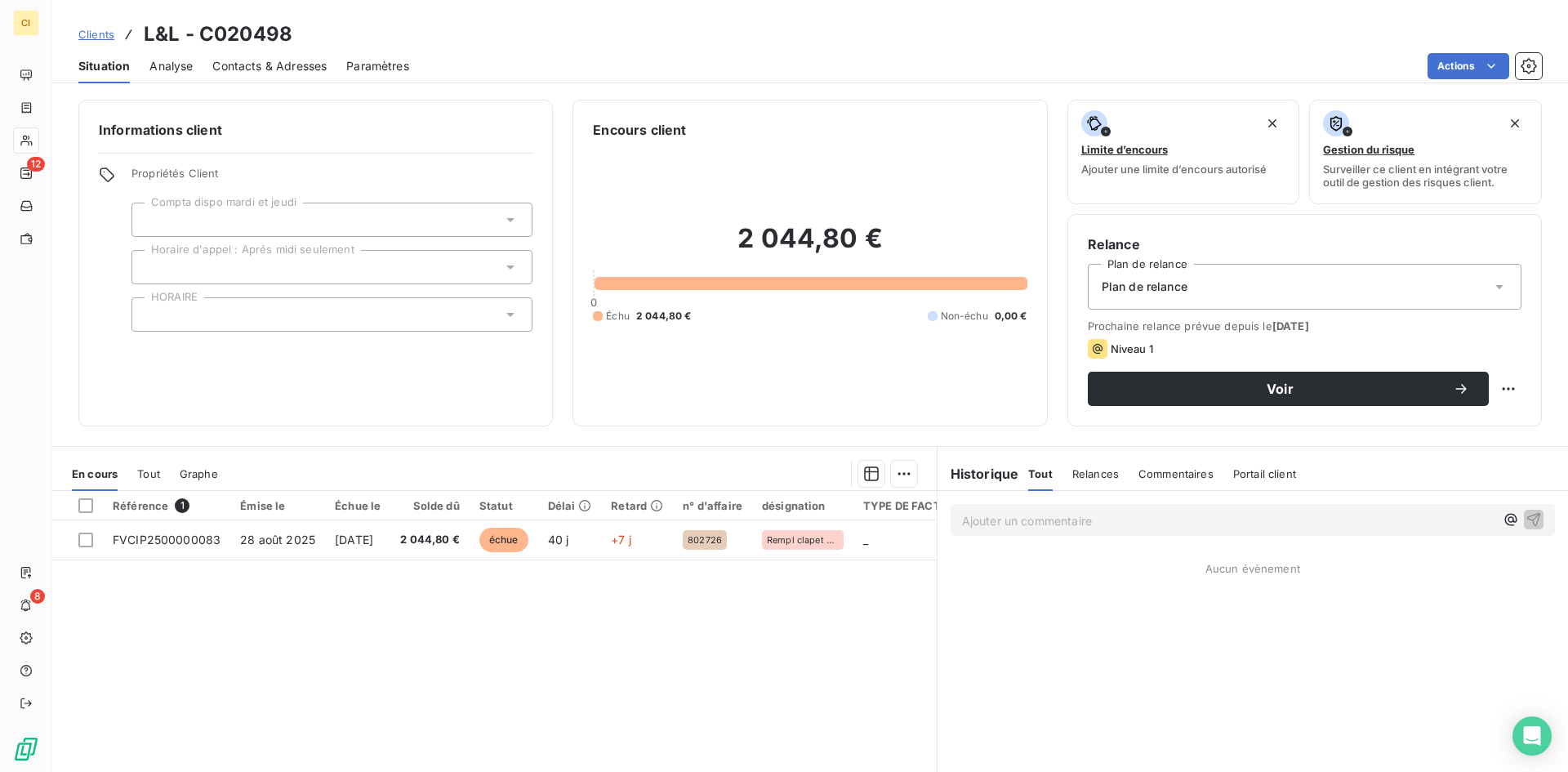
click at [266, 64] on span "Contacts & Adresses" at bounding box center [269, 66] width 115 height 17
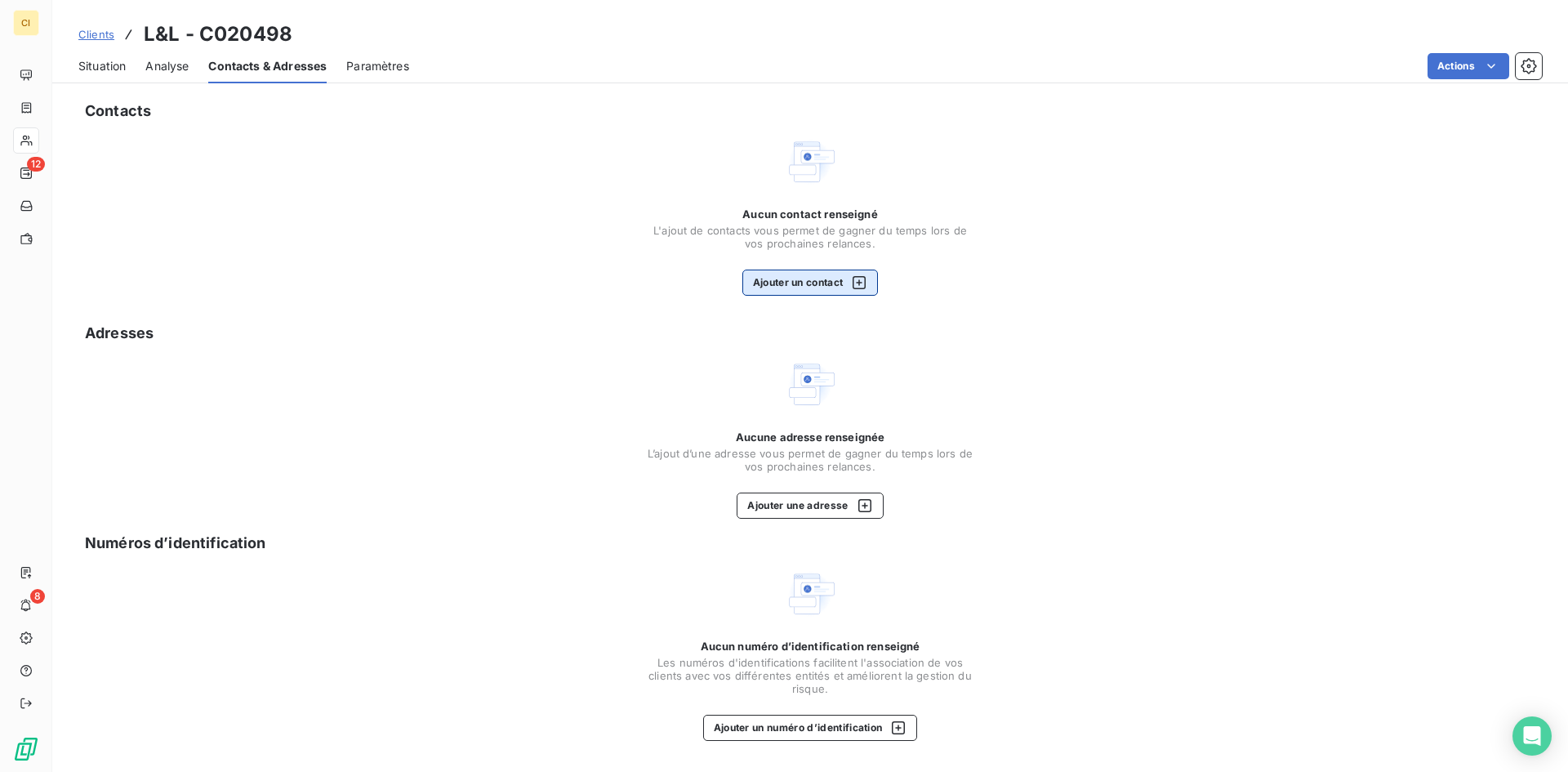
click at [762, 287] on button "Ajouter un contact" at bounding box center [811, 283] width 137 height 26
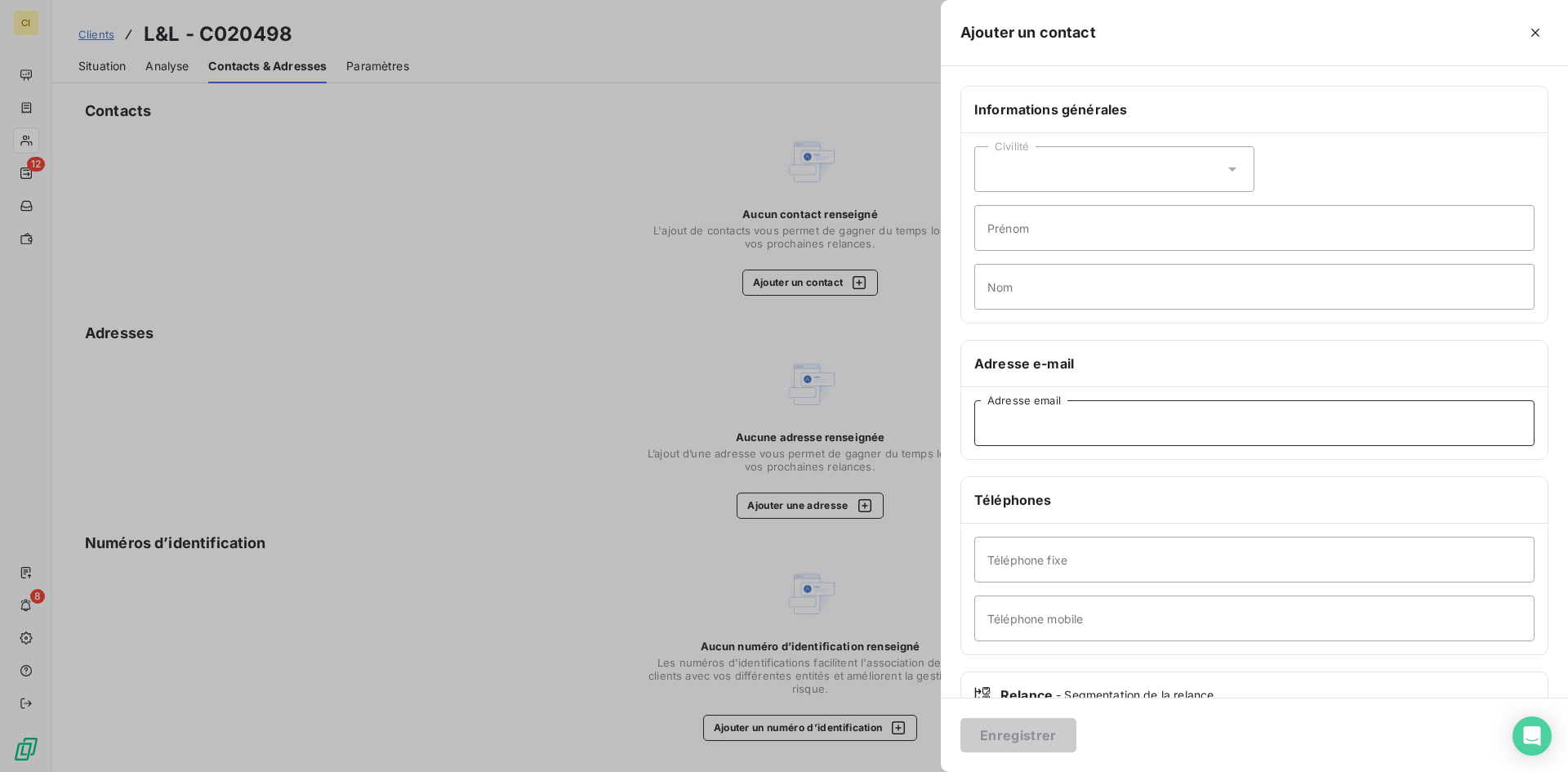
click at [999, 436] on input "Adresse email" at bounding box center [1254, 423] width 561 height 46
paste input "[PERSON_NAME][EMAIL_ADDRESS][DOMAIN_NAME]"
type input "[PERSON_NAME][EMAIL_ADDRESS][DOMAIN_NAME]"
click at [1001, 735] on button "Enregistrer" at bounding box center [1019, 735] width 116 height 34
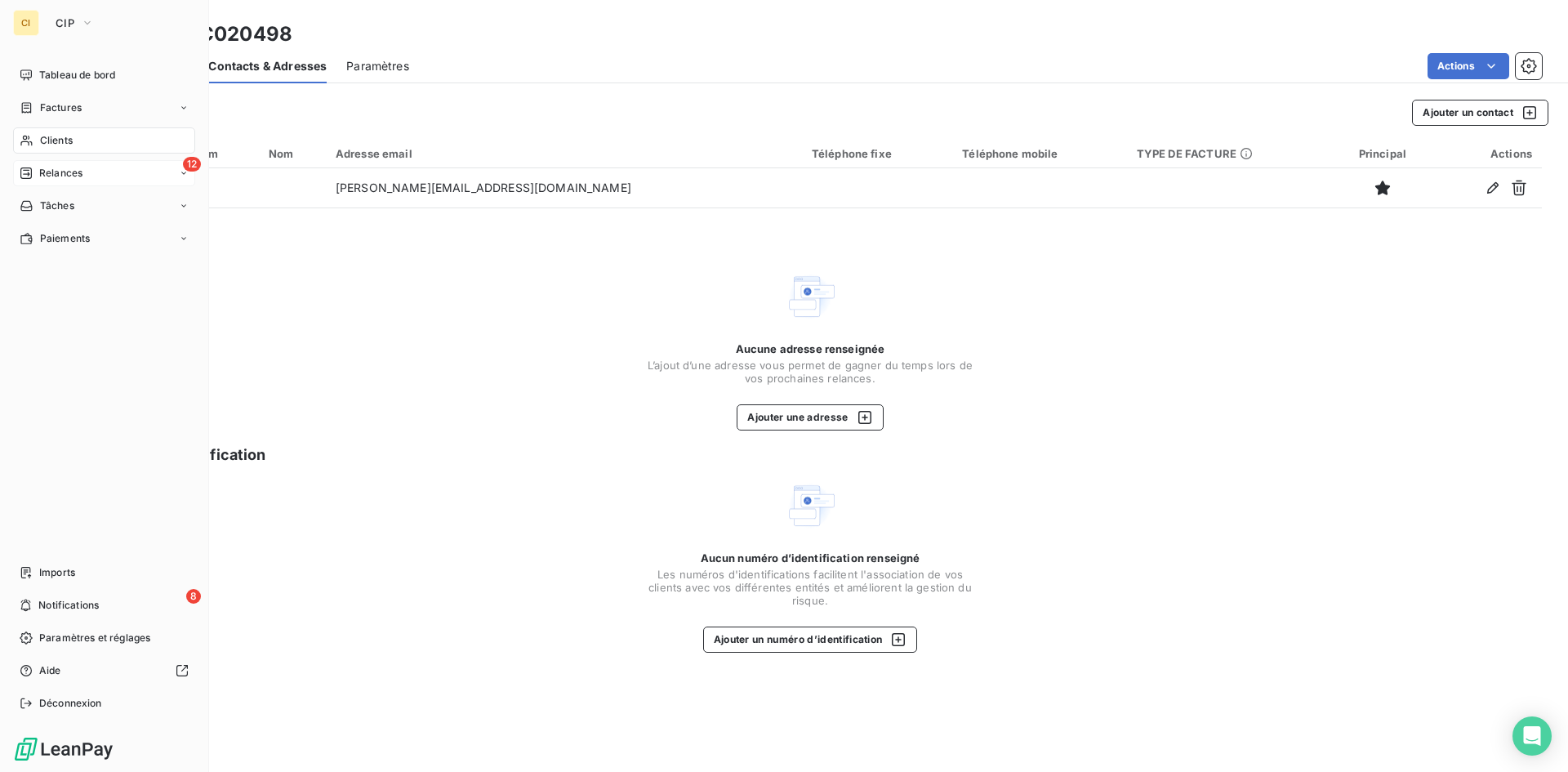
click at [56, 170] on span "Relances" at bounding box center [60, 173] width 43 height 15
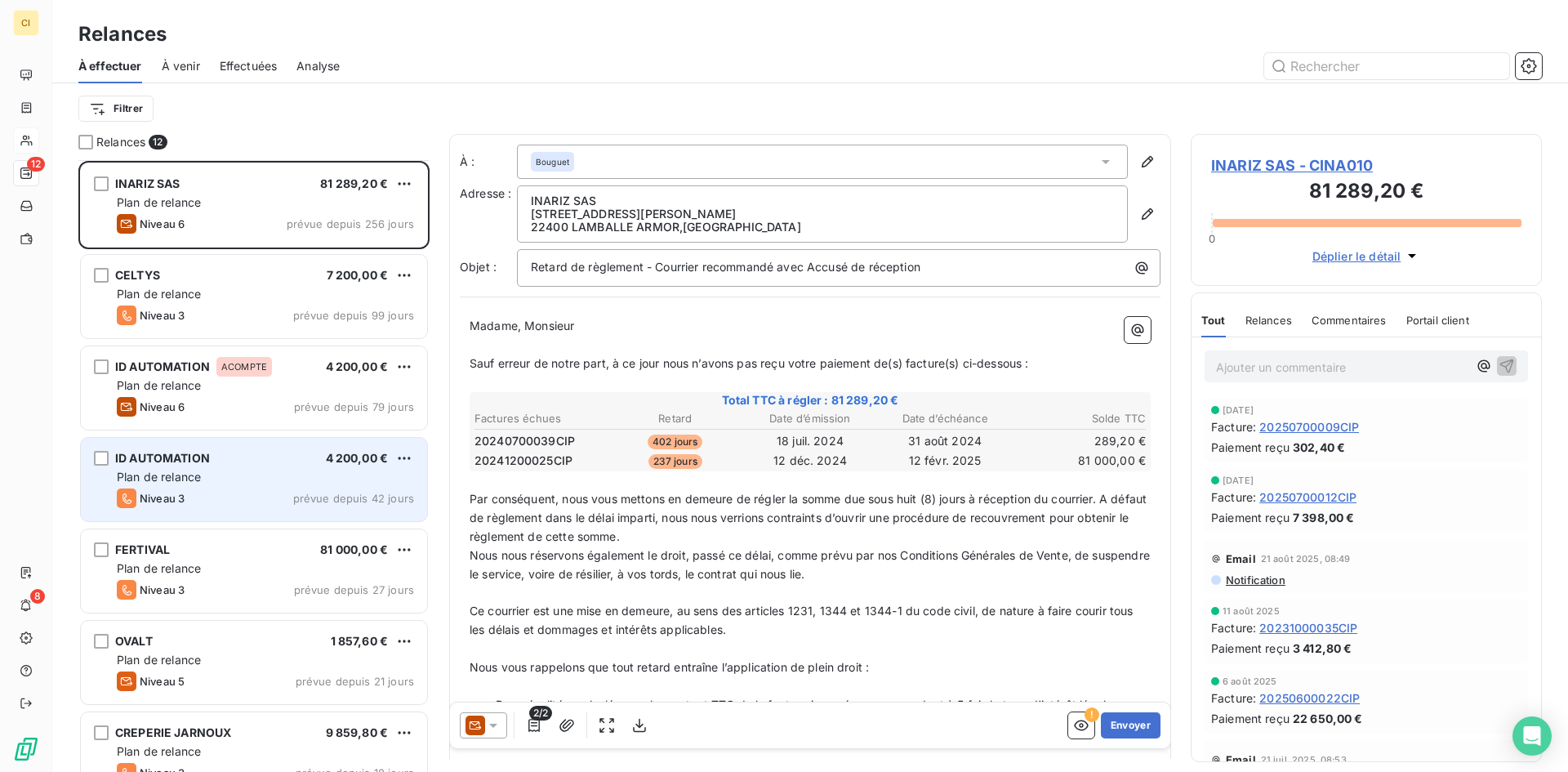
scroll to position [487, 0]
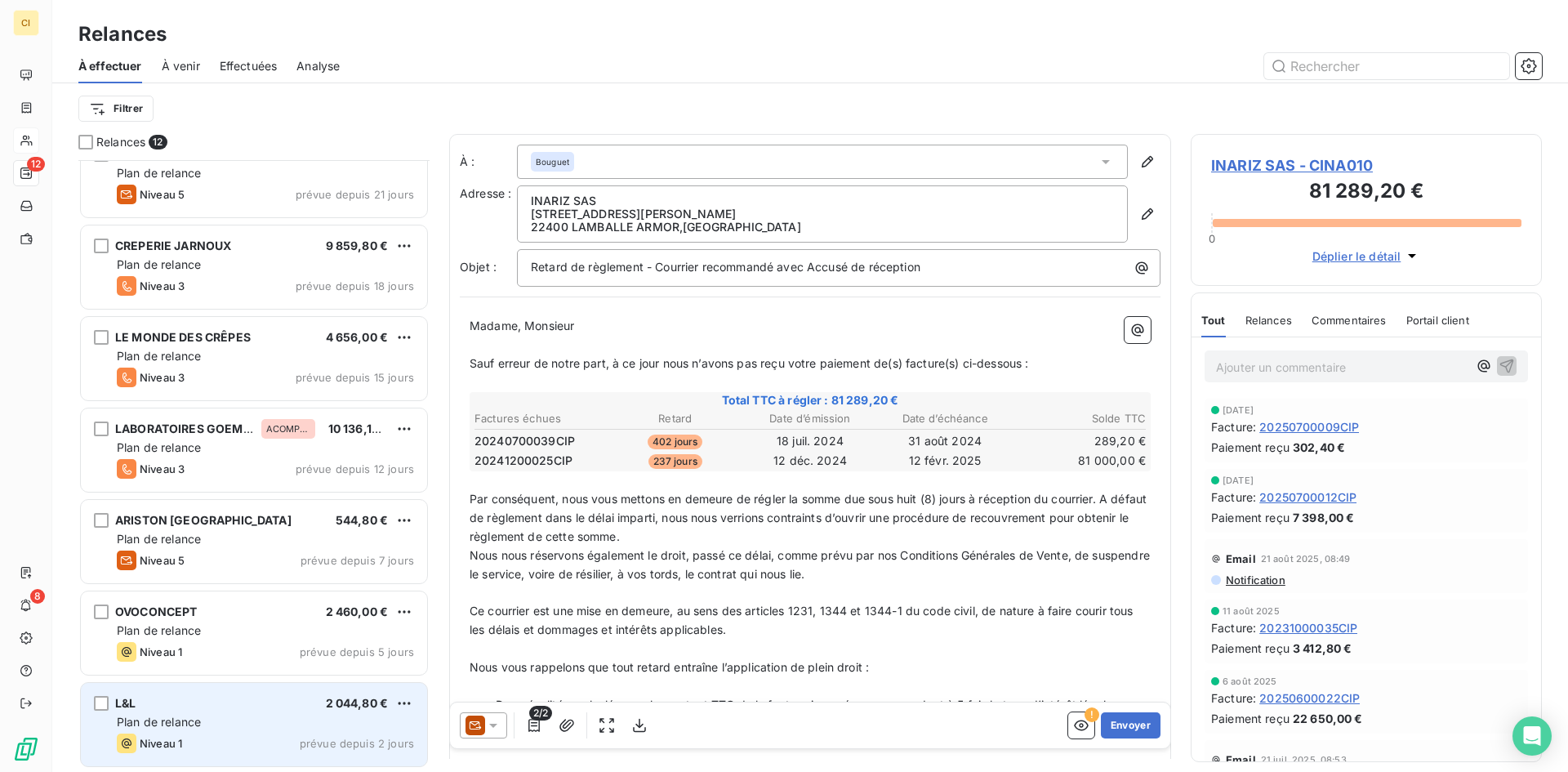
click at [392, 683] on div "L&L 2 044,80 € Plan de relance Niveau 1 prévue depuis 2 jours" at bounding box center [253, 725] width 346 height 83
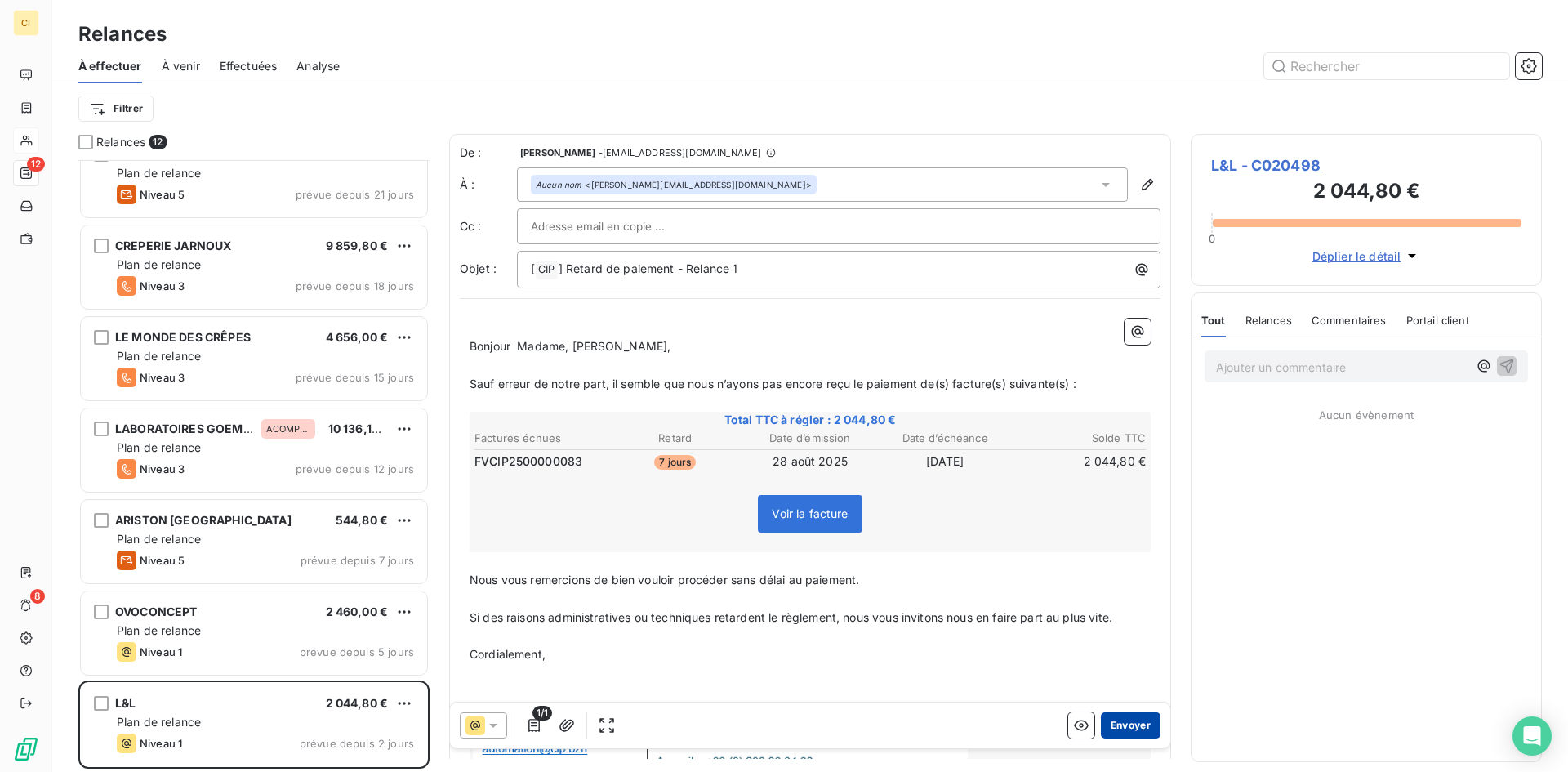
click at [1115, 724] on button "Envoyer" at bounding box center [1131, 726] width 60 height 26
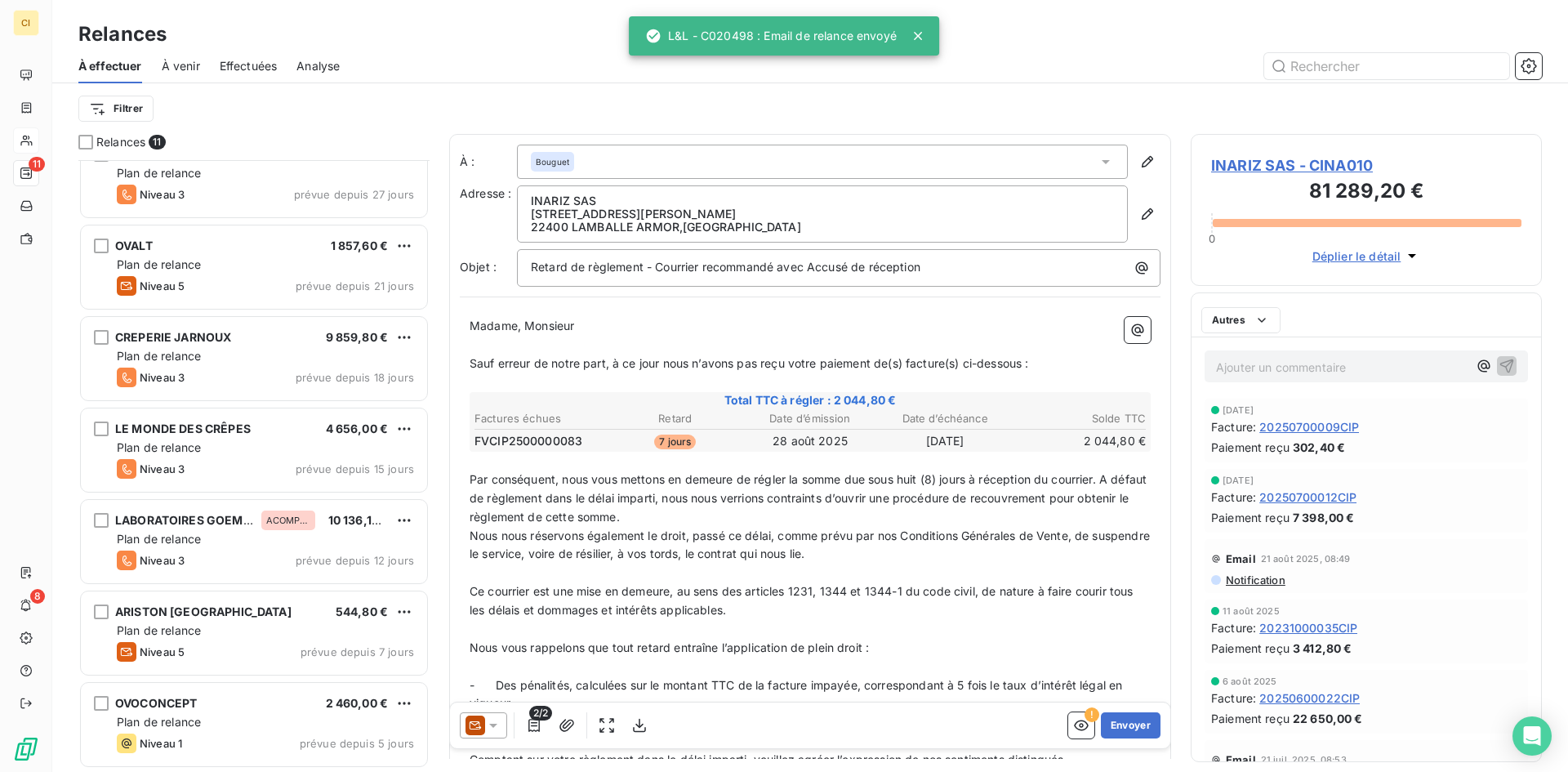
scroll to position [394, 0]
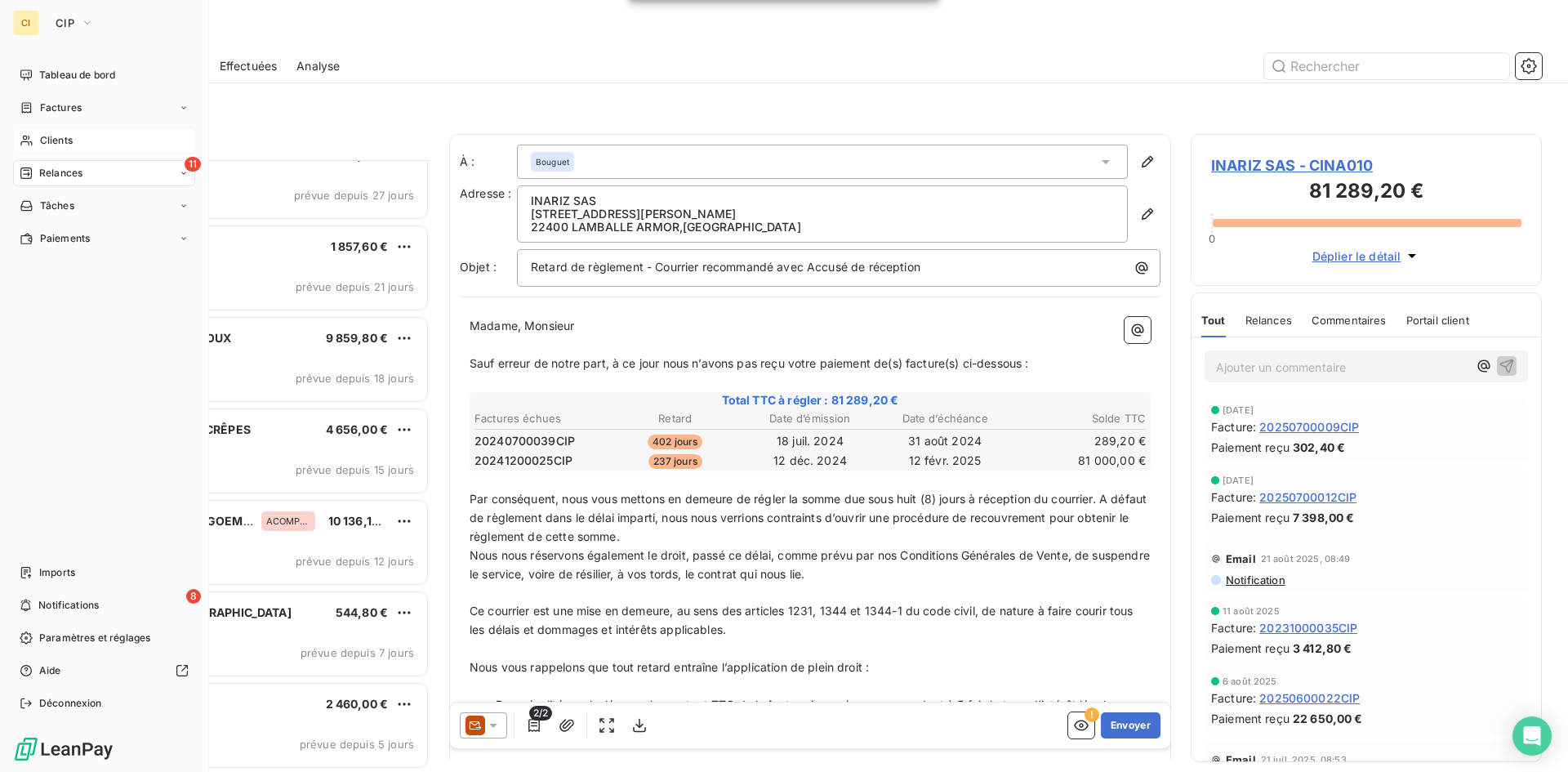
click at [53, 140] on span "Clients" at bounding box center [56, 140] width 32 height 15
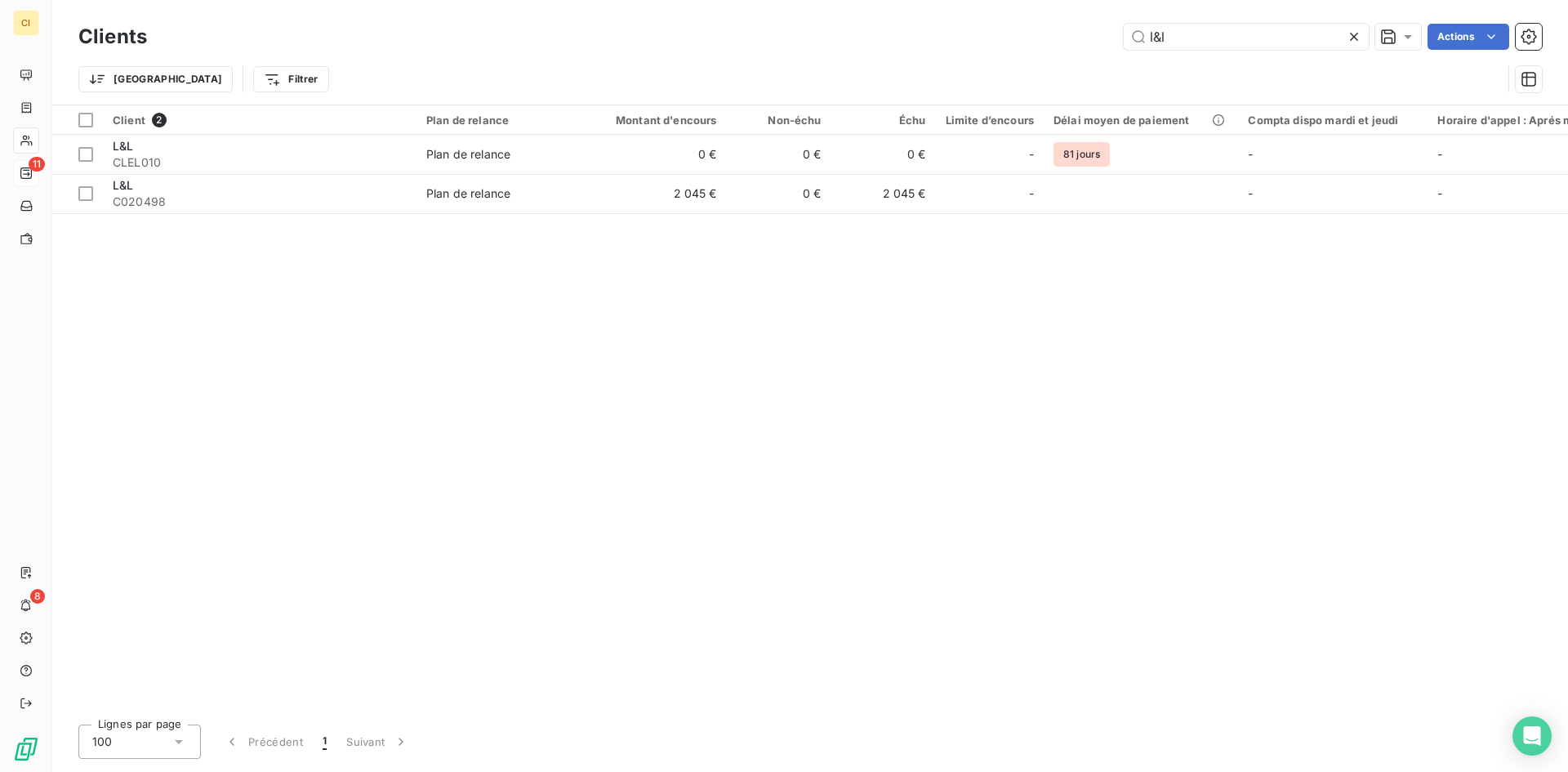
drag, startPoint x: 1169, startPoint y: 48, endPoint x: 1143, endPoint y: 51, distance: 26.2
click at [1143, 51] on div "Clients l&l Actions" at bounding box center [810, 36] width 1464 height 34
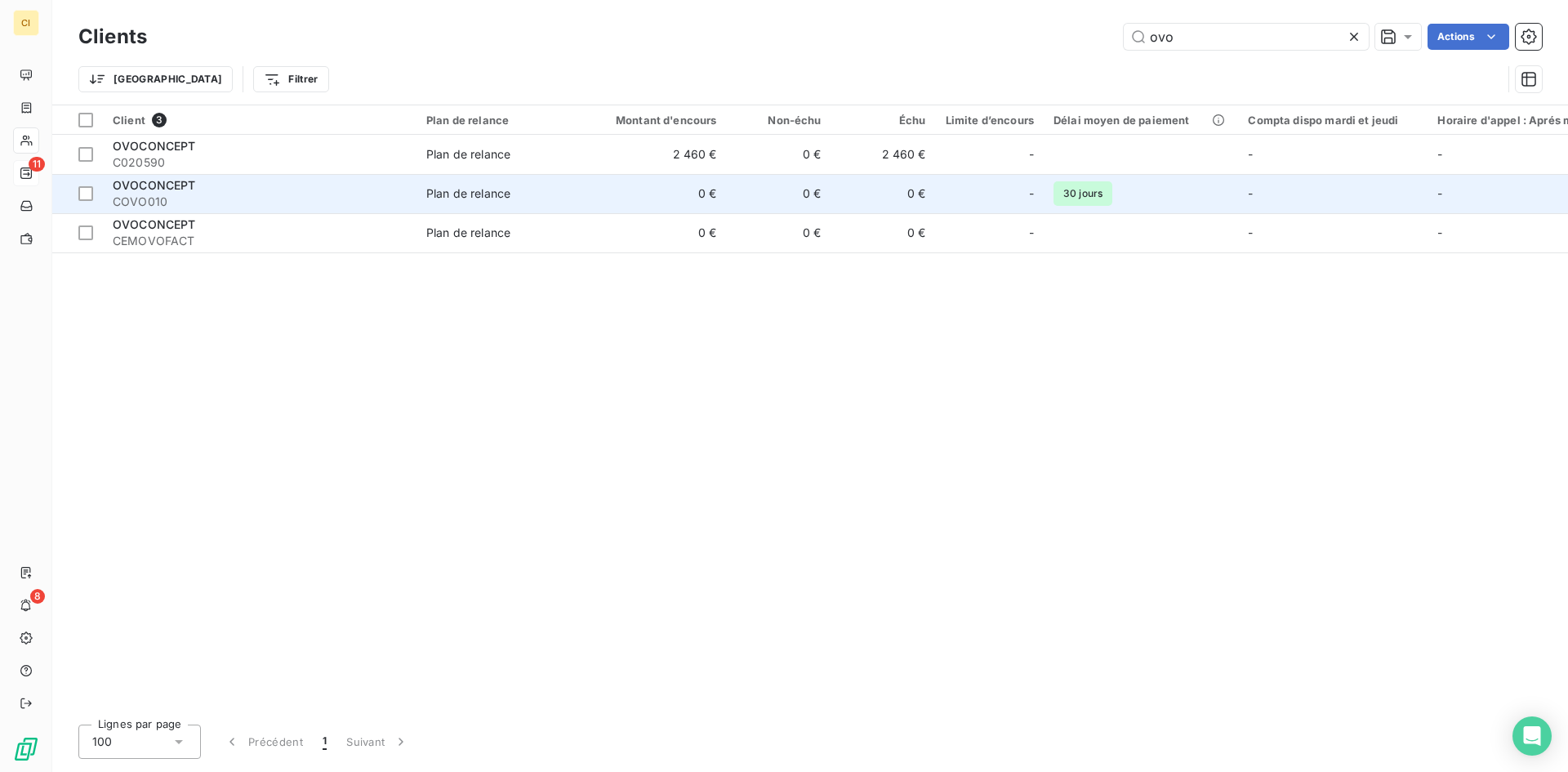
type input "ovo"
click at [236, 202] on span "COVO010" at bounding box center [260, 202] width 294 height 17
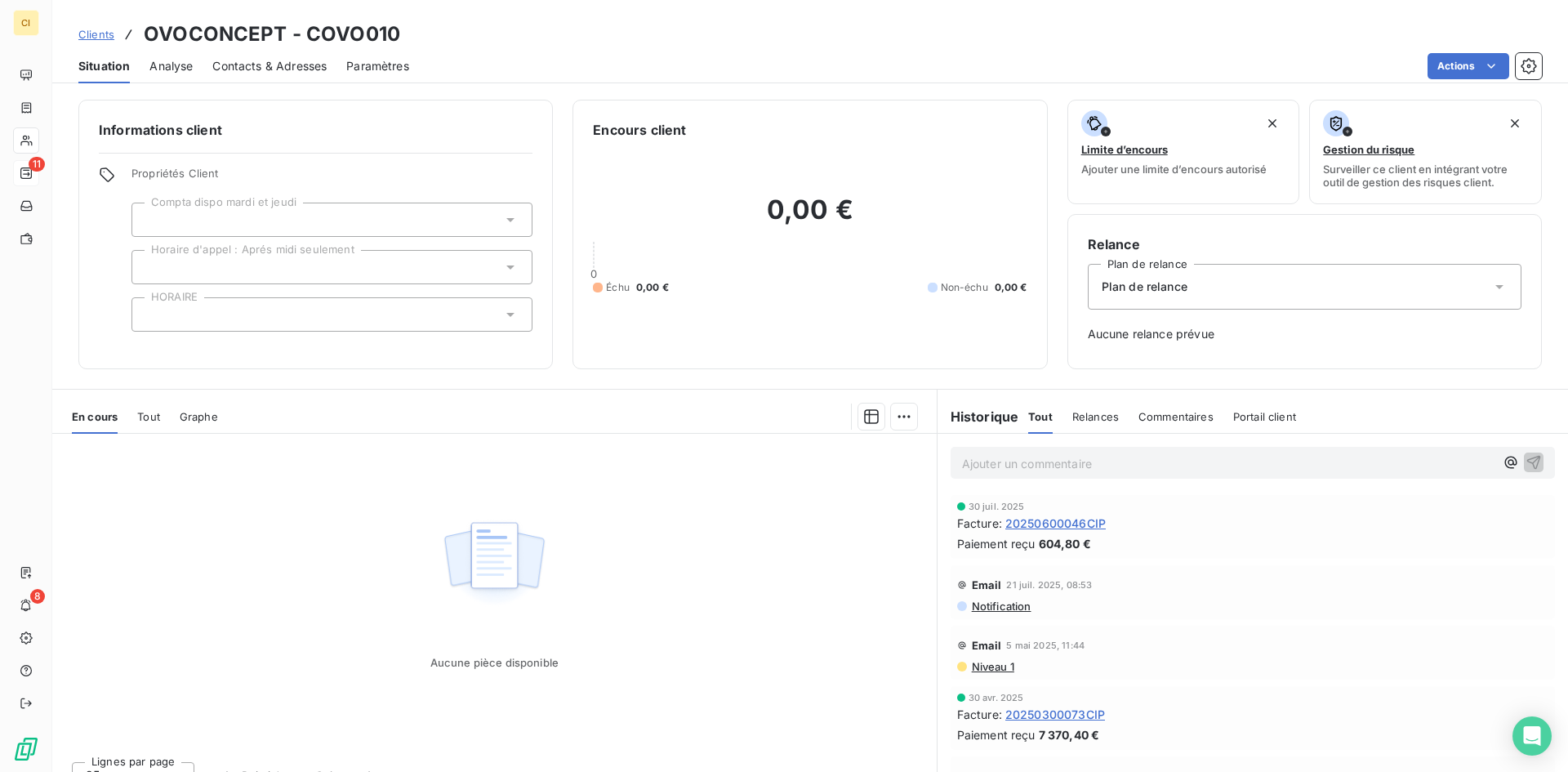
click at [278, 75] on div "Contacts & Adresses" at bounding box center [269, 66] width 115 height 34
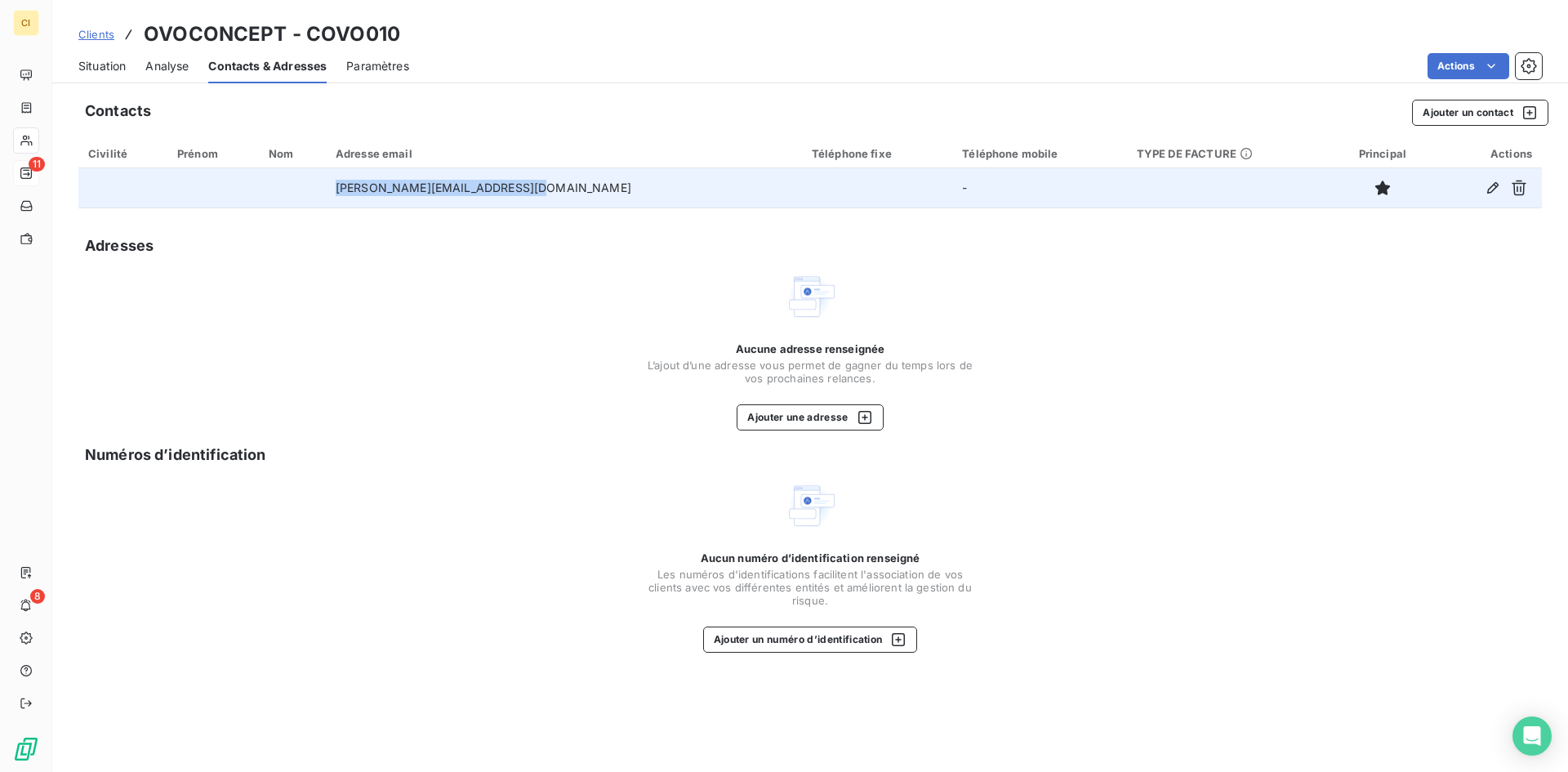
drag, startPoint x: 555, startPoint y: 194, endPoint x: 369, endPoint y: 192, distance: 186.0
click at [369, 192] on td "[PERSON_NAME][EMAIL_ADDRESS][DOMAIN_NAME]" at bounding box center [564, 188] width 477 height 39
copy td "[PERSON_NAME][EMAIL_ADDRESS][DOMAIN_NAME]"
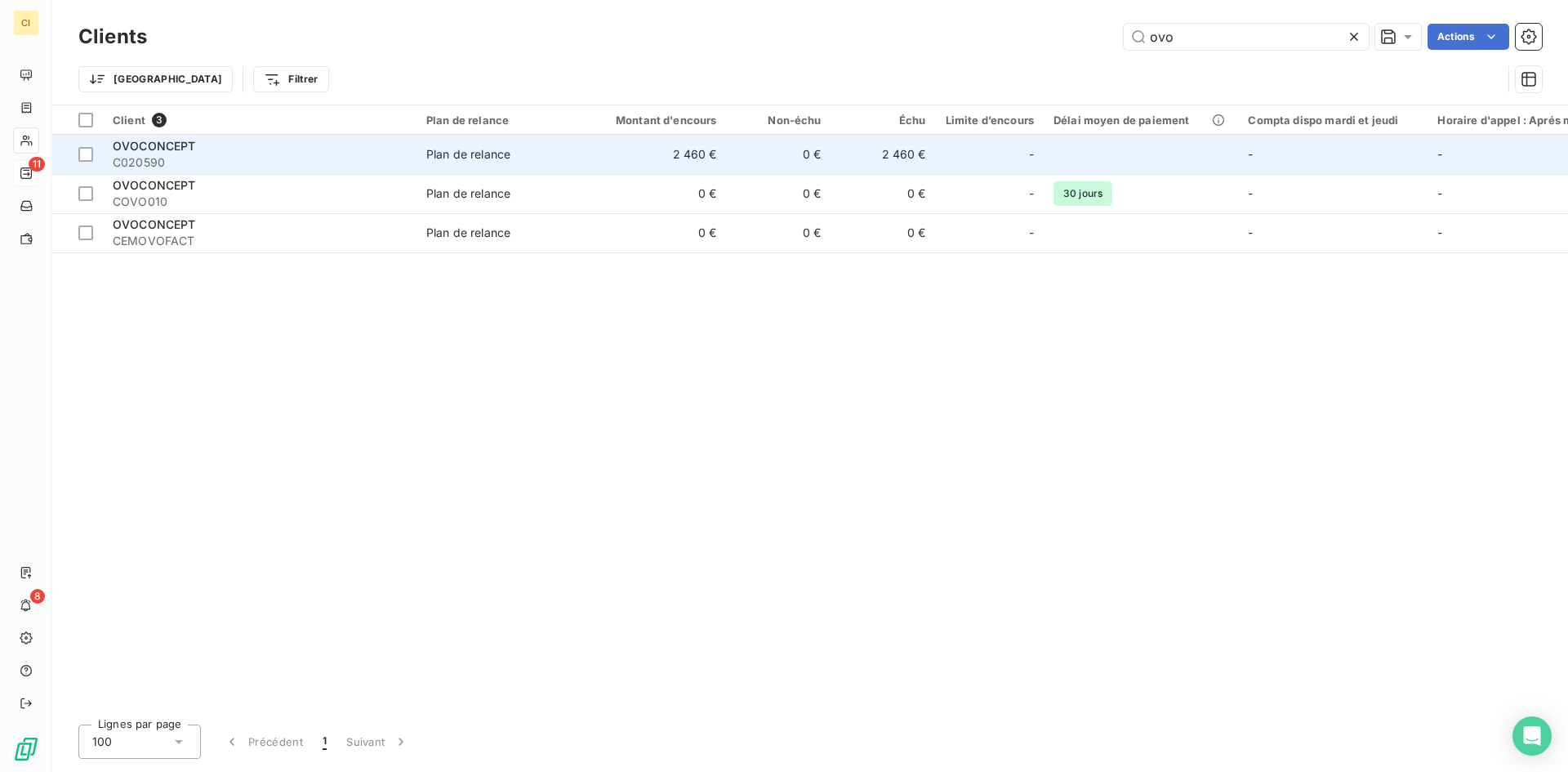
click at [186, 160] on span "C020590" at bounding box center [260, 162] width 294 height 17
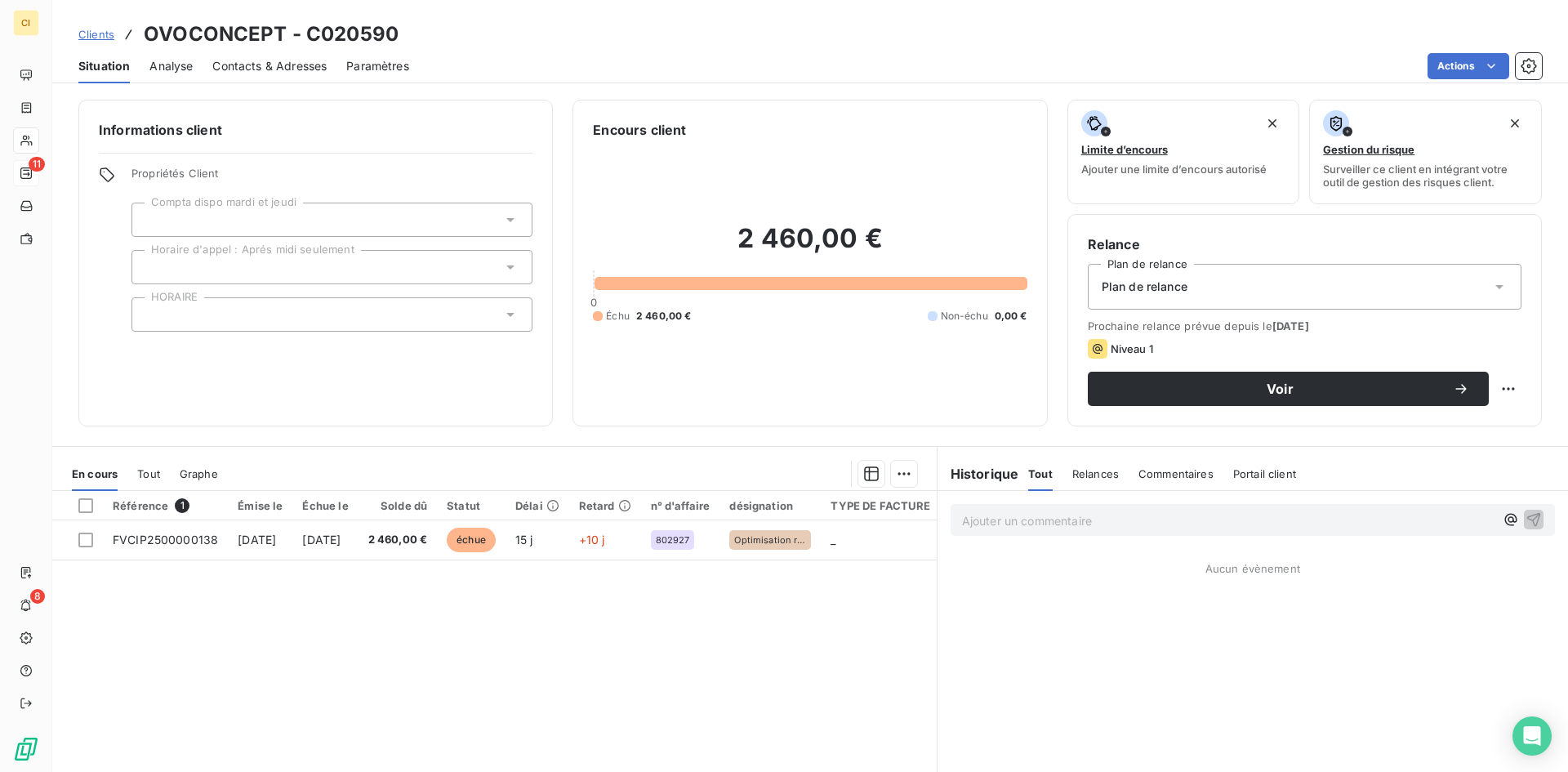
click at [282, 68] on span "Contacts & Adresses" at bounding box center [269, 66] width 115 height 17
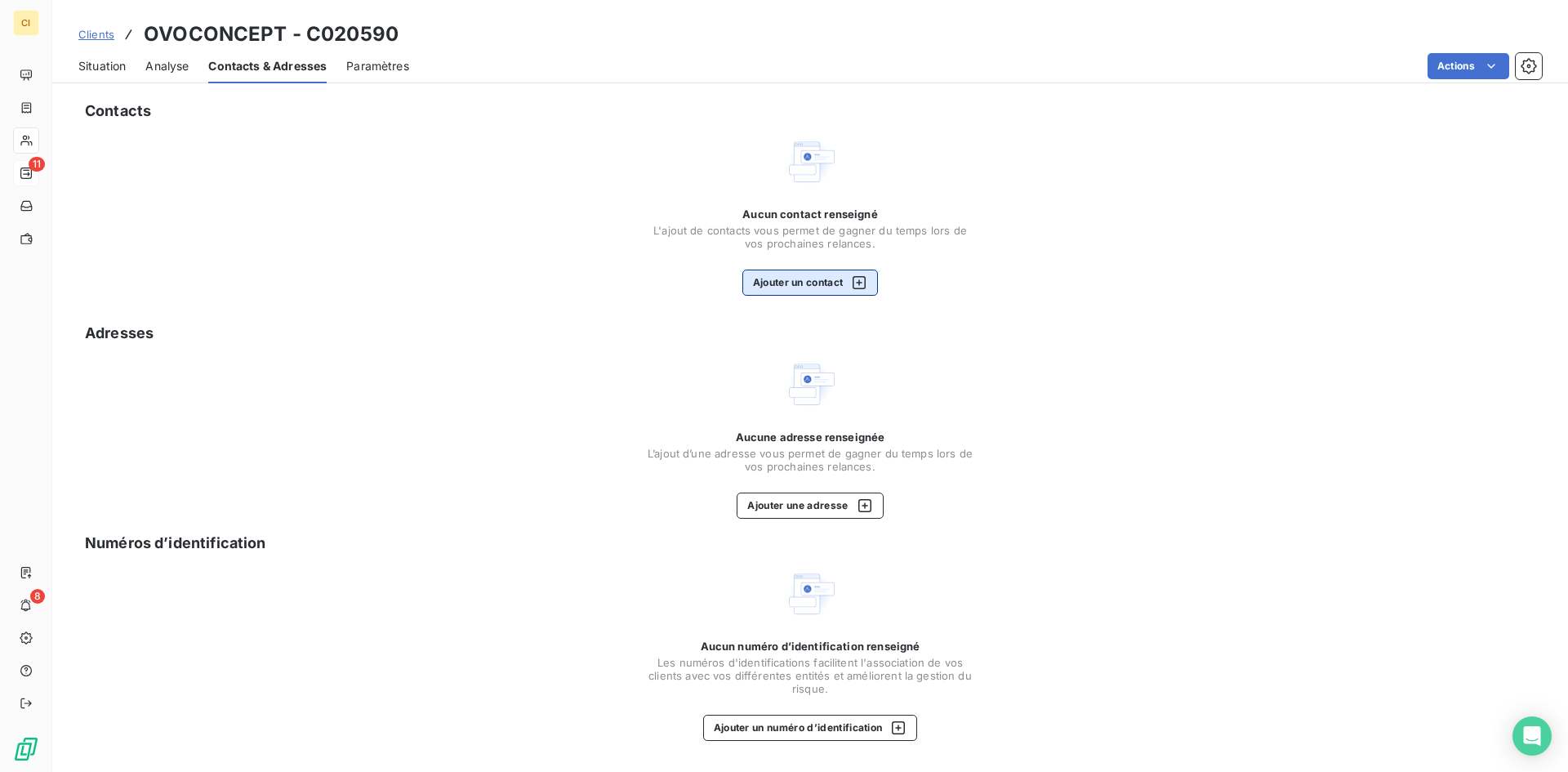
click at [792, 281] on button "Ajouter un contact" at bounding box center [811, 283] width 137 height 26
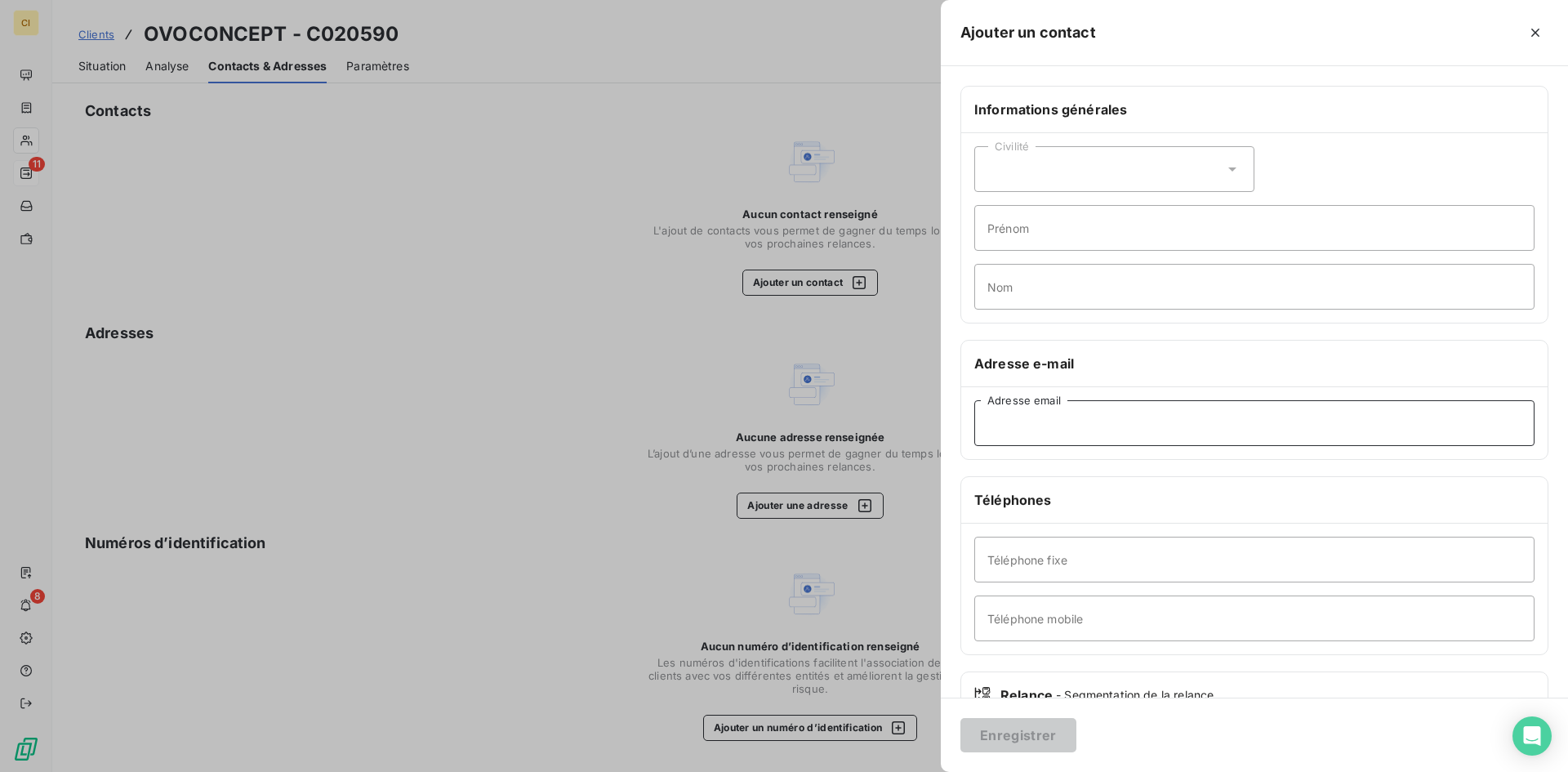
click at [1022, 414] on input "Adresse email" at bounding box center [1254, 423] width 561 height 46
paste input "[PERSON_NAME][EMAIL_ADDRESS][DOMAIN_NAME]"
type input "[PERSON_NAME][EMAIL_ADDRESS][DOMAIN_NAME]"
click at [1035, 733] on button "Enregistrer" at bounding box center [1019, 735] width 116 height 34
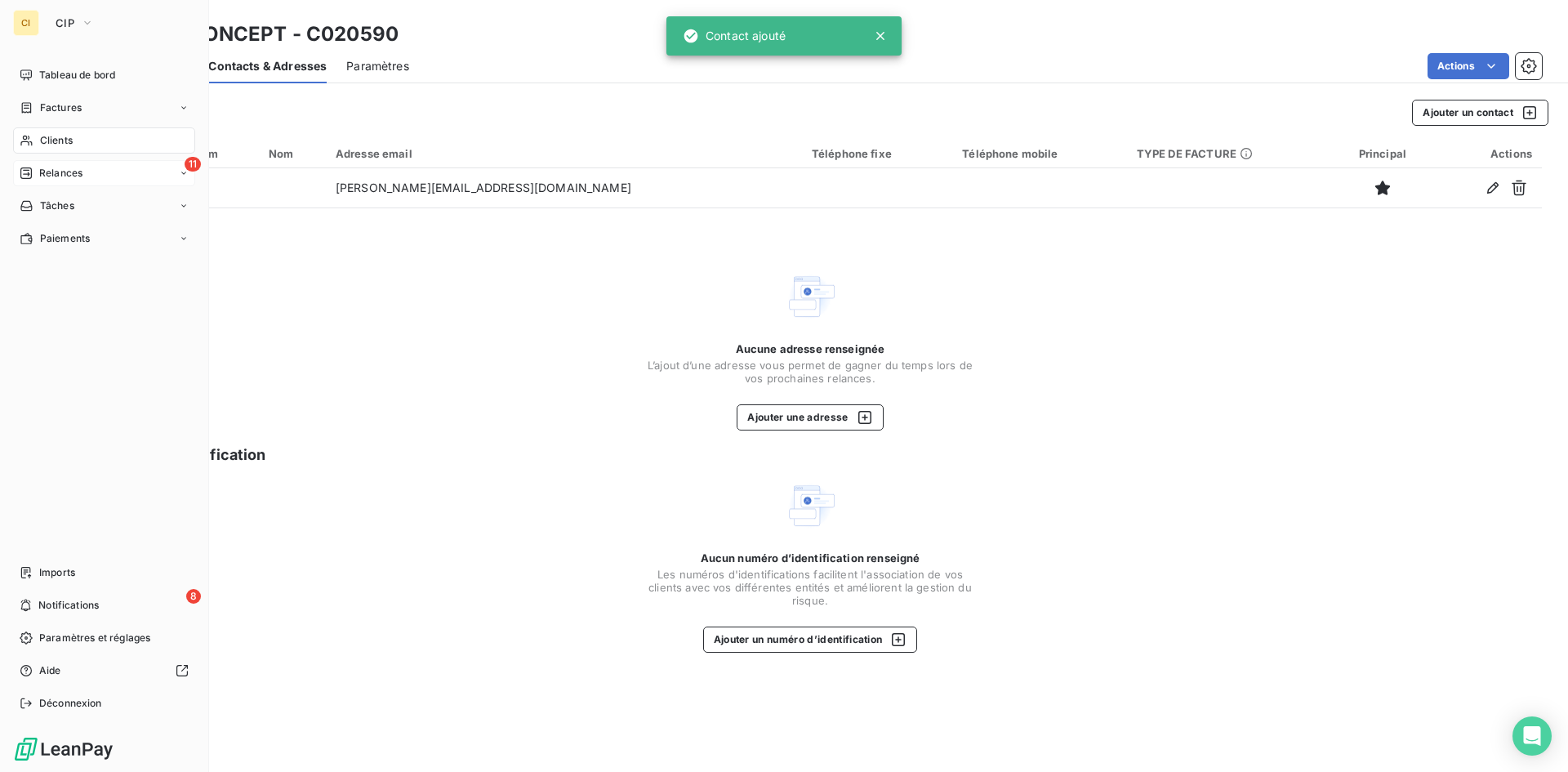
click at [64, 173] on span "Relances" at bounding box center [60, 173] width 43 height 15
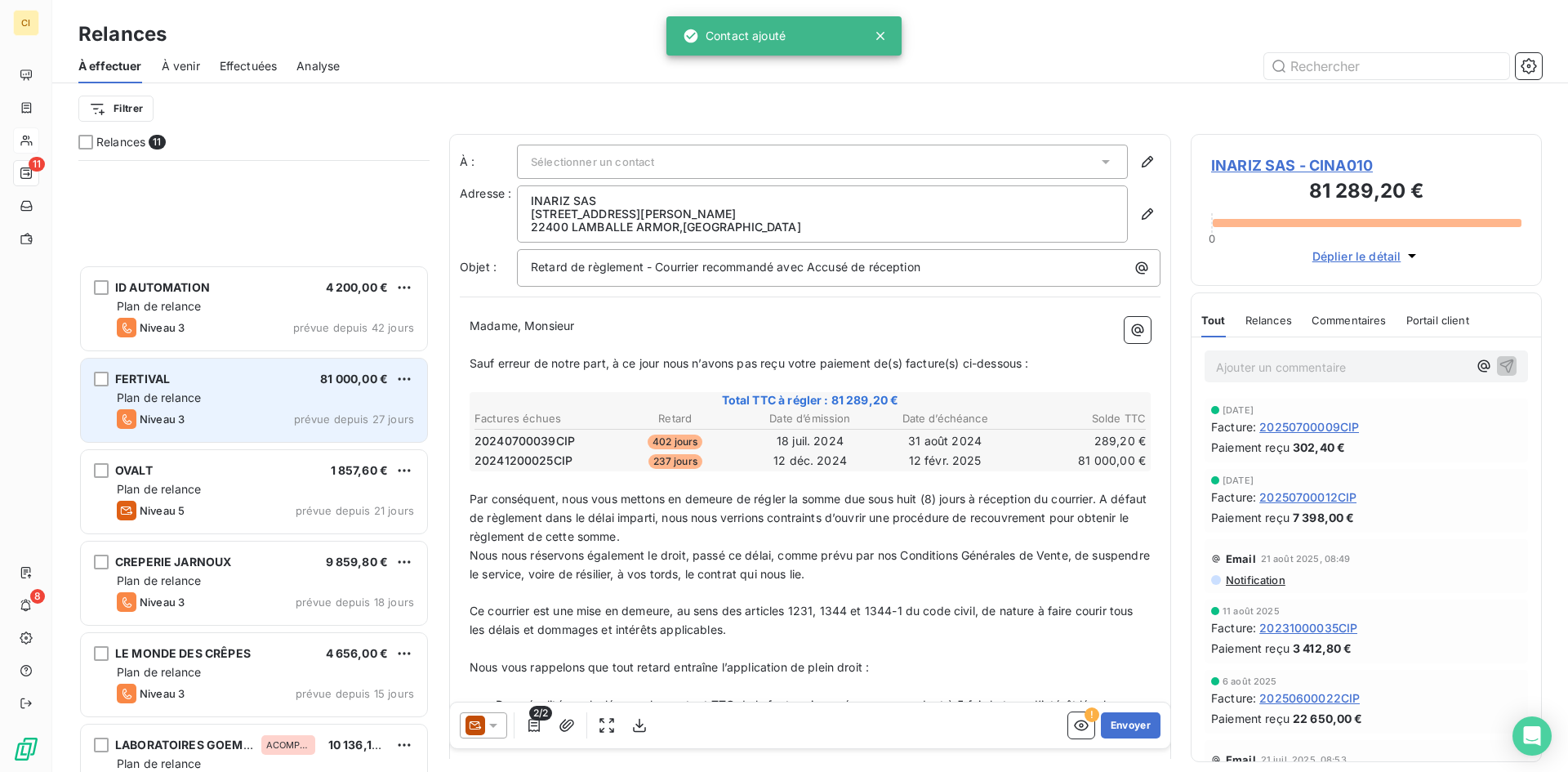
scroll to position [395, 0]
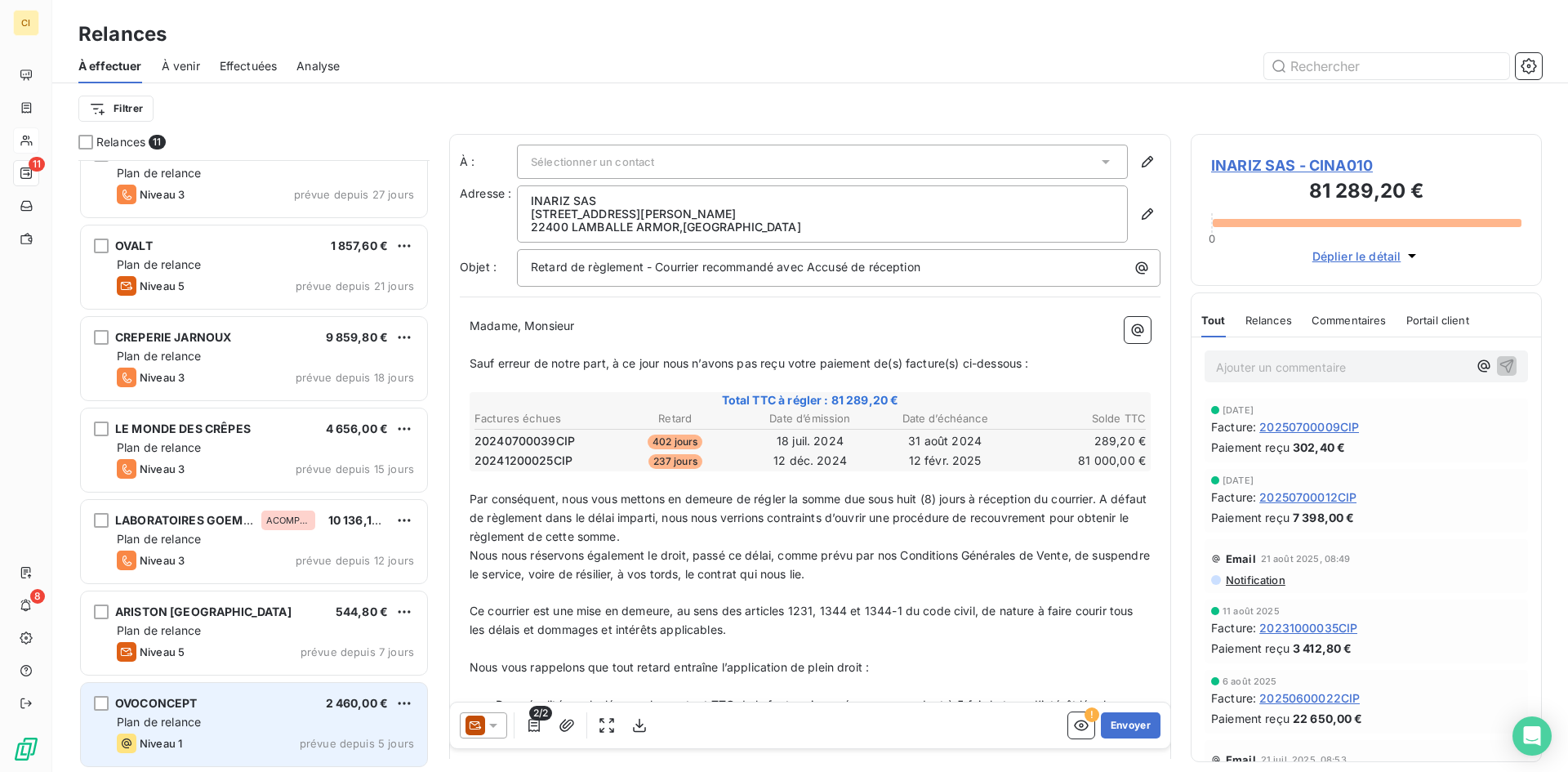
click at [160, 725] on span "Plan de relance" at bounding box center [159, 722] width 84 height 14
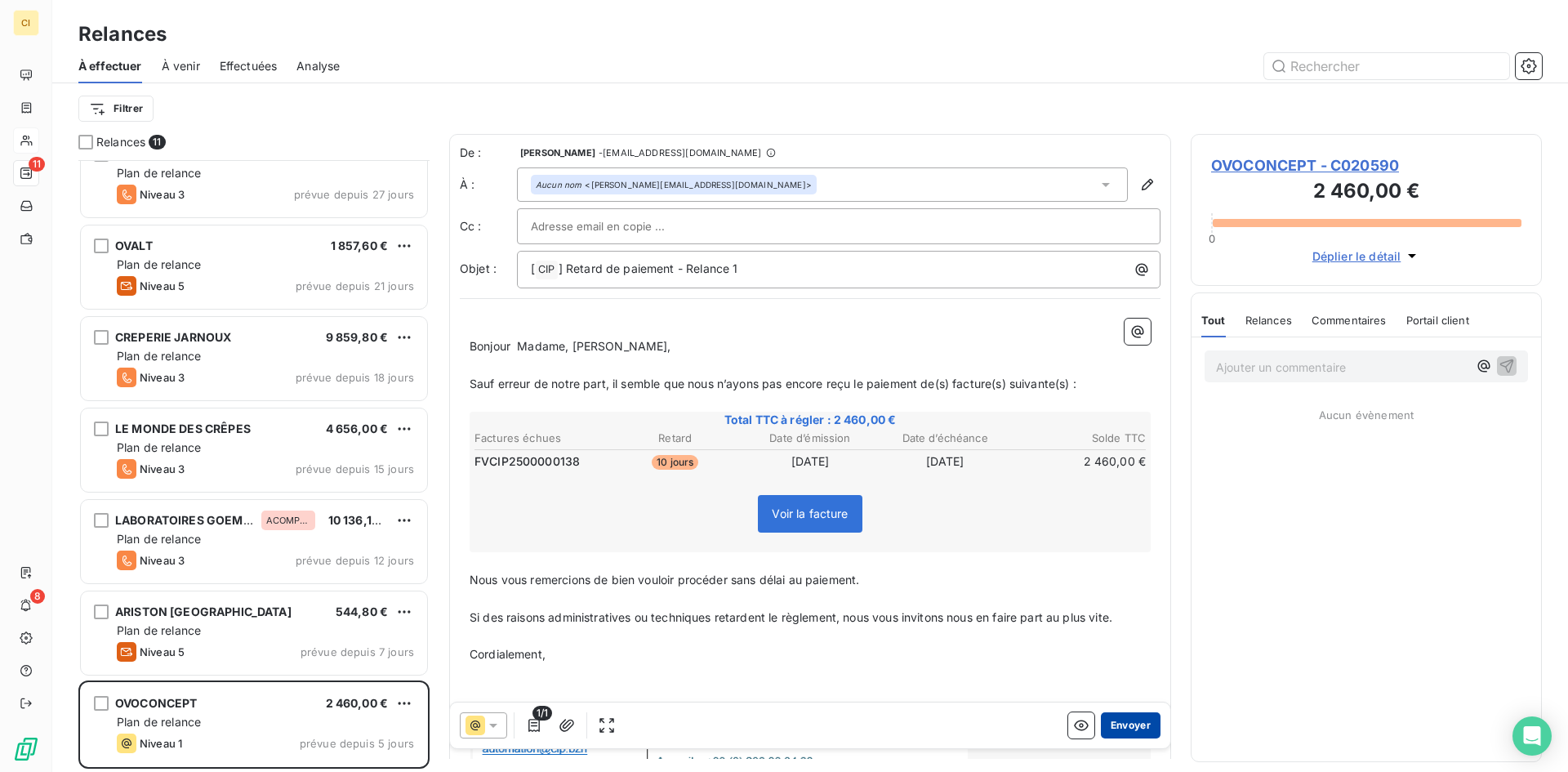
click at [1119, 725] on button "Envoyer" at bounding box center [1131, 726] width 60 height 26
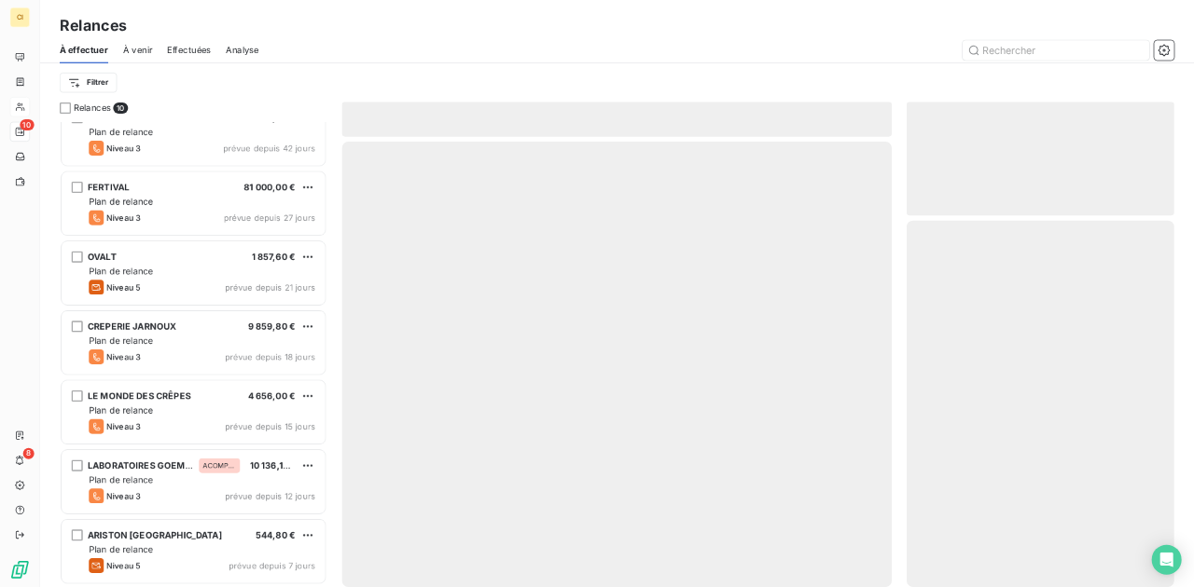
scroll to position [346, 0]
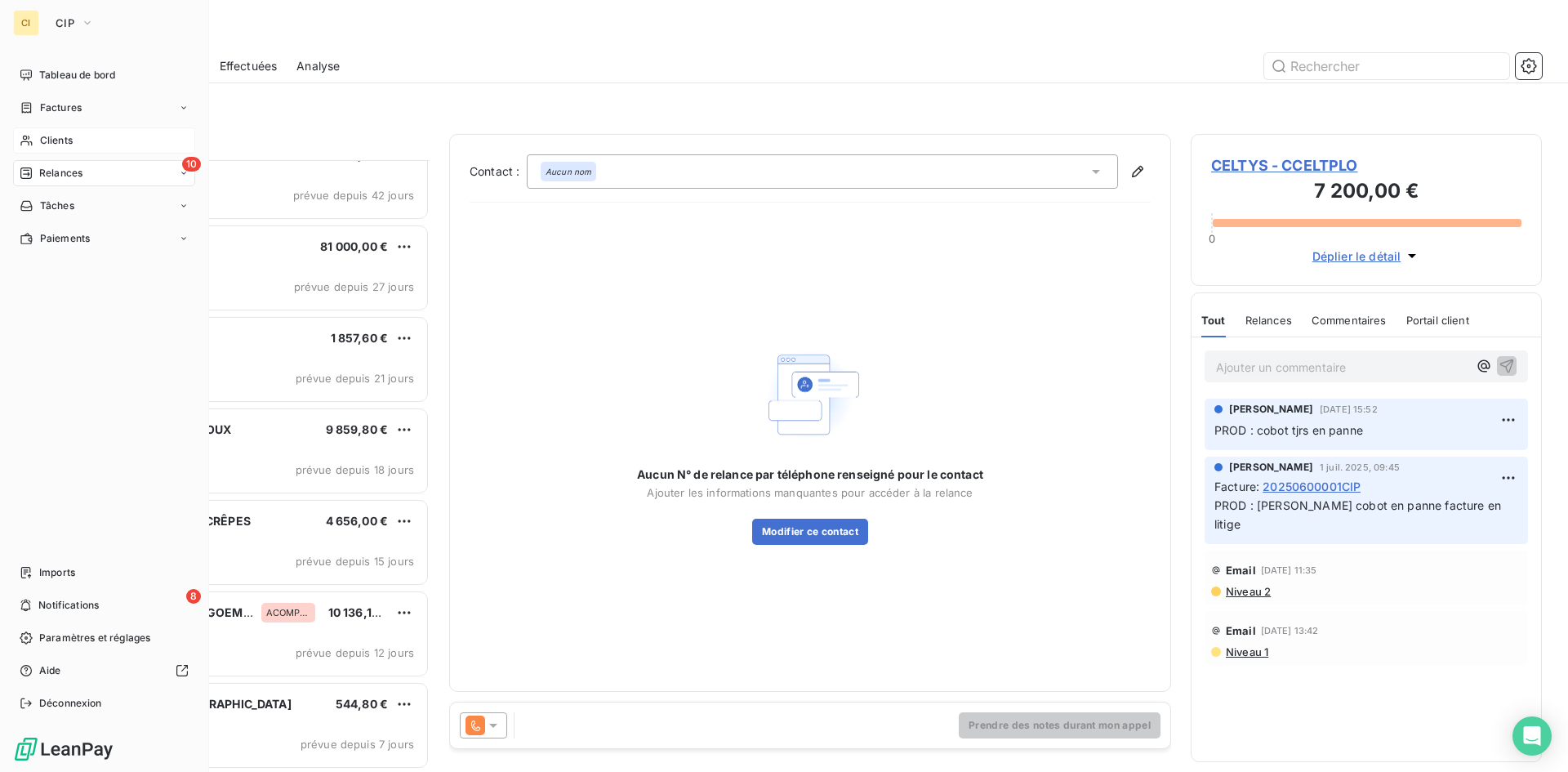
click at [62, 142] on span "Clients" at bounding box center [56, 140] width 32 height 15
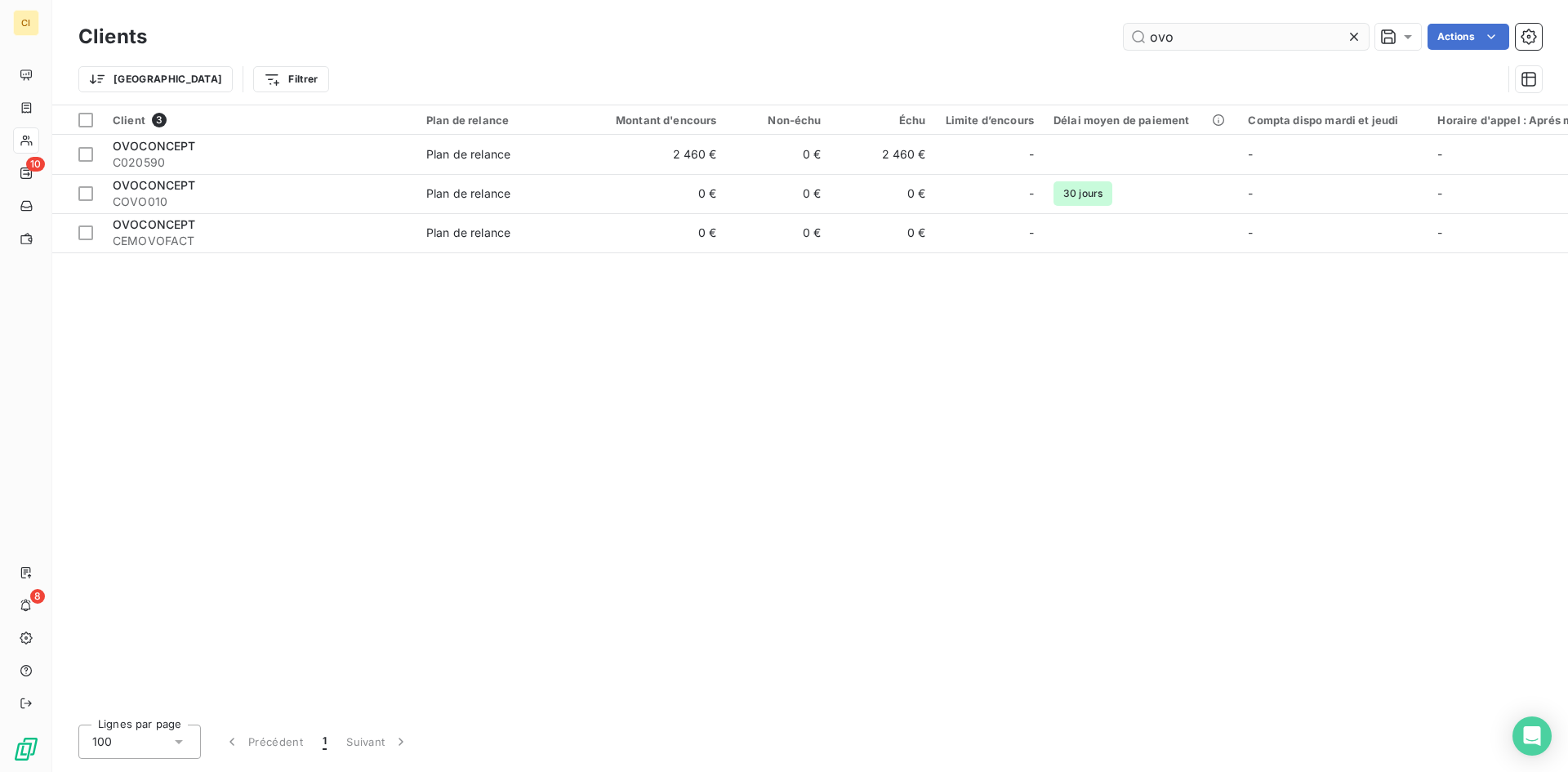
click at [1190, 44] on input "ovo" at bounding box center [1247, 37] width 245 height 26
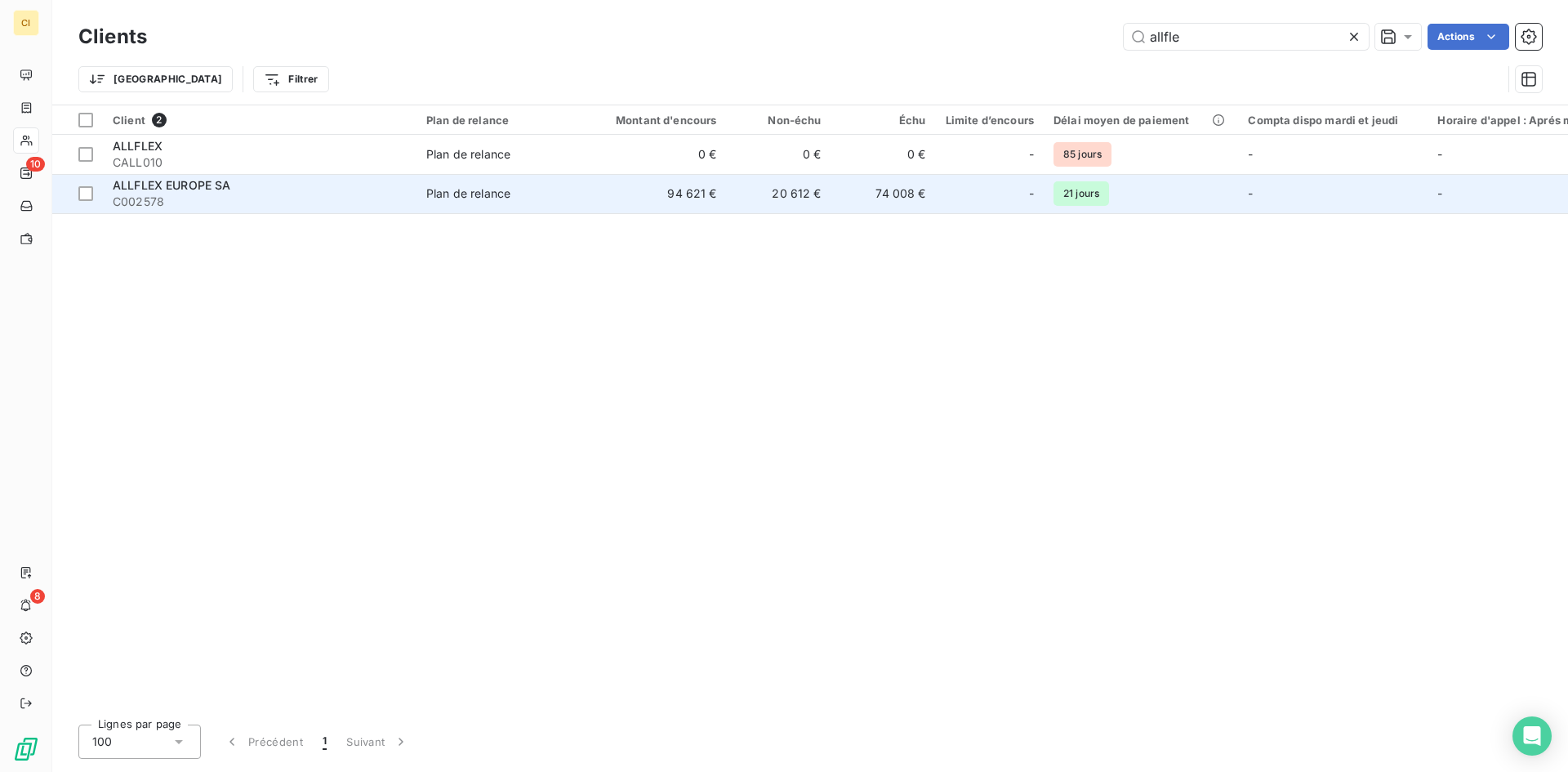
type input "allfle"
click at [822, 195] on td "20 612 €" at bounding box center [779, 194] width 104 height 39
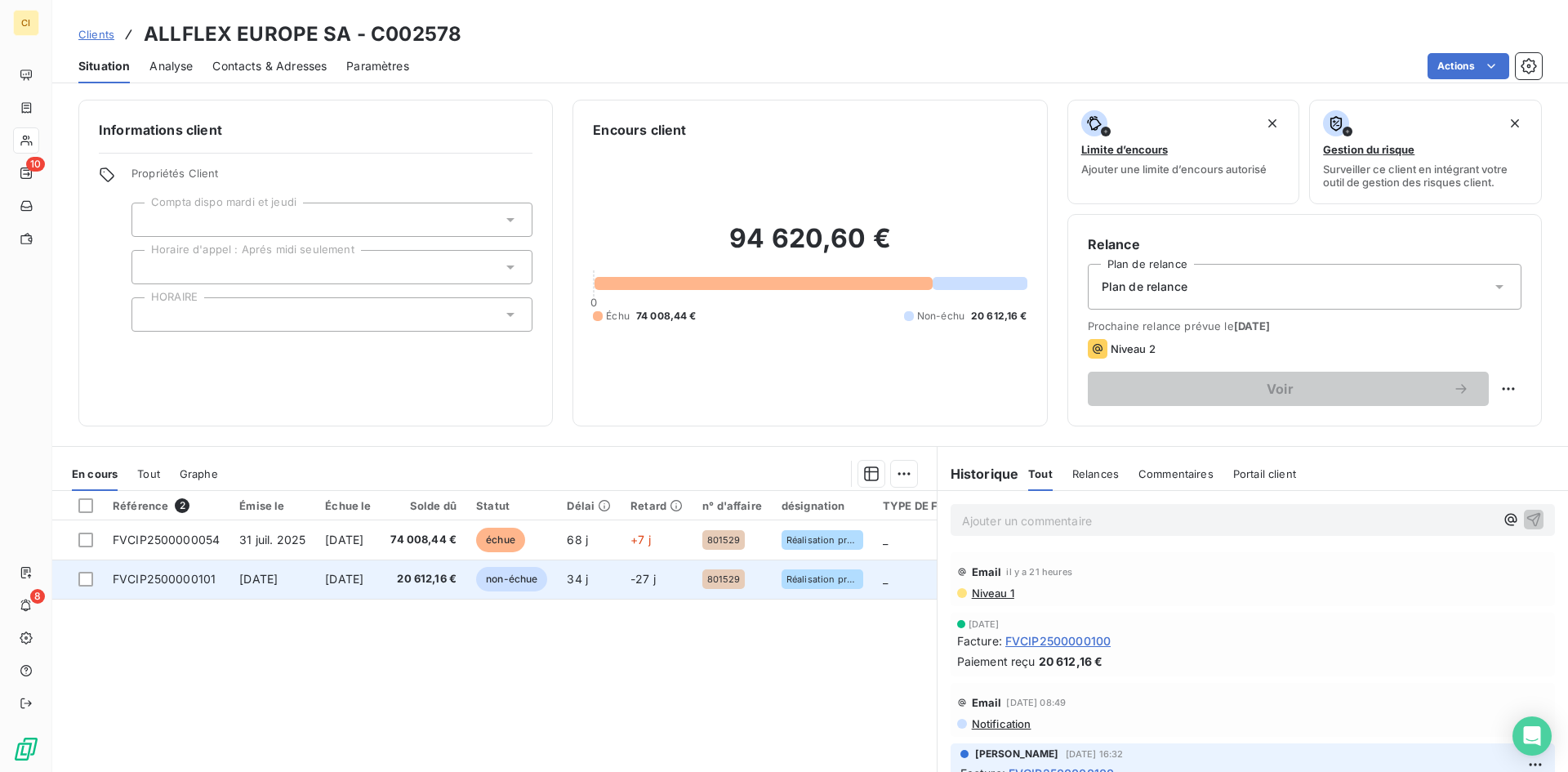
click at [176, 583] on span "FVCIP2500000101" at bounding box center [164, 579] width 102 height 14
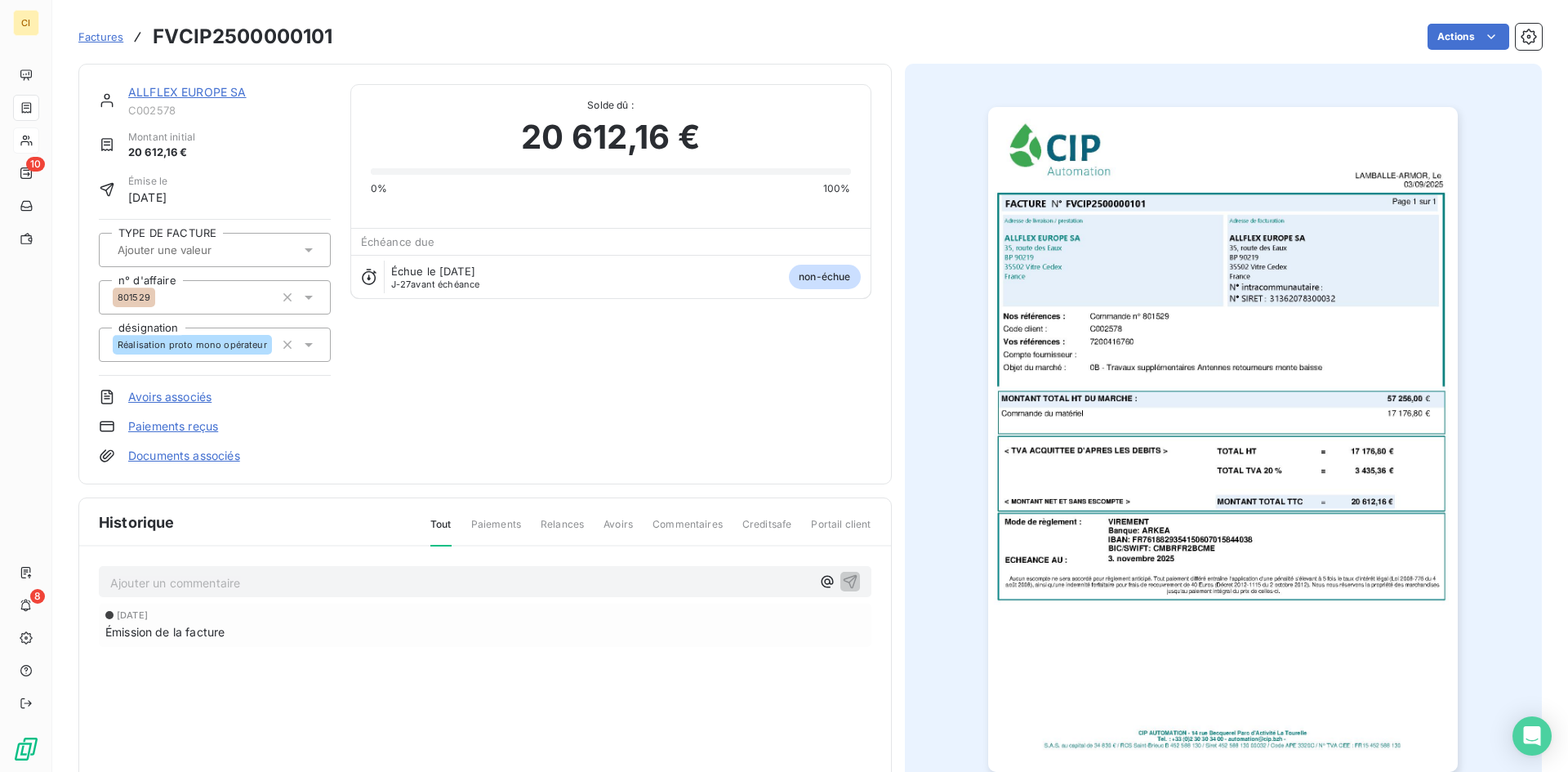
click at [1229, 328] on img "button" at bounding box center [1223, 439] width 470 height 665
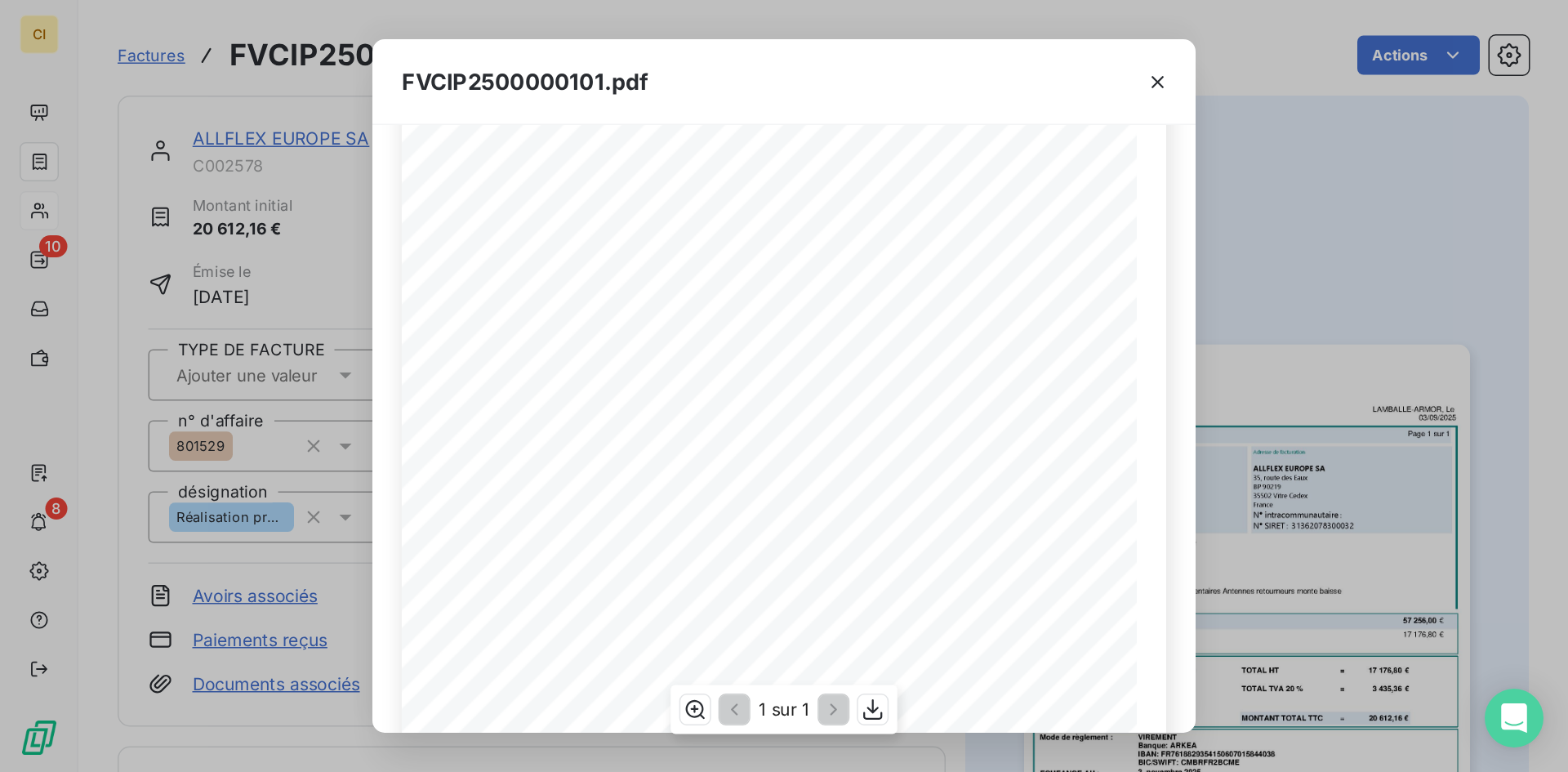
scroll to position [109, 0]
click at [771, 55] on icon "button" at bounding box center [772, 54] width 17 height 17
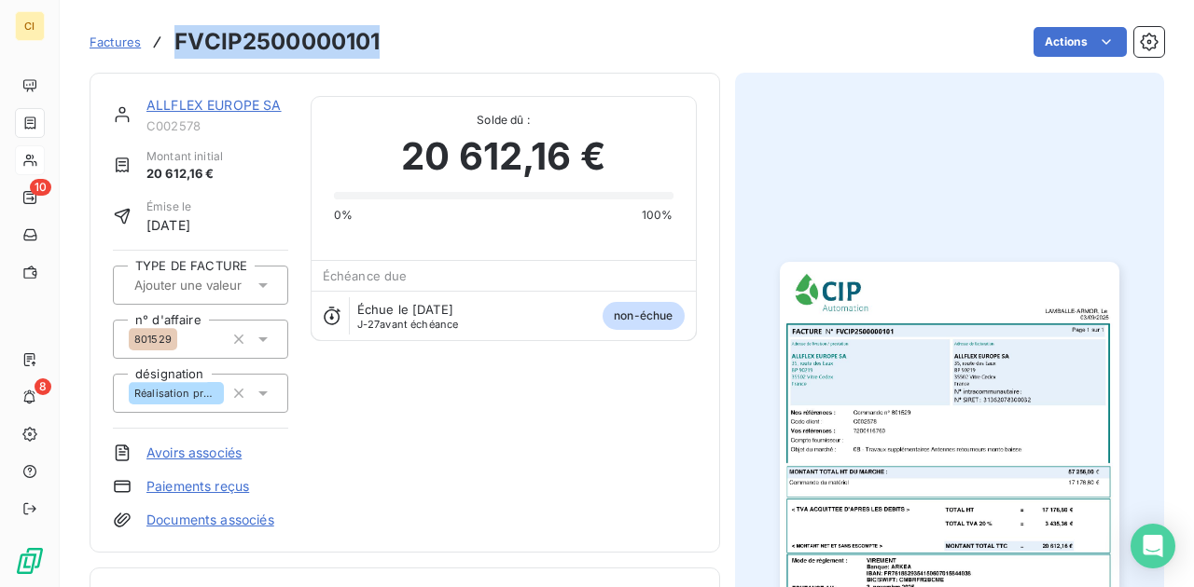
drag, startPoint x: 388, startPoint y: 43, endPoint x: 173, endPoint y: 47, distance: 214.5
click at [173, 47] on div "Factures FVCIP2500000101 Actions" at bounding box center [627, 41] width 1074 height 39
copy h3 "FVCIP2500000101"
click at [811, 423] on img "button" at bounding box center [949, 501] width 339 height 479
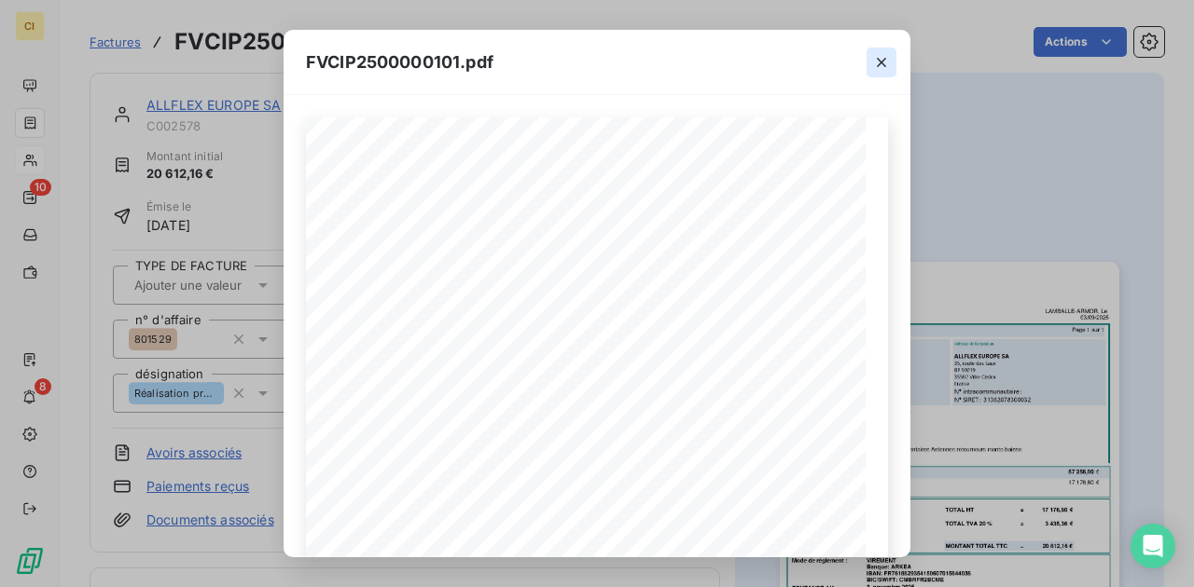
click at [874, 60] on icon "button" at bounding box center [881, 62] width 19 height 19
